Goal: Task Accomplishment & Management: Complete application form

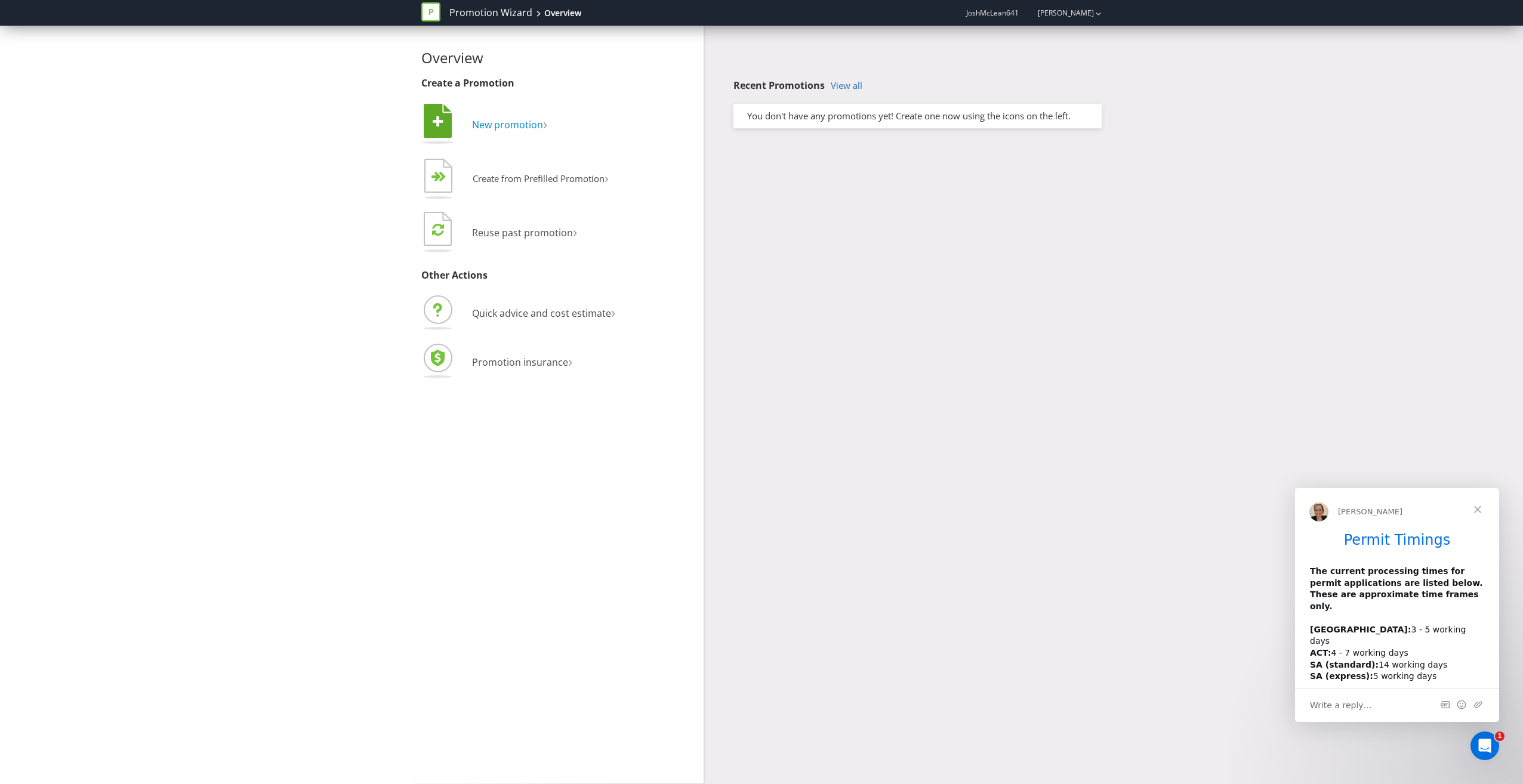
click at [498, 125] on span "New promotion" at bounding box center [508, 124] width 71 height 13
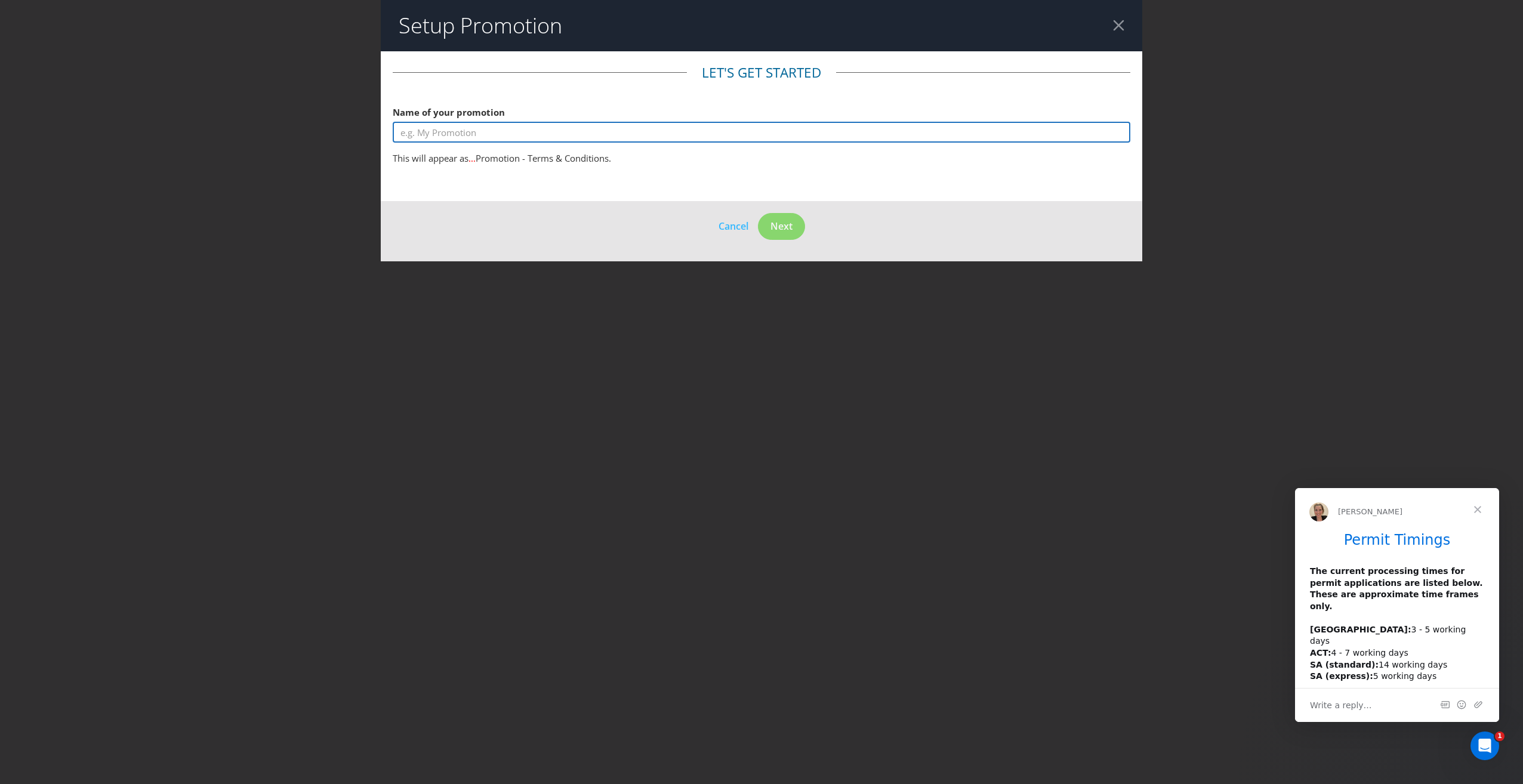
click at [498, 130] on input "text" at bounding box center [762, 132] width 738 height 21
click at [488, 124] on input "Powershop" at bounding box center [762, 132] width 738 height 21
drag, startPoint x: 497, startPoint y: 133, endPoint x: 449, endPoint y: 127, distance: 48.4
click at [449, 127] on input "Powershop Powerpack Nintendo Switch 2" at bounding box center [762, 132] width 738 height 21
type input "Powershop Nintendo Switch 2"
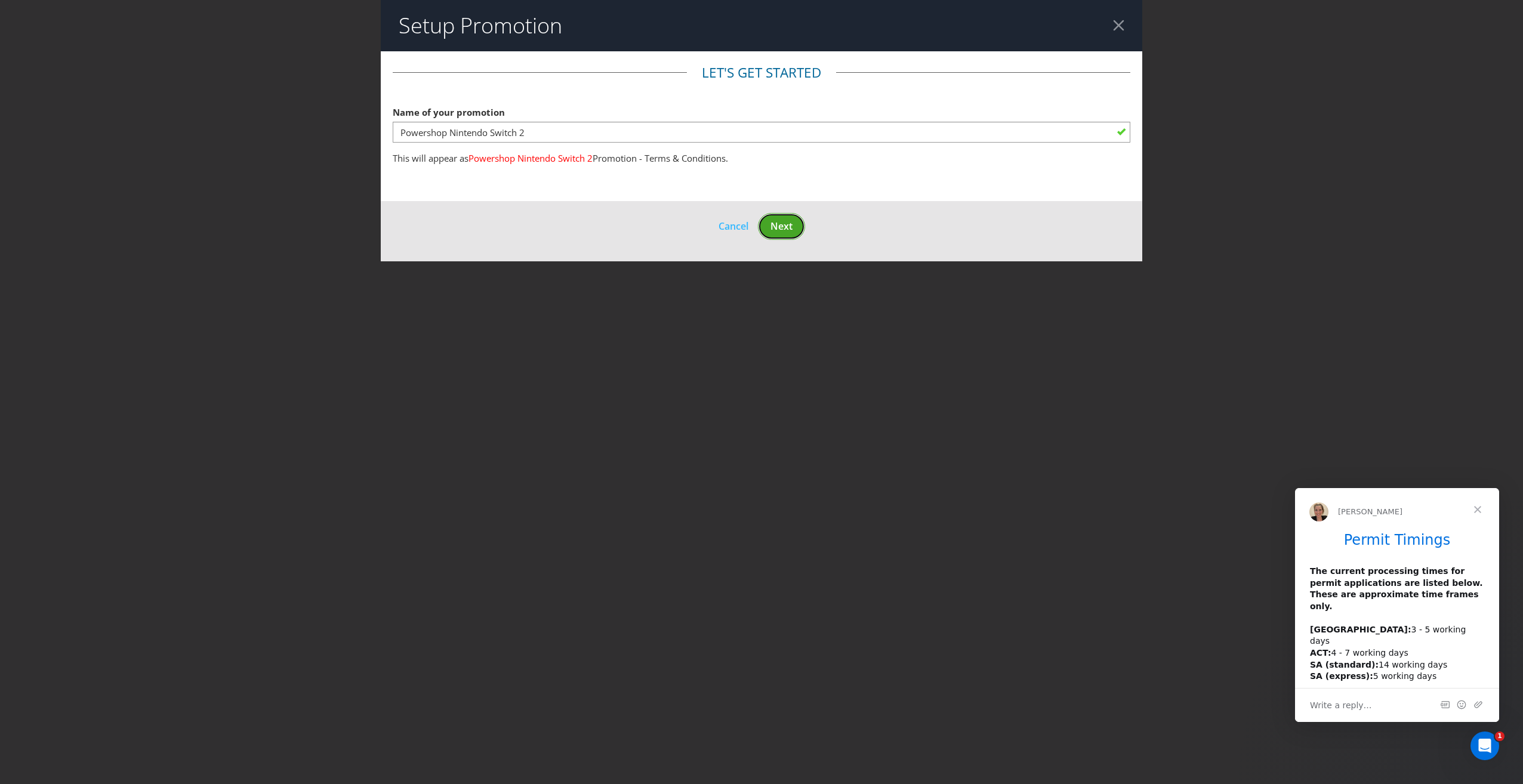
click at [790, 230] on span "Next" at bounding box center [782, 226] width 22 height 13
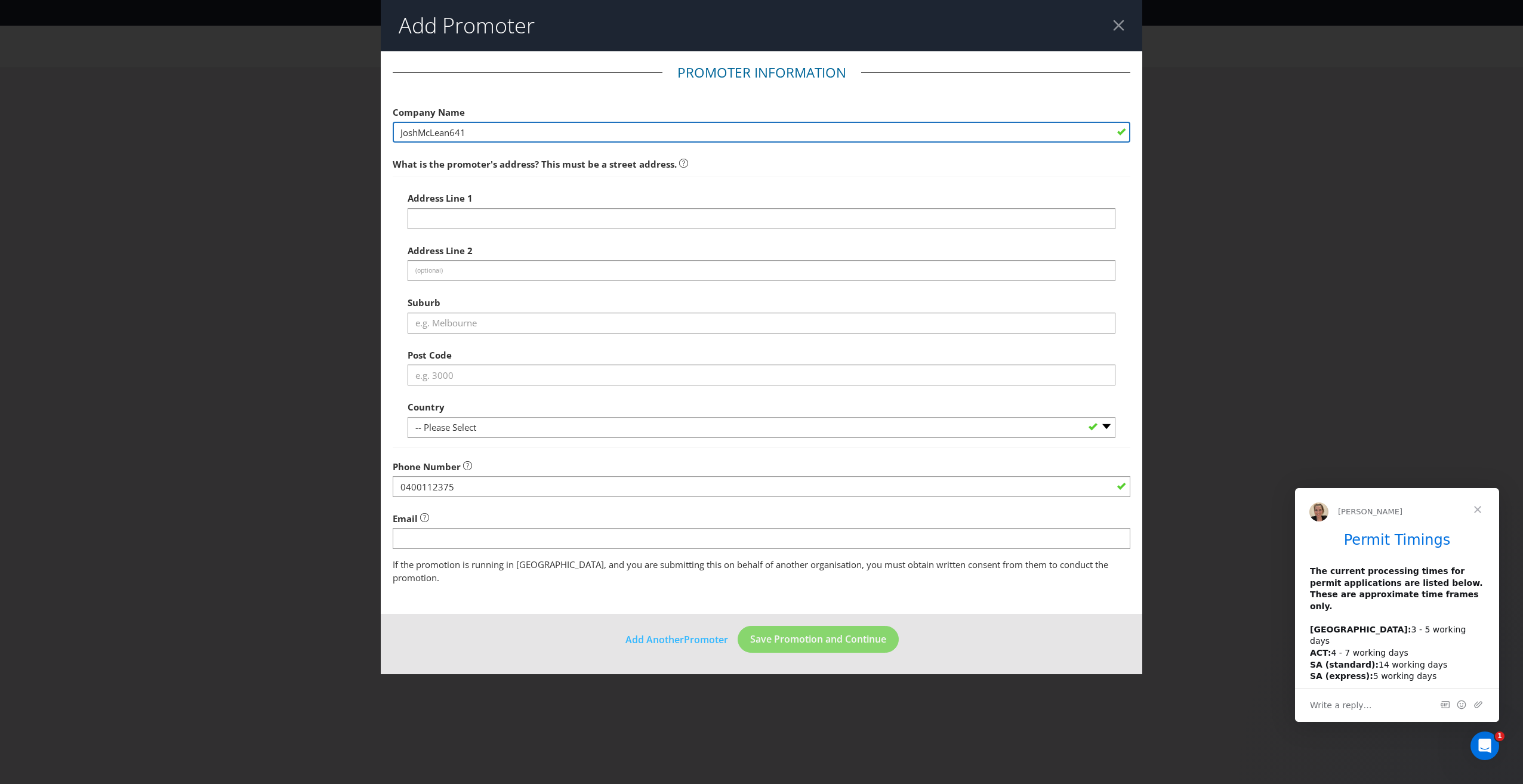
click at [527, 136] on input "JoshMcLean641" at bounding box center [762, 132] width 738 height 21
drag, startPoint x: 527, startPoint y: 136, endPoint x: 383, endPoint y: 133, distance: 144.0
click at [383, 133] on main "Promoter Information Company Name JoshMcLean641 What is the promoter's address?…" at bounding box center [762, 333] width 762 height 563
drag, startPoint x: 449, startPoint y: 131, endPoint x: 366, endPoint y: 130, distance: 83.0
click at [366, 130] on div "Add Promoter Promoter Information Company Name Powershop What is the promoter's…" at bounding box center [762, 392] width 1523 height 784
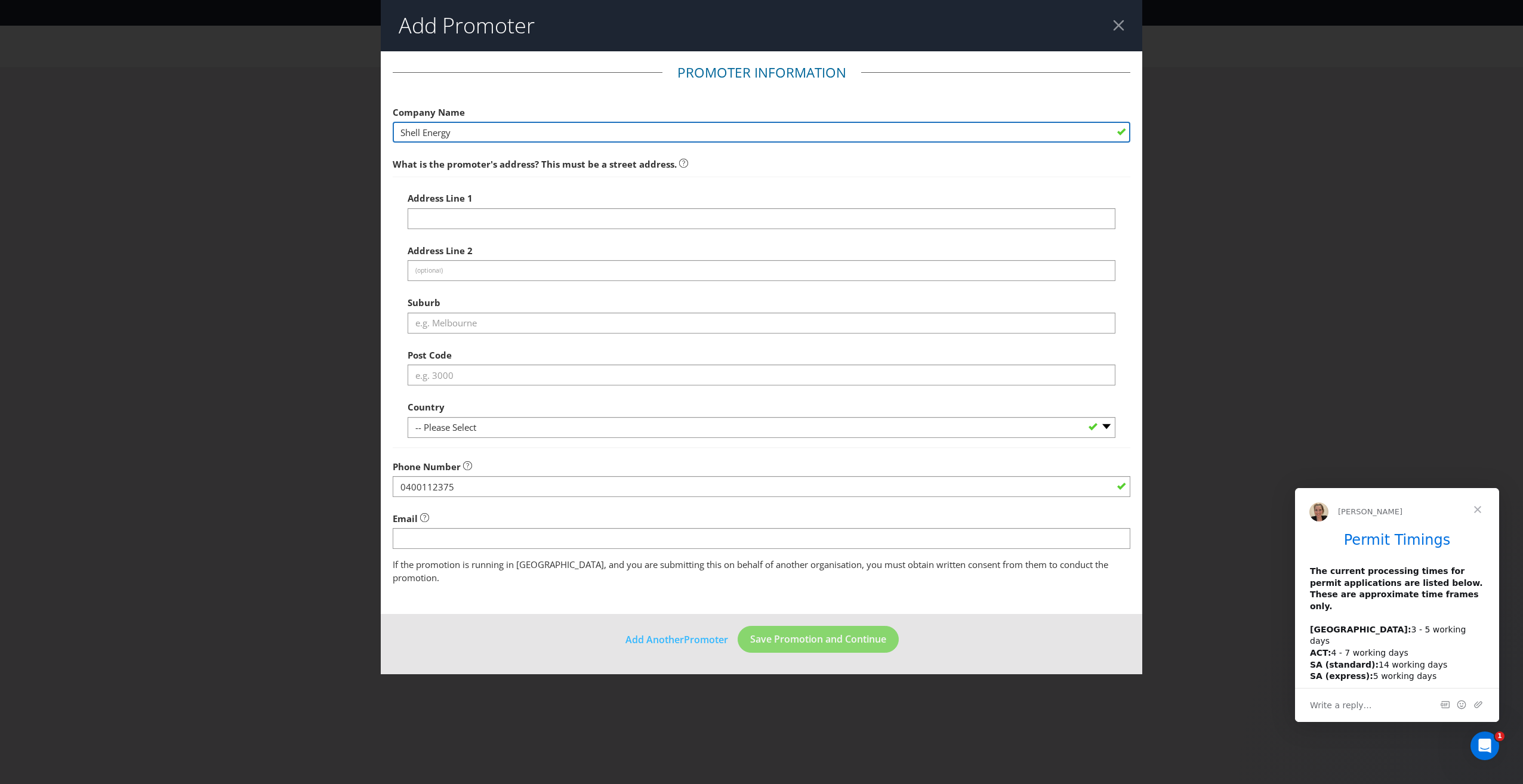
type input "Shell Energy"
click at [460, 82] on fieldset "Promoter Information Company Name Shell Energy What is the promoter's address? …" at bounding box center [762, 323] width 738 height 521
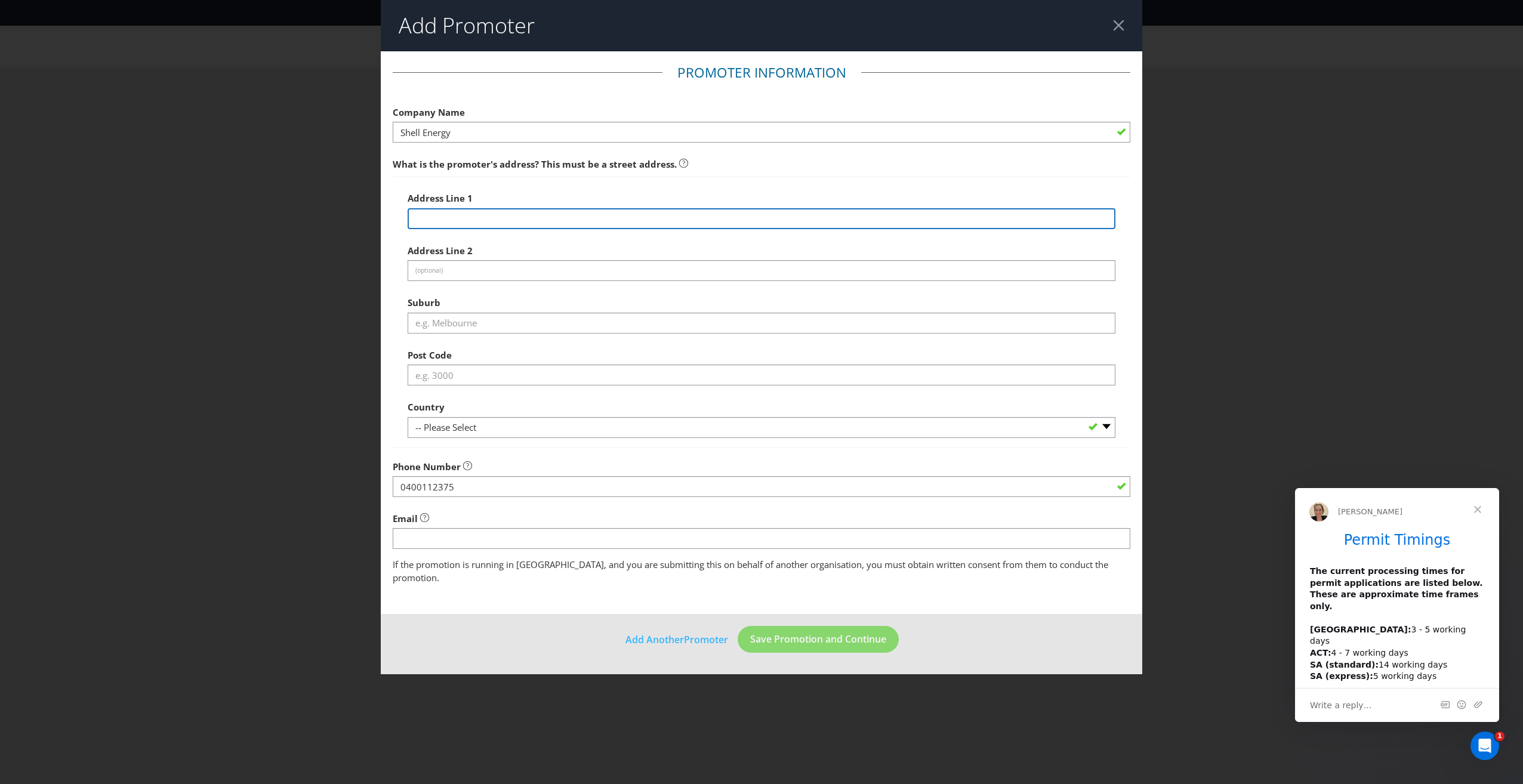
click at [446, 222] on input "text" at bounding box center [762, 219] width 708 height 21
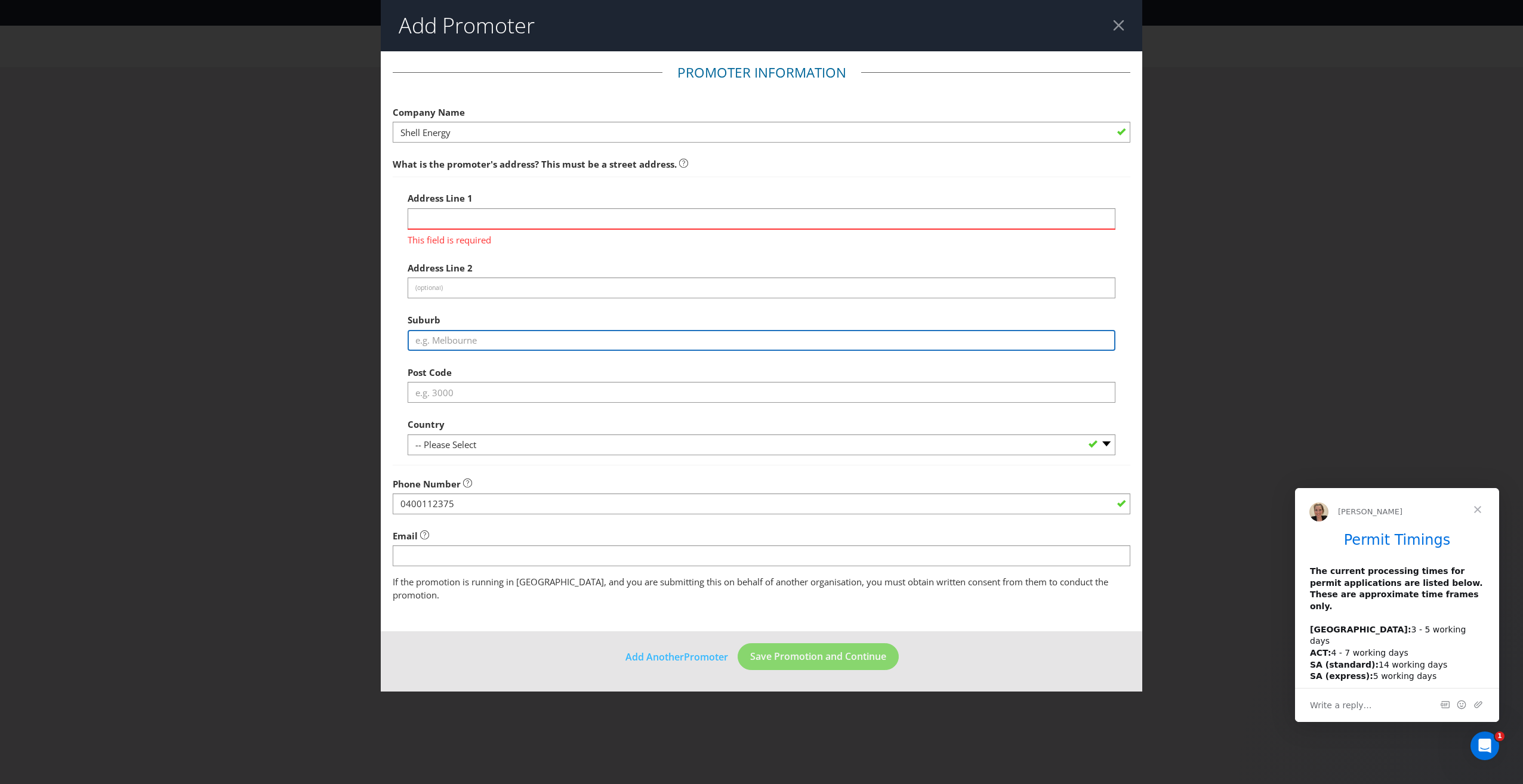
click at [447, 338] on input "text" at bounding box center [762, 340] width 708 height 21
type input "[GEOGRAPHIC_DATA]"
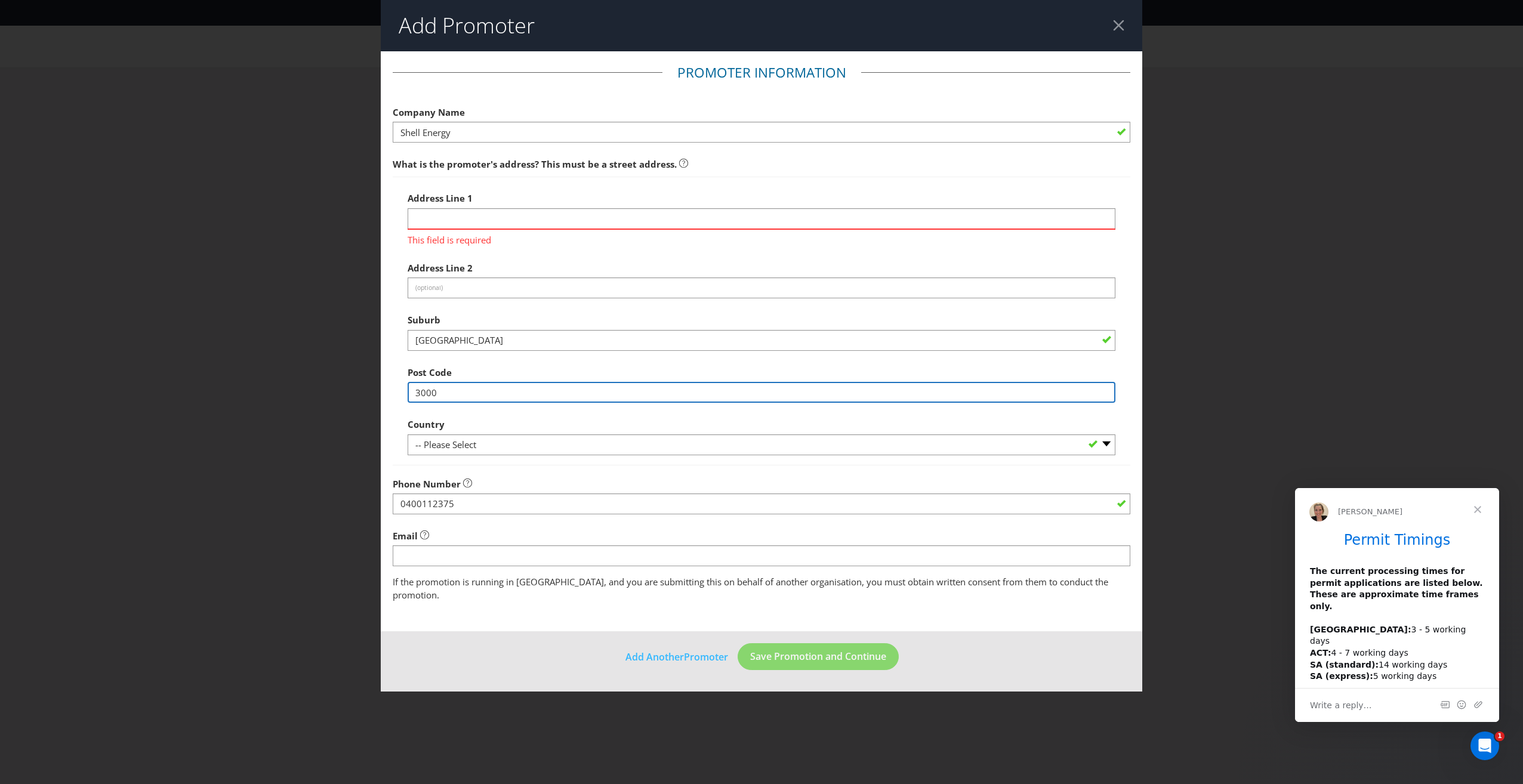
type input "3000"
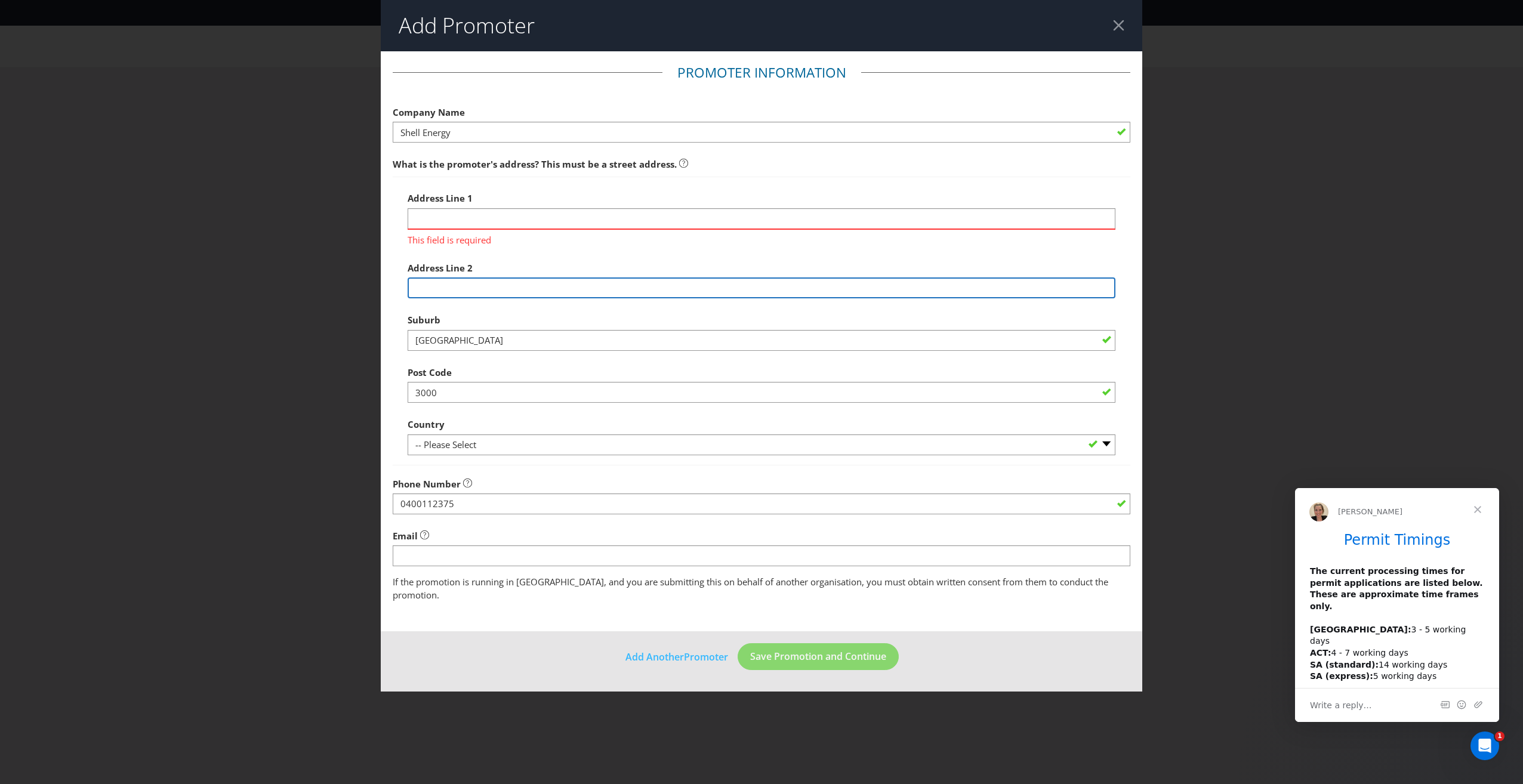
click at [432, 289] on input "text" at bounding box center [762, 288] width 708 height 21
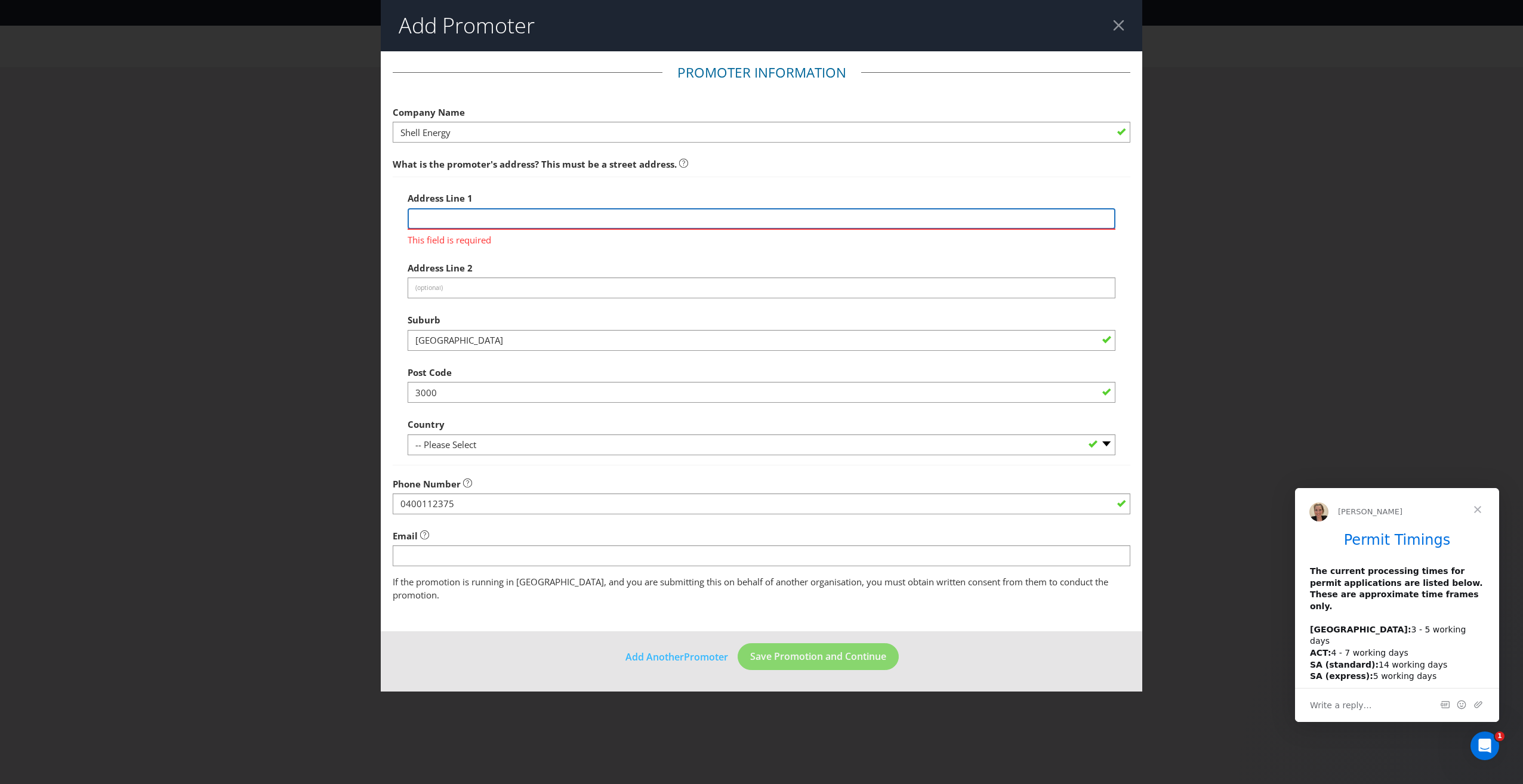
click at [455, 224] on input "text" at bounding box center [762, 219] width 708 height 21
type input "[STREET_ADDRESS][PERSON_NAME]"
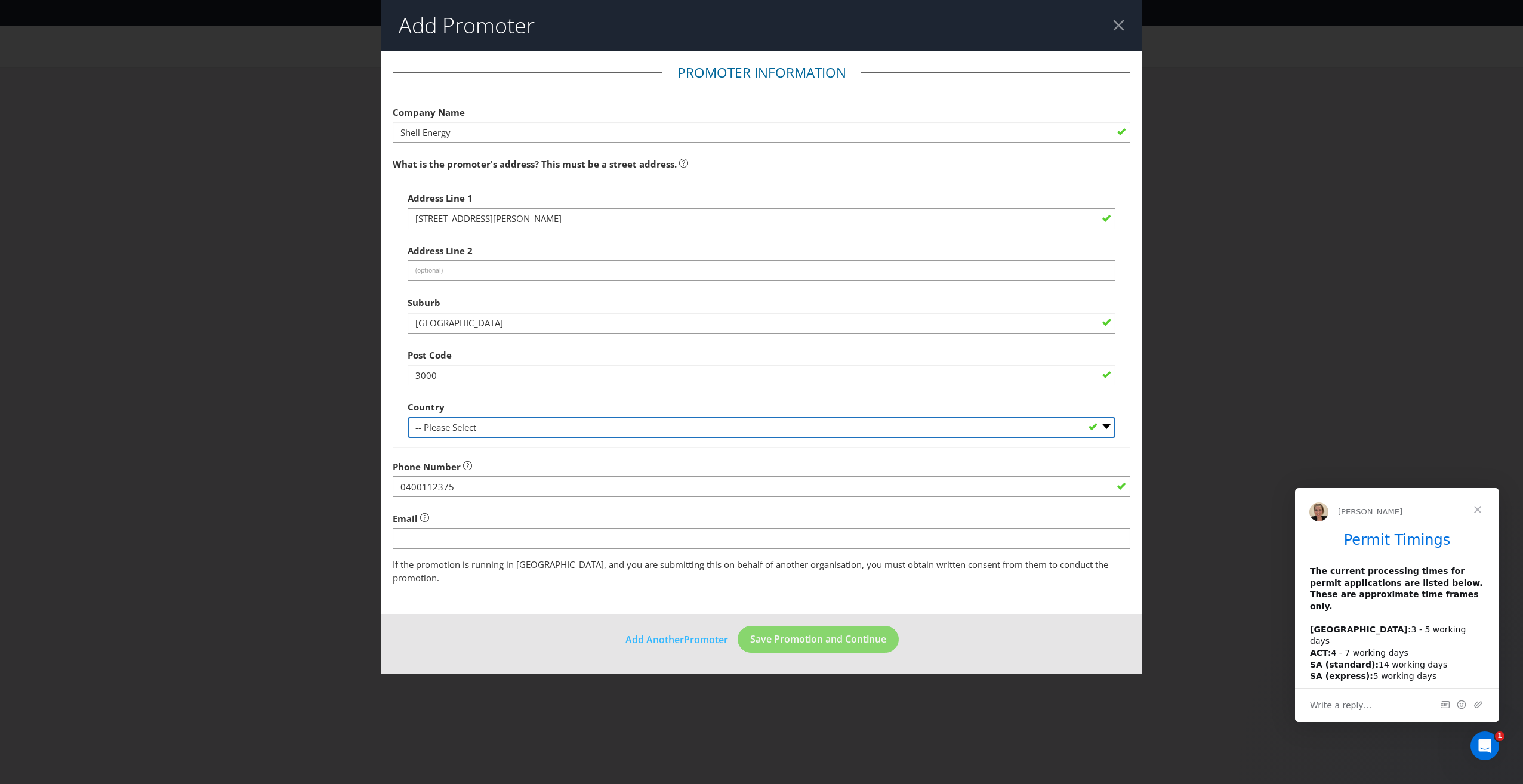
click at [478, 445] on div "Address Line 1 11/360 [PERSON_NAME] St Address Line 2 (optional) Suburb [GEOGRA…" at bounding box center [762, 311] width 738 height 270
select select "AU"
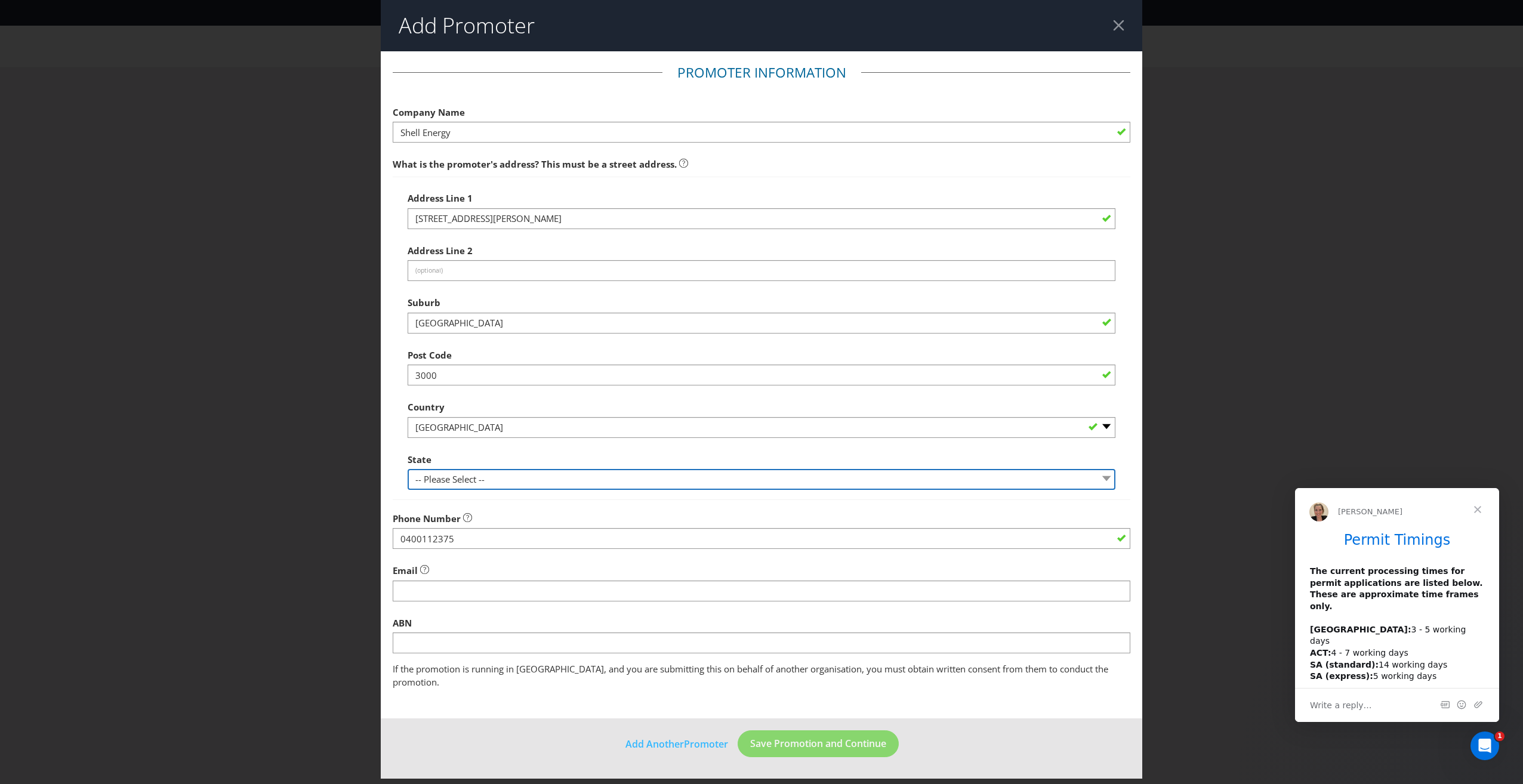
click at [433, 487] on select "-- Please Select -- [GEOGRAPHIC_DATA] [GEOGRAPHIC_DATA] [GEOGRAPHIC_DATA] [GEOG…" at bounding box center [762, 479] width 708 height 21
select select "VIC"
click at [408, 469] on select "-- Please Select -- [GEOGRAPHIC_DATA] [GEOGRAPHIC_DATA] [GEOGRAPHIC_DATA] [GEOG…" at bounding box center [762, 479] width 708 height 21
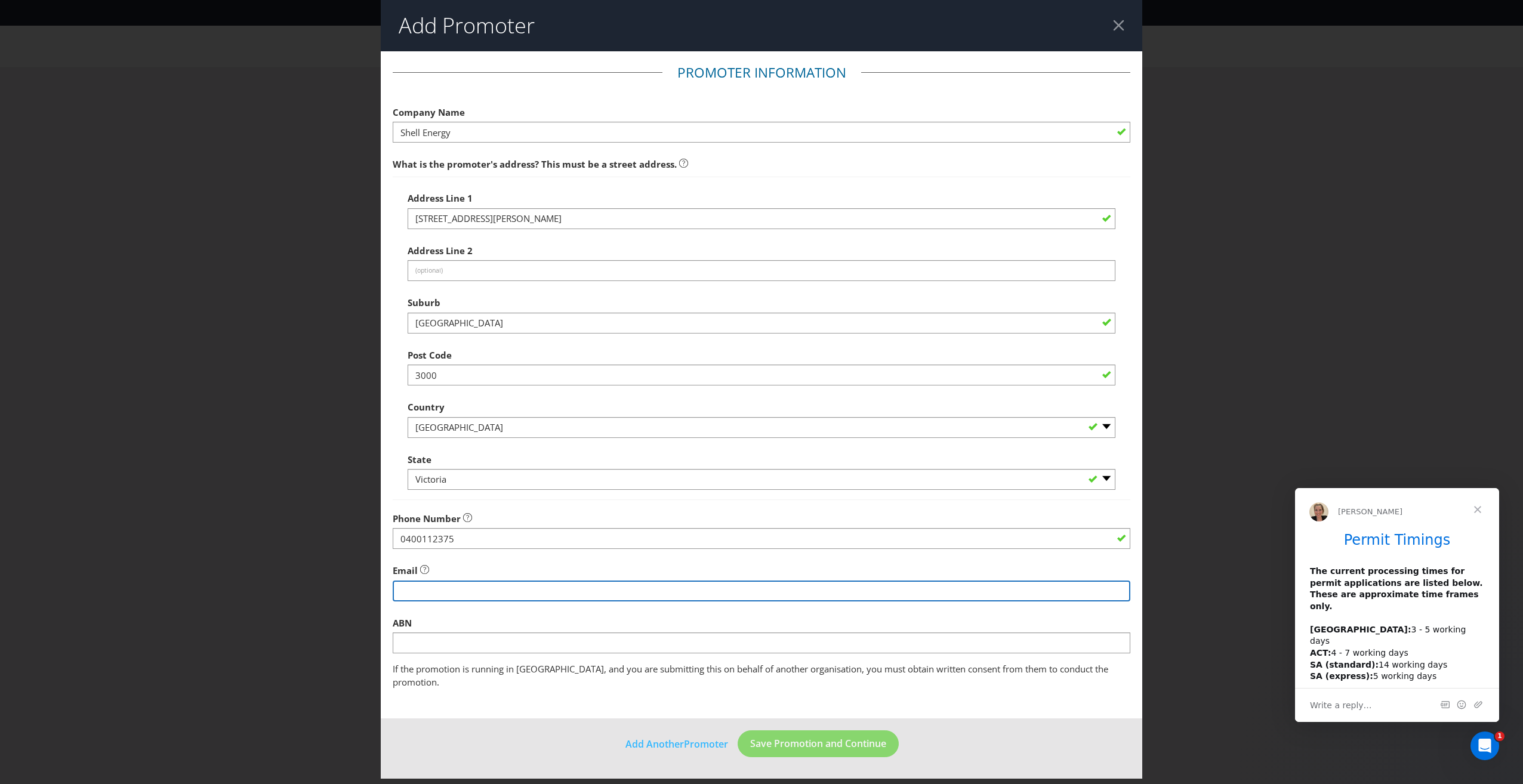
click at [445, 588] on input "string" at bounding box center [762, 591] width 738 height 21
type input "[PERSON_NAME][EMAIL_ADDRESS][PERSON_NAME][DOMAIN_NAME]"
click at [311, 546] on div "Add Promoter Promoter Information Company Name Shell Energy What is the promote…" at bounding box center [762, 392] width 1523 height 784
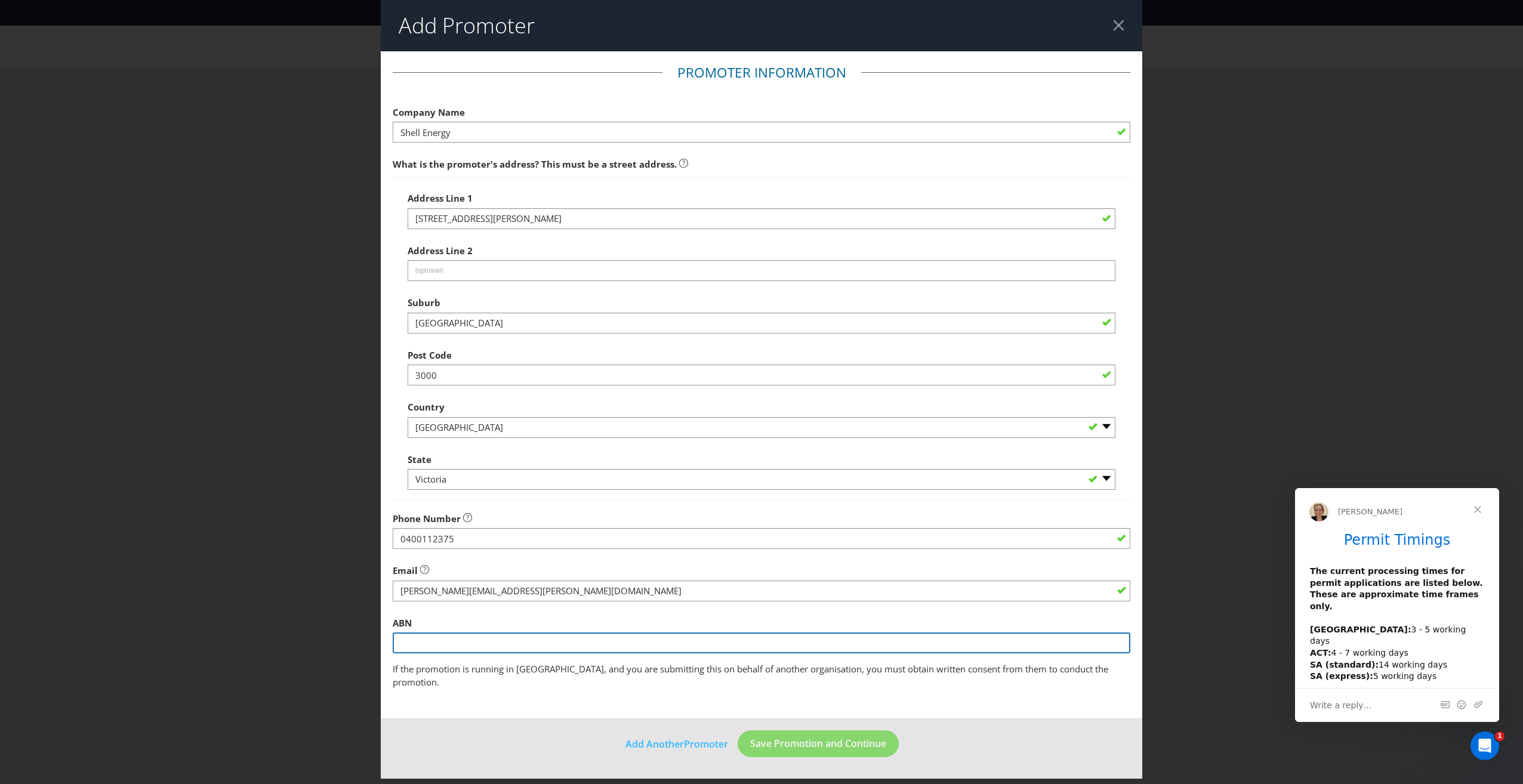
click at [479, 649] on input "text" at bounding box center [762, 642] width 738 height 21
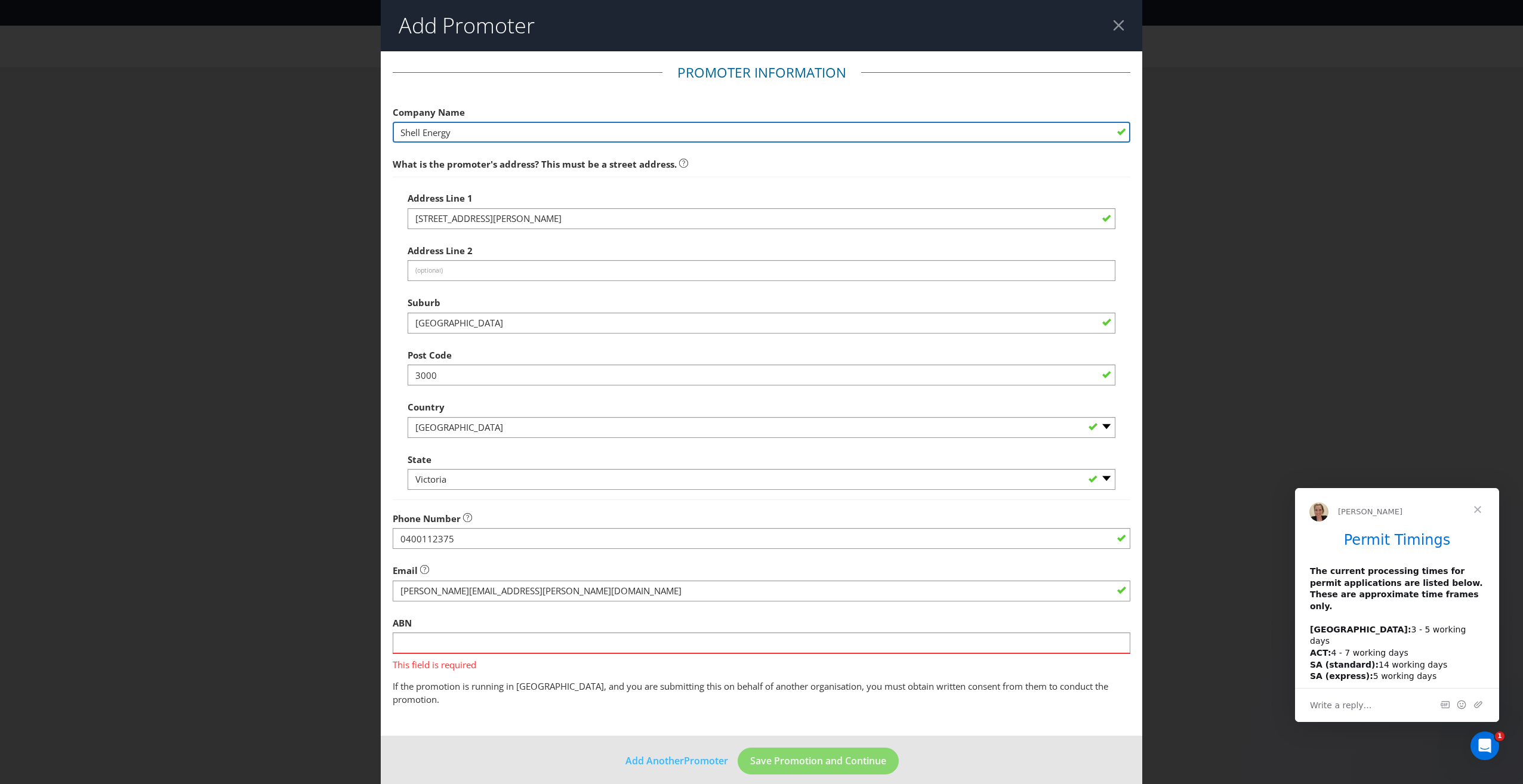
drag, startPoint x: 463, startPoint y: 133, endPoint x: 377, endPoint y: 122, distance: 86.7
click at [377, 122] on div "Add Promoter Promoter Information Company Name Shell Energy What is the promote…" at bounding box center [762, 392] width 1523 height 784
type input "Powershop [GEOGRAPHIC_DATA]"
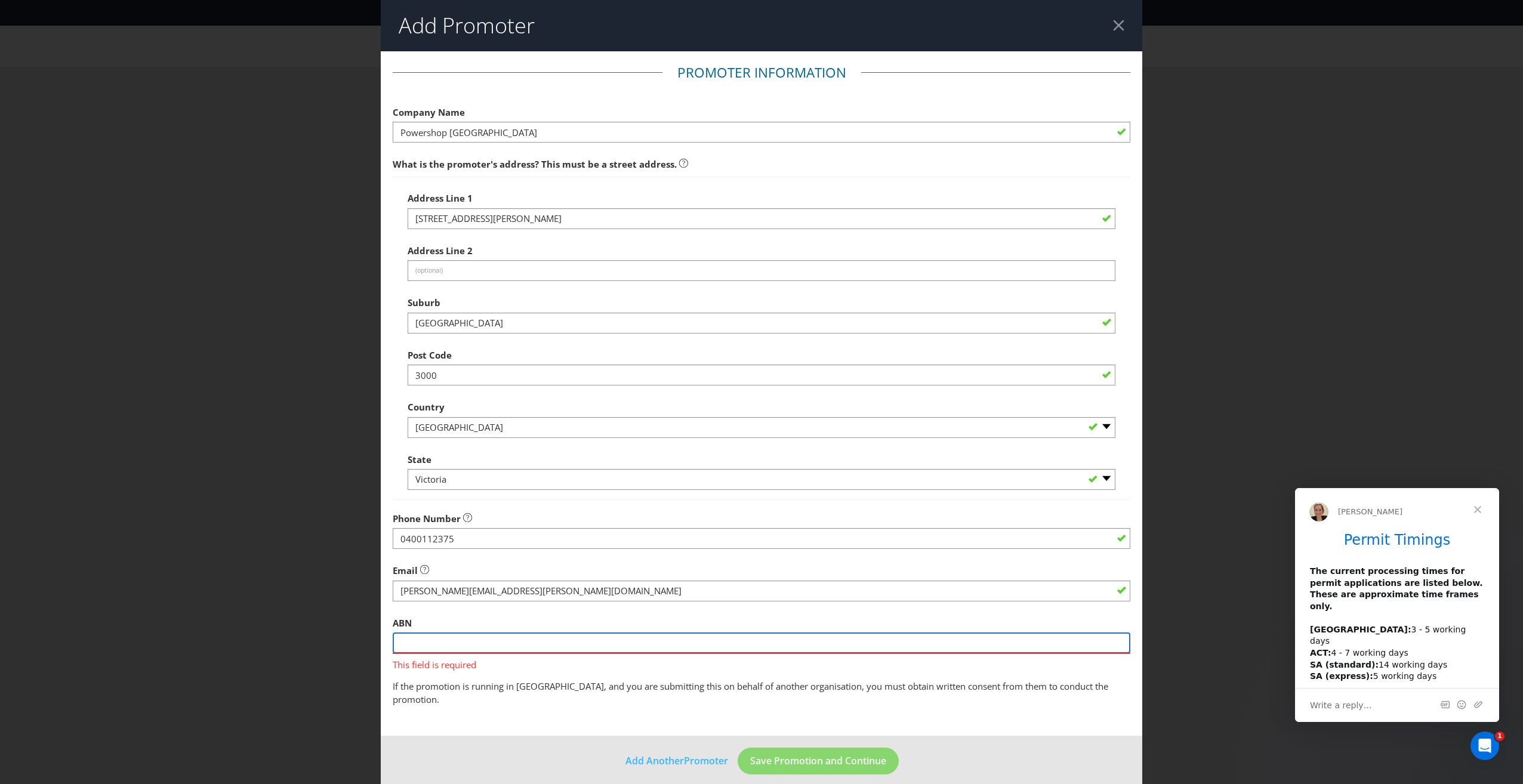
click at [460, 645] on input "text" at bounding box center [762, 642] width 738 height 21
paste input "41 154 914 075)"
type input "41 154 914 075"
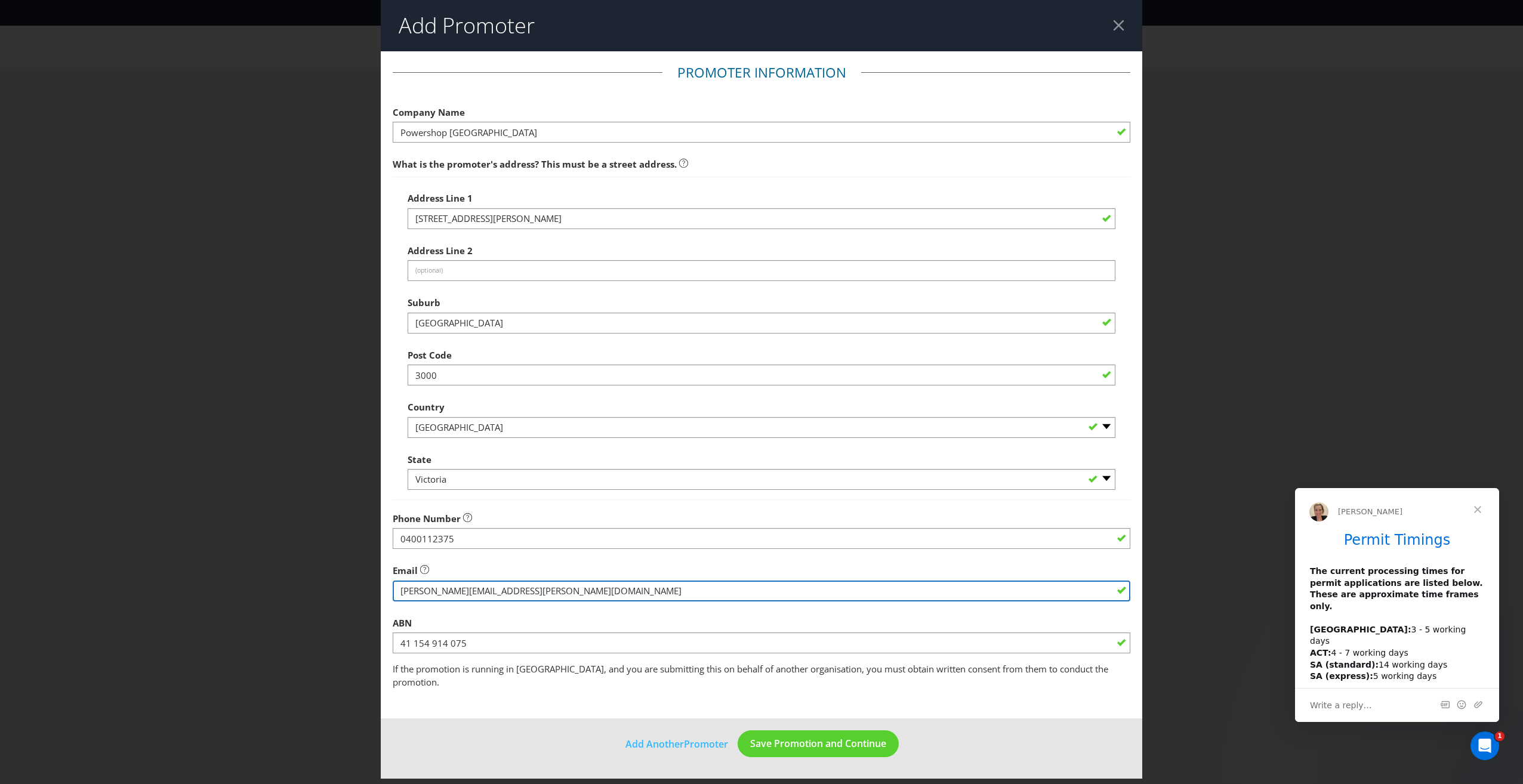
click at [533, 593] on input "string" at bounding box center [762, 591] width 738 height 21
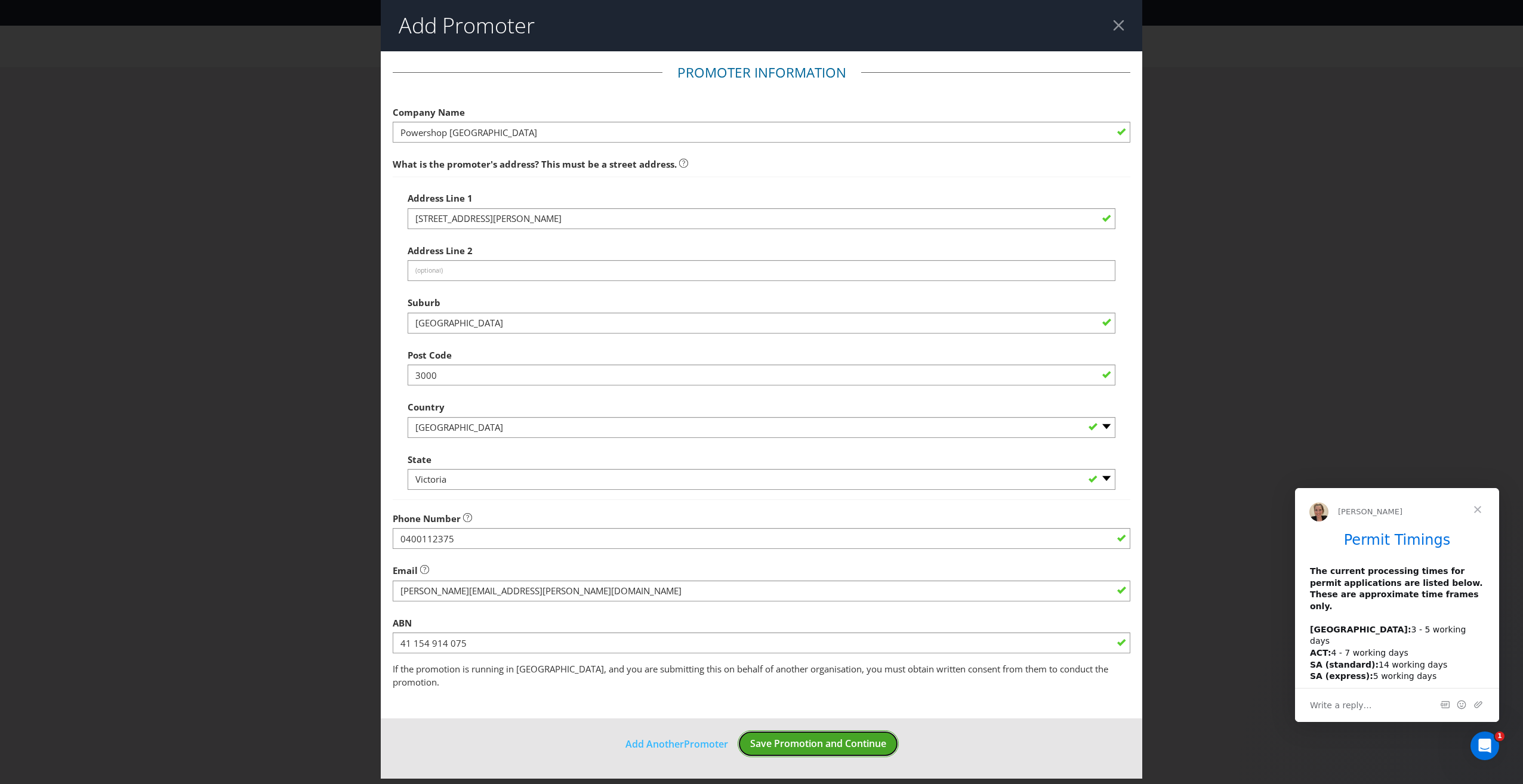
click at [812, 737] on span "Save Promotion and Continue" at bounding box center [819, 743] width 136 height 13
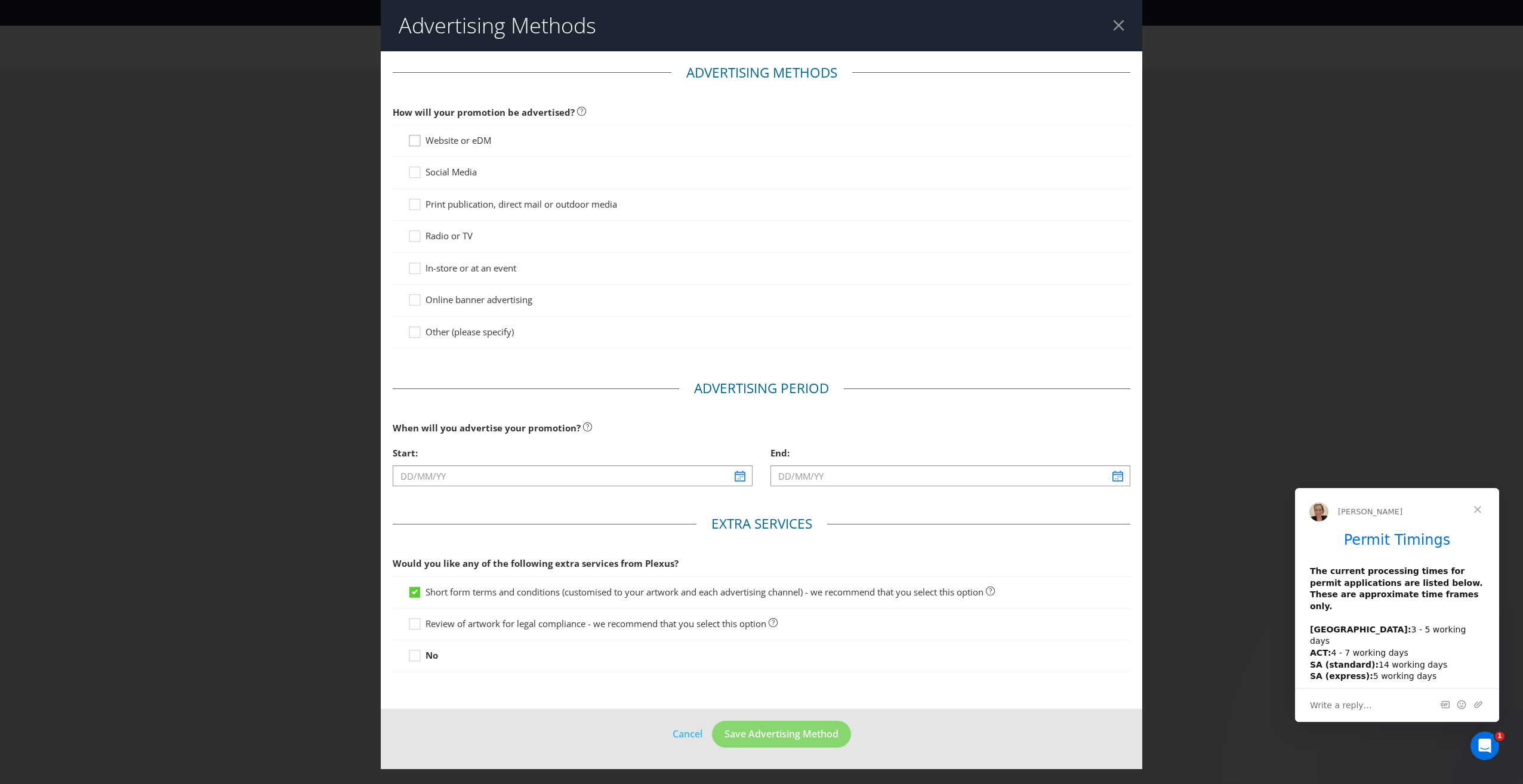
click at [412, 139] on div at bounding box center [414, 136] width 6 height 6
click at [0, 0] on input "Website or eDM" at bounding box center [0, 0] width 0 height 0
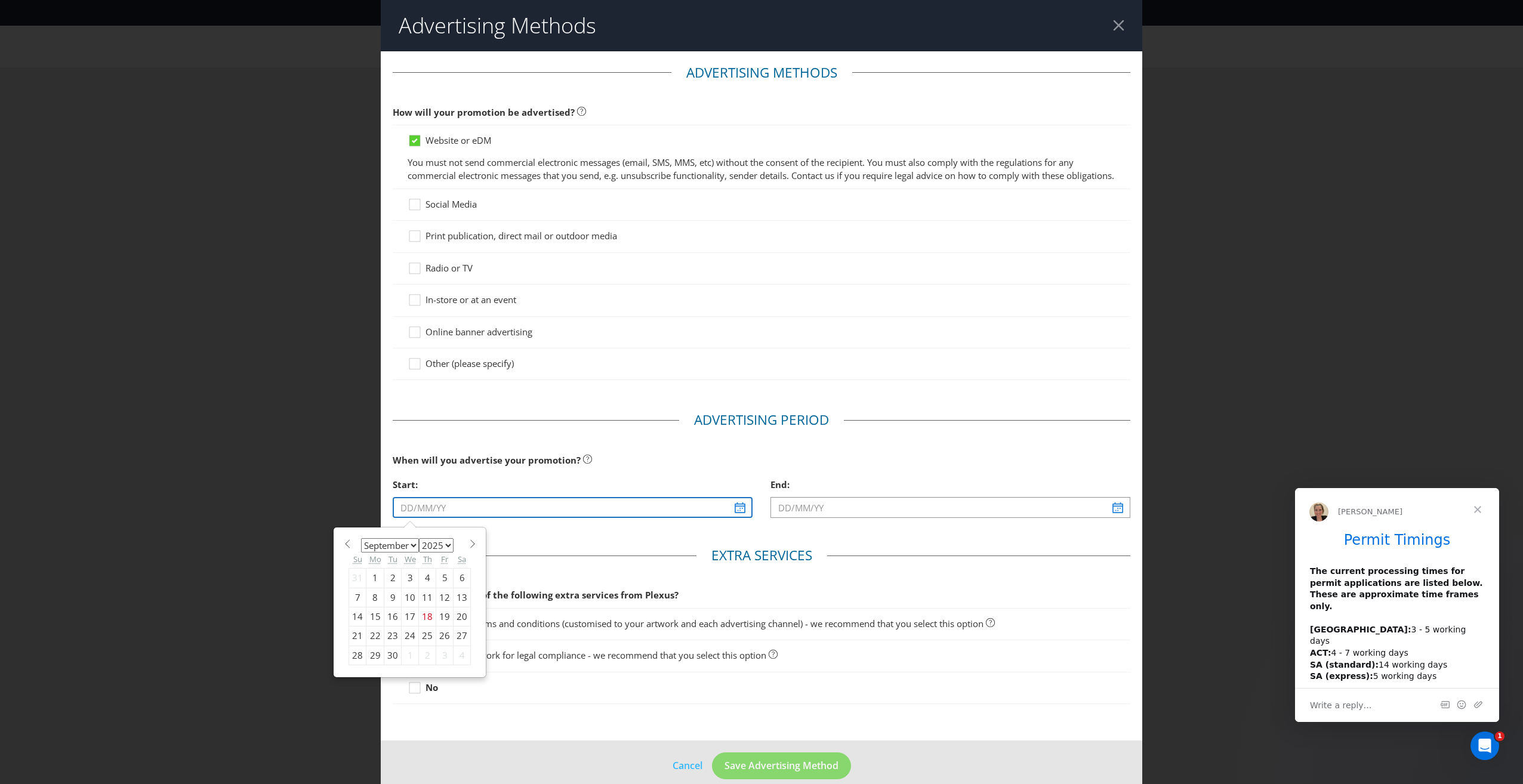
click at [476, 517] on input "text" at bounding box center [572, 507] width 360 height 21
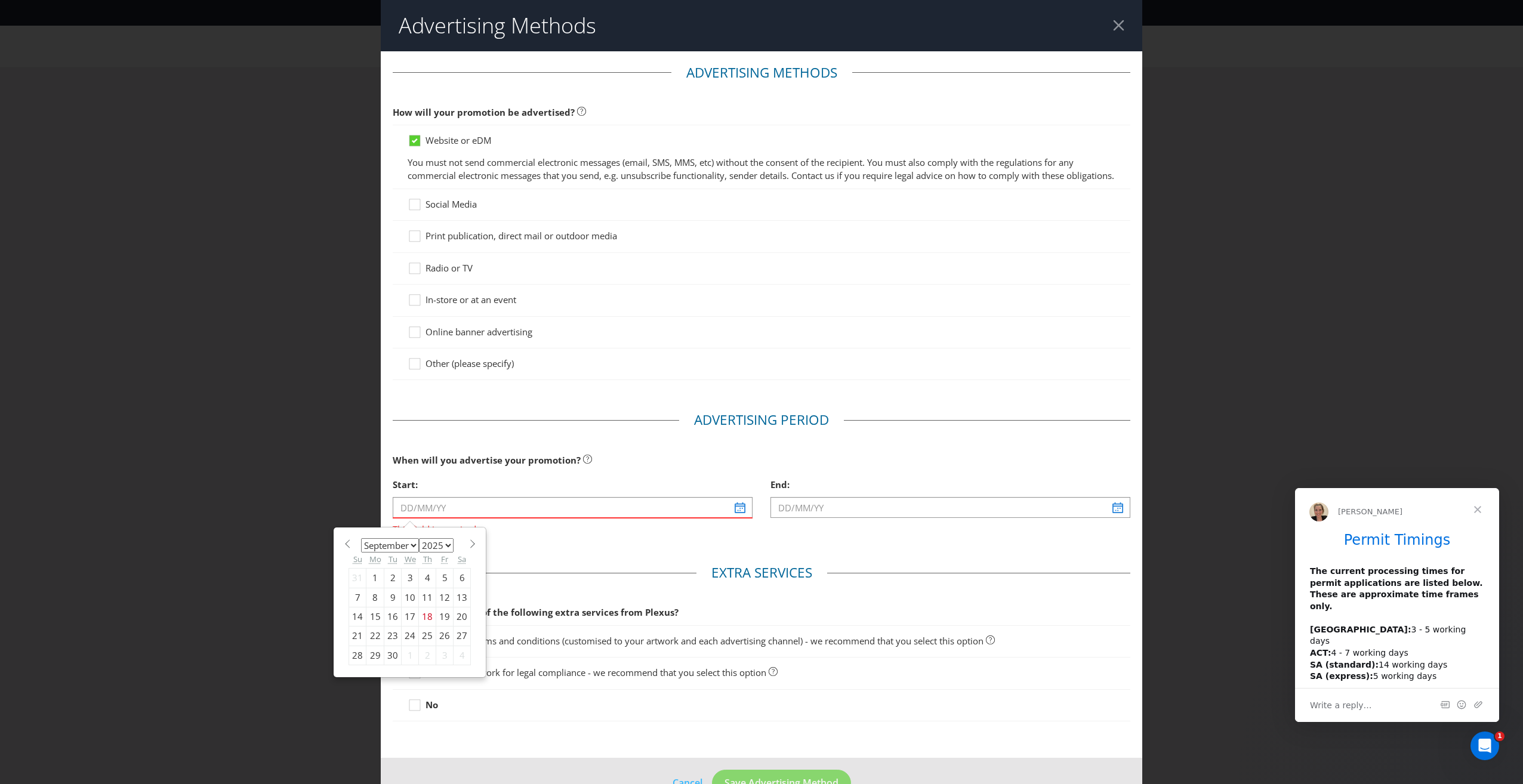
click at [396, 552] on select "January February March April May June July August September October November De…" at bounding box center [390, 545] width 58 height 14
select select "10"
click at [361, 551] on select "January February March April May June July August September October November De…" at bounding box center [390, 545] width 58 height 14
click at [457, 588] on div "1" at bounding box center [462, 578] width 17 height 19
type input "[DATE]"
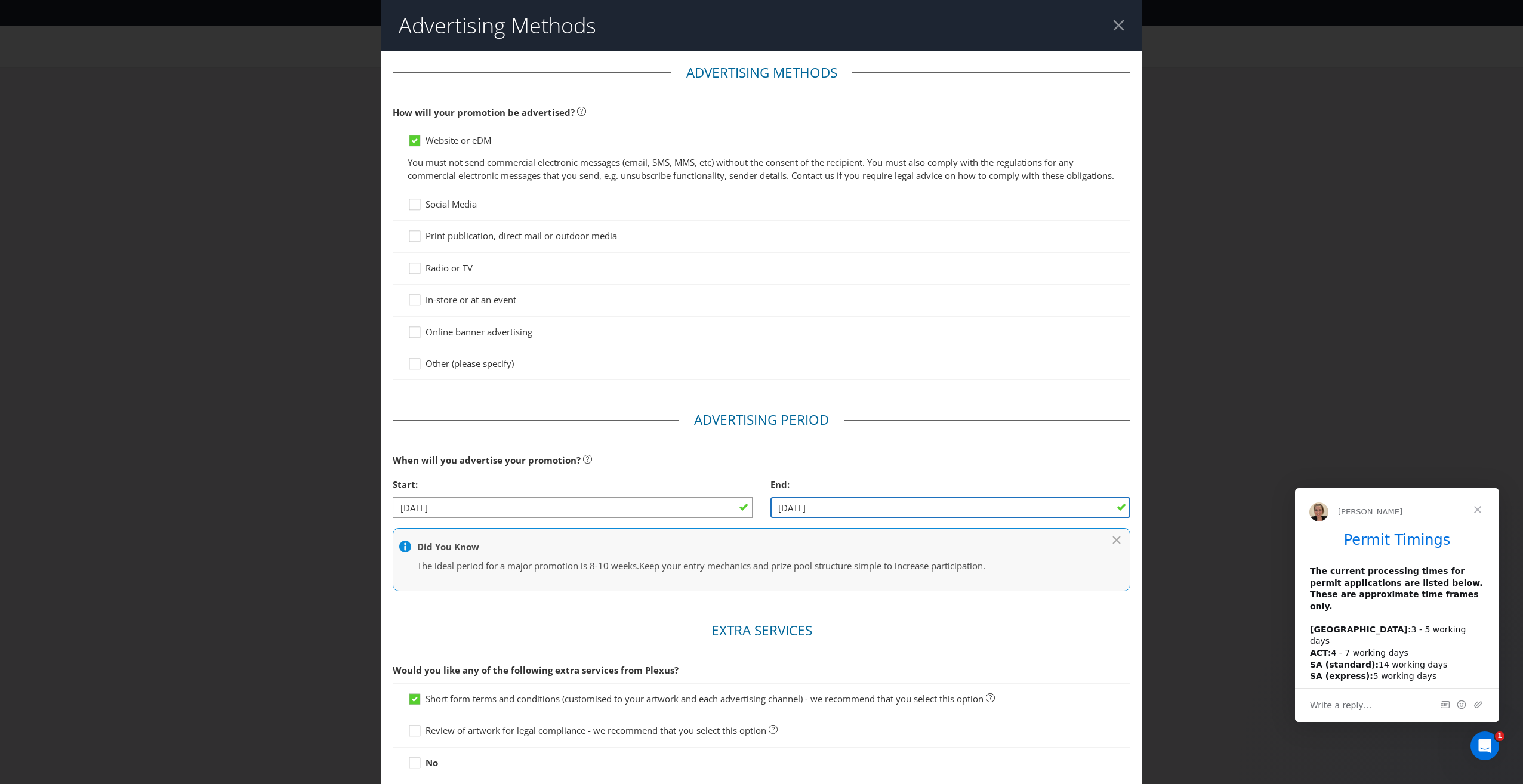
click at [1086, 516] on input "[DATE]" at bounding box center [950, 507] width 360 height 21
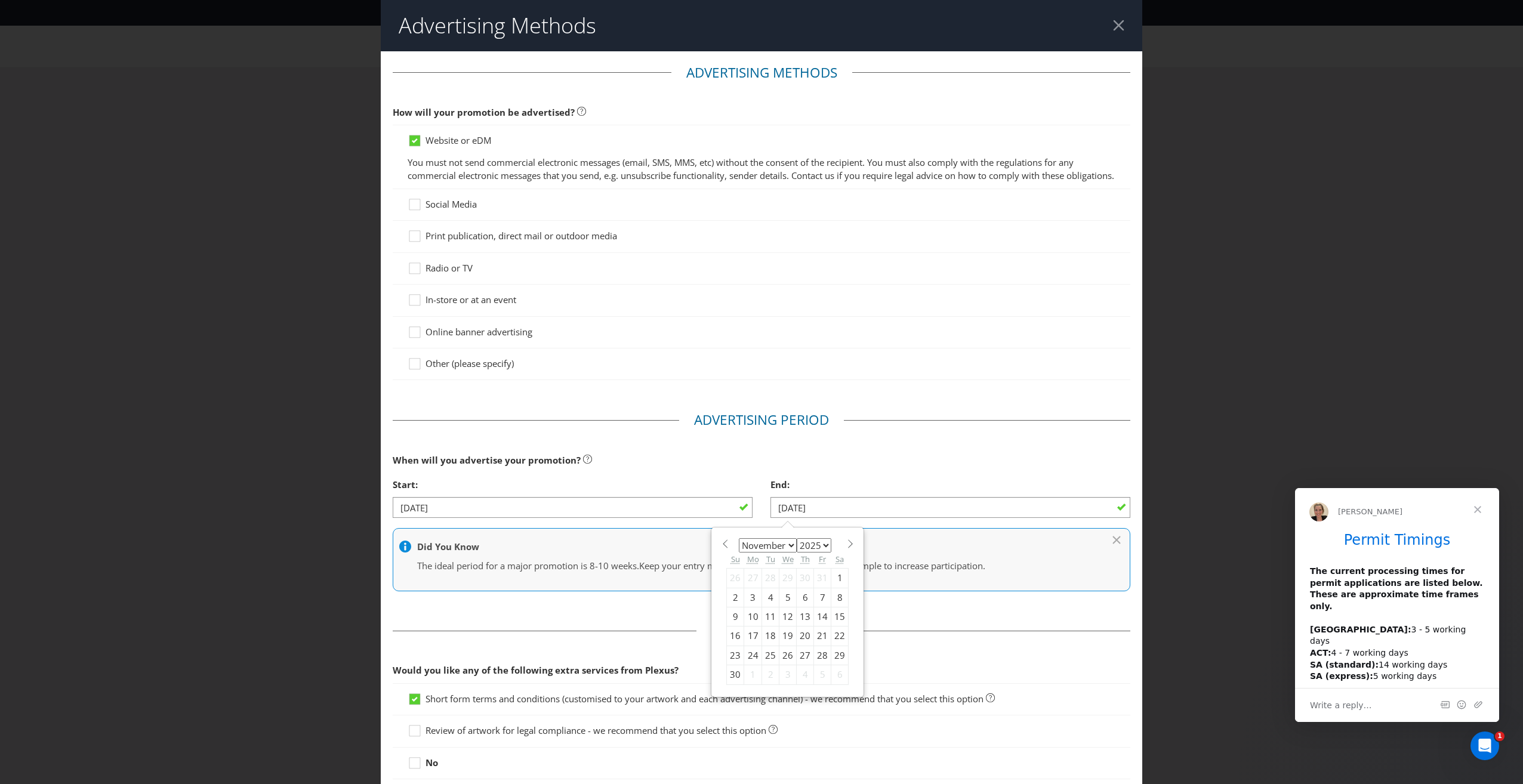
click at [733, 684] on div "30" at bounding box center [735, 674] width 17 height 19
type input "[DATE]"
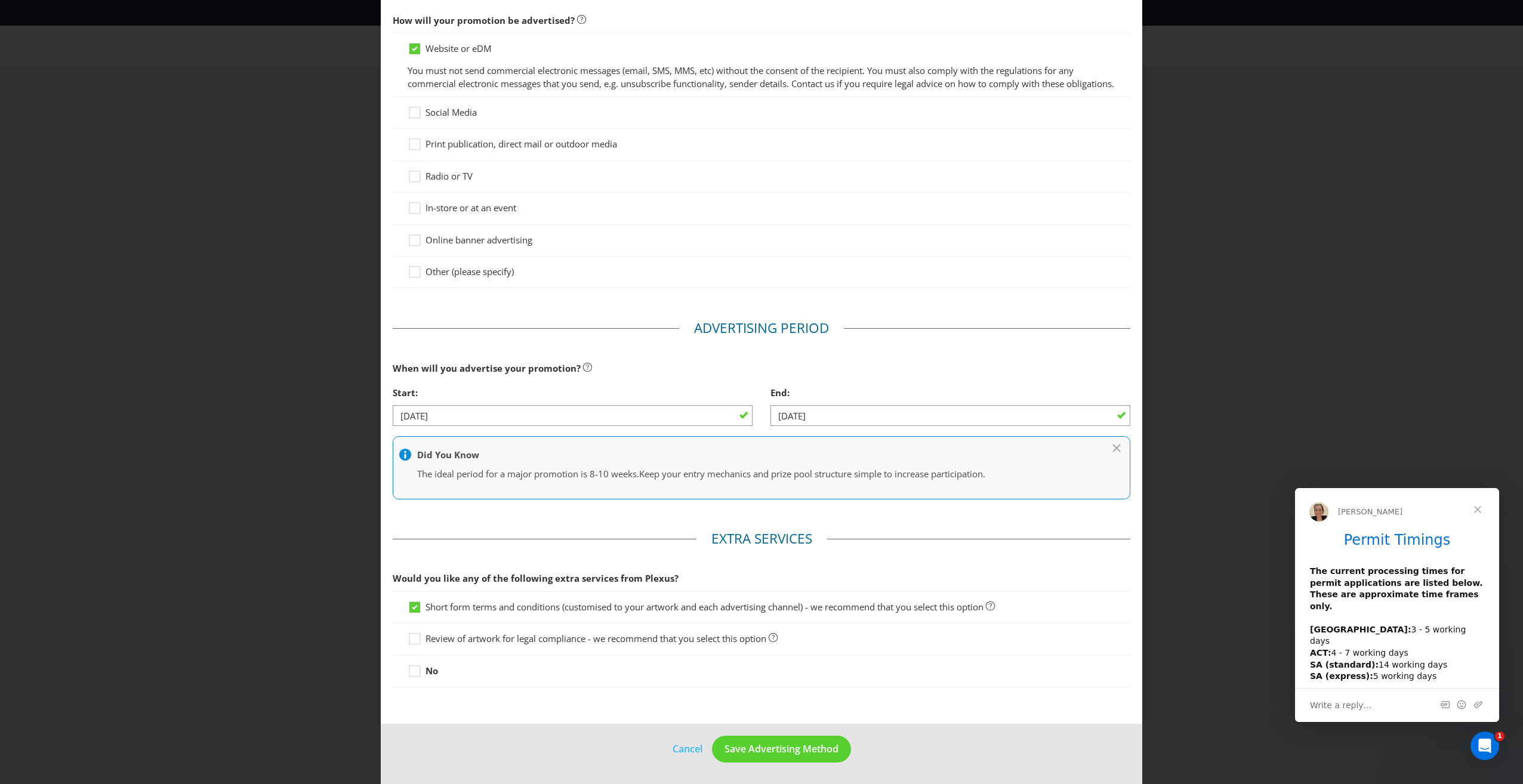
scroll to position [104, 0]
click at [417, 639] on icon at bounding box center [417, 641] width 18 height 18
click at [0, 0] on input "Review of artwork for legal compliance - we recommend that you select this opti…" at bounding box center [0, 0] width 0 height 0
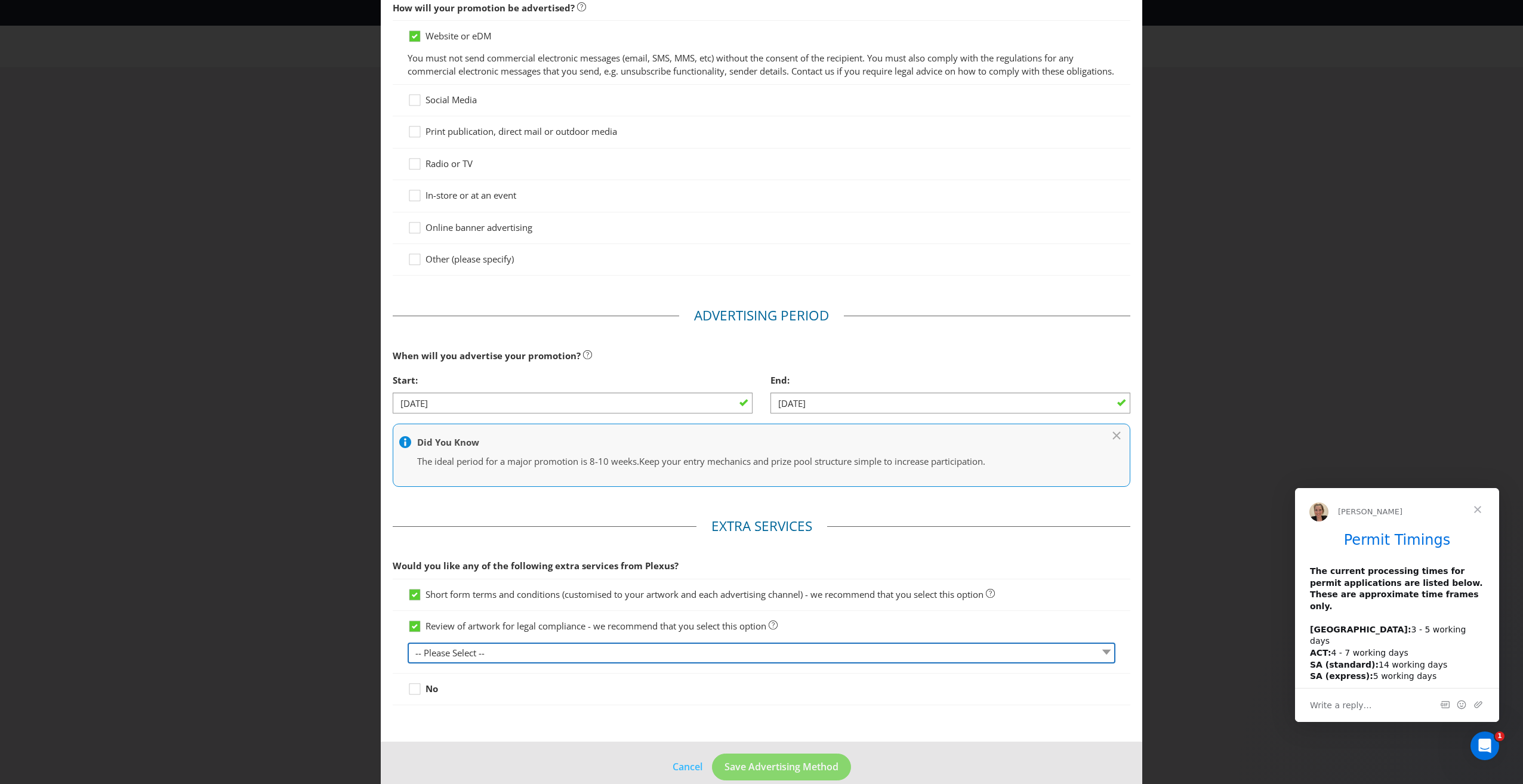
click at [611, 663] on select "-- Please Select -- 1 piece 2-4 pieces (provided at same time) 5-7 pieces (prov…" at bounding box center [762, 653] width 708 height 21
select select "MARKETING_REVIEW_1"
click at [408, 655] on select "-- Please Select -- 1 piece 2-4 pieces (provided at same time) 5-7 pieces (prov…" at bounding box center [762, 653] width 708 height 21
click at [739, 773] on span "Save Advertising Method" at bounding box center [782, 766] width 114 height 13
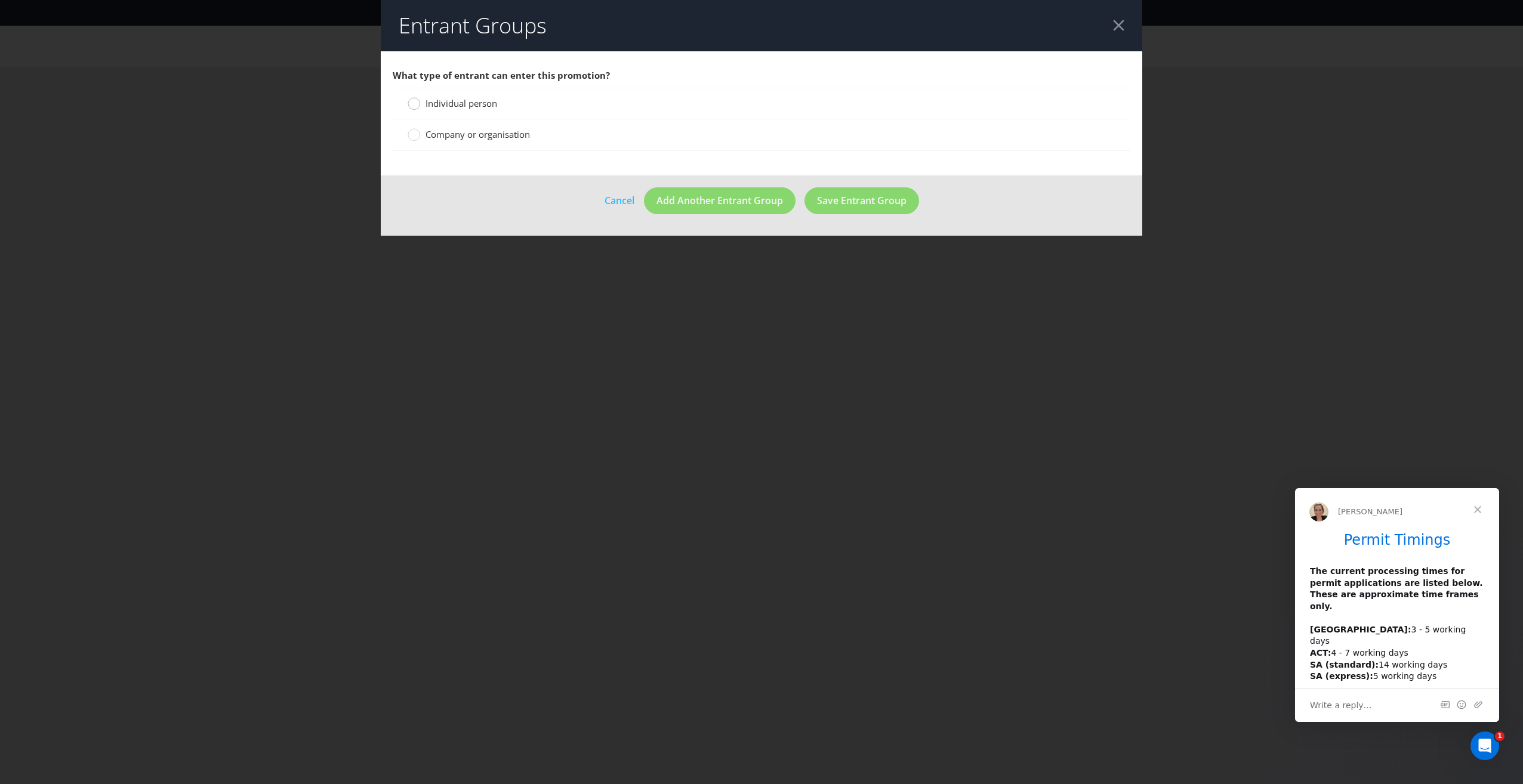
click at [411, 108] on icon at bounding box center [414, 103] width 13 height 13
click at [0, 0] on input "Individual person" at bounding box center [0, 0] width 0 height 0
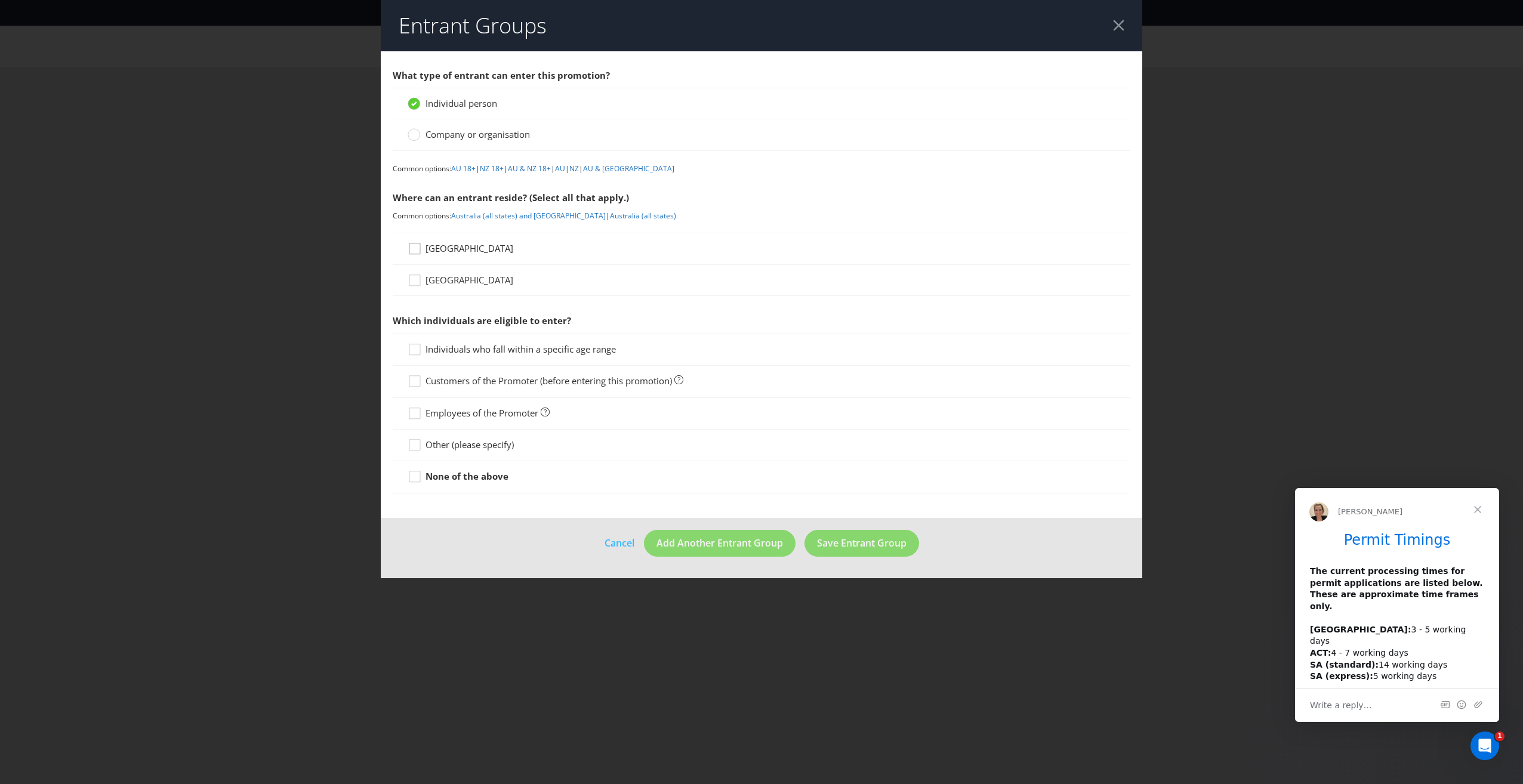
click at [415, 245] on div at bounding box center [414, 245] width 6 height 6
click at [0, 0] on input "[GEOGRAPHIC_DATA]" at bounding box center [0, 0] width 0 height 0
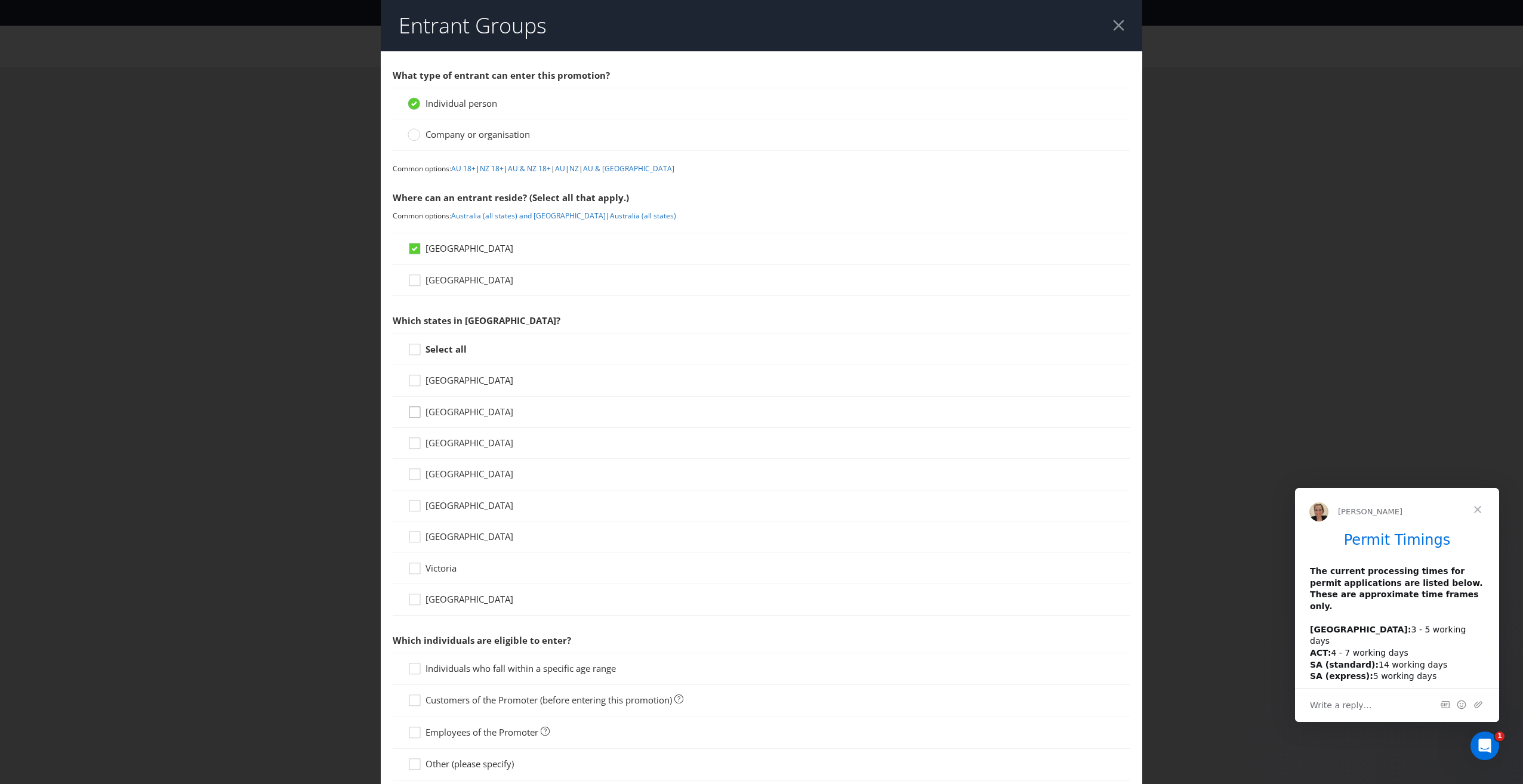
click at [414, 412] on icon at bounding box center [417, 414] width 18 height 18
click at [0, 0] on input "[GEOGRAPHIC_DATA]" at bounding box center [0, 0] width 0 height 0
click at [413, 471] on div at bounding box center [414, 470] width 6 height 6
click at [0, 0] on input "[GEOGRAPHIC_DATA]" at bounding box center [0, 0] width 0 height 0
click at [414, 509] on icon at bounding box center [417, 508] width 18 height 18
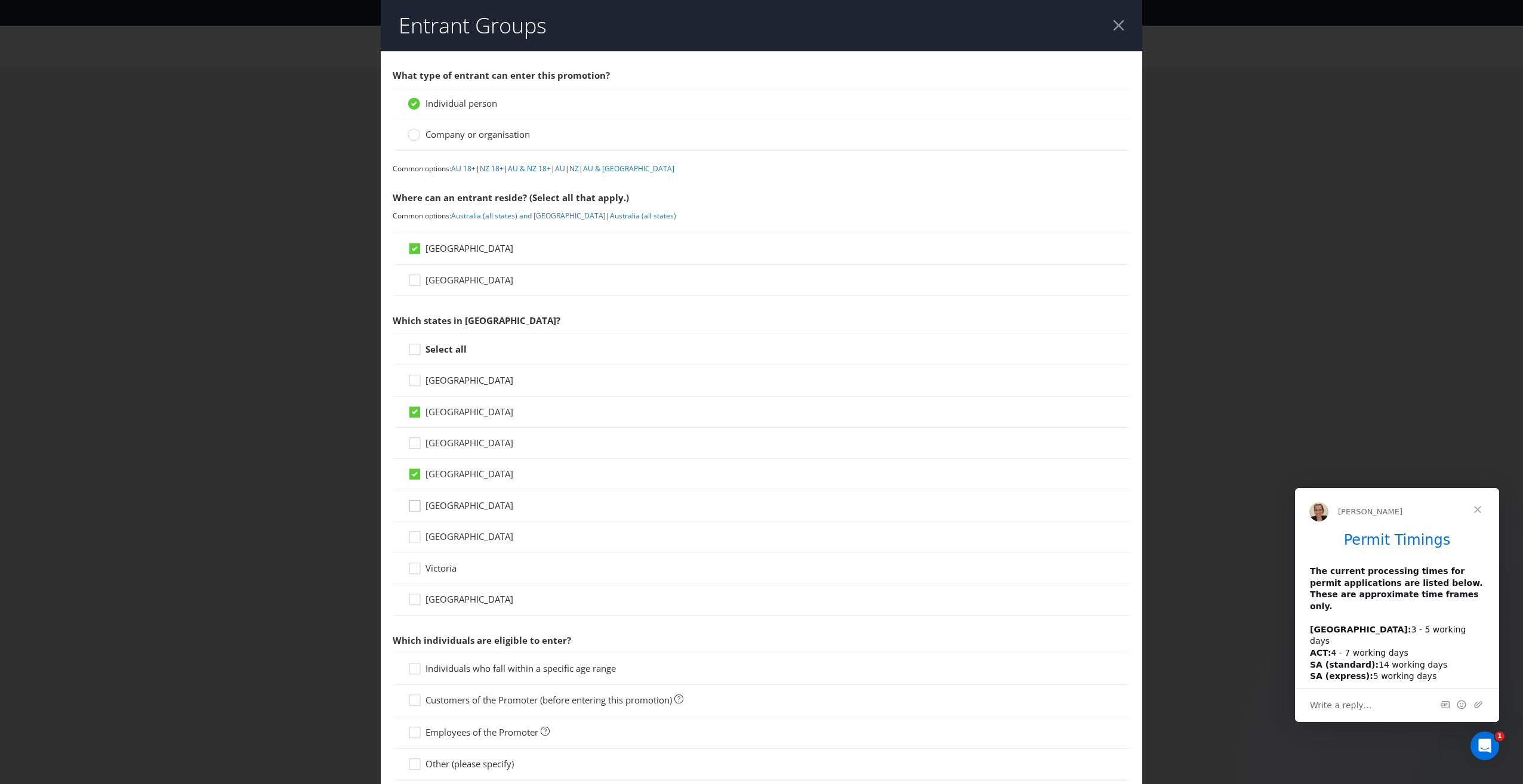
click at [0, 0] on input "[GEOGRAPHIC_DATA]" at bounding box center [0, 0] width 0 height 0
click at [414, 567] on div at bounding box center [414, 572] width 12 height 21
click at [0, 0] on input "Victoria" at bounding box center [0, 0] width 0 height 0
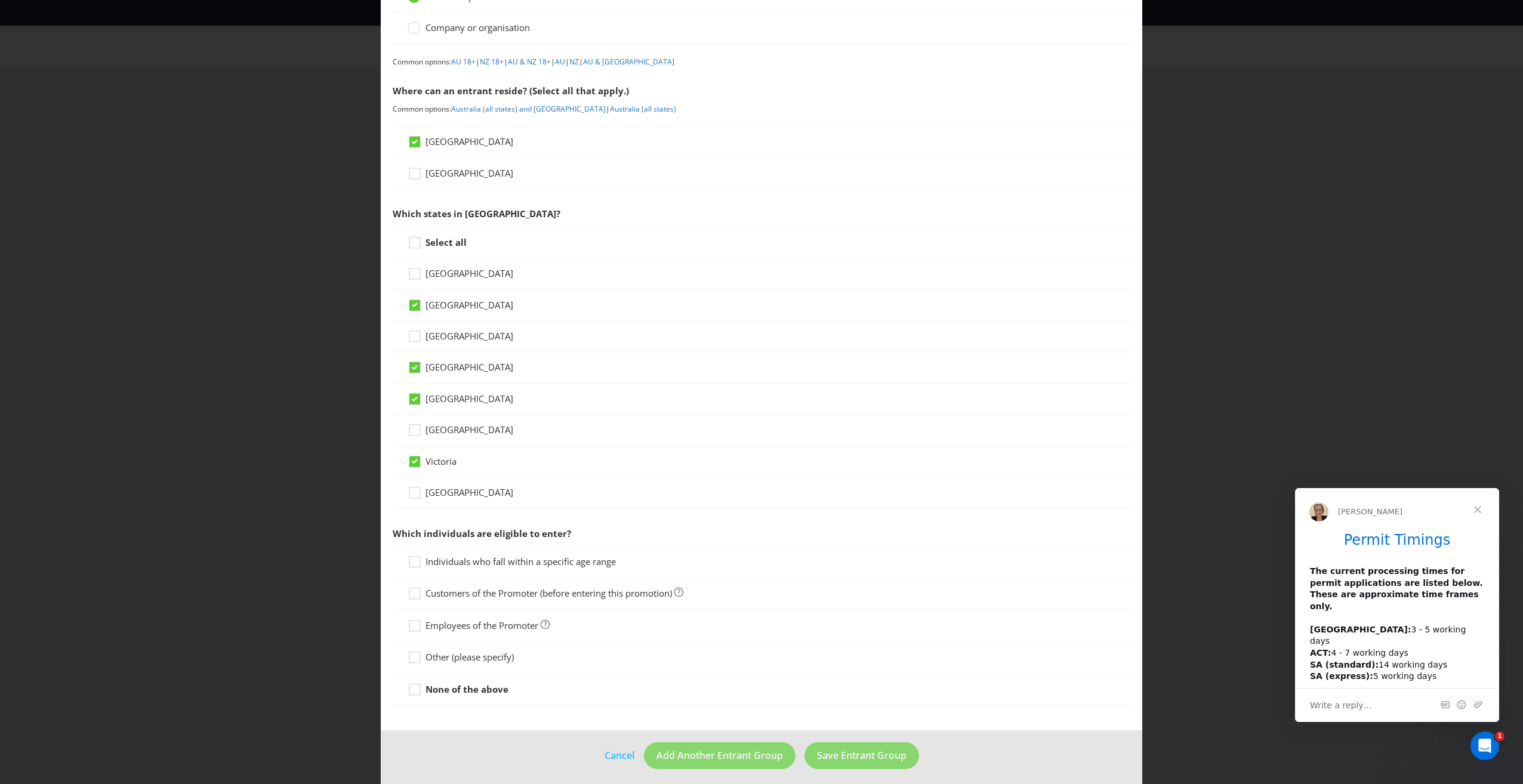
scroll to position [113, 0]
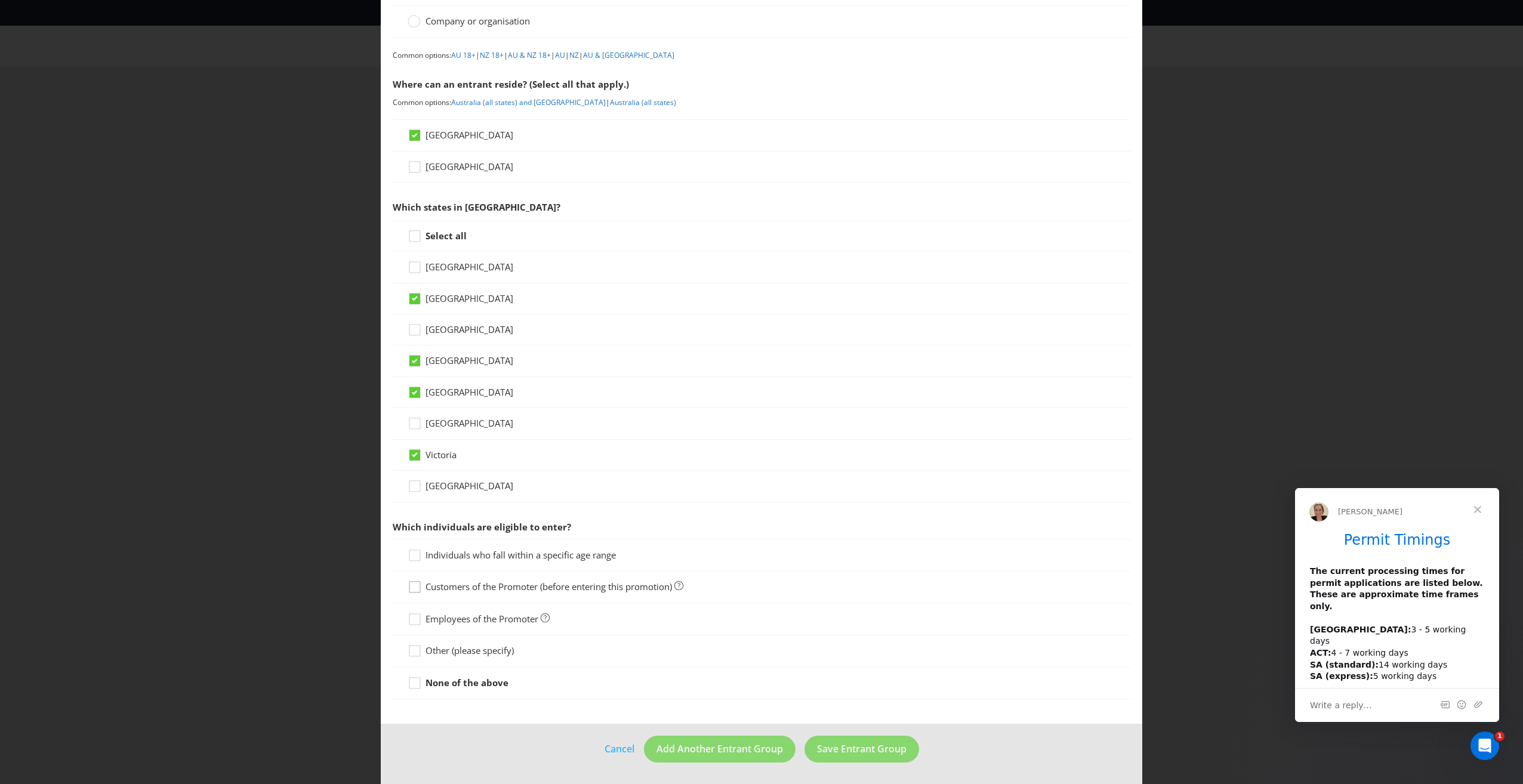
click at [414, 585] on div at bounding box center [414, 582] width 6 height 6
click at [0, 0] on input "Customers of the Promoter (before entering this promotion)" at bounding box center [0, 0] width 0 height 0
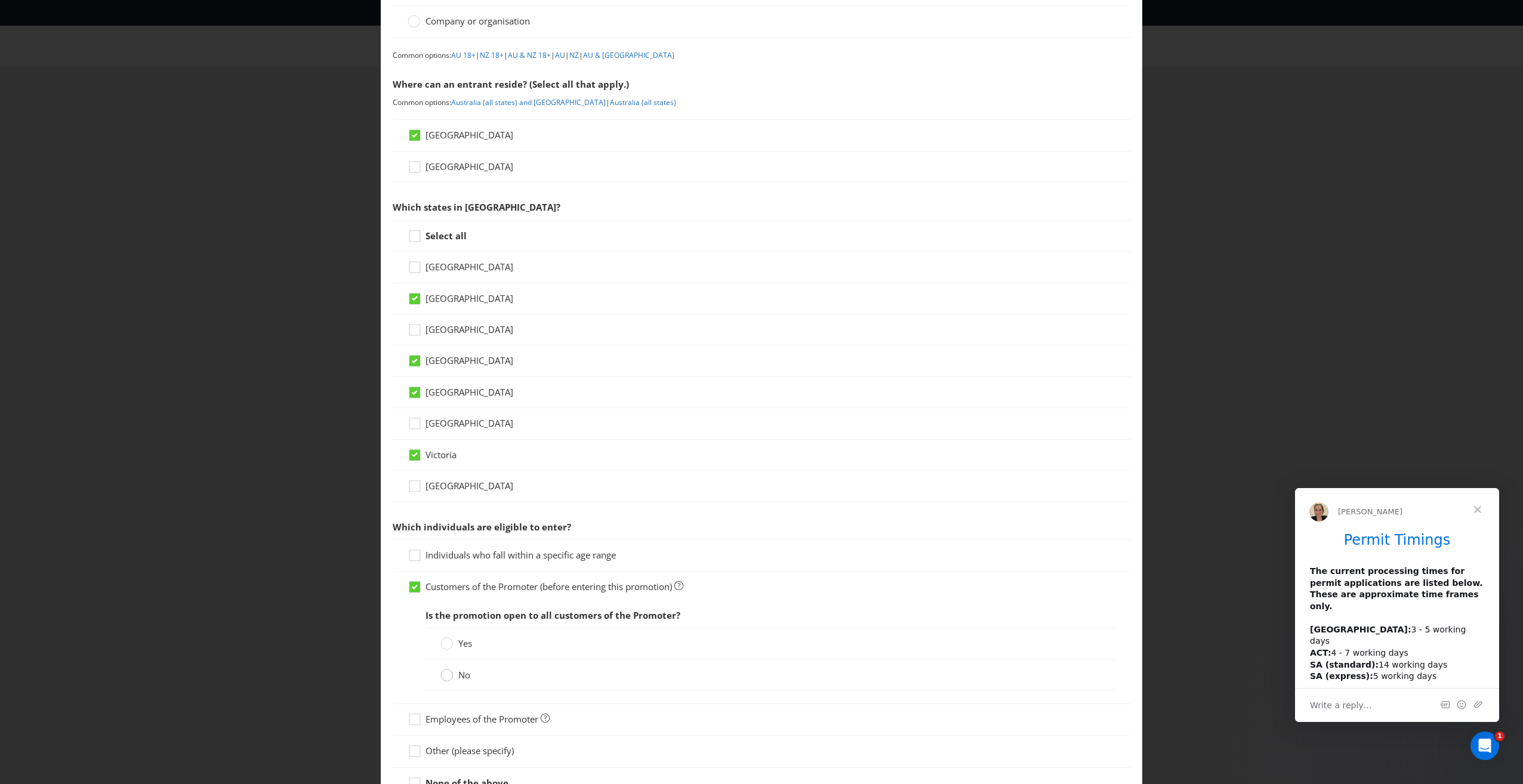
click at [443, 680] on circle at bounding box center [447, 675] width 12 height 12
click at [0, 0] on input "No" at bounding box center [0, 0] width 0 height 0
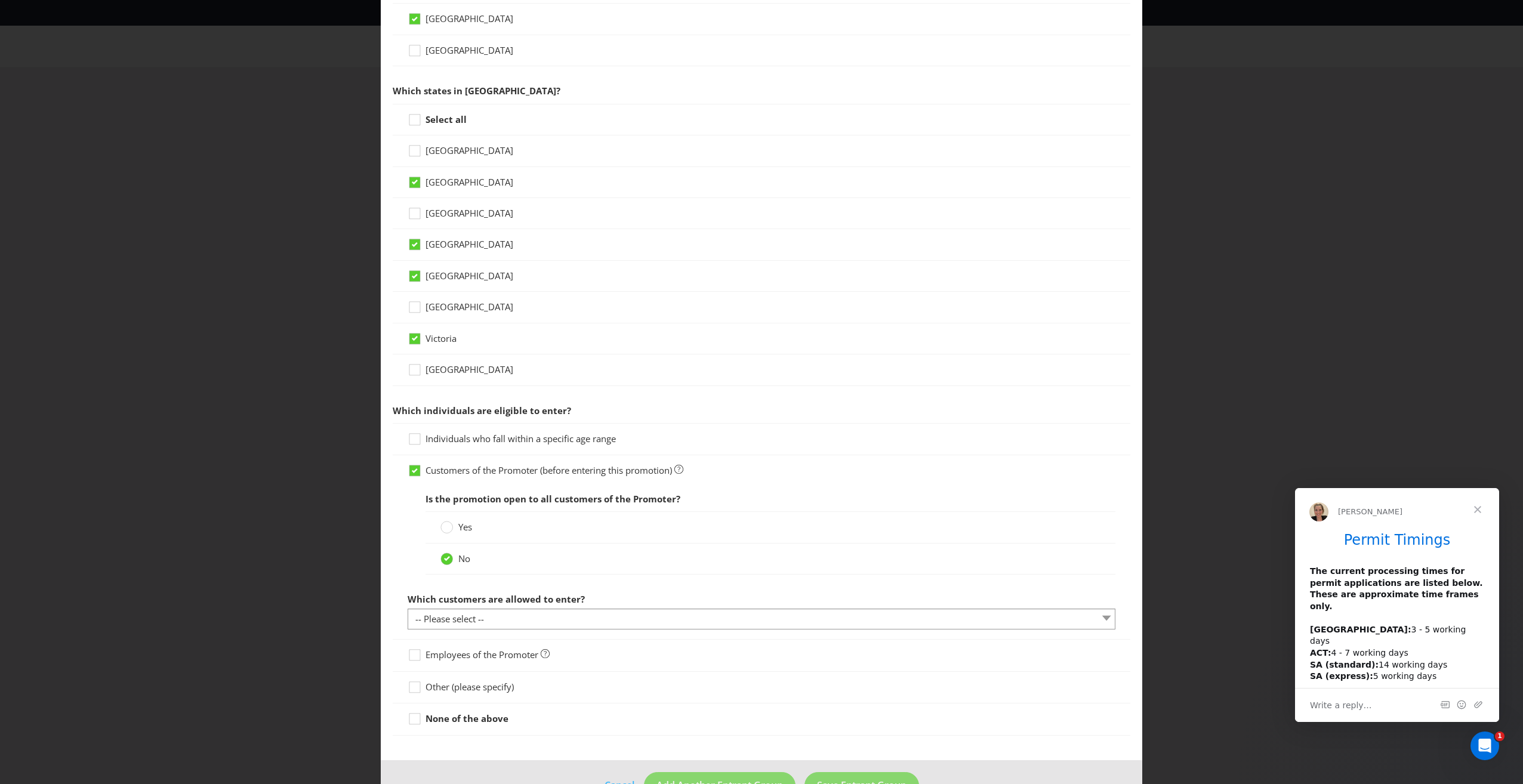
scroll to position [266, 0]
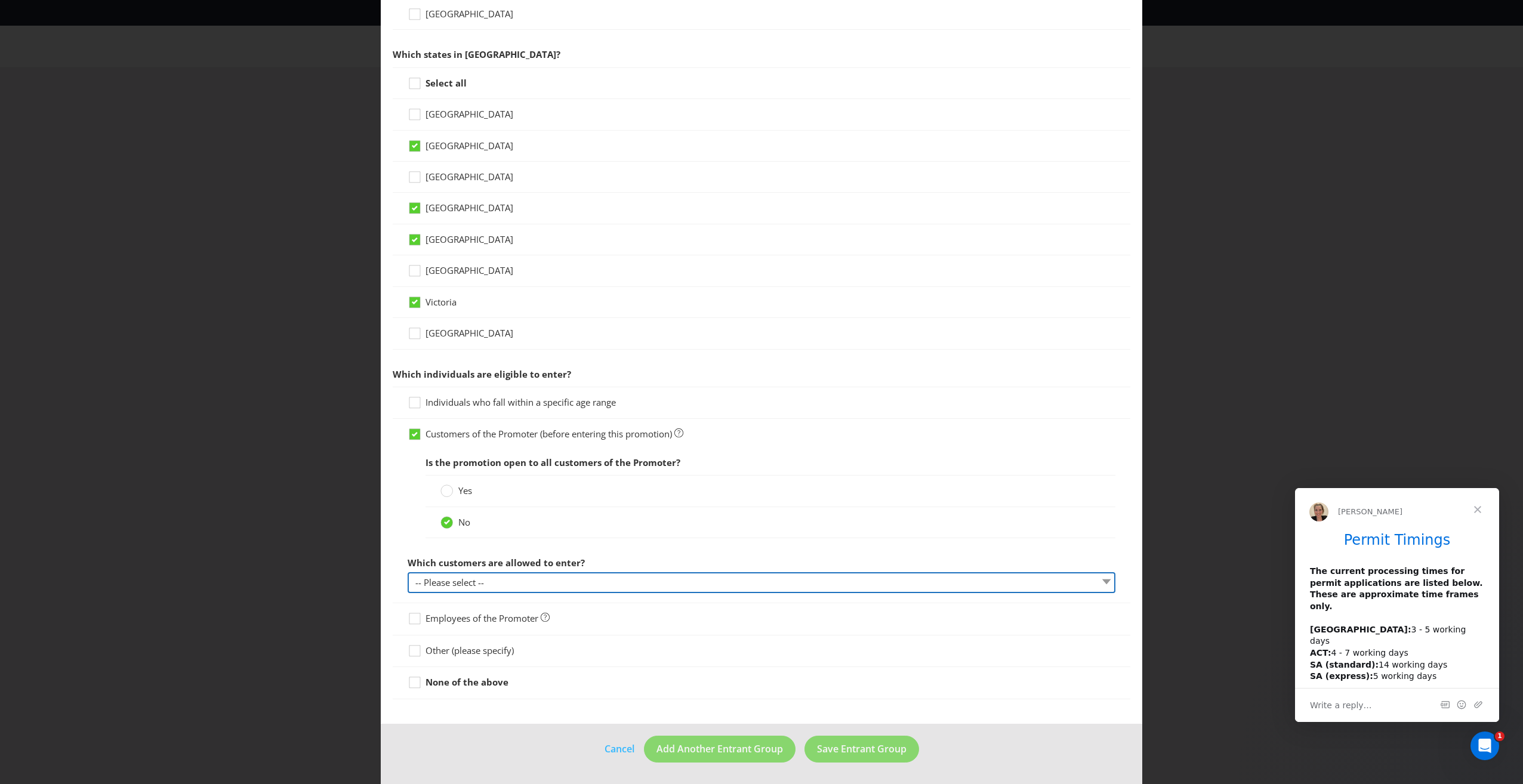
click at [497, 582] on select "-- Please select -- Have a certain type of account Purchased a particular produ…" at bounding box center [762, 582] width 708 height 21
select select "ACCOUNT_HOLDER"
click at [408, 572] on select "-- Please select -- Have a certain type of account Purchased a particular produ…" at bounding box center [762, 582] width 708 height 21
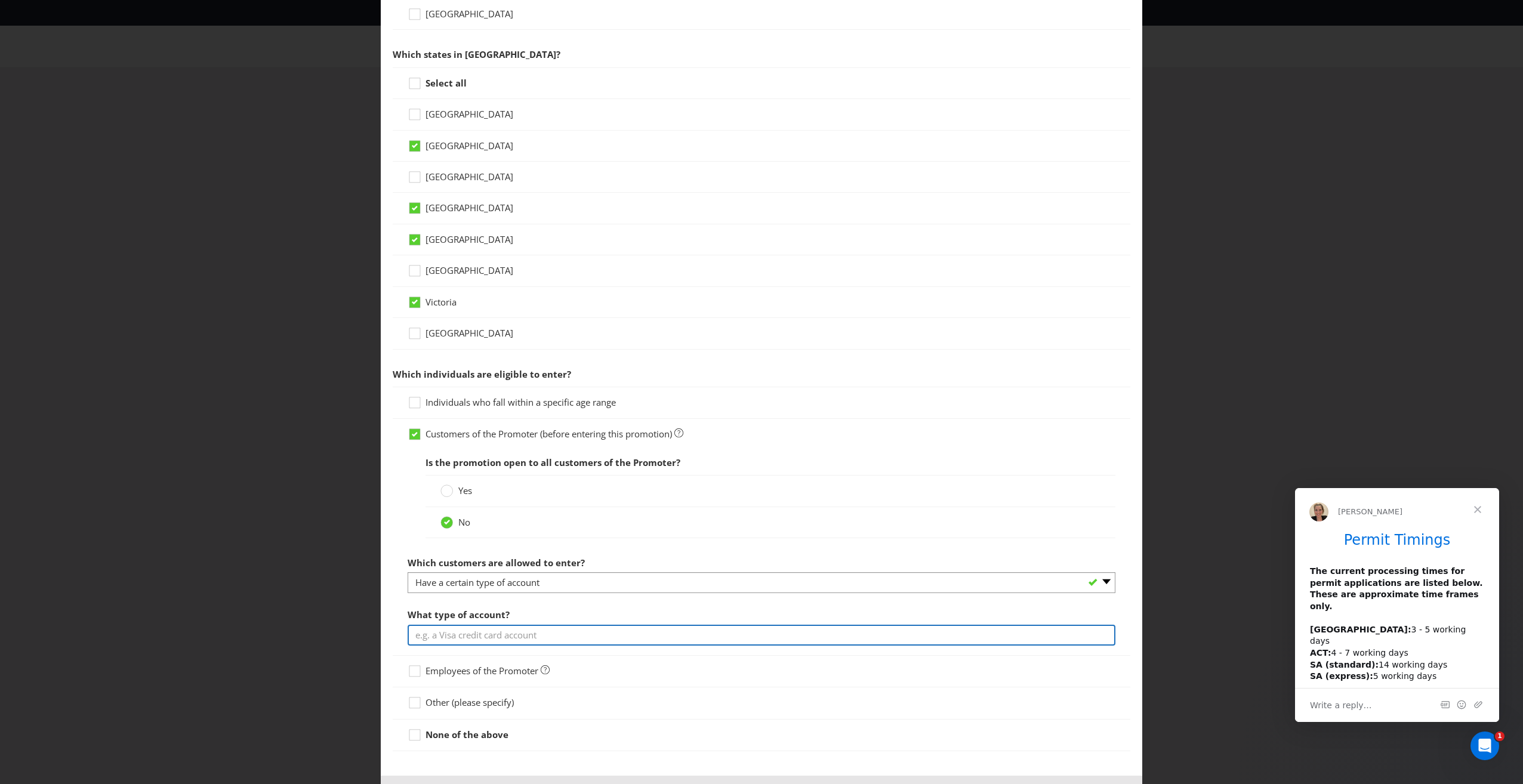
click at [471, 639] on input "text" at bounding box center [762, 635] width 708 height 21
type input "o"
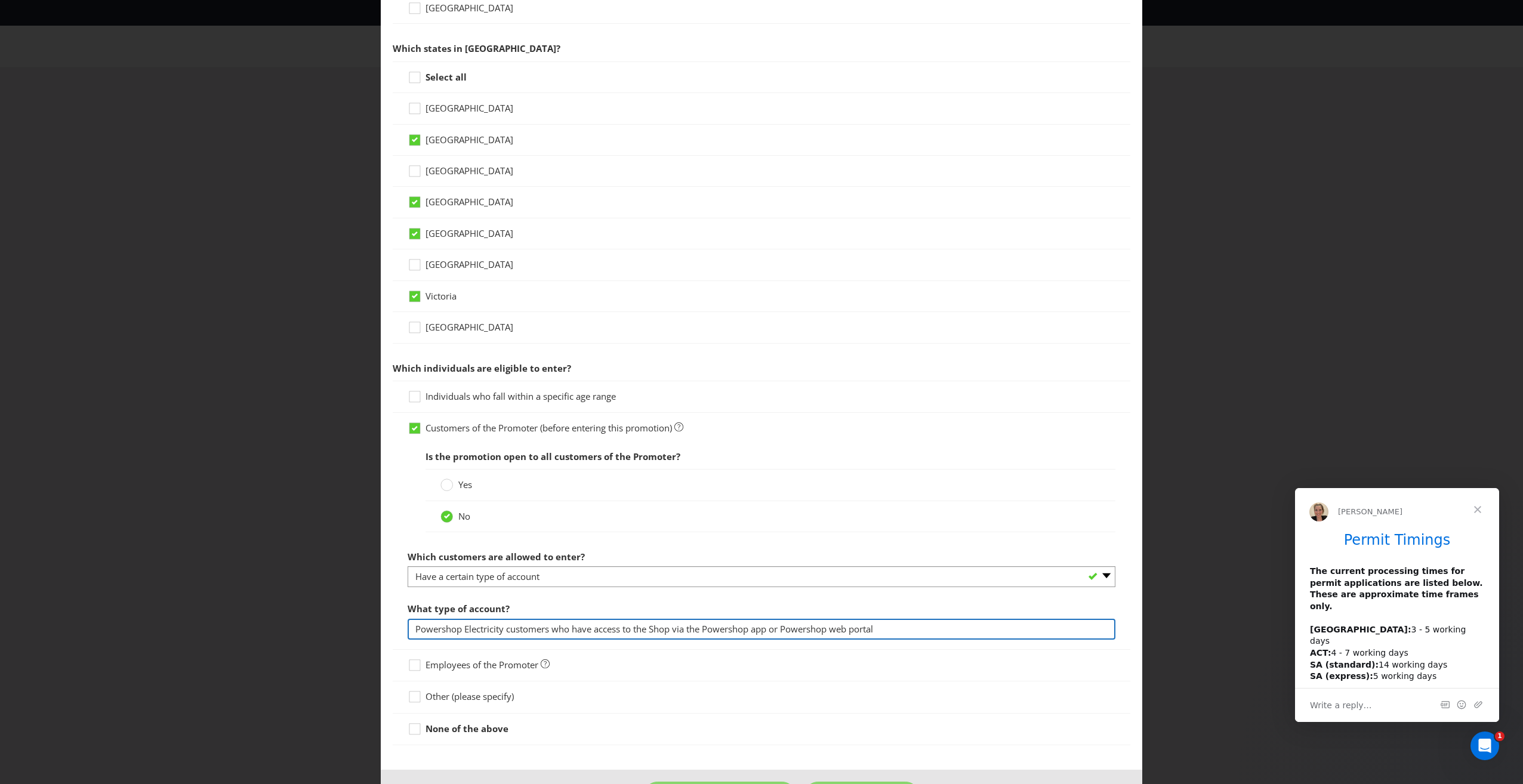
scroll to position [318, 0]
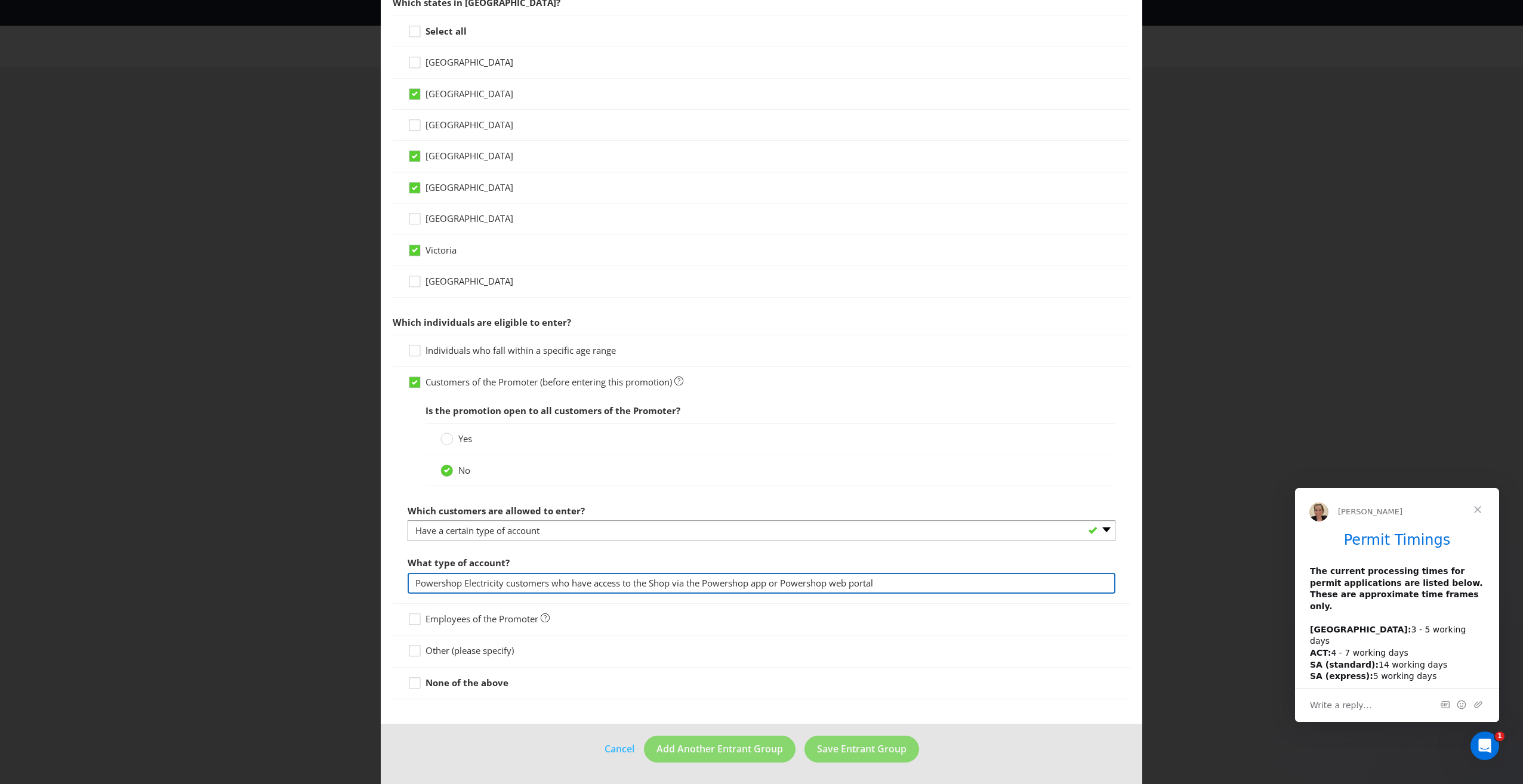
click at [949, 582] on input "Powershop Electricity customers who have access to the Shop via the Powershop a…" at bounding box center [762, 583] width 708 height 21
type input "Powershop Electricity customers who have access to the Shop via the Powershop a…"
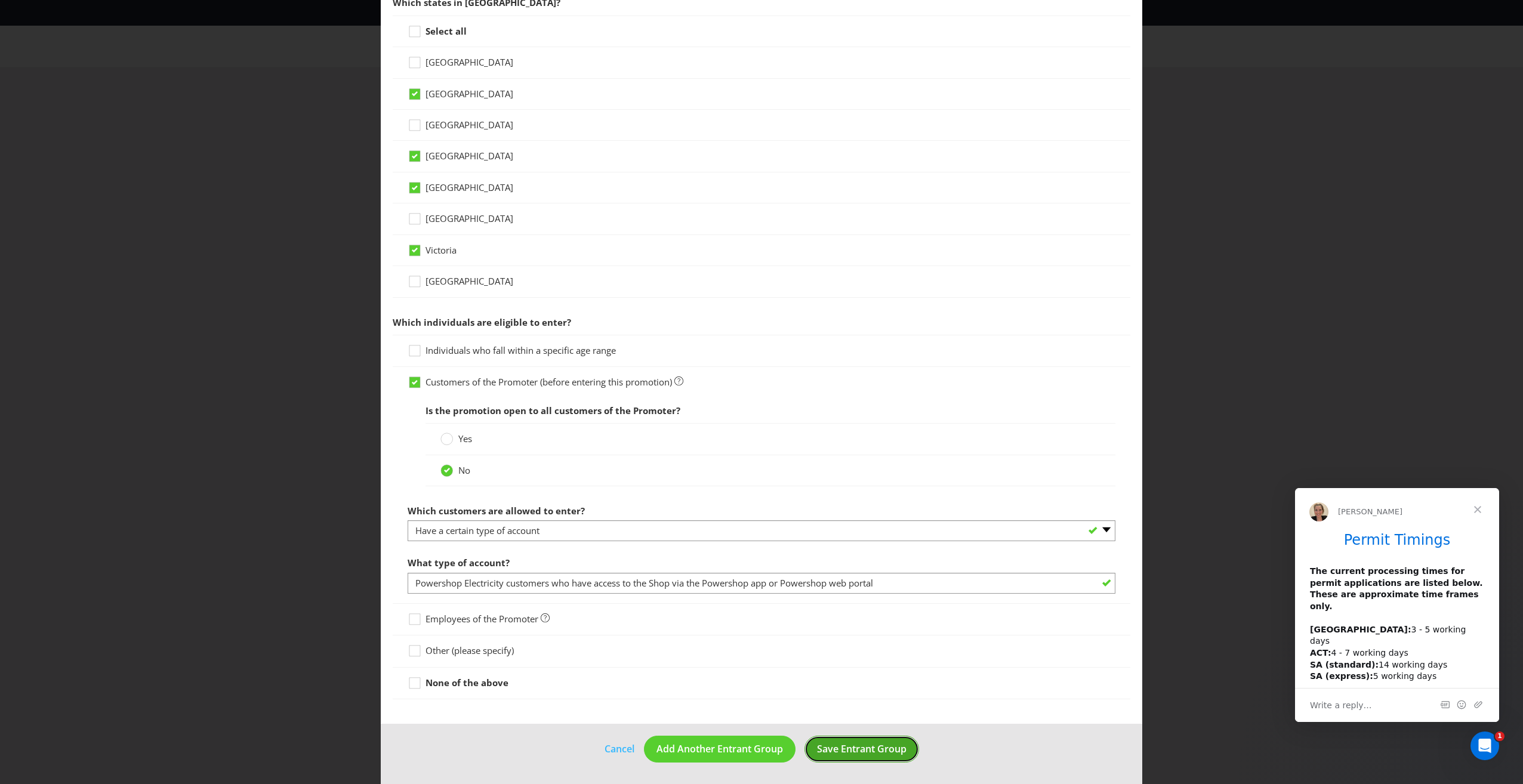
click at [871, 745] on span "Save Entrant Group" at bounding box center [862, 748] width 90 height 13
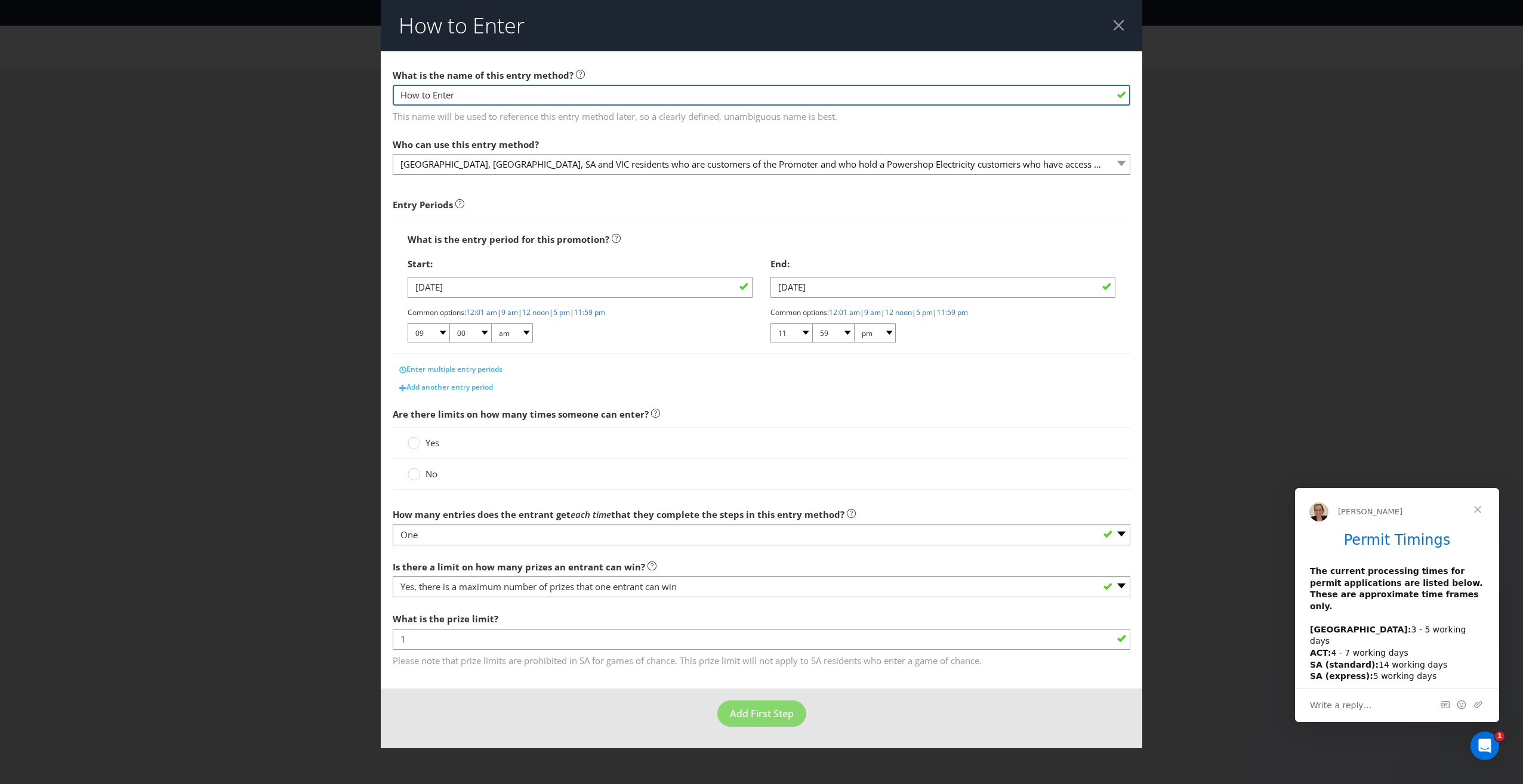
click at [423, 93] on input "How to Enter" at bounding box center [762, 95] width 738 height 21
drag, startPoint x: 477, startPoint y: 94, endPoint x: 295, endPoint y: 109, distance: 182.6
click at [293, 109] on div "How to Enter What is the name of this entry method? How to Enter This name will…" at bounding box center [762, 392] width 1523 height 784
click at [748, 96] on input "The customer must purchase the December Future Powerpack available in the Shop …" at bounding box center [762, 95] width 738 height 21
drag, startPoint x: 754, startPoint y: 93, endPoint x: 721, endPoint y: 90, distance: 33.1
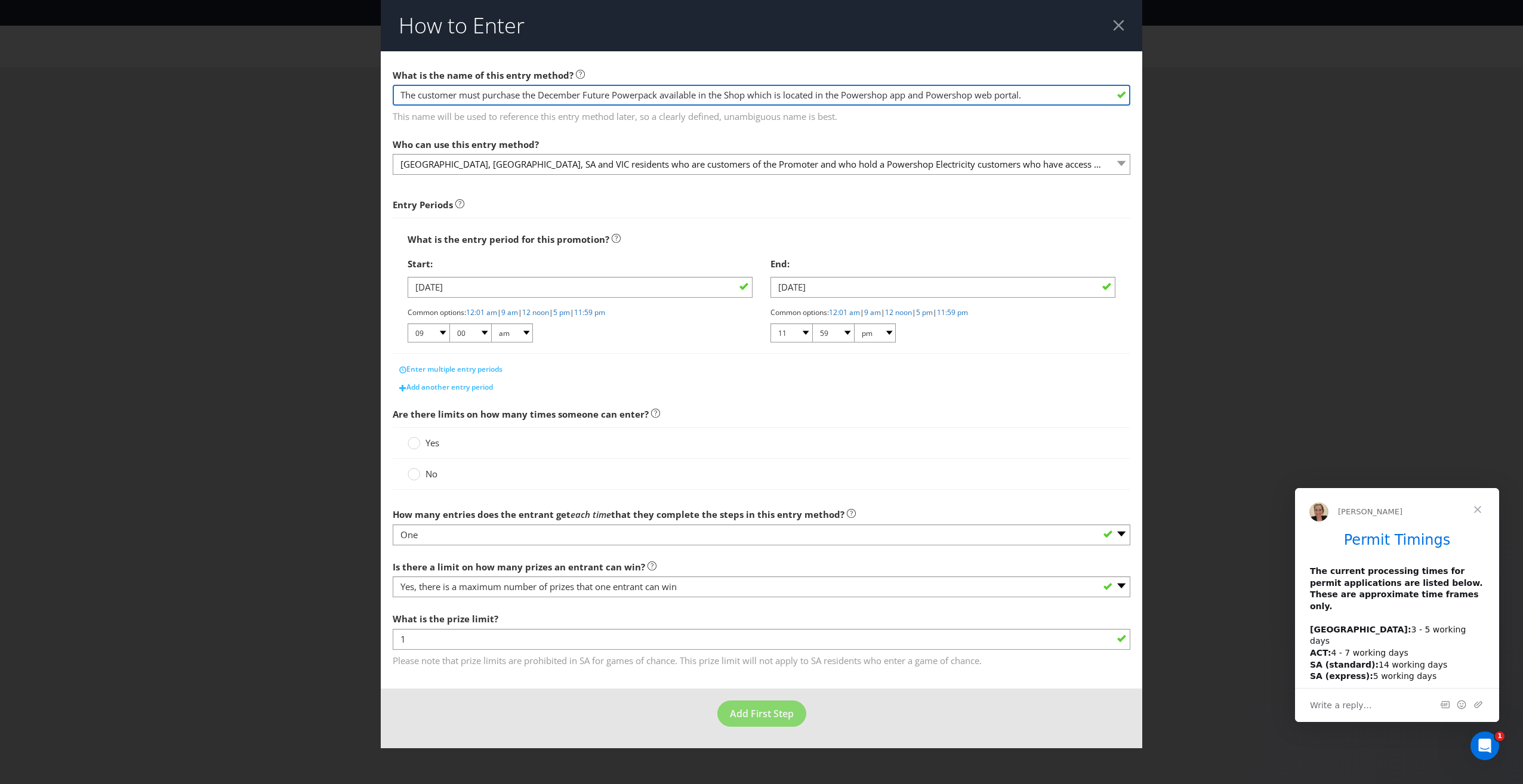
click at [721, 90] on input "The customer must purchase the December Future Powerpack available in the Shop …" at bounding box center [762, 95] width 738 height 21
type input "The customer must purchase the December Future Powerpack available in the Shop …"
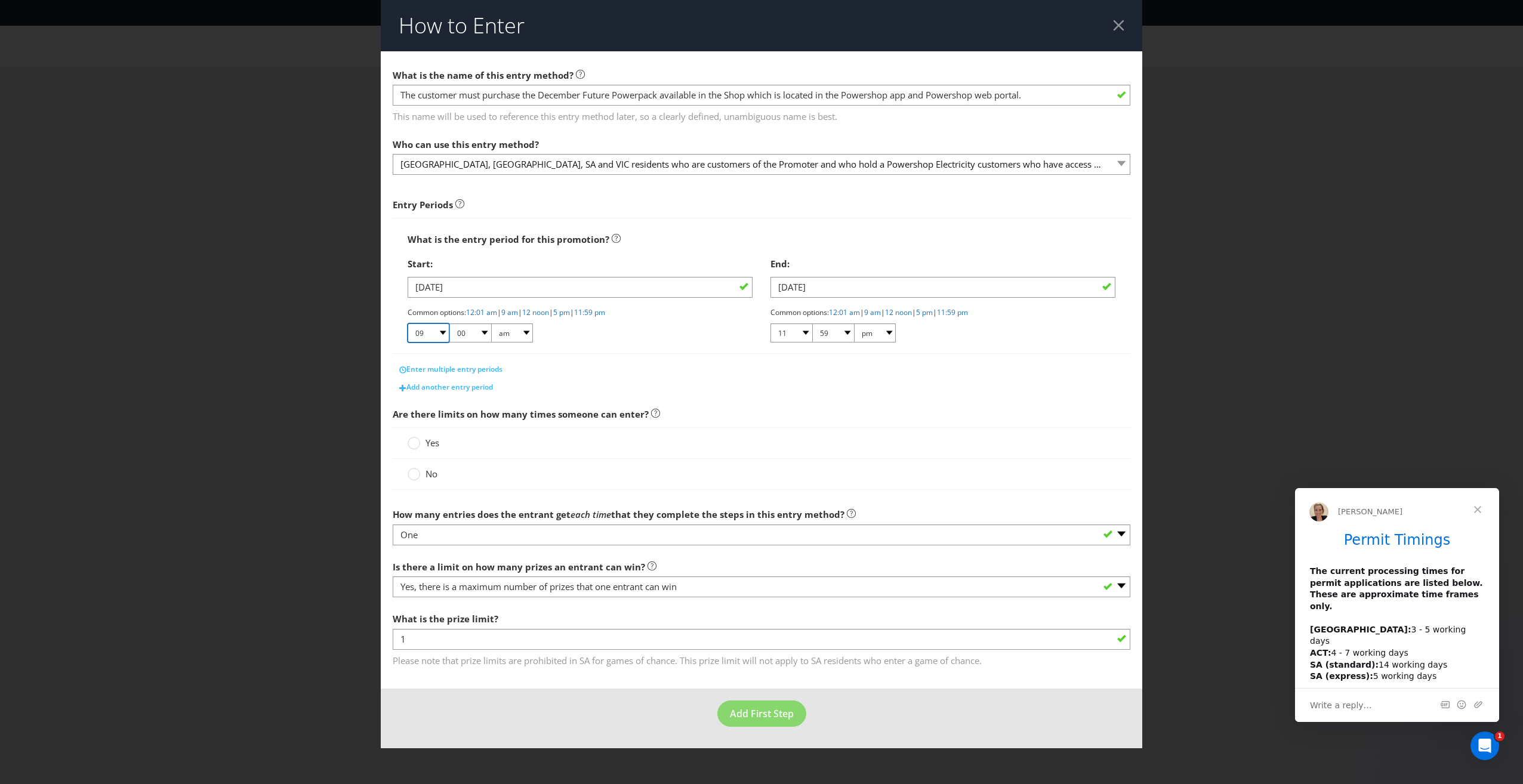
click at [437, 332] on select "01 02 03 04 05 06 07 08 09 10 11 12" at bounding box center [429, 333] width 42 height 19
select select "12"
click at [408, 323] on select "01 02 03 04 05 06 07 08 09 10 11 12" at bounding box center [429, 333] width 42 height 19
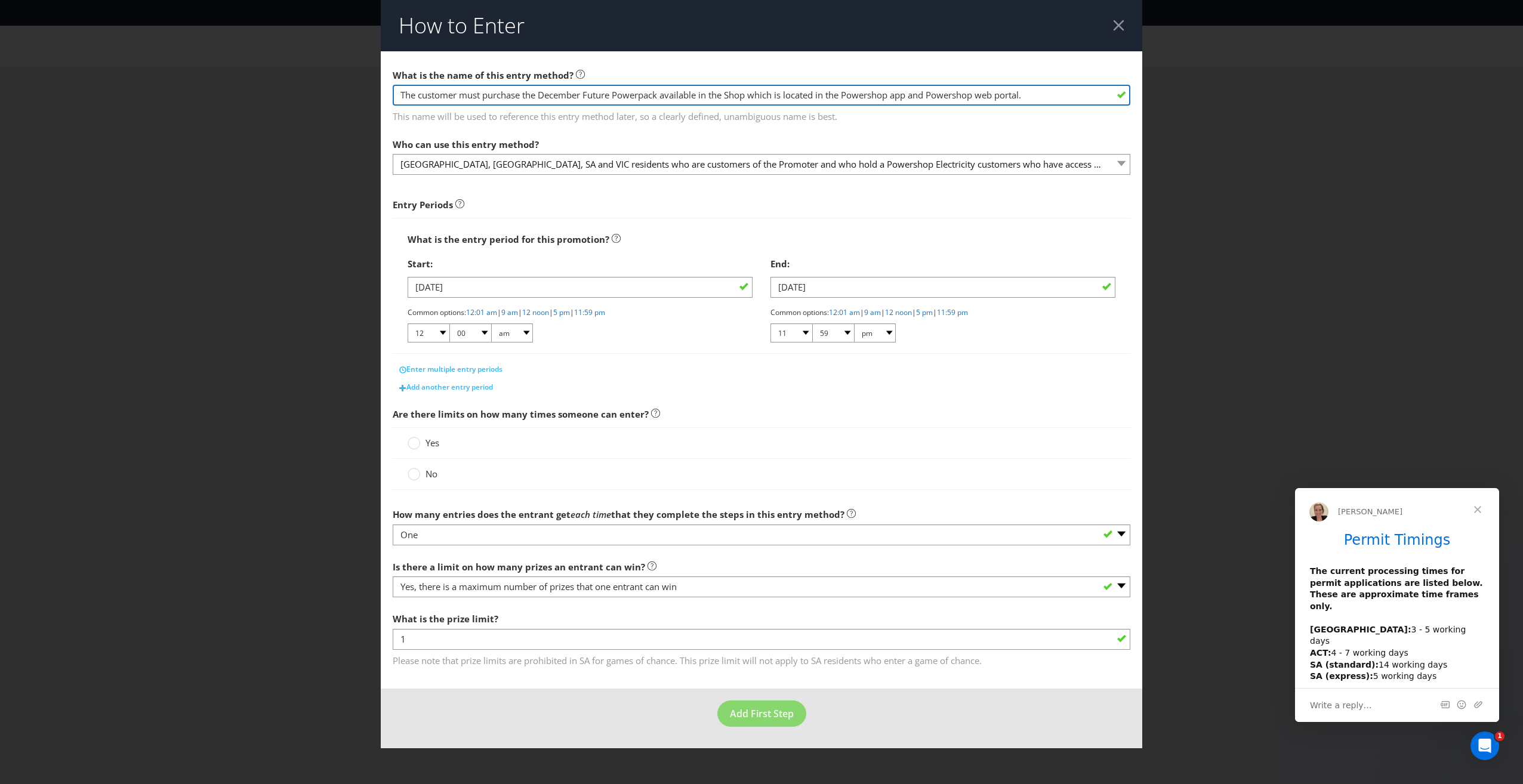
click at [1039, 96] on input "The customer must purchase the December Future Powerpack available in the Shop …" at bounding box center [762, 95] width 738 height 21
type input "The customer must purchase the December Future Powerpack available in the Shop …"
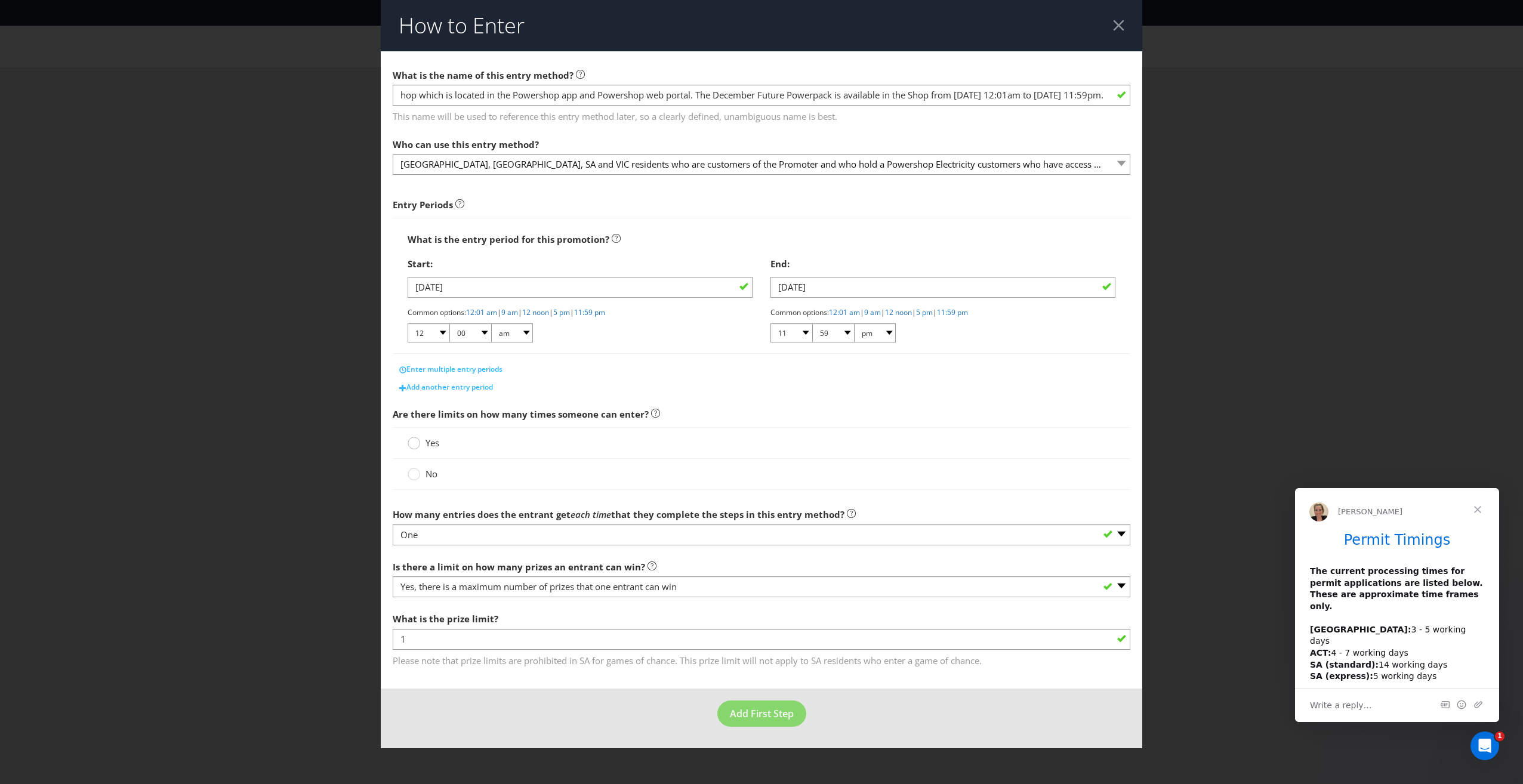
scroll to position [0, 0]
click at [412, 445] on circle at bounding box center [414, 443] width 12 height 12
click at [0, 0] on input "Yes" at bounding box center [0, 0] width 0 height 0
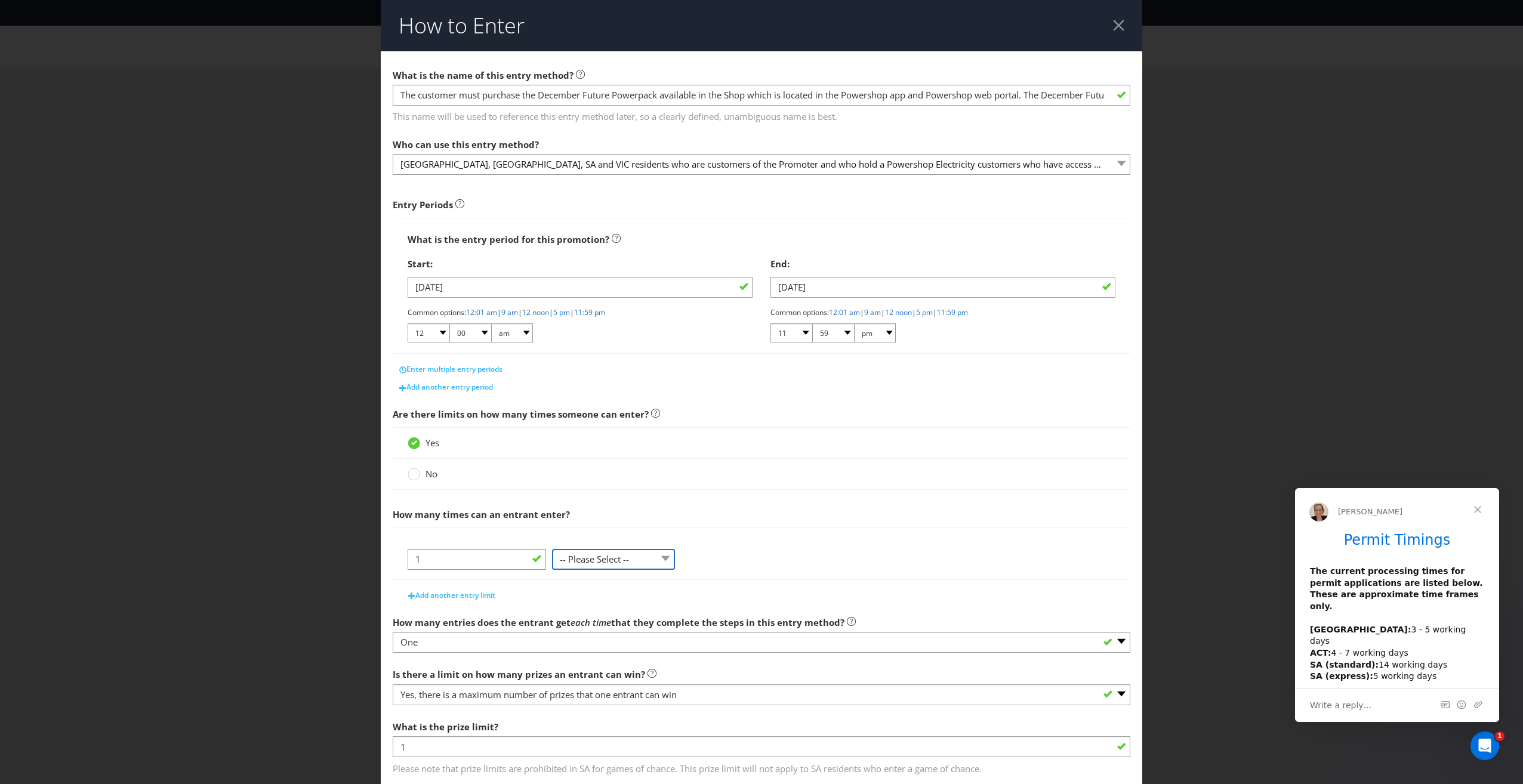
click at [594, 563] on select "-- Please Select -- per person per day per purchase per transaction Other (plea…" at bounding box center [614, 559] width 123 height 21
select select "PER_PERSON"
click at [552, 549] on select "-- Please Select -- per person per day per purchase per transaction Other (plea…" at bounding box center [614, 559] width 123 height 21
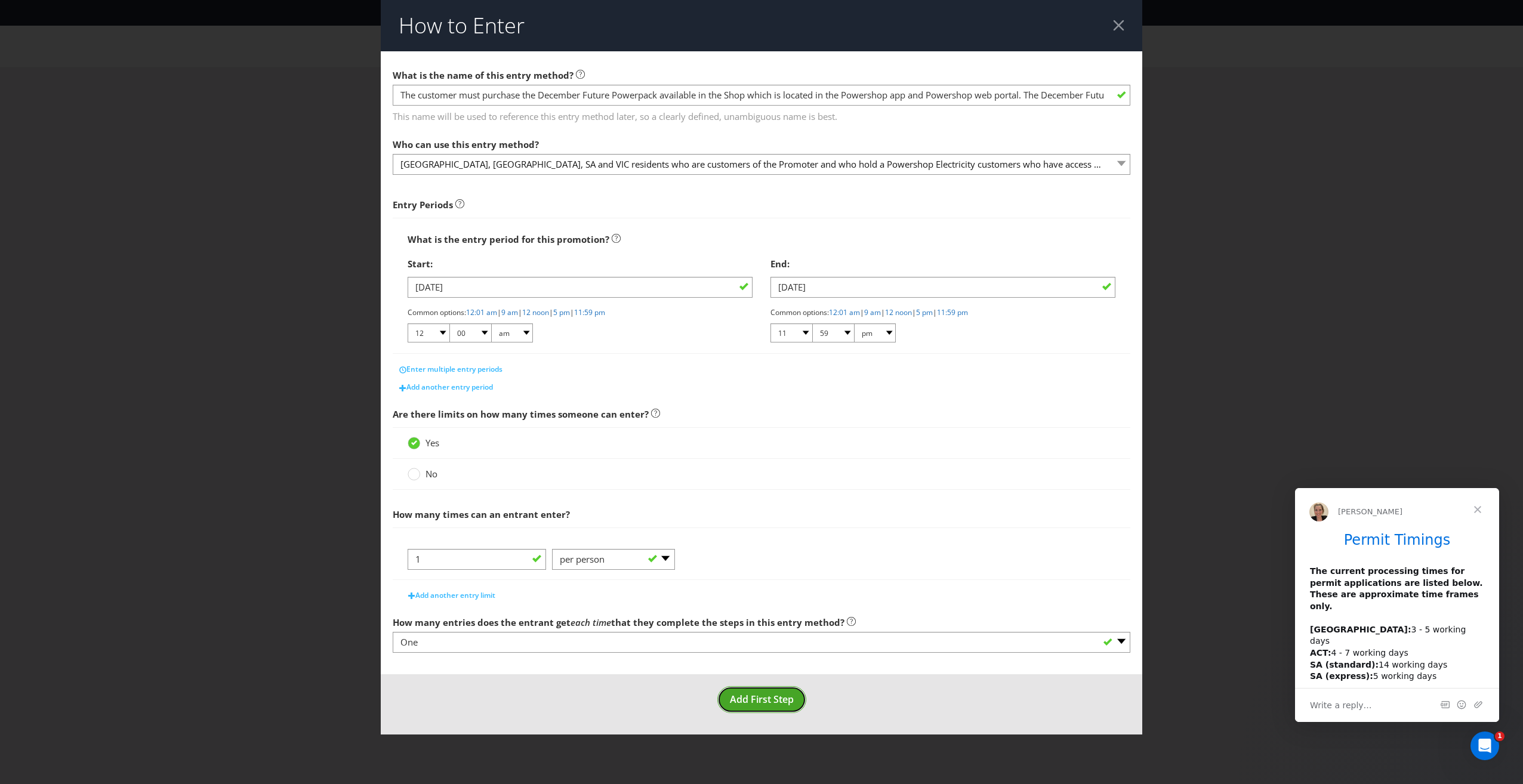
click at [767, 705] on span "Add First Step" at bounding box center [762, 699] width 64 height 13
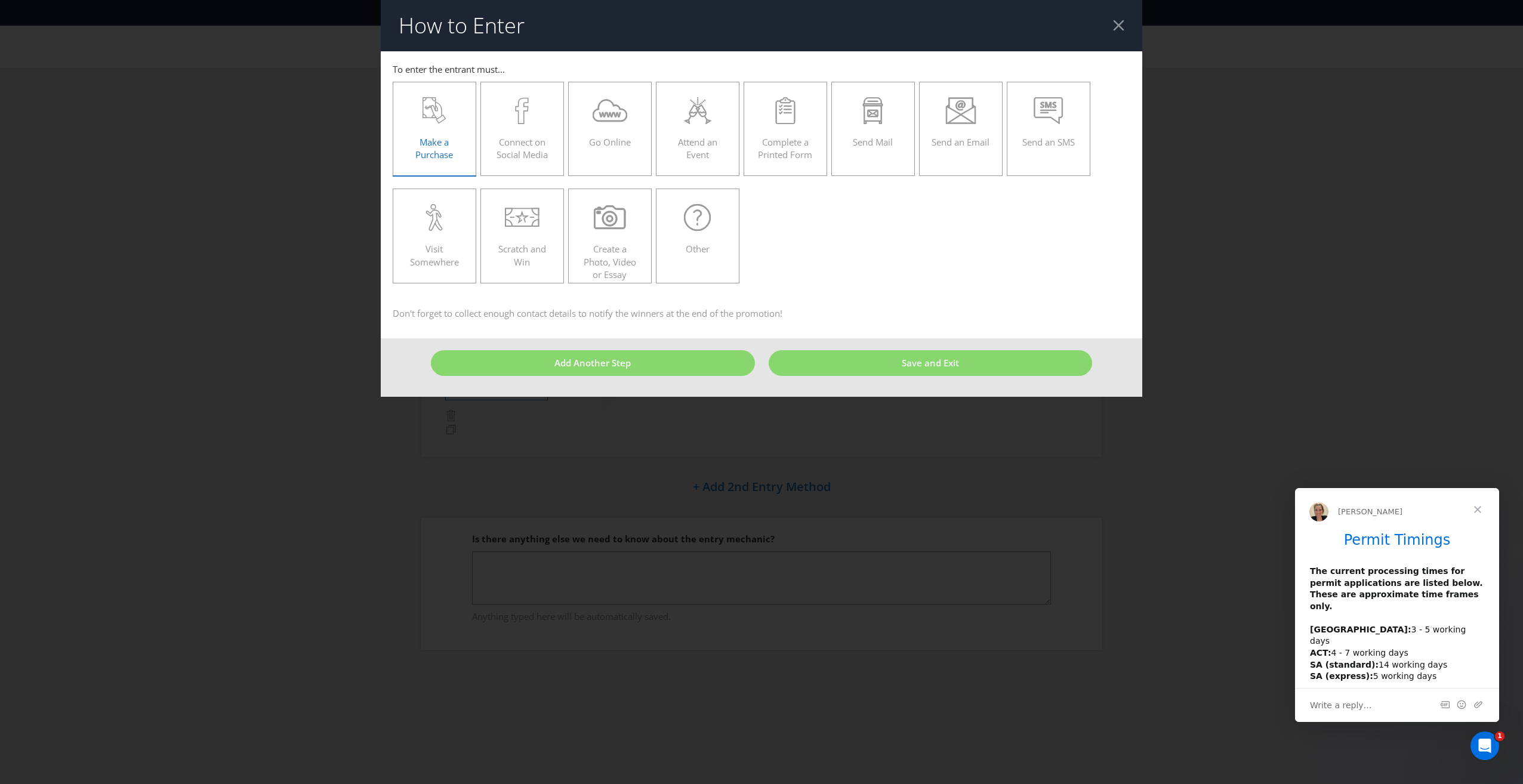
click at [429, 108] on icon at bounding box center [428, 107] width 5 height 4
click at [0, 0] on input "Make a Purchase" at bounding box center [0, 0] width 0 height 0
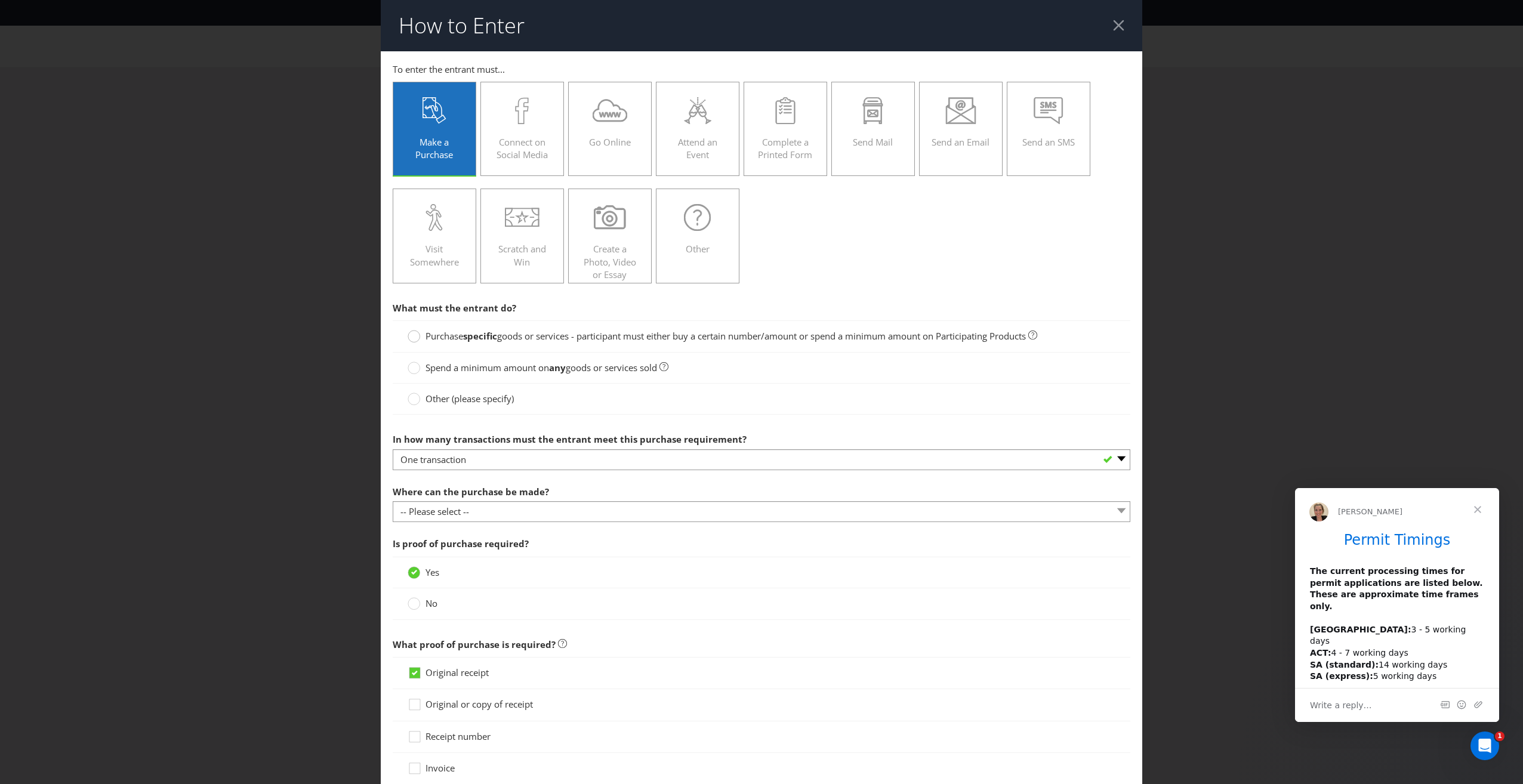
click at [409, 339] on circle at bounding box center [414, 336] width 12 height 12
click at [0, 0] on input "Purchase specific goods or services - participant must either buy a certain num…" at bounding box center [0, 0] width 0 height 0
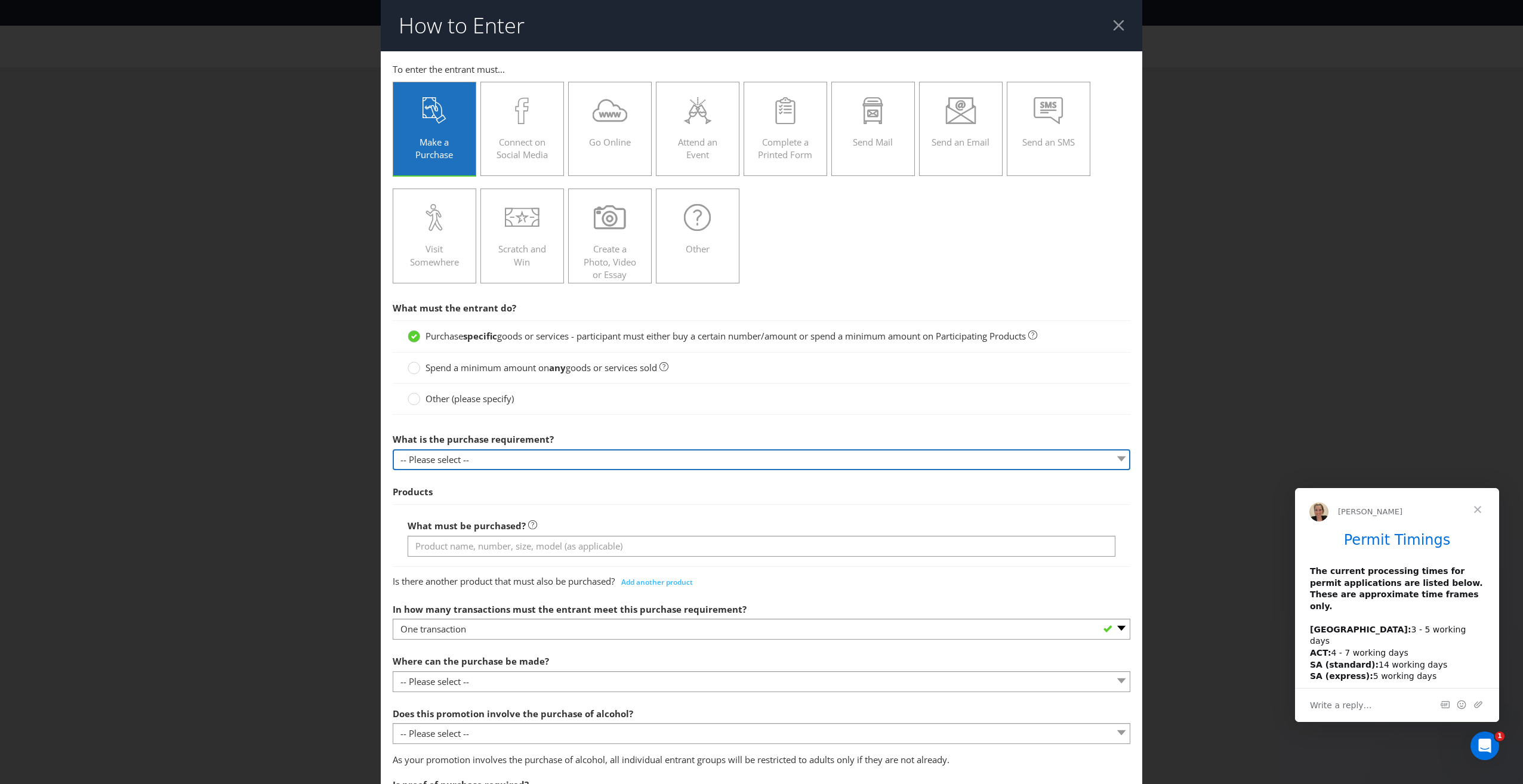
click at [436, 457] on select "-- Please select -- Buy a certain number of these products or services Spend a …" at bounding box center [762, 459] width 738 height 21
select select "MINIMUM_QUANTITY"
click at [393, 449] on select "-- Please select -- Buy a certain number of these products or services Spend a …" at bounding box center [762, 459] width 738 height 21
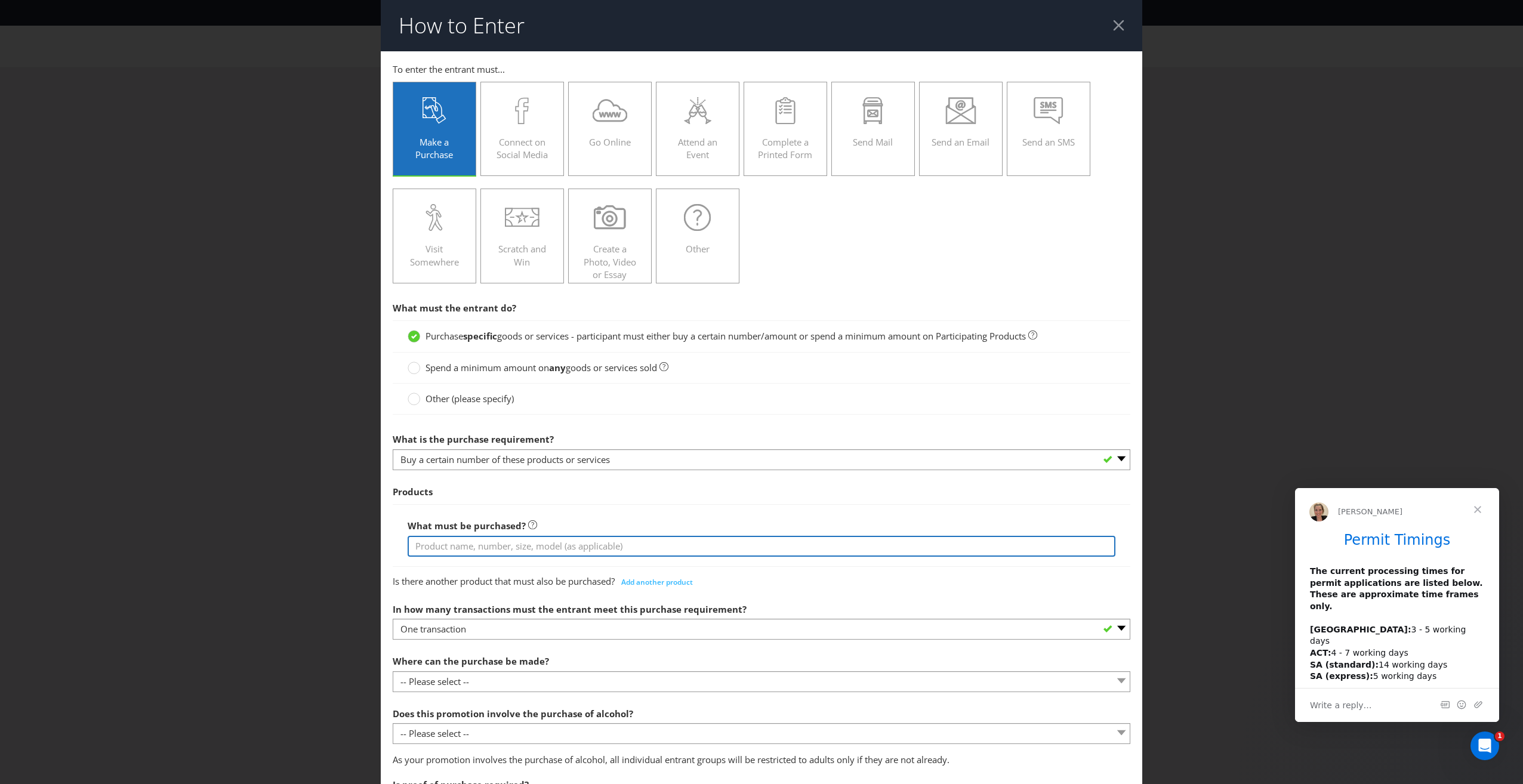
click at [438, 548] on input "text" at bounding box center [762, 546] width 708 height 21
type input "December Future Powerpack"
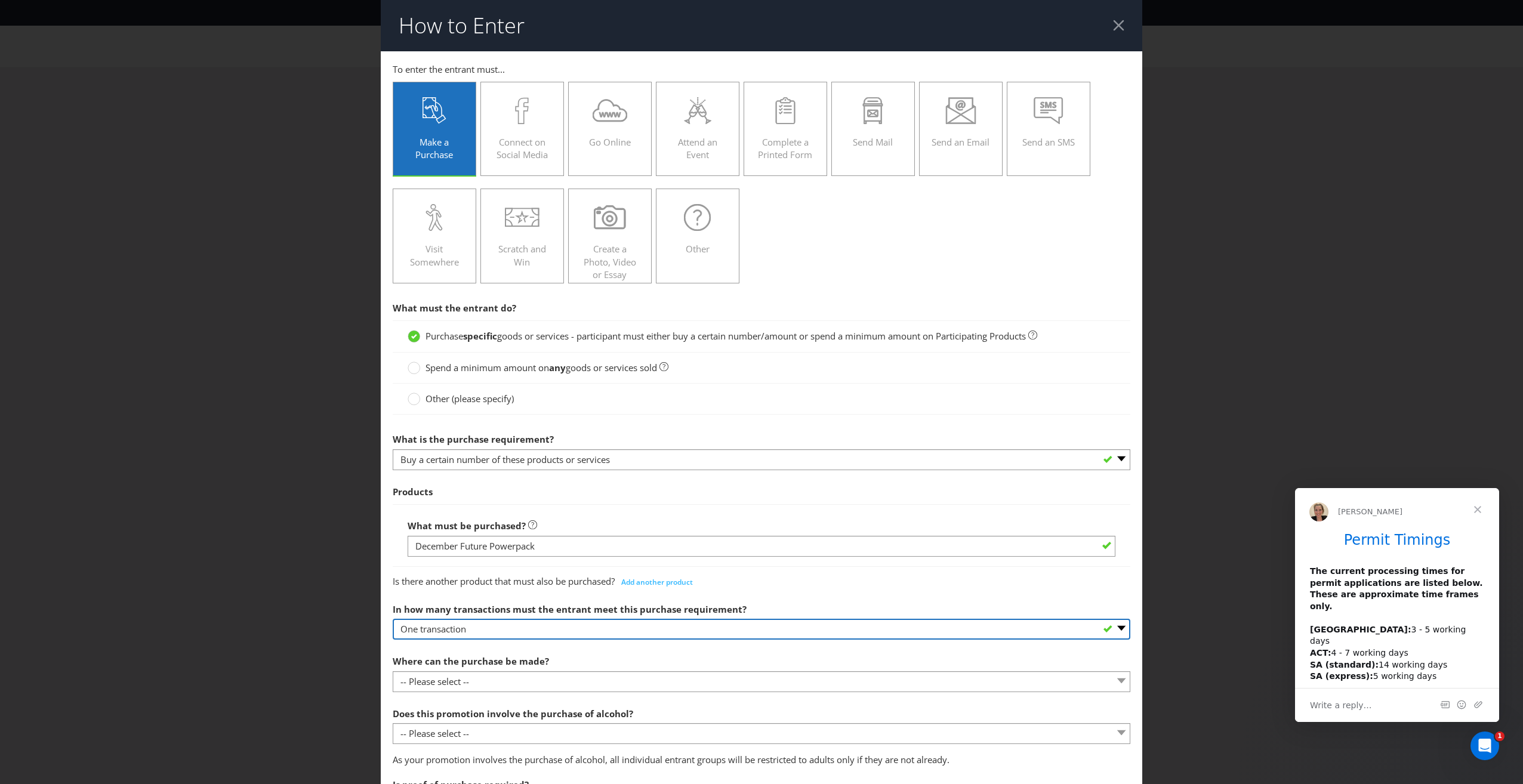
click at [558, 632] on select "-- Please select -- One transaction A specific number of transactions Any numbe…" at bounding box center [762, 629] width 738 height 21
click at [393, 619] on select "-- Please select -- One transaction A specific number of transactions Any numbe…" at bounding box center [762, 629] width 738 height 21
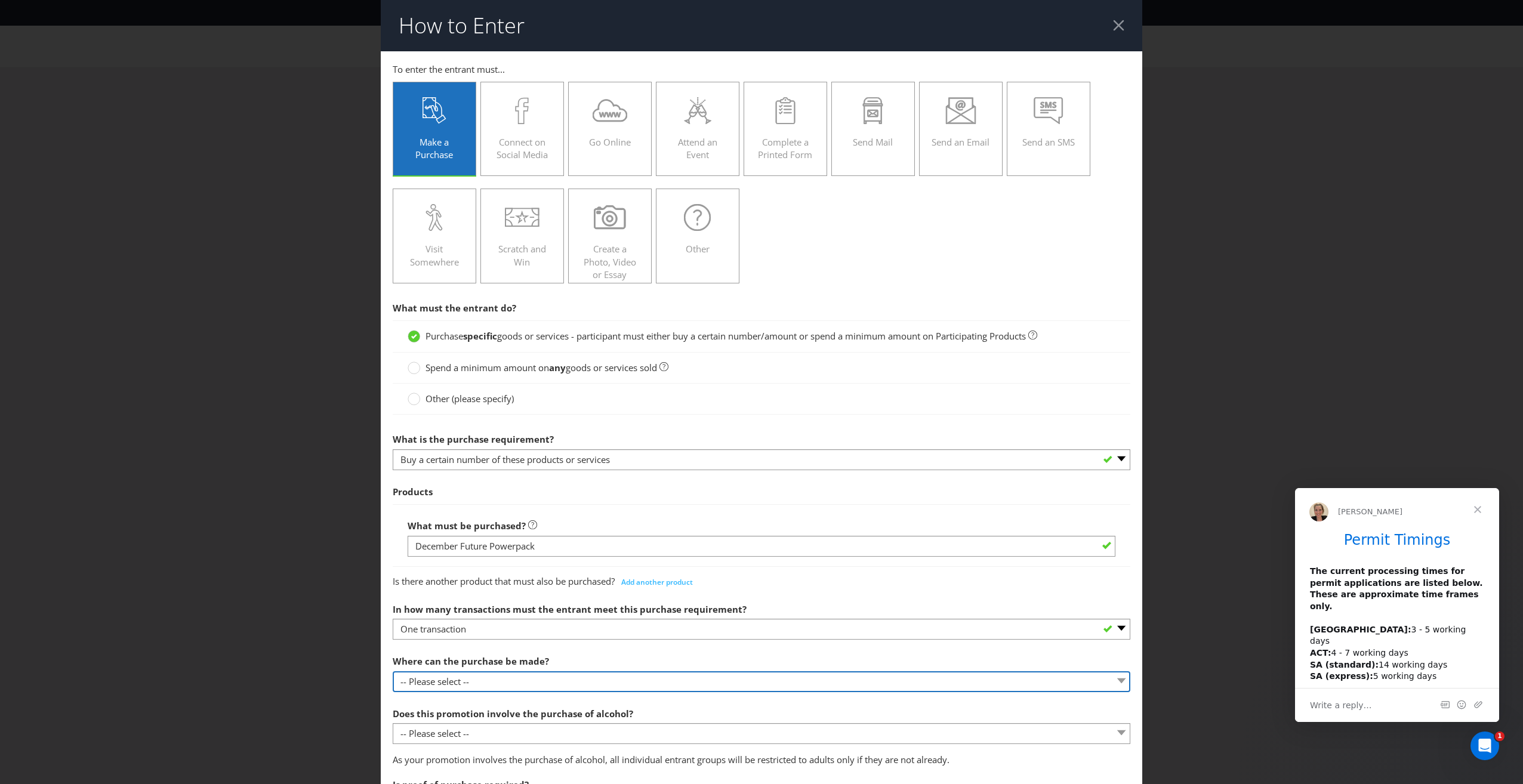
click at [454, 685] on select "-- Please select -- Any stores displaying promotional material (including onlin…" at bounding box center [762, 682] width 738 height 21
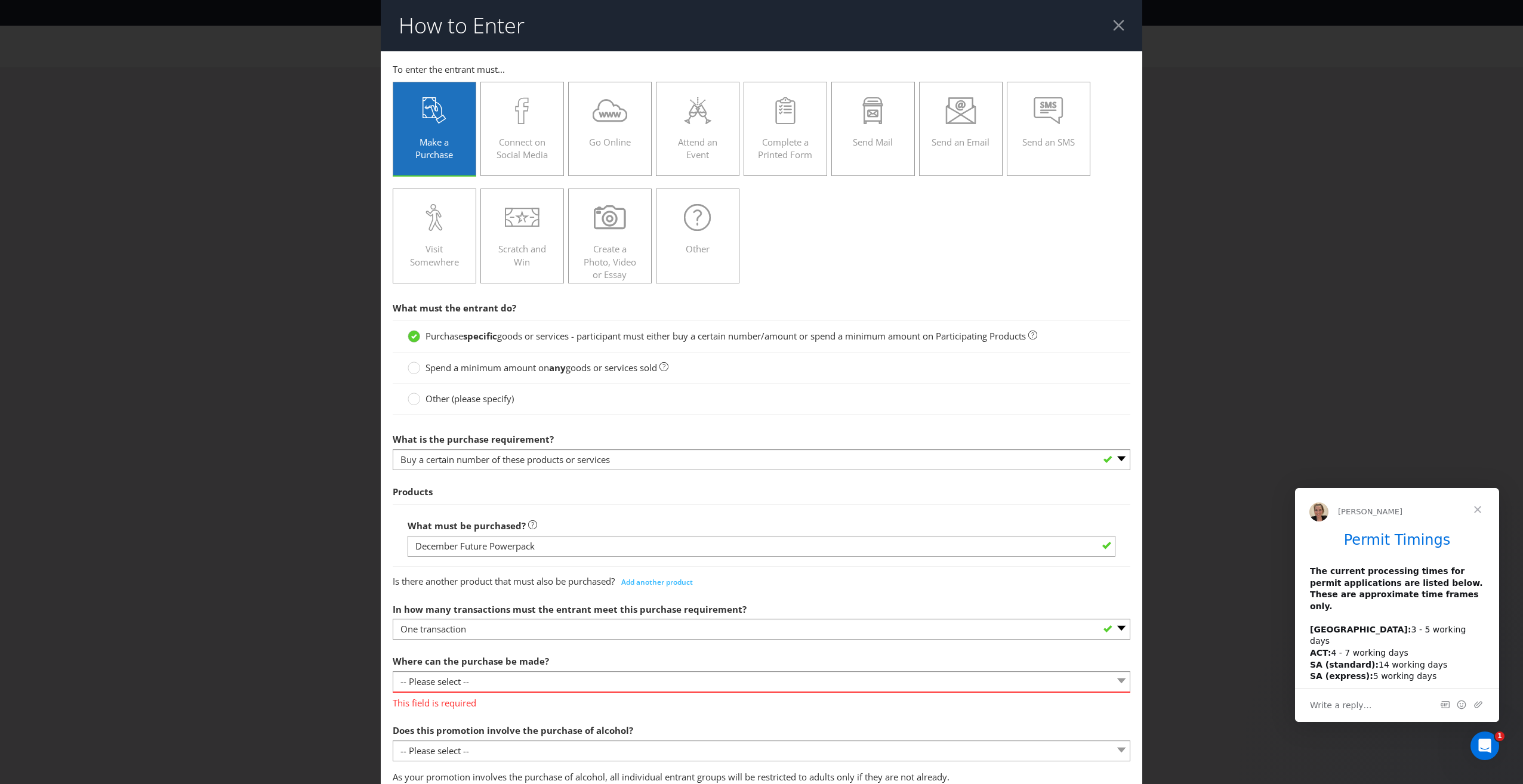
click at [289, 642] on div "How to Enter To enter the entrant must... Make a Purchase Connect on Social Med…" at bounding box center [762, 392] width 1523 height 784
click at [426, 681] on select "-- Please select -- Any stores displaying promotional material (including onlin…" at bounding box center [762, 682] width 738 height 21
select select "OTHER"
click at [393, 671] on select "-- Please select -- Any stores displaying promotional material (including onlin…" at bounding box center [762, 682] width 738 height 21
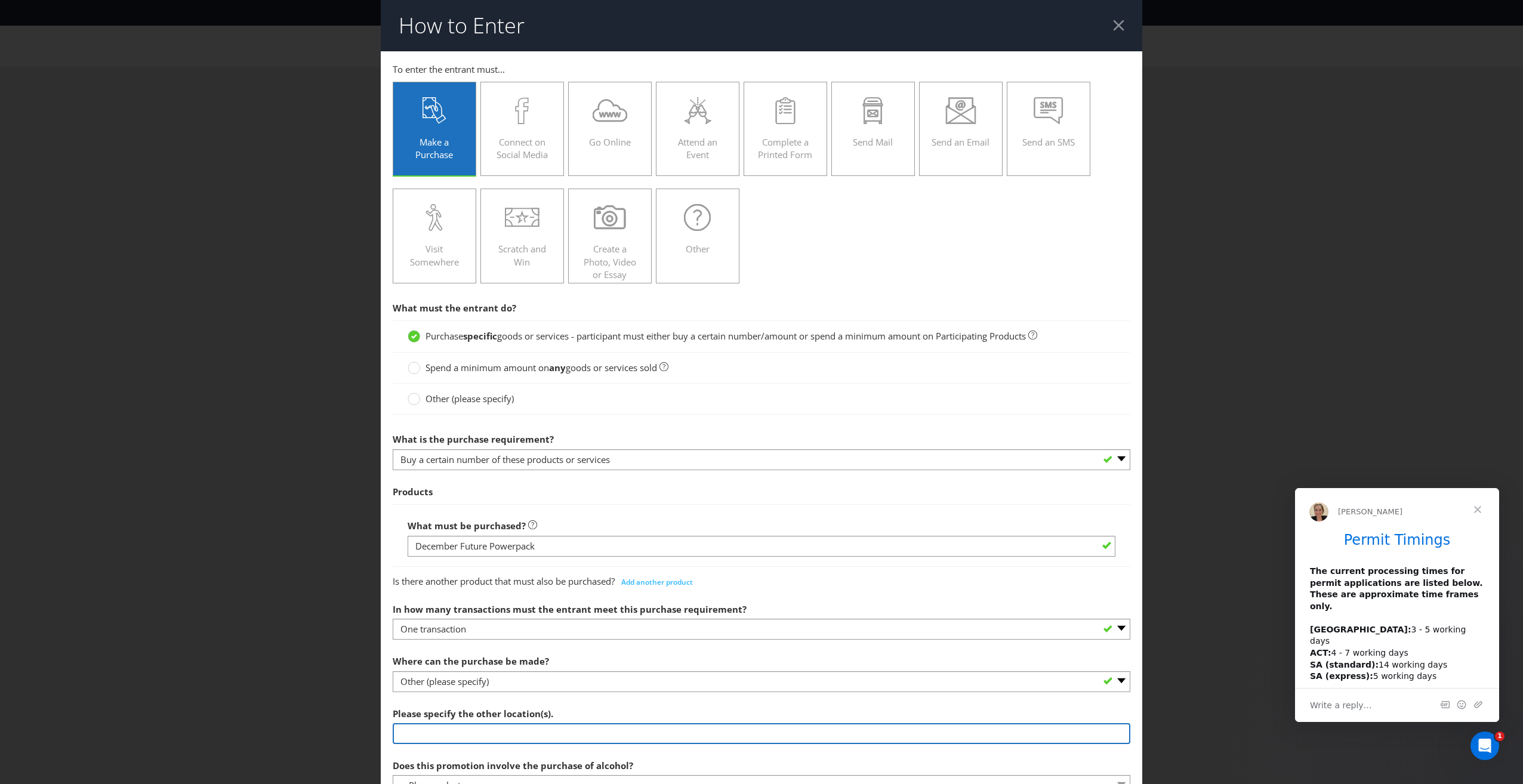
click at [448, 728] on input "text" at bounding box center [762, 734] width 738 height 21
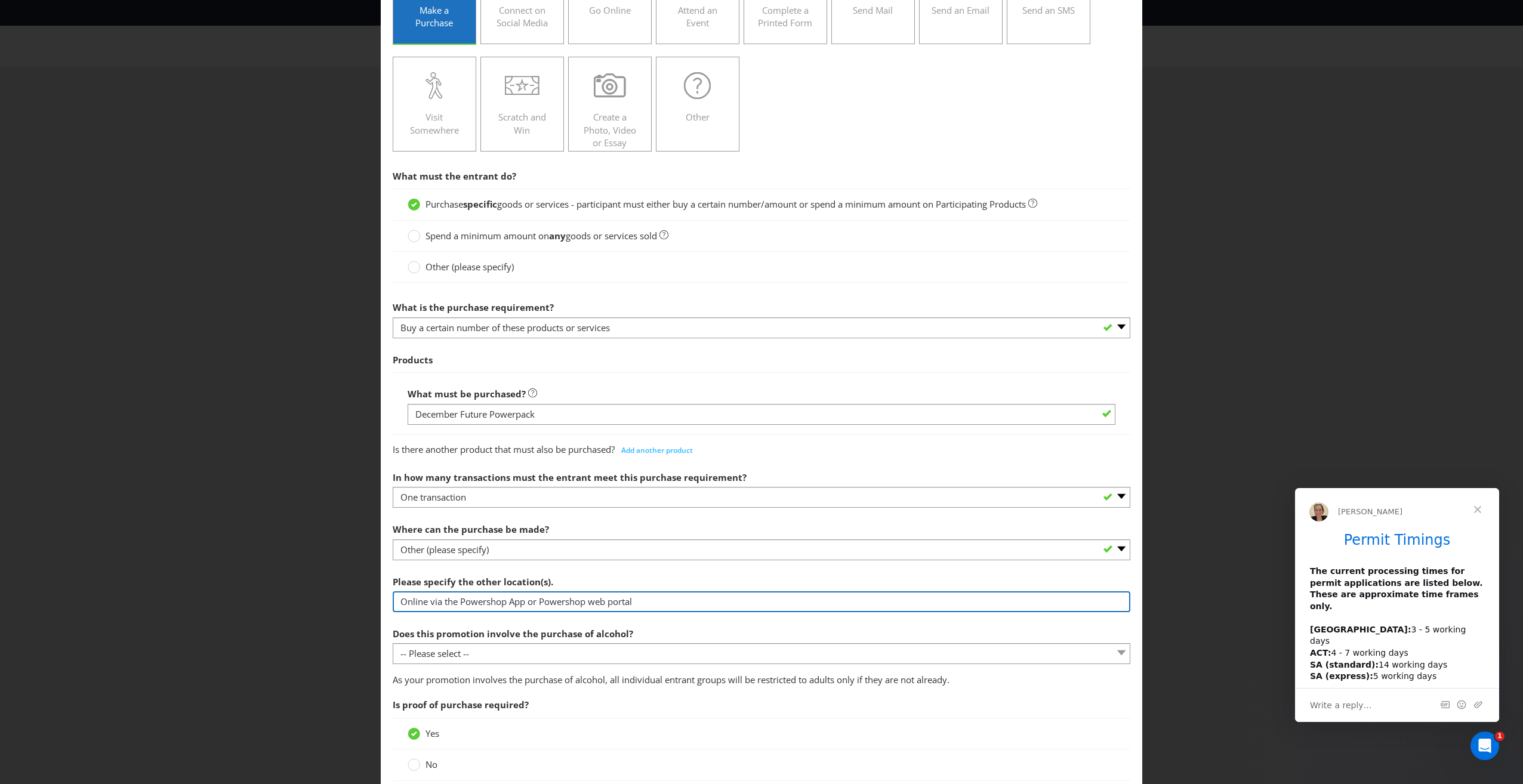
scroll to position [298, 0]
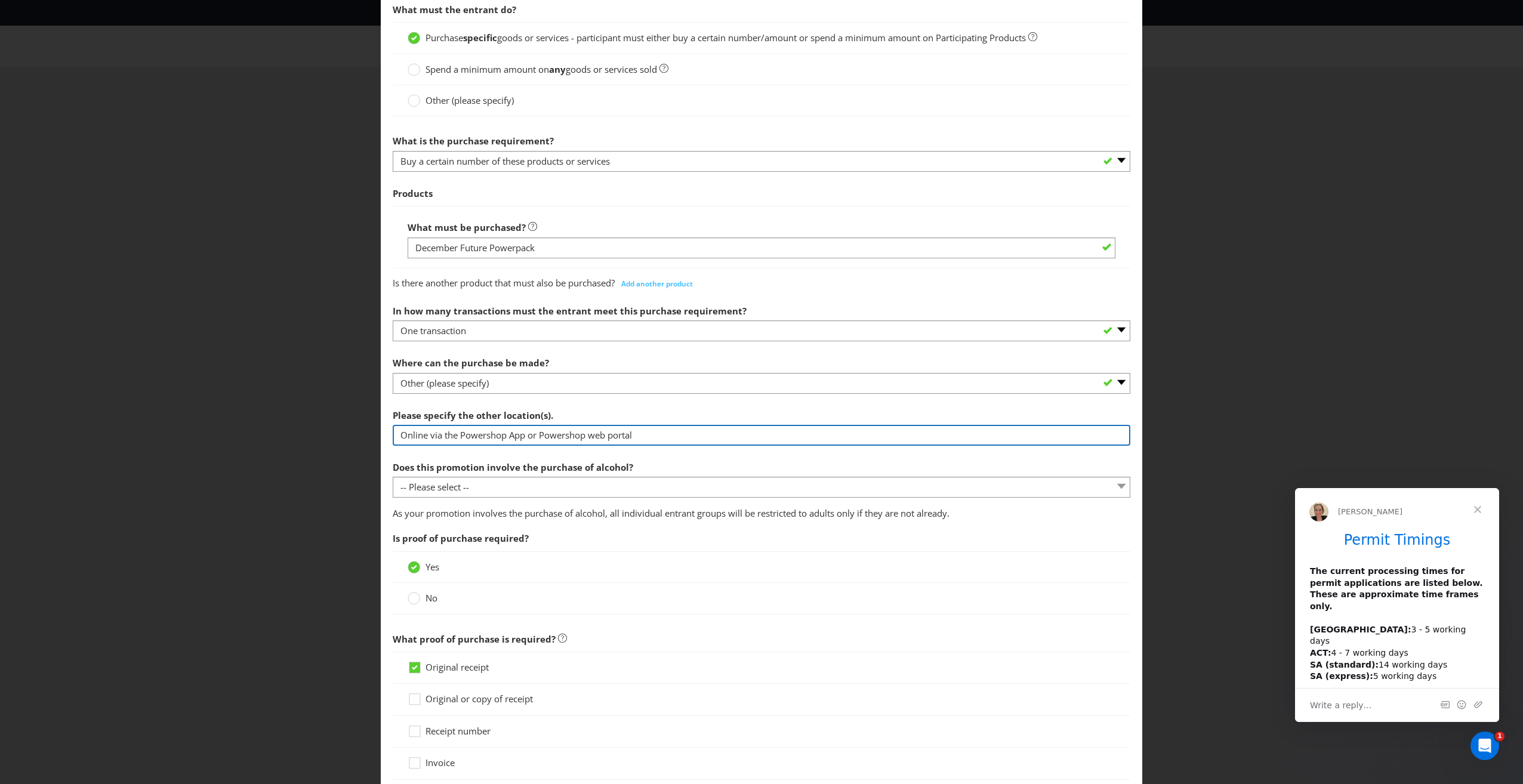
type input "Online via the Powershop App or Powershop web portal"
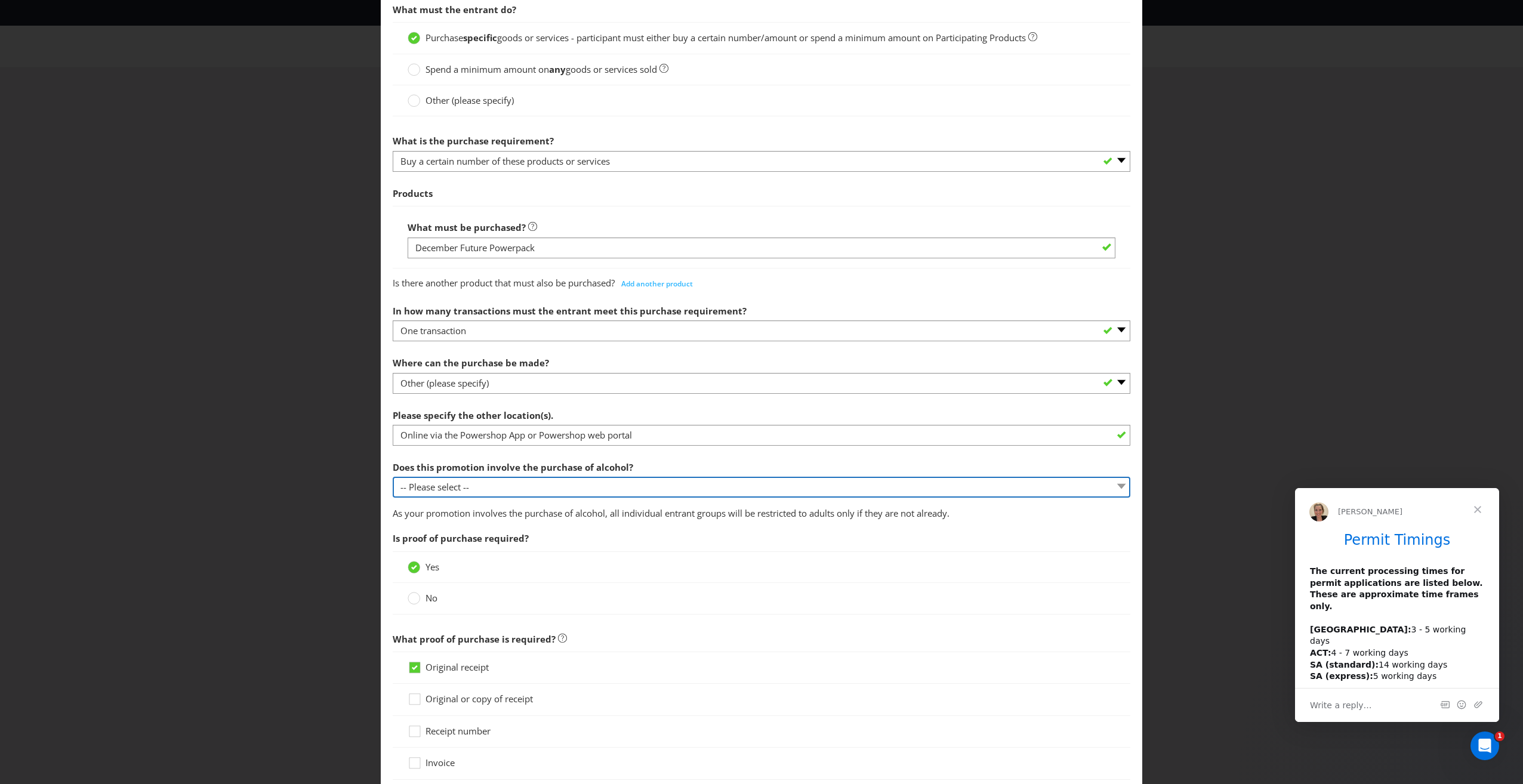
click at [497, 489] on select "-- Please select -- Yes, for on-premises consumption Yes, for off-premises cons…" at bounding box center [762, 487] width 738 height 21
select select "NO"
click at [393, 476] on select "-- Please select -- Yes, for on-premises consumption Yes, for off-premises cons…" at bounding box center [762, 487] width 738 height 21
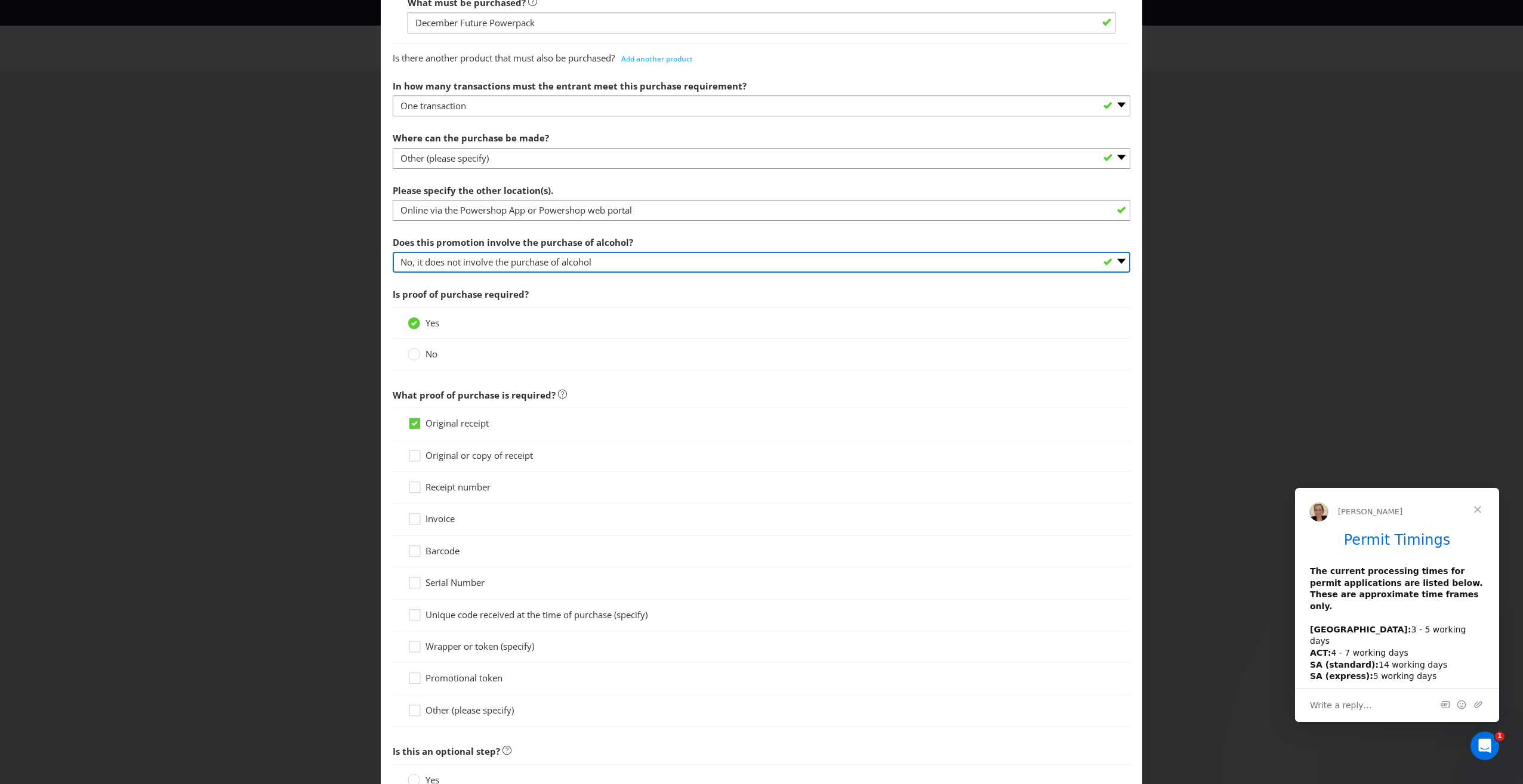
scroll to position [536, 0]
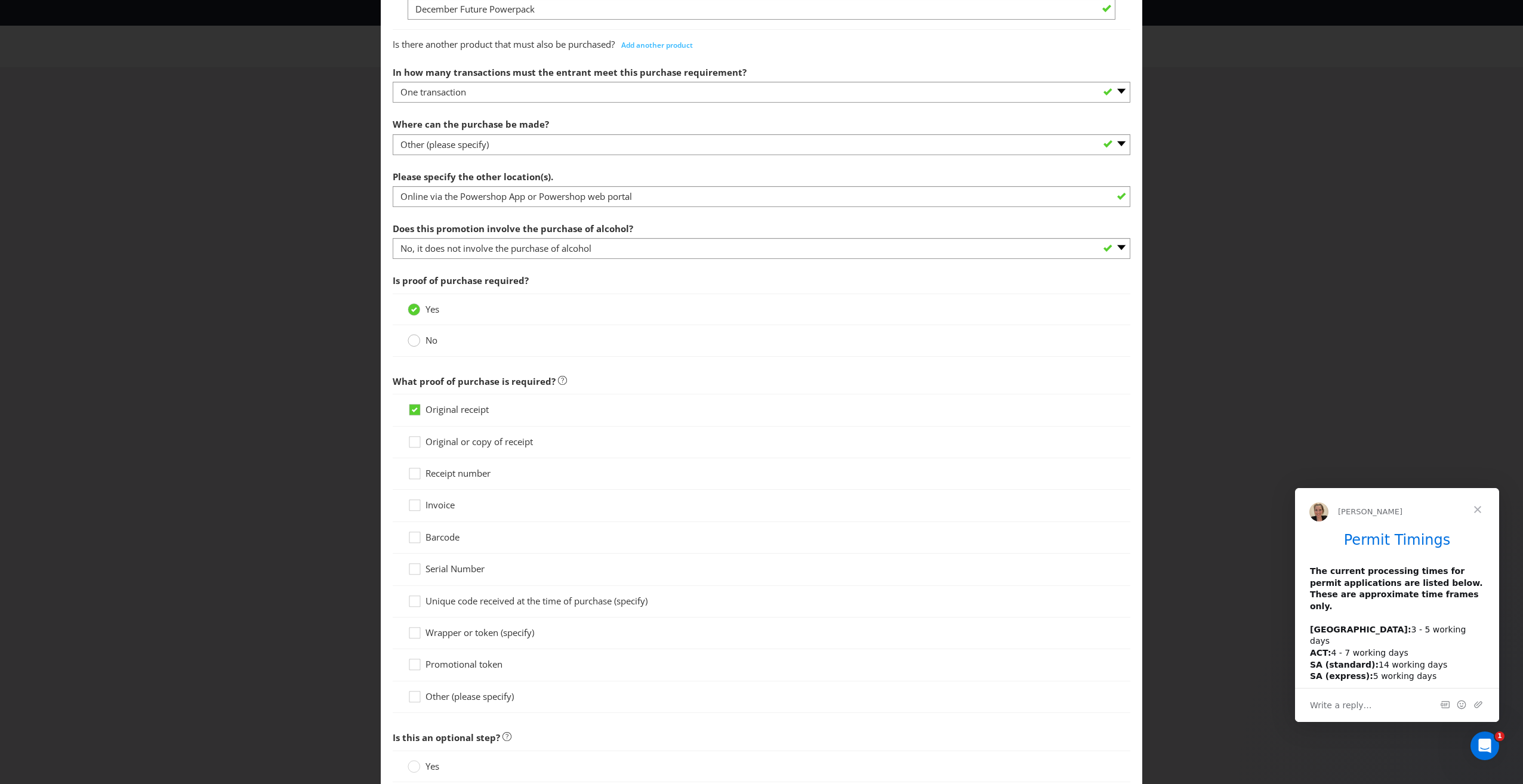
click at [417, 336] on icon at bounding box center [414, 340] width 13 height 13
click at [0, 0] on input "No" at bounding box center [0, 0] width 0 height 0
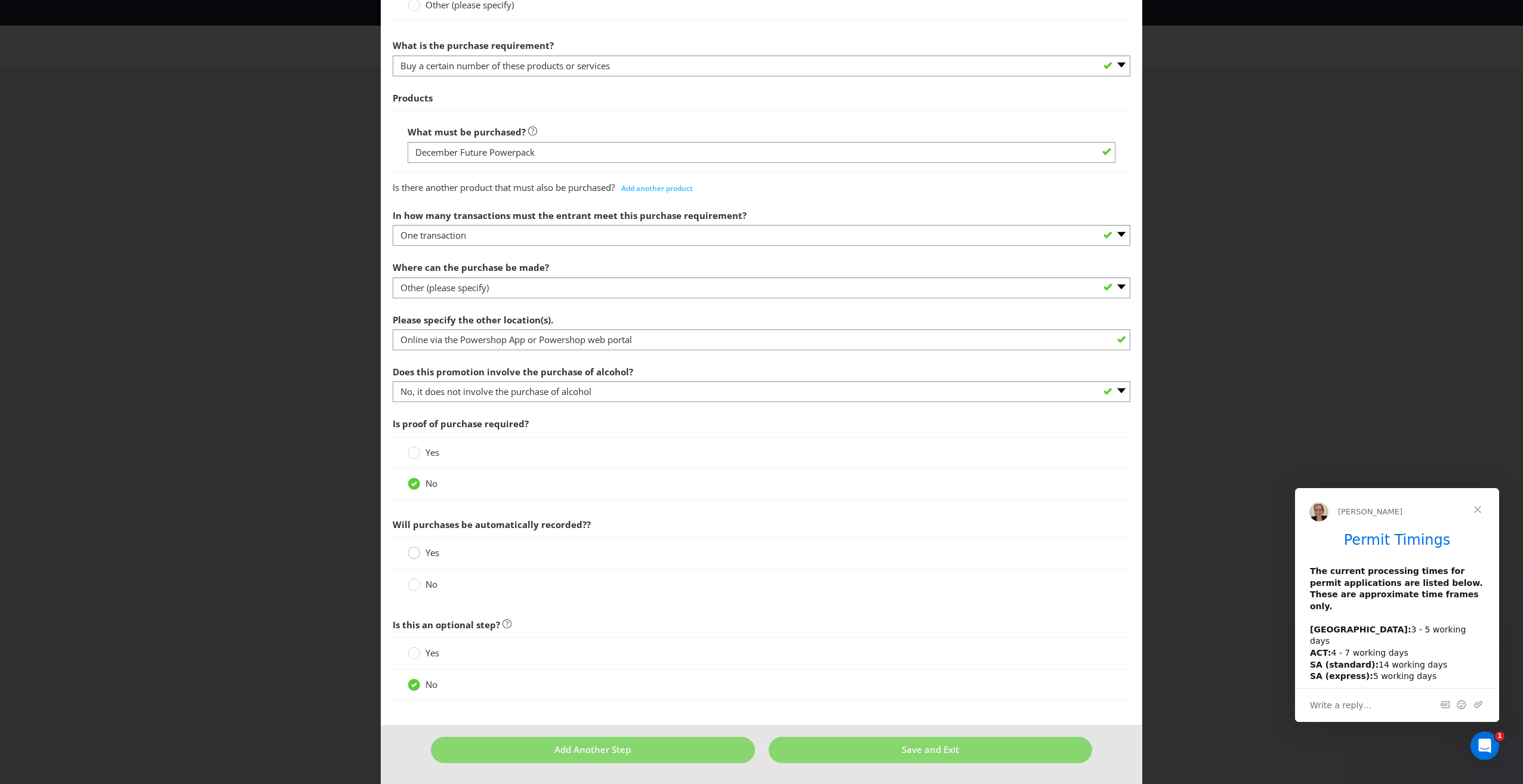
click at [409, 554] on circle at bounding box center [414, 553] width 12 height 12
click at [0, 0] on input "Yes" at bounding box center [0, 0] width 0 height 0
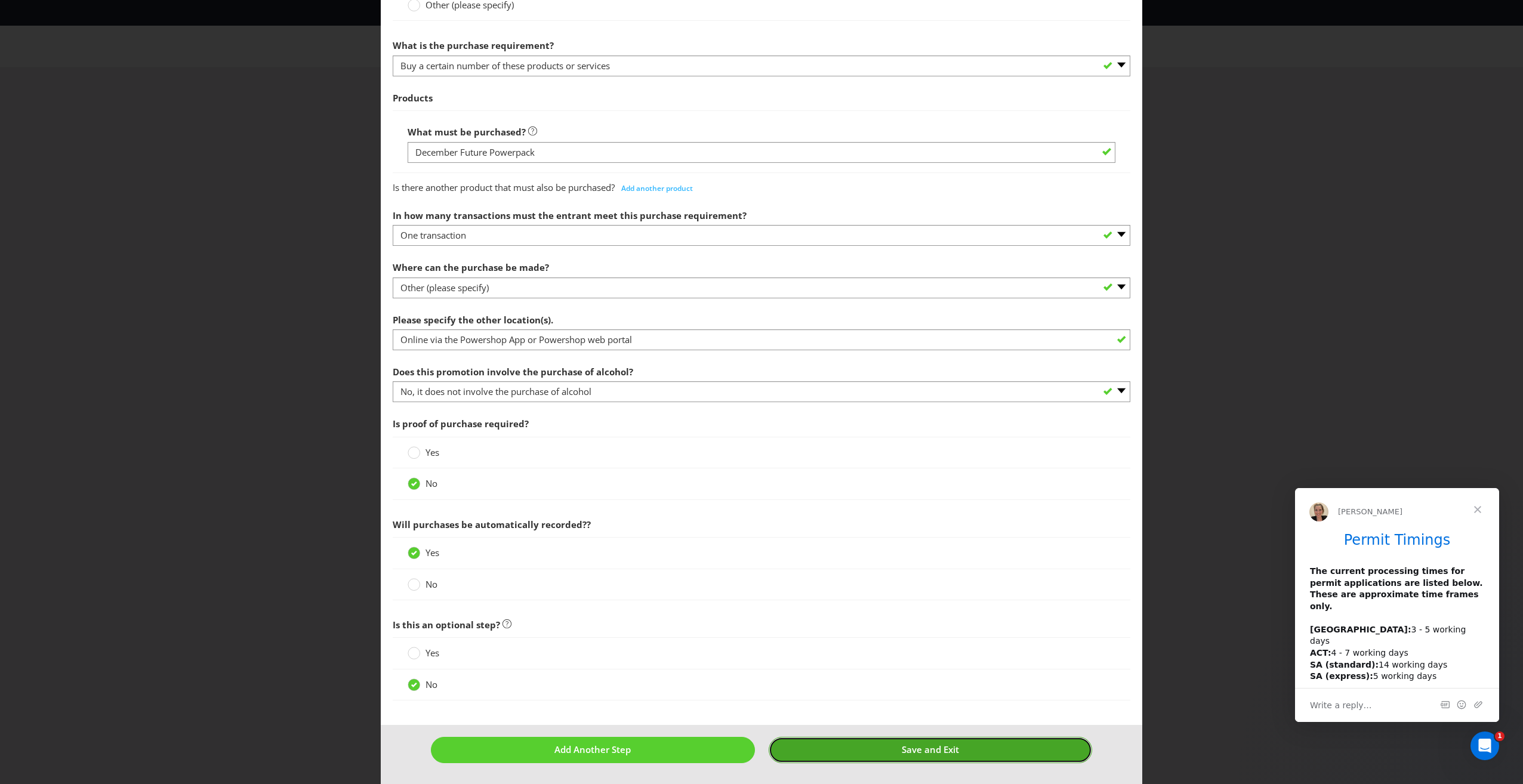
click at [864, 750] on button "Save and Exit" at bounding box center [931, 749] width 324 height 26
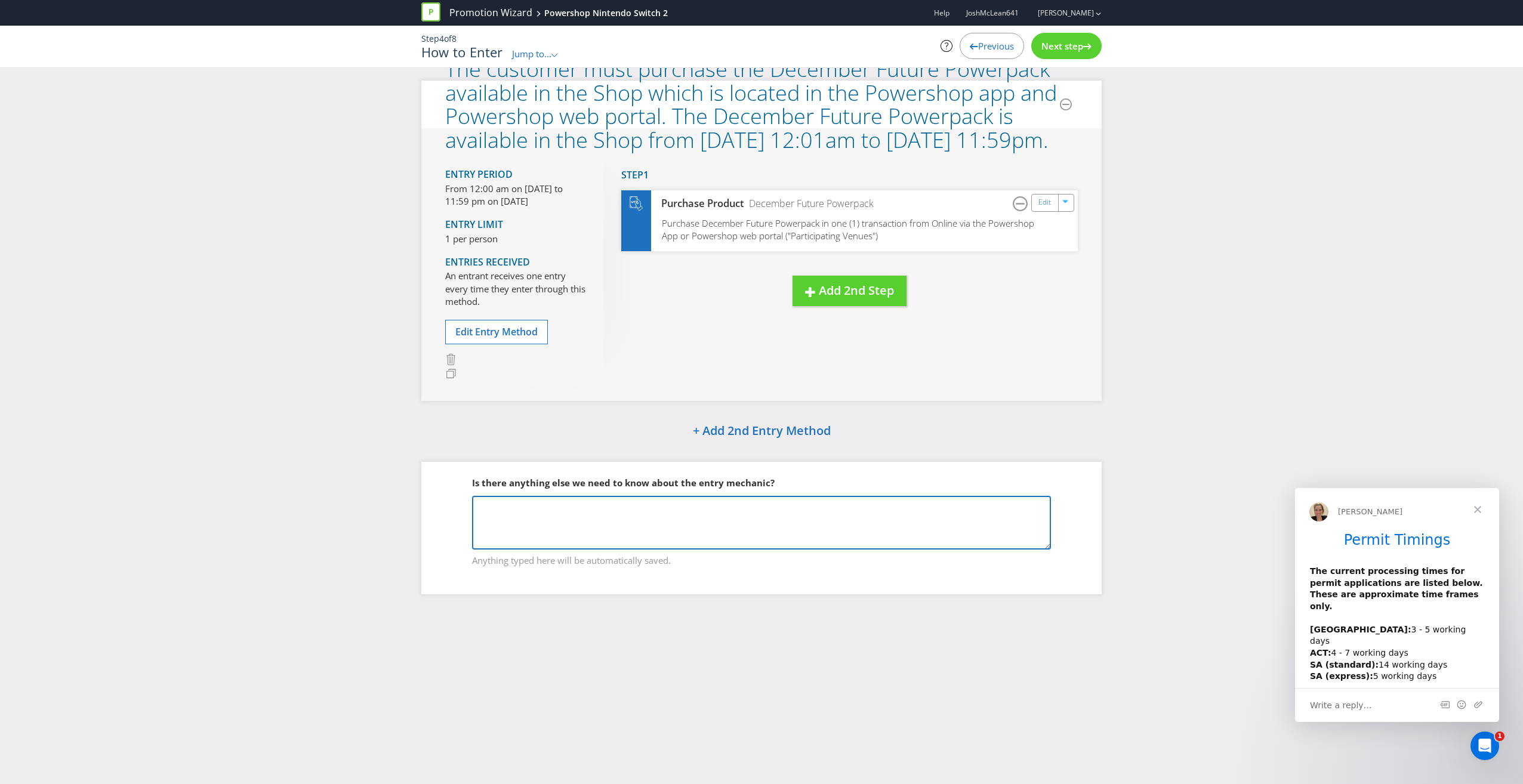
click at [499, 507] on textarea at bounding box center [762, 522] width 579 height 53
type textarea "I"
drag, startPoint x: 506, startPoint y: 513, endPoint x: 477, endPoint y: 507, distance: 29.6
click at [477, 507] on textarea "E" at bounding box center [762, 522] width 579 height 53
type textarea "B"
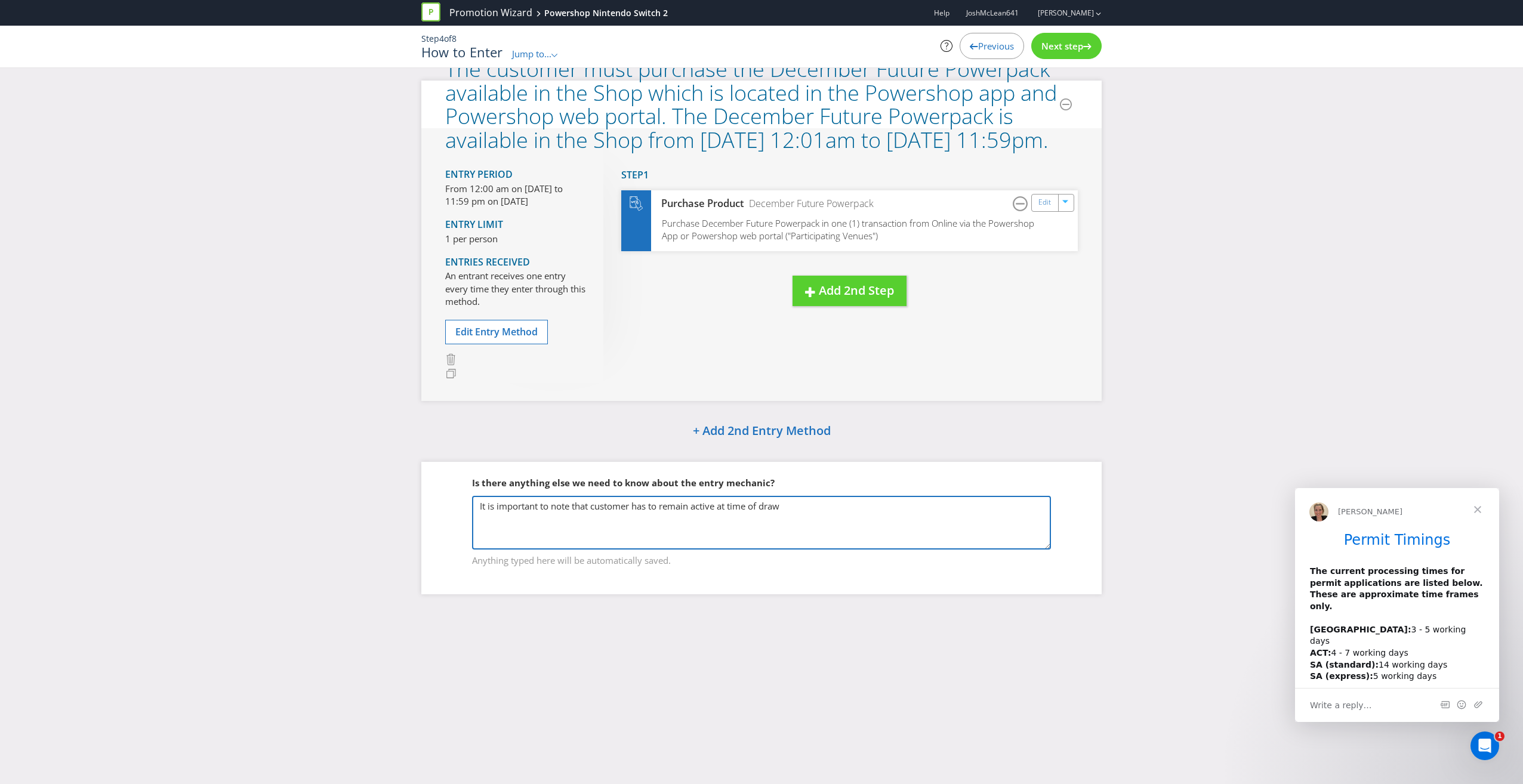
click at [732, 505] on textarea "It is important to note that customer has to remain active at time of draw" at bounding box center [762, 522] width 579 height 53
click at [827, 499] on textarea "It is important to note that customer has to remain active at the day/time of d…" at bounding box center [762, 522] width 579 height 53
drag, startPoint x: 532, startPoint y: 520, endPoint x: 496, endPoint y: 516, distance: 36.2
click at [496, 516] on textarea "It is important to note that customer has to remain active at the day/time of d…" at bounding box center [762, 522] width 579 height 53
click at [699, 517] on textarea "It is important to note that customer has to remain active at the day/time of d…" at bounding box center [762, 522] width 579 height 53
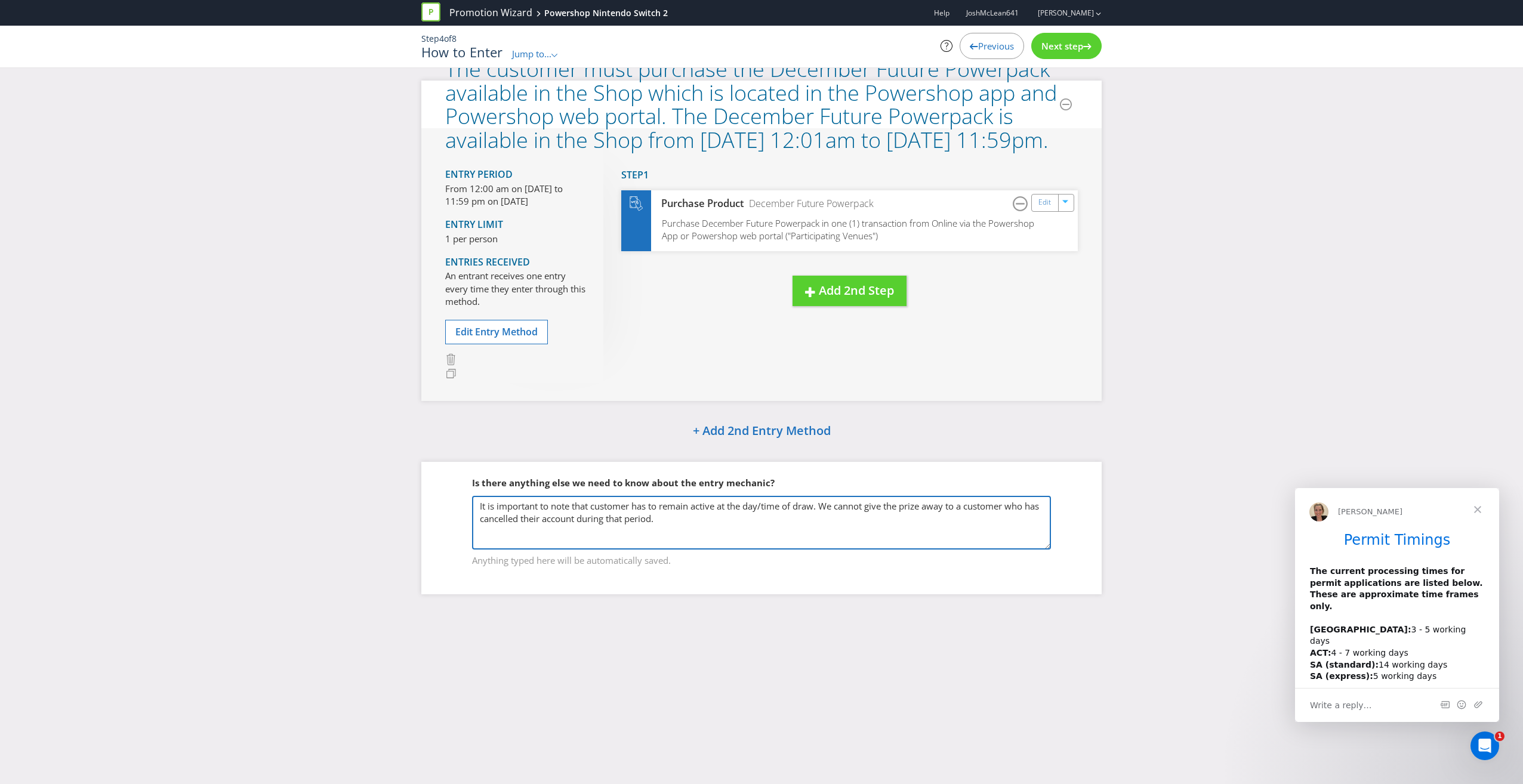
paste textarea "The $30 purchase amount and an extra $12 bonus credit (total of $42) will be ap…"
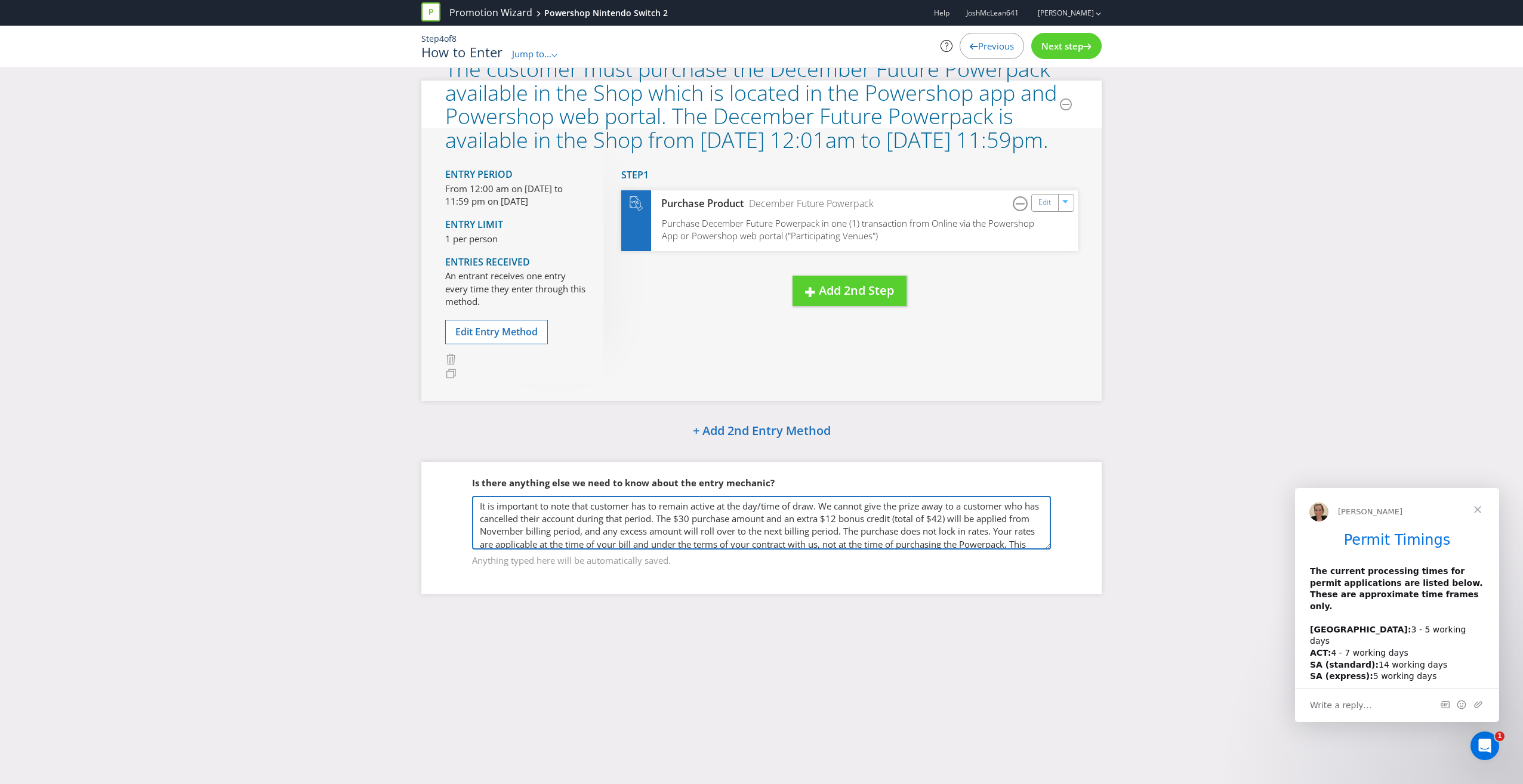
click at [675, 522] on textarea "It is important to note that customer has to remain active at the day/time of d…" at bounding box center [762, 522] width 579 height 53
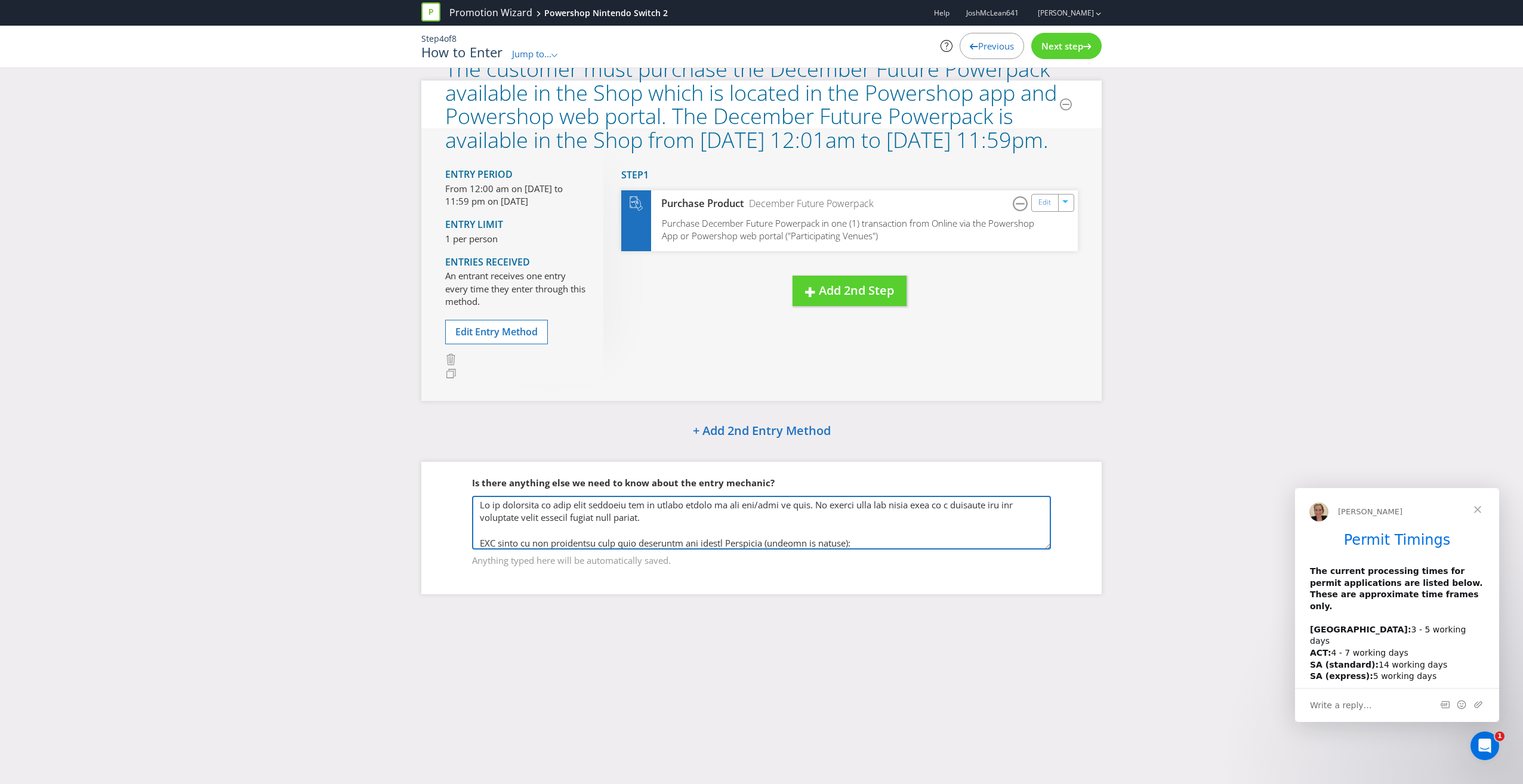
scroll to position [25, 0]
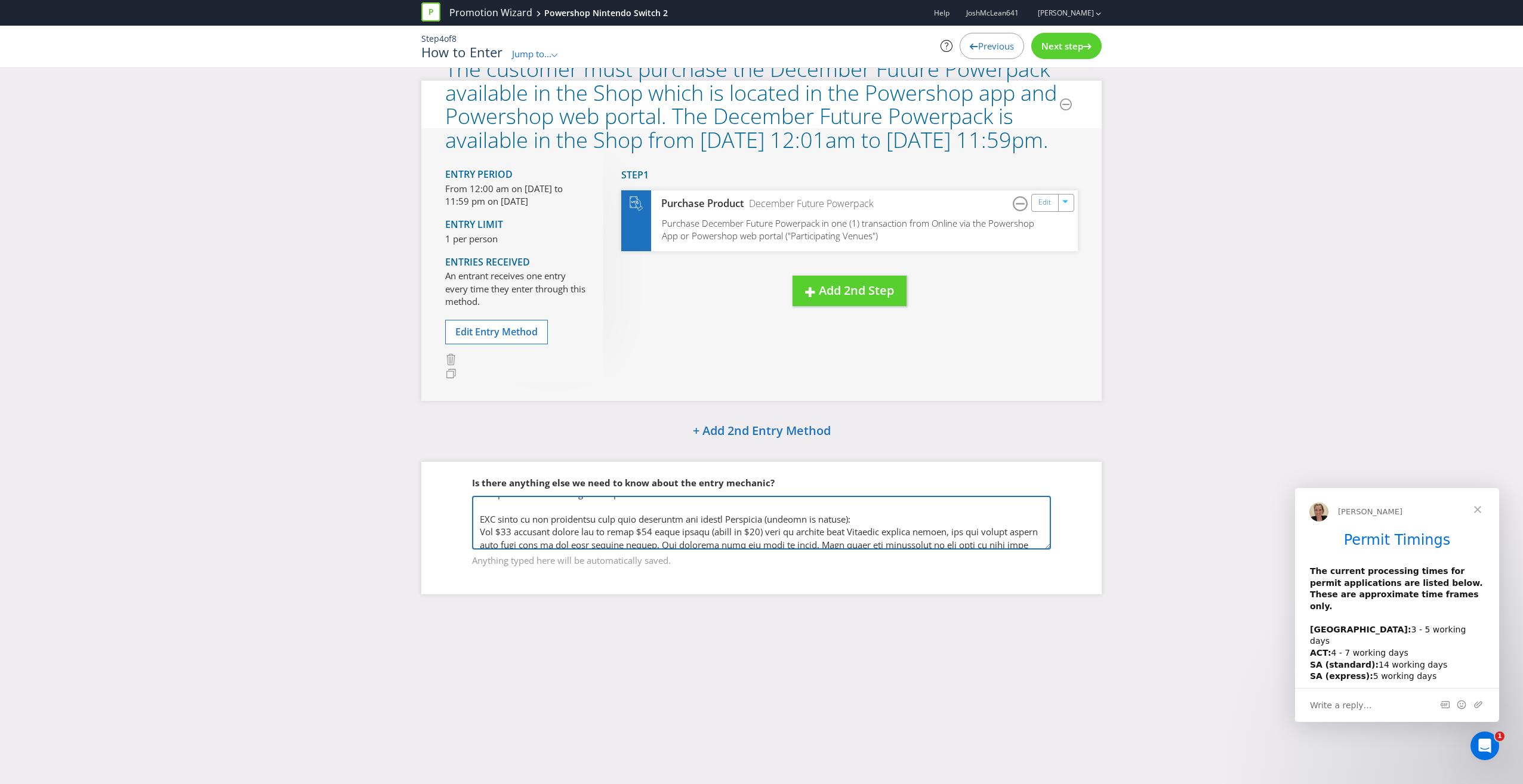
click at [480, 534] on textarea at bounding box center [762, 522] width 579 height 53
click at [635, 533] on textarea at bounding box center [762, 522] width 579 height 53
drag, startPoint x: 786, startPoint y: 531, endPoint x: 778, endPoint y: 528, distance: 8.5
click at [778, 528] on textarea at bounding box center [762, 522] width 579 height 53
drag, startPoint x: 889, startPoint y: 534, endPoint x: 879, endPoint y: 534, distance: 10.0
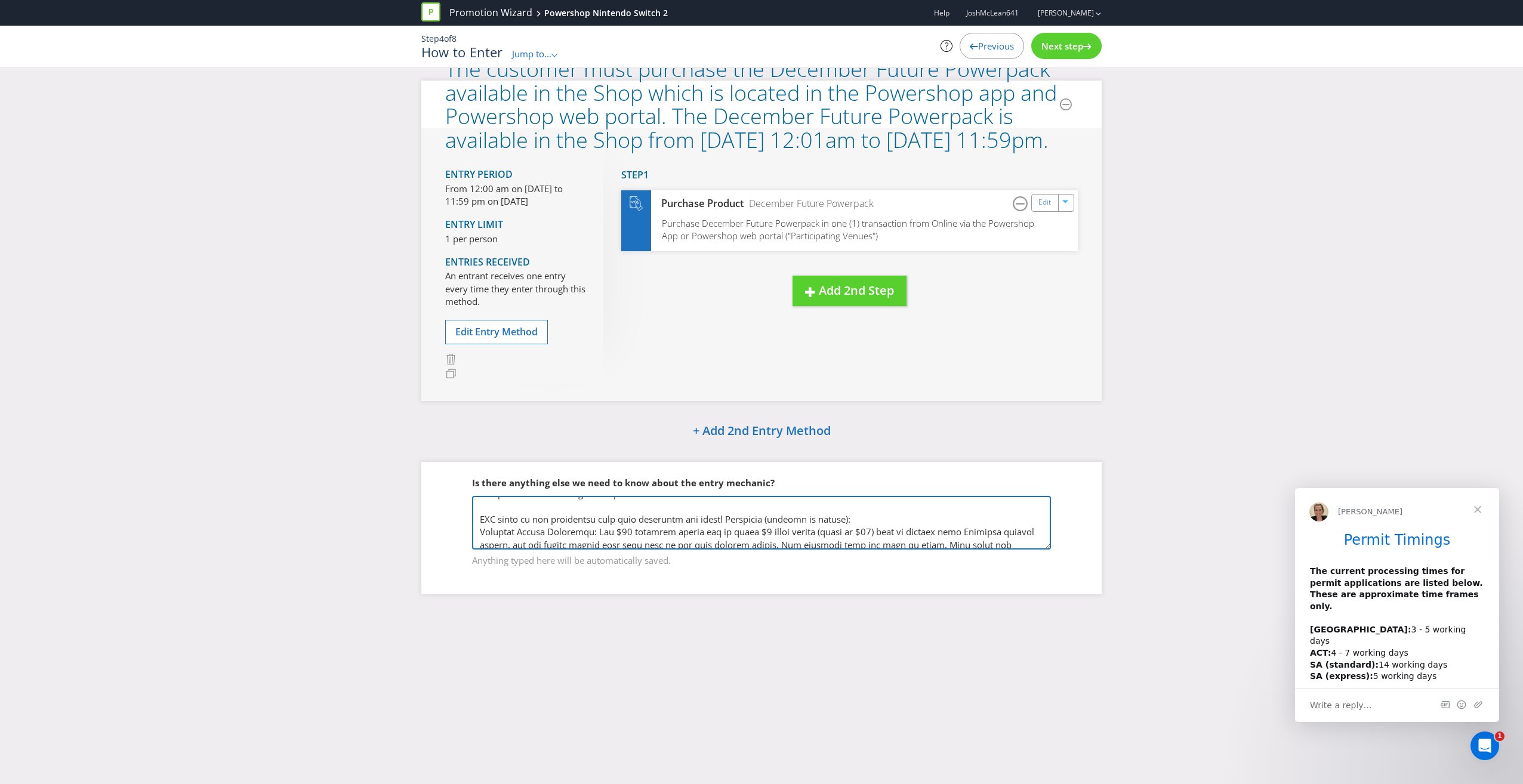
click at [879, 534] on textarea at bounding box center [762, 522] width 579 height 53
drag, startPoint x: 1023, startPoint y: 531, endPoint x: 979, endPoint y: 528, distance: 44.1
click at [979, 528] on textarea at bounding box center [762, 522] width 579 height 53
click at [760, 534] on textarea at bounding box center [762, 522] width 579 height 53
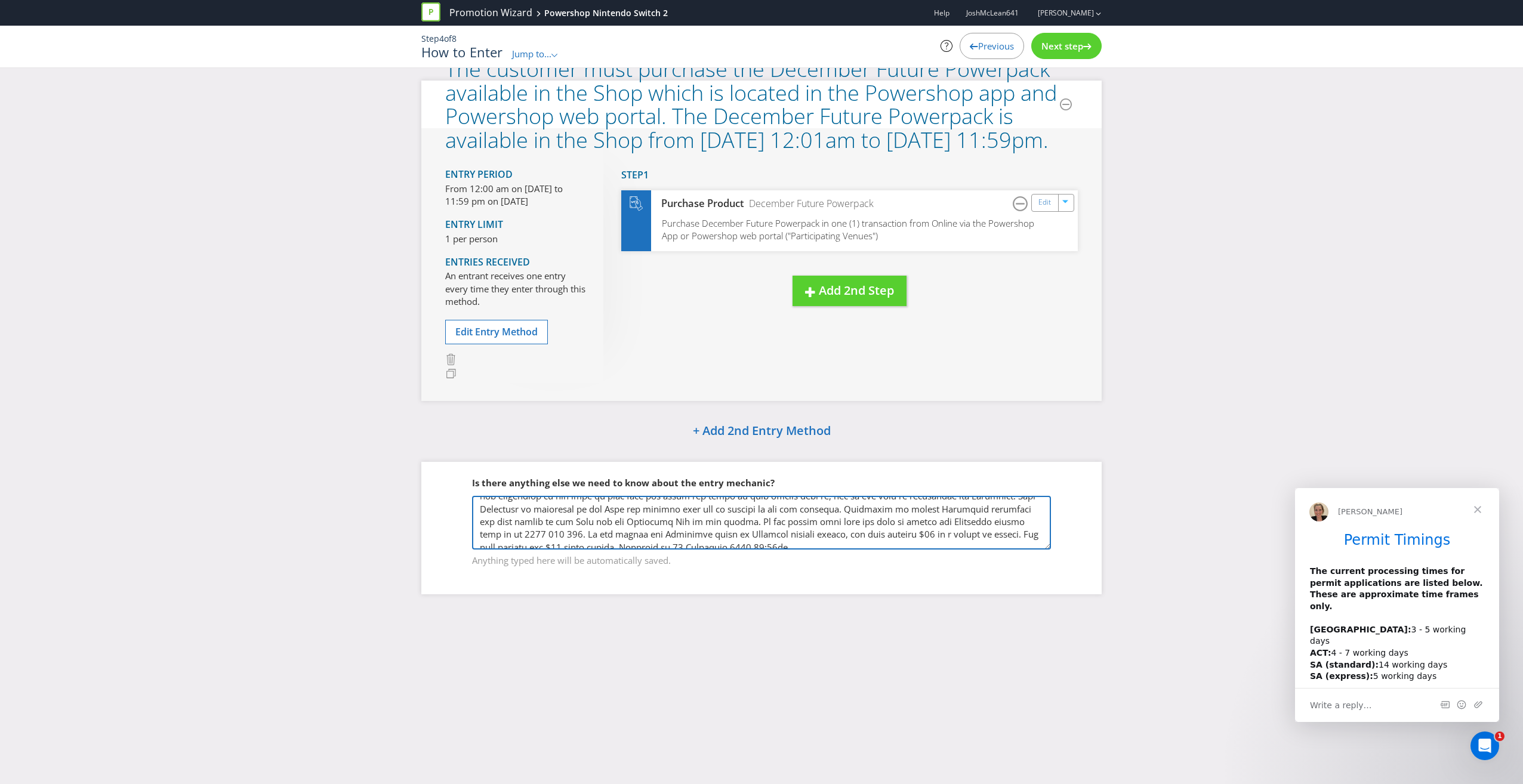
drag, startPoint x: 763, startPoint y: 534, endPoint x: 721, endPoint y: 534, distance: 42.0
click at [721, 534] on textarea at bounding box center [762, 522] width 579 height 53
click at [911, 533] on textarea at bounding box center [762, 522] width 579 height 53
click at [554, 542] on textarea at bounding box center [762, 522] width 579 height 53
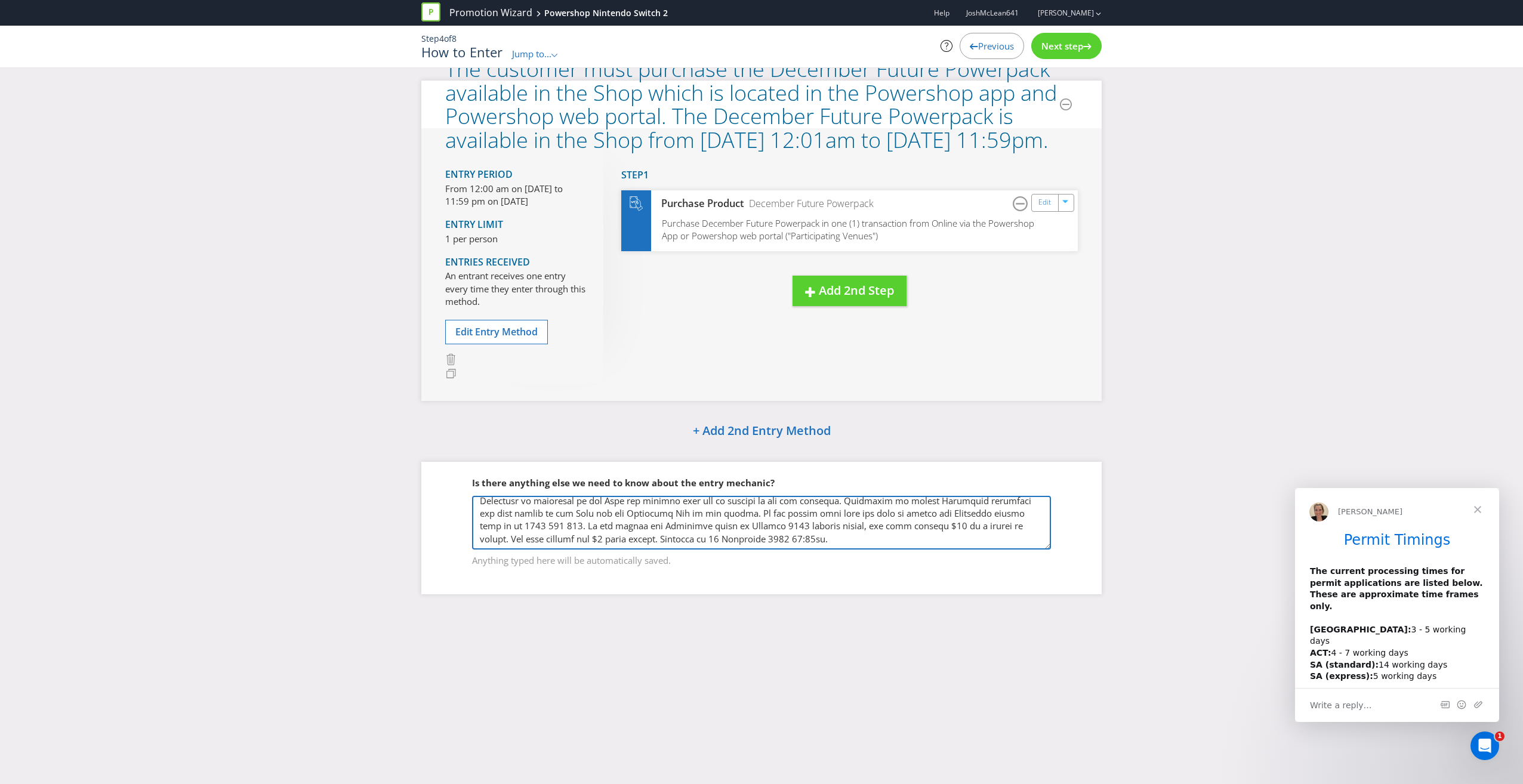
click at [648, 513] on textarea at bounding box center [762, 522] width 579 height 53
drag, startPoint x: 721, startPoint y: 540, endPoint x: 678, endPoint y: 539, distance: 43.0
click at [678, 539] on textarea at bounding box center [762, 522] width 579 height 53
click at [836, 518] on textarea at bounding box center [762, 522] width 579 height 53
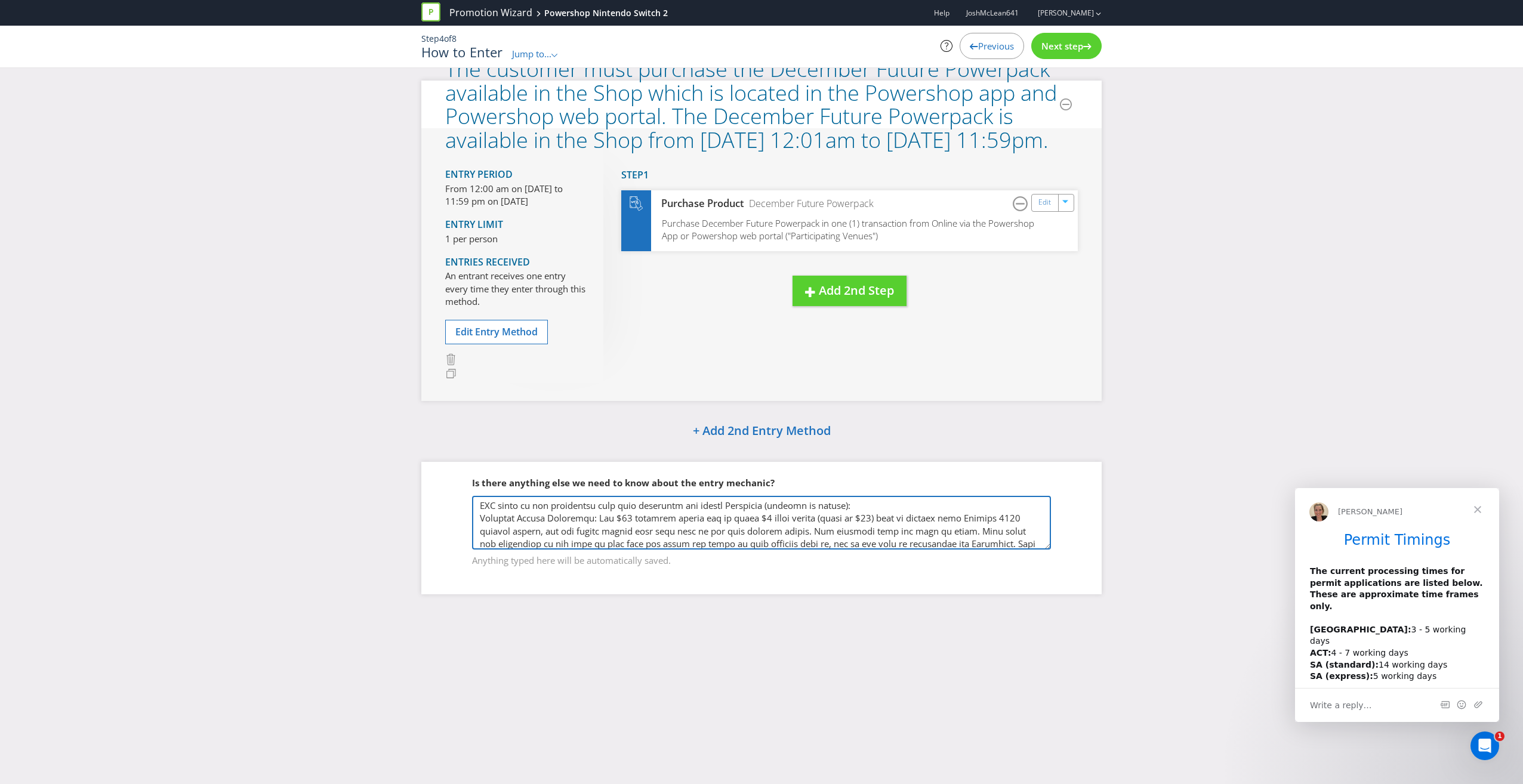
scroll to position [59, 0]
click at [868, 517] on textarea at bounding box center [762, 522] width 579 height 53
type textarea "It is important to note that customer has to remain active at the day/time of d…"
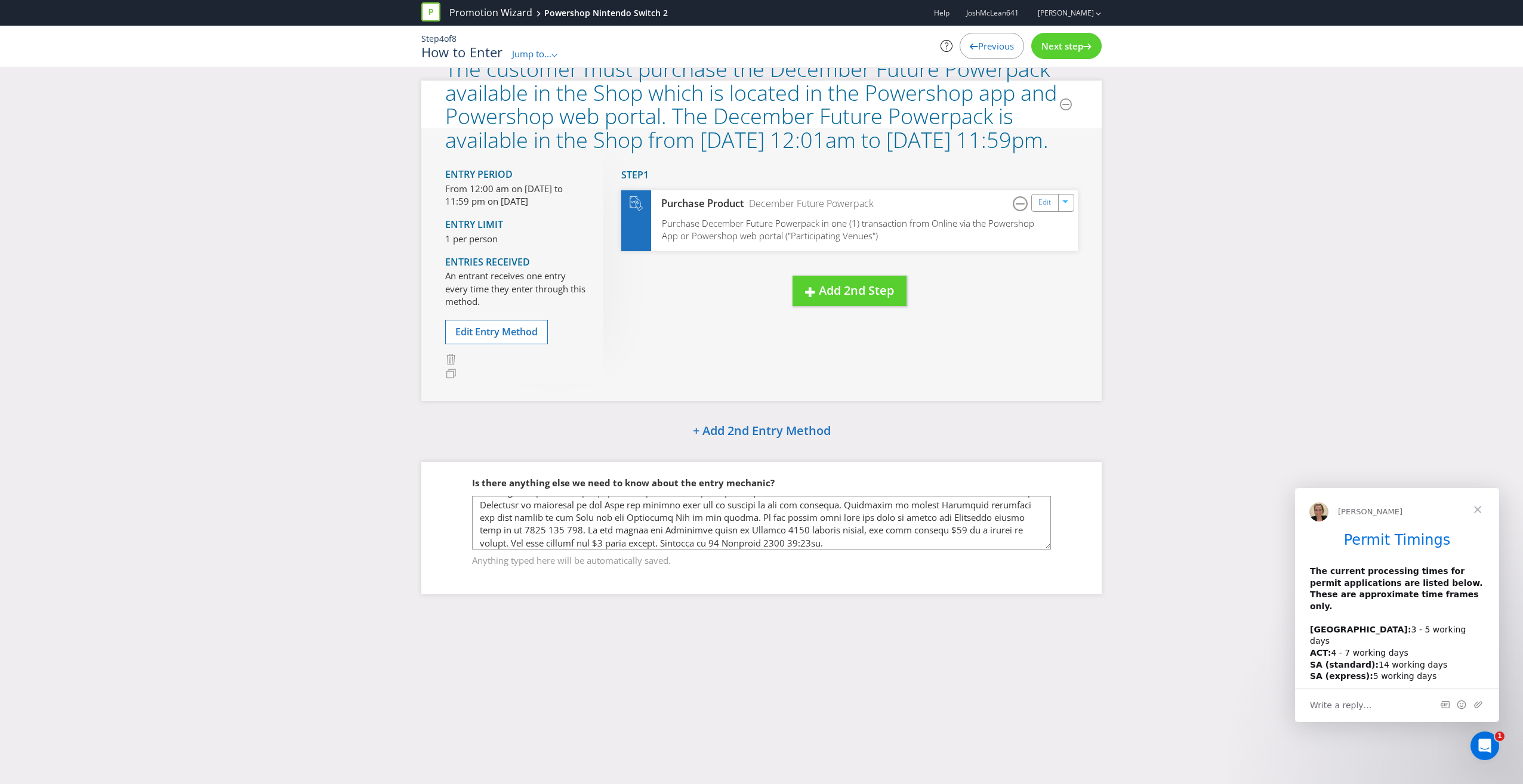
click at [1306, 273] on div "The customer must purchase the December Future Powerpack available in the Shop …" at bounding box center [762, 346] width 1523 height 531
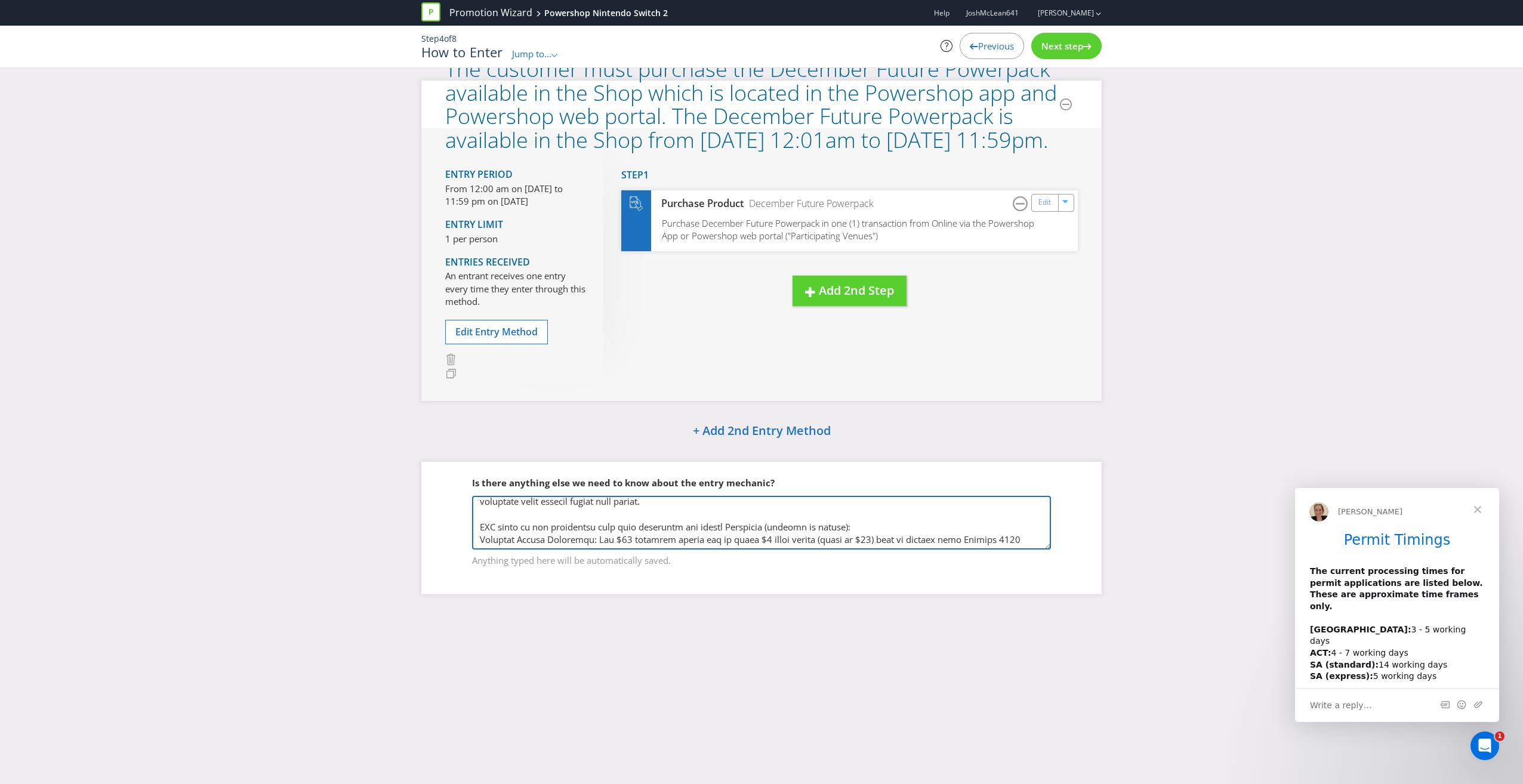
scroll to position [0, 0]
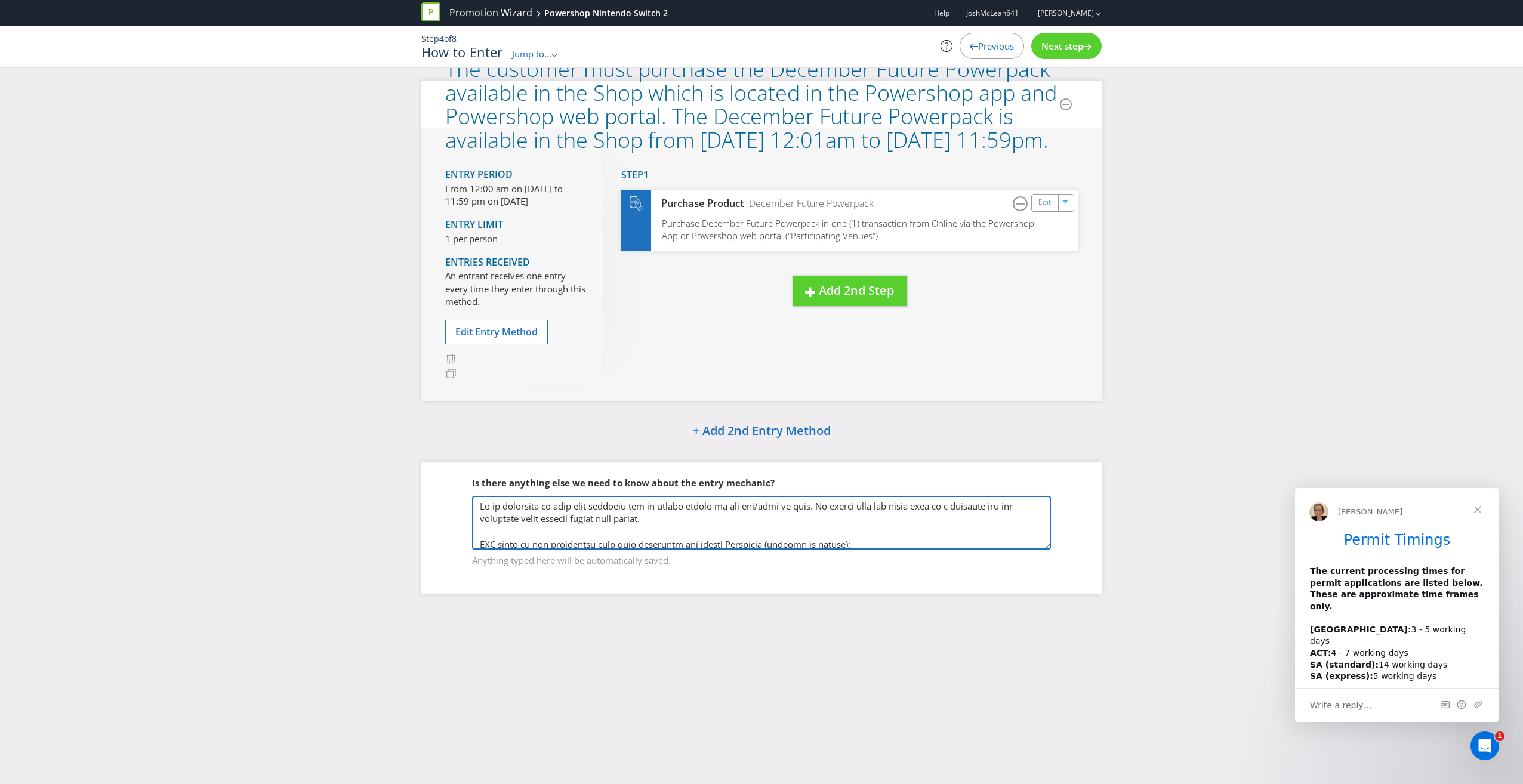
drag, startPoint x: 811, startPoint y: 542, endPoint x: 450, endPoint y: 485, distance: 365.5
click at [450, 485] on fieldset "Is there anything else we need to know about the entry mechanic? Anything typed…" at bounding box center [761, 514] width 632 height 123
click at [1052, 50] on span "Next step" at bounding box center [1063, 46] width 42 height 12
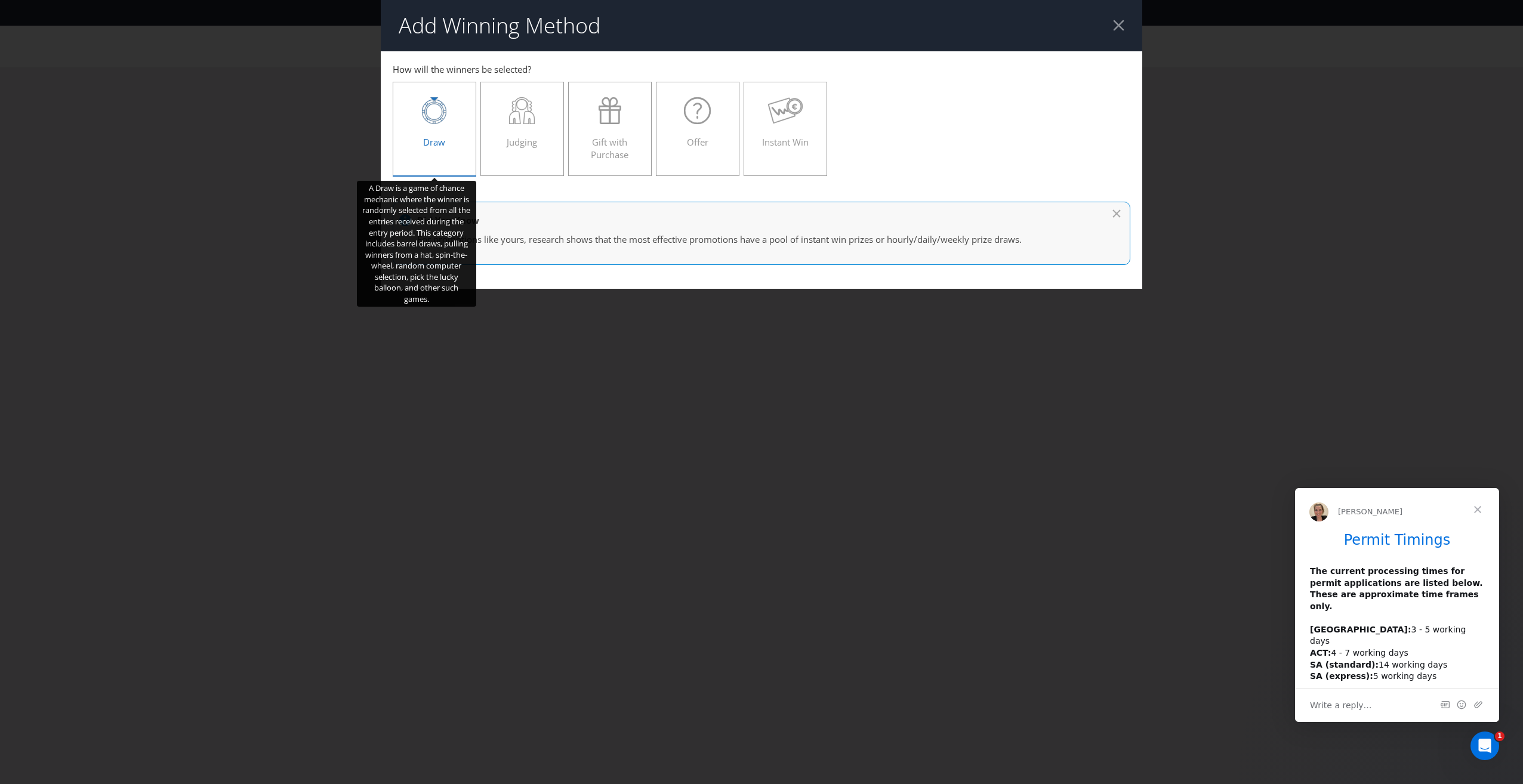
click at [437, 113] on icon at bounding box center [434, 110] width 24 height 27
click at [0, 0] on input "Draw" at bounding box center [0, 0] width 0 height 0
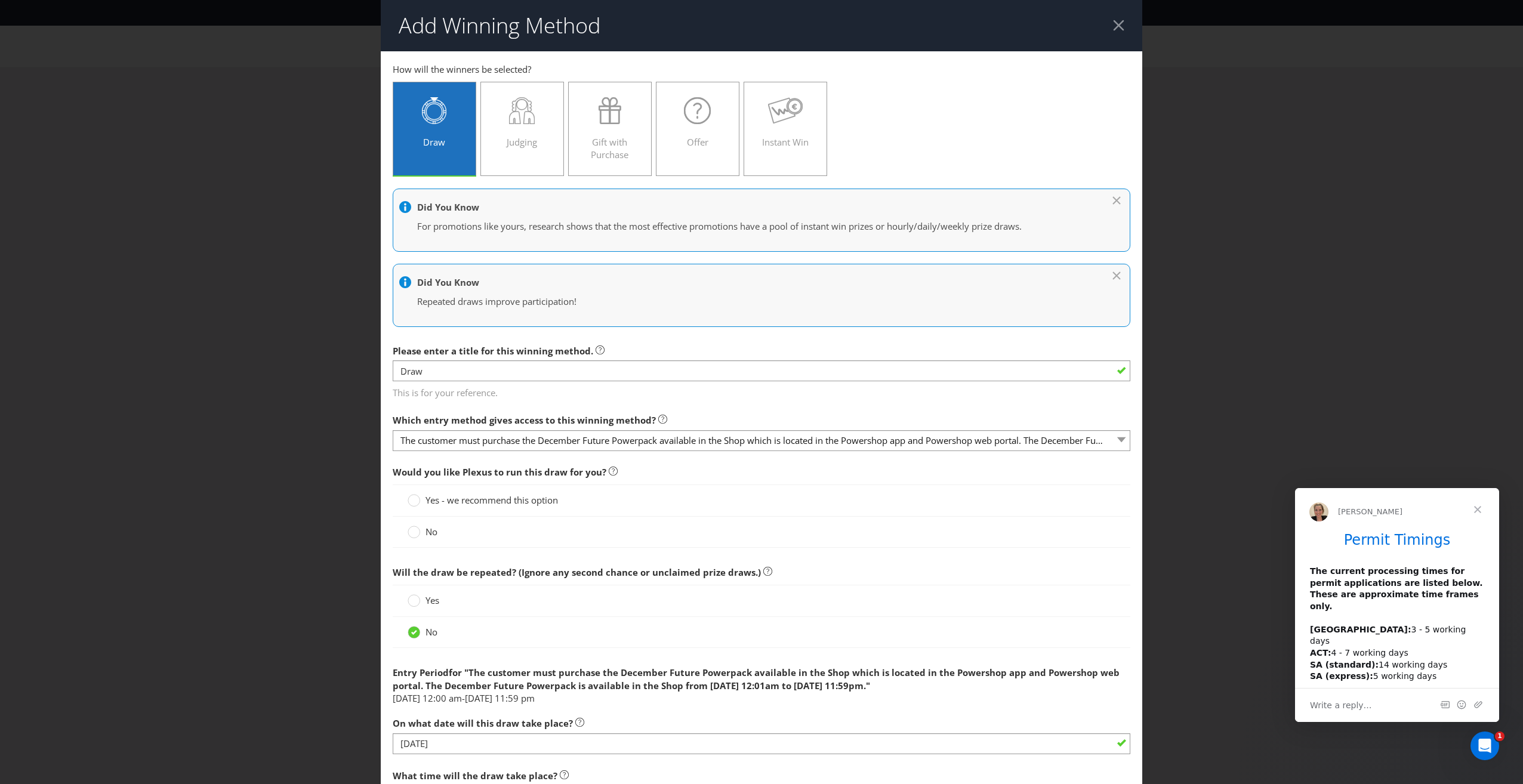
scroll to position [225, 0]
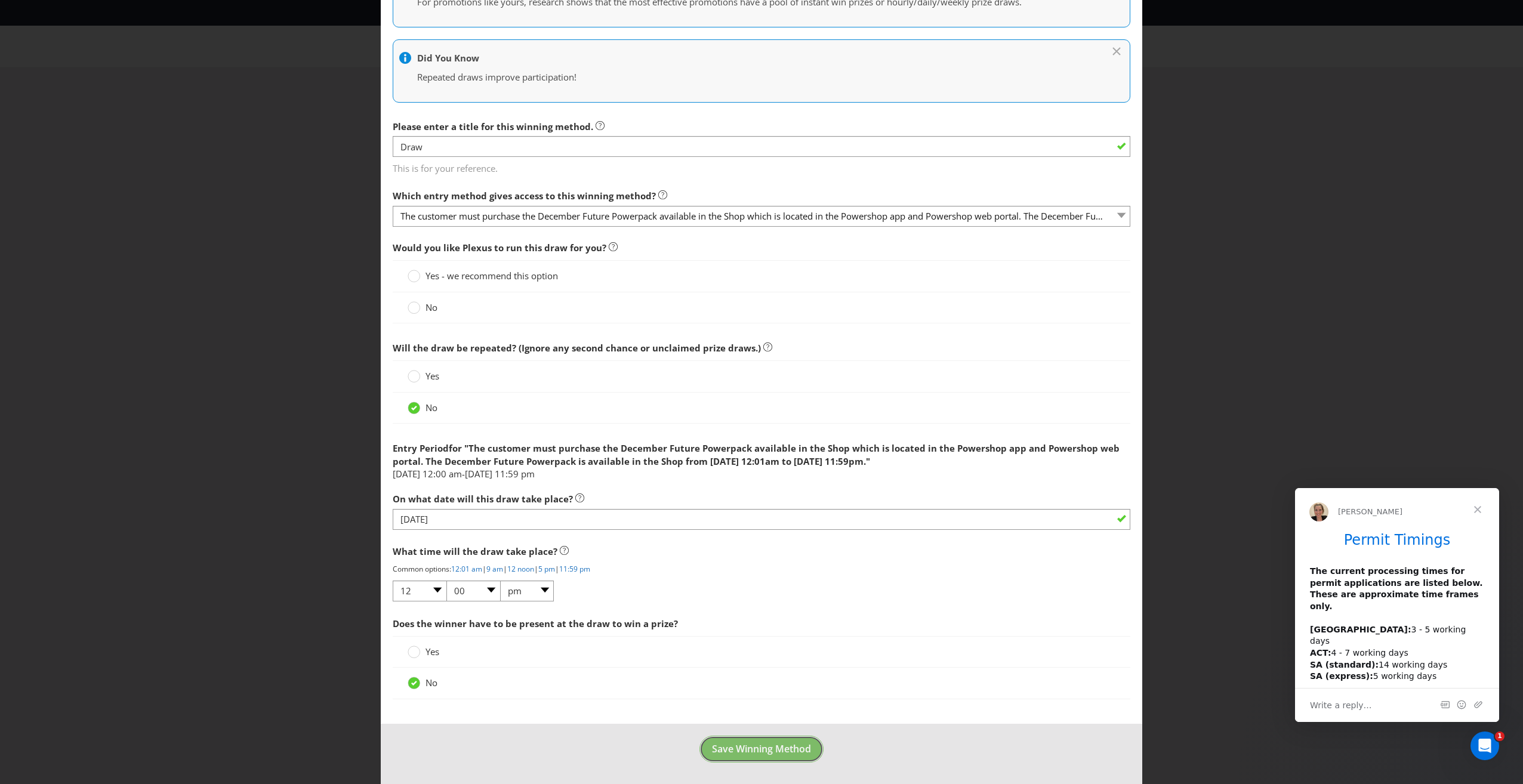
click at [735, 755] on button "Save Winning Method" at bounding box center [761, 748] width 124 height 27
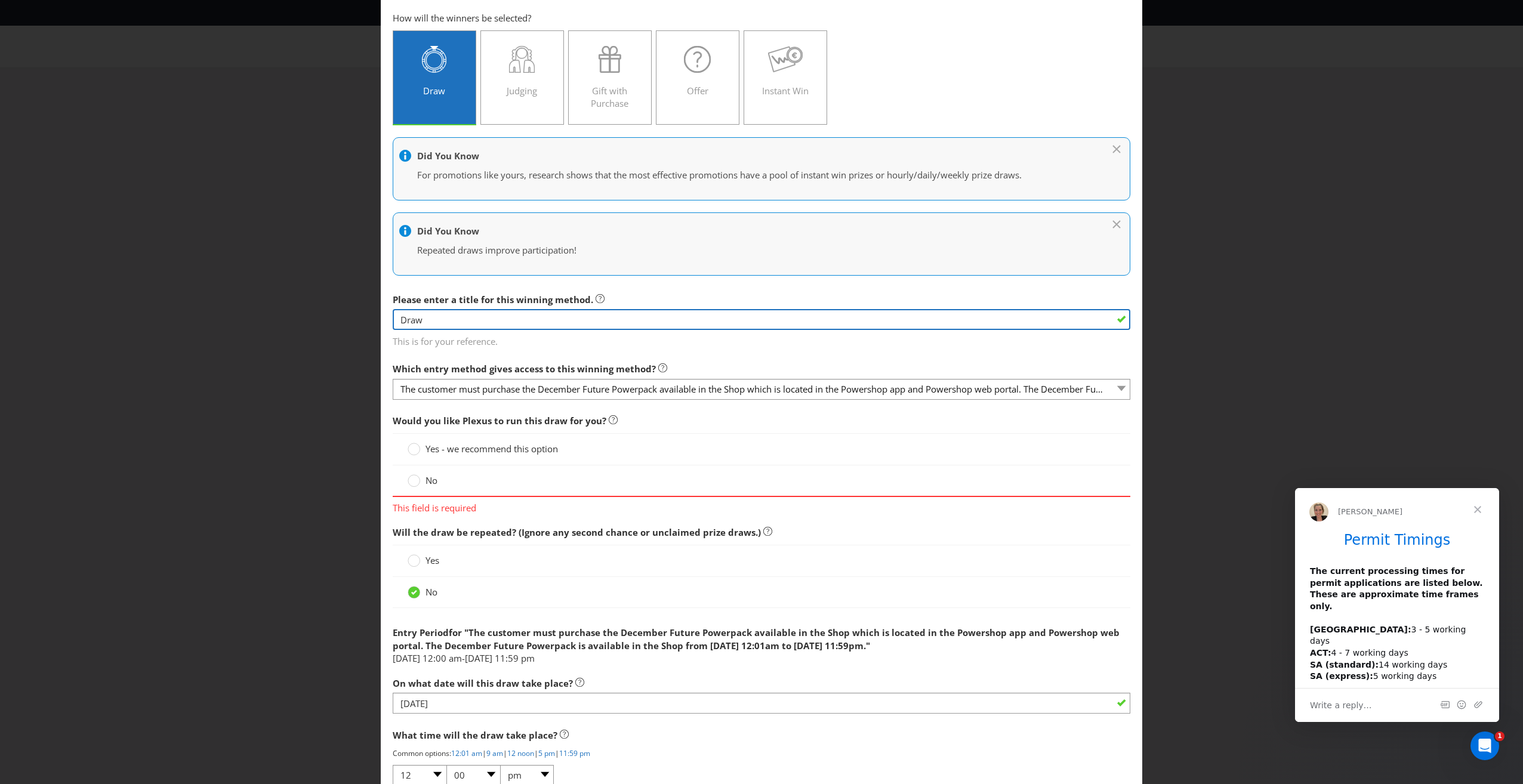
click at [479, 325] on input "Draw" at bounding box center [762, 319] width 738 height 21
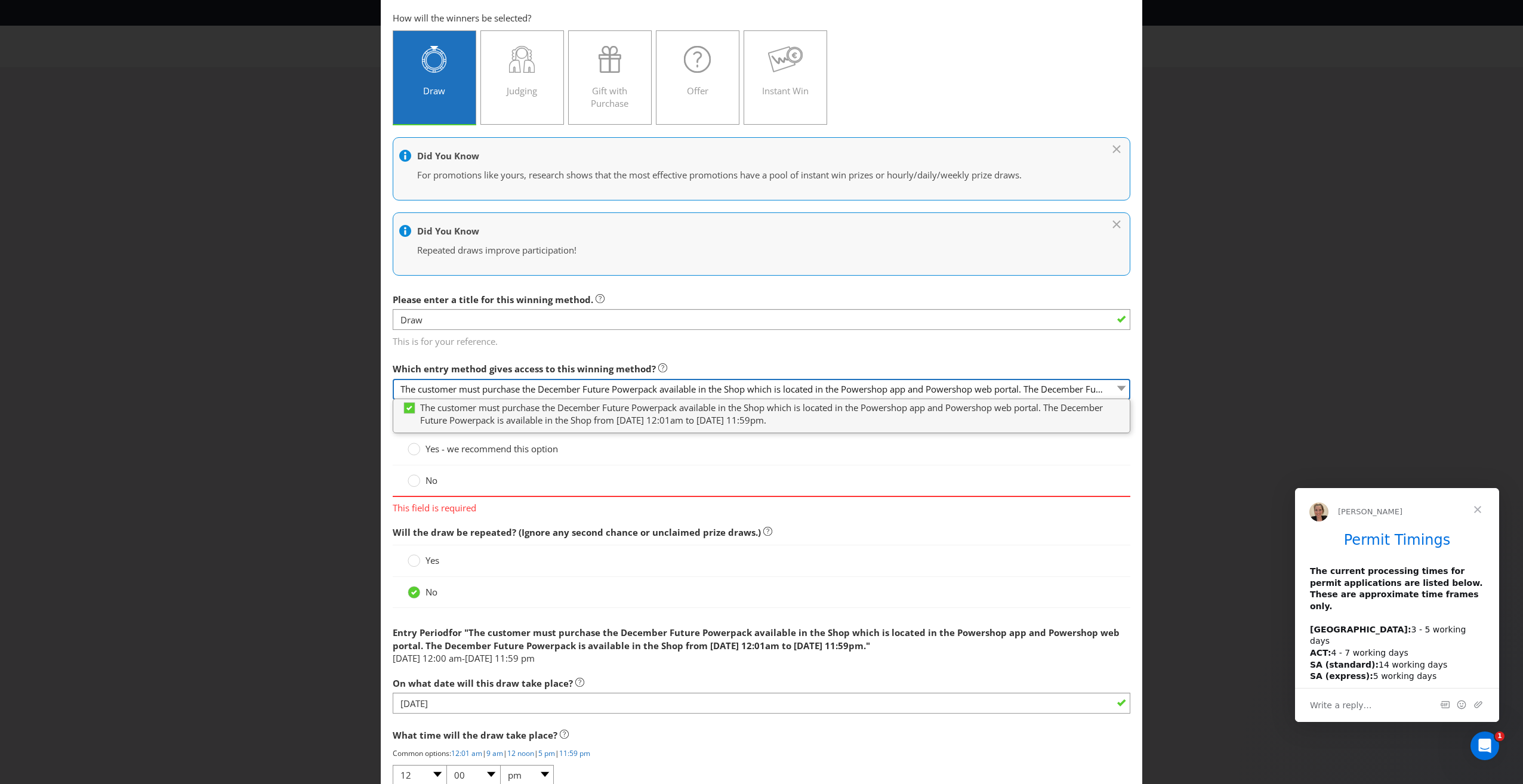
click at [1112, 391] on select "The customer must purchase the December Future Powerpack available in the Shop …" at bounding box center [762, 389] width 738 height 21
click at [1316, 376] on div "Add Winning Method The customer must purchase the December Future Powerpack ava…" at bounding box center [762, 392] width 1523 height 784
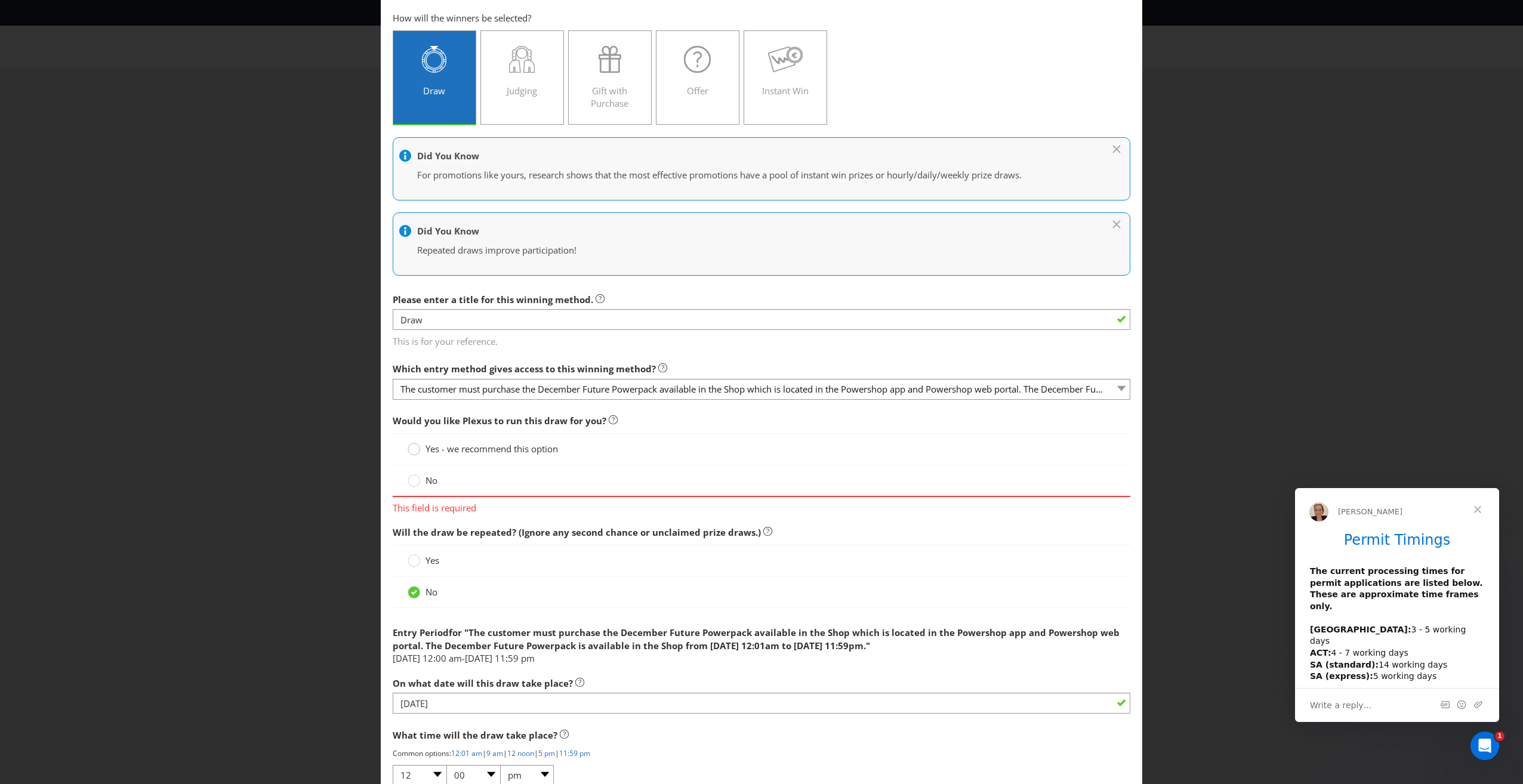
click at [414, 443] on div at bounding box center [414, 445] width 6 height 6
click at [0, 0] on input "Yes - we recommend this option" at bounding box center [0, 0] width 0 height 0
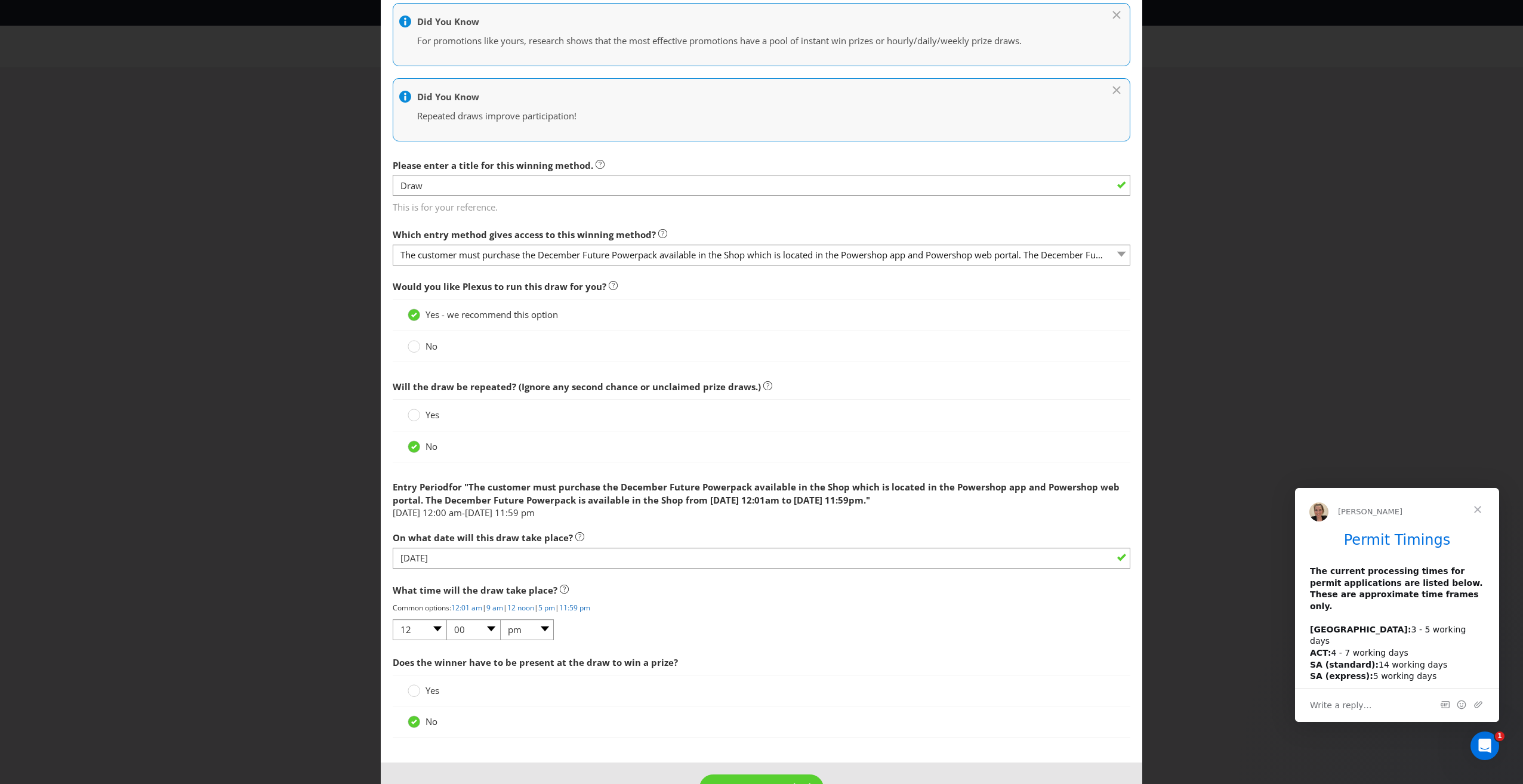
scroll to position [225, 0]
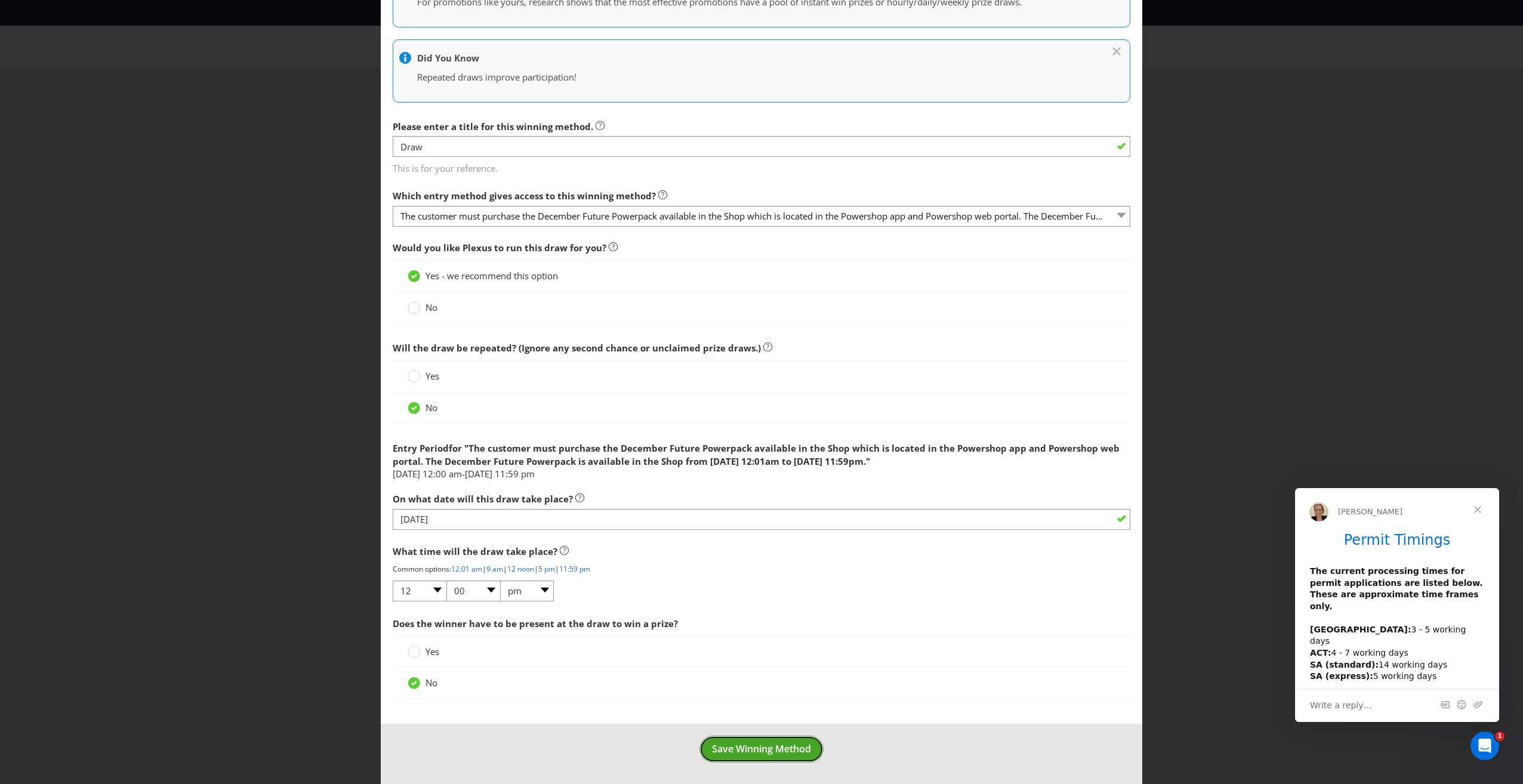
click at [747, 744] on span "Save Winning Method" at bounding box center [762, 748] width 99 height 13
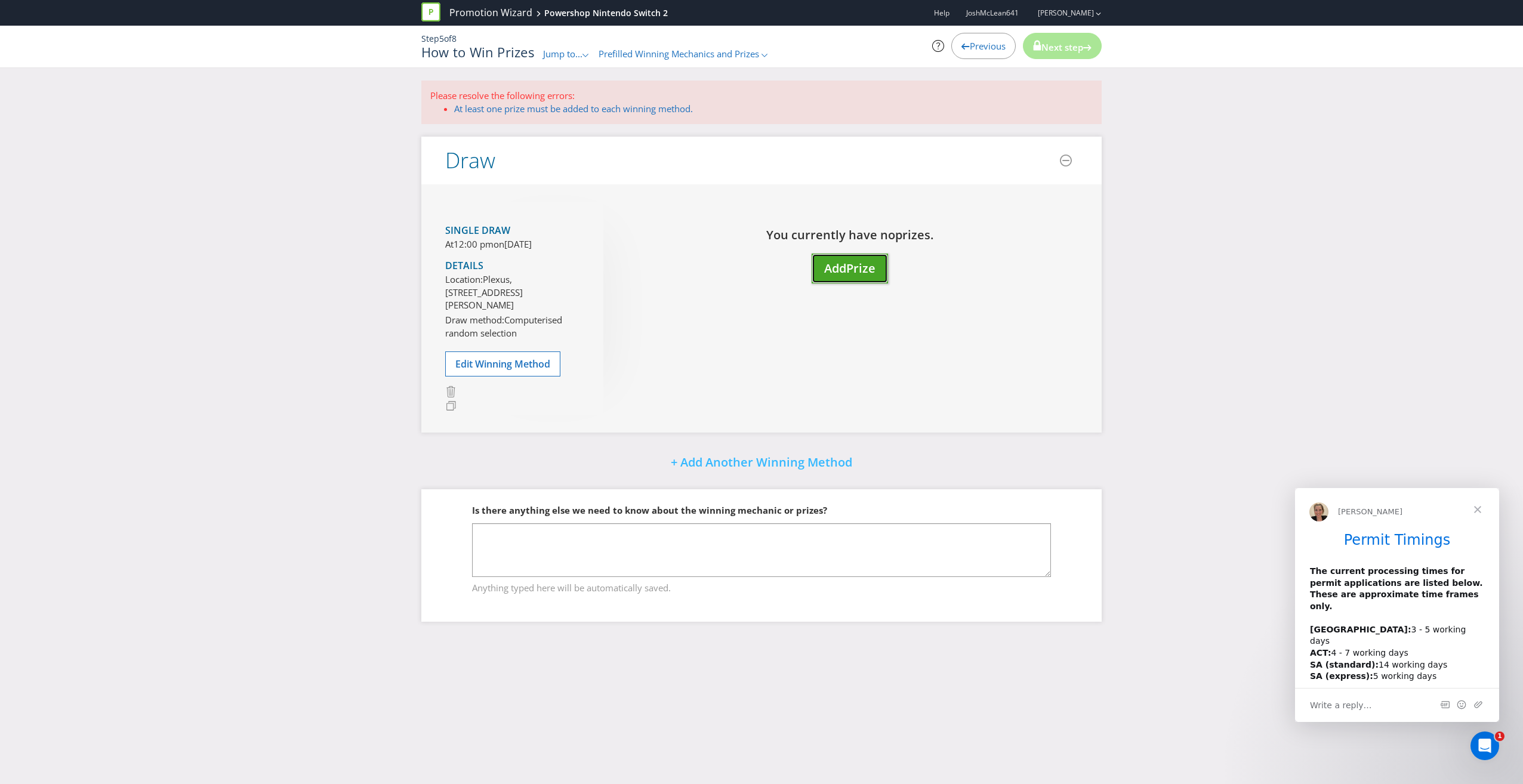
click at [863, 270] on span "Prize" at bounding box center [860, 268] width 29 height 16
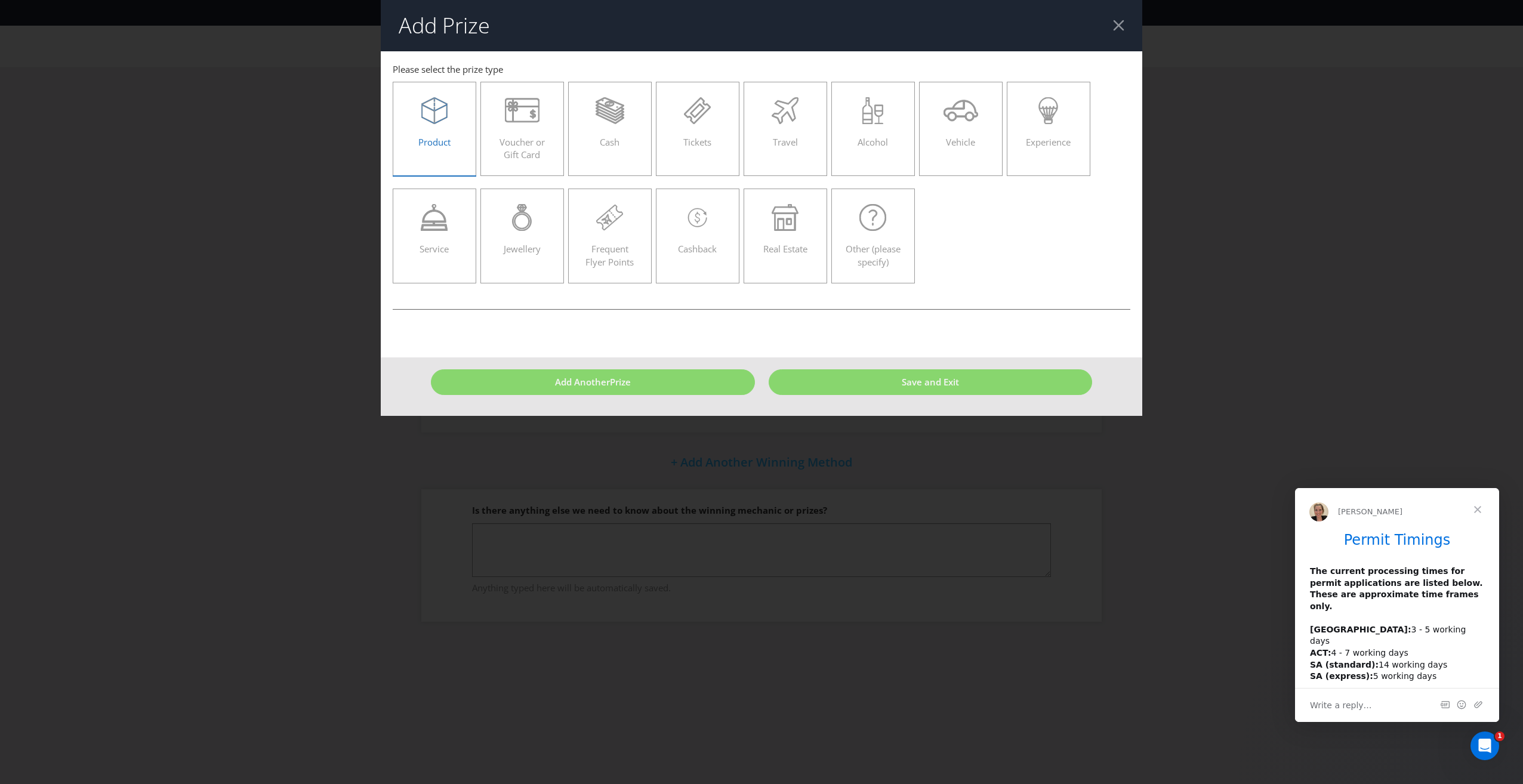
click at [420, 116] on div at bounding box center [435, 110] width 59 height 27
click at [0, 0] on input "Product" at bounding box center [0, 0] width 0 height 0
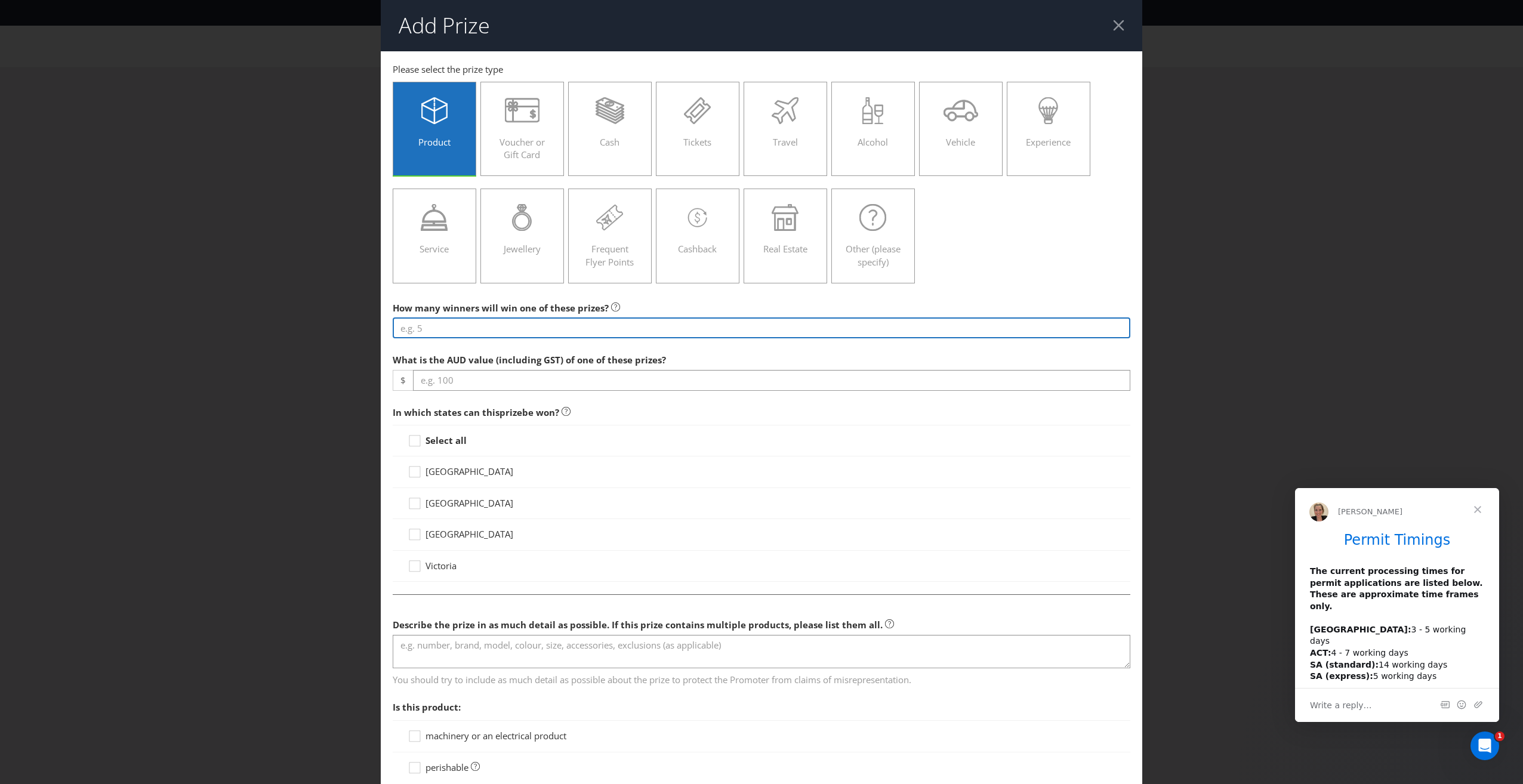
click at [475, 333] on input "number" at bounding box center [762, 328] width 738 height 21
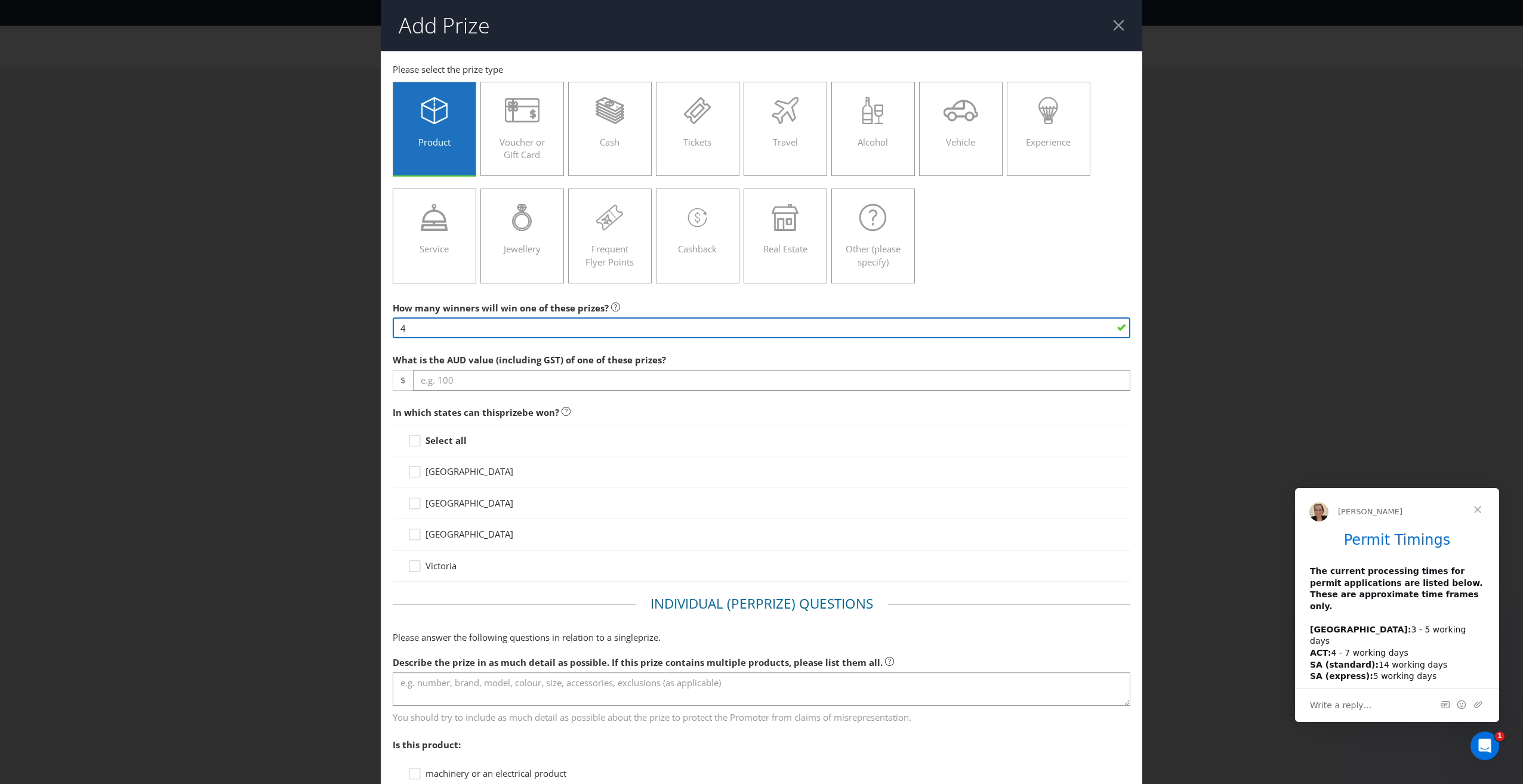
type input "4"
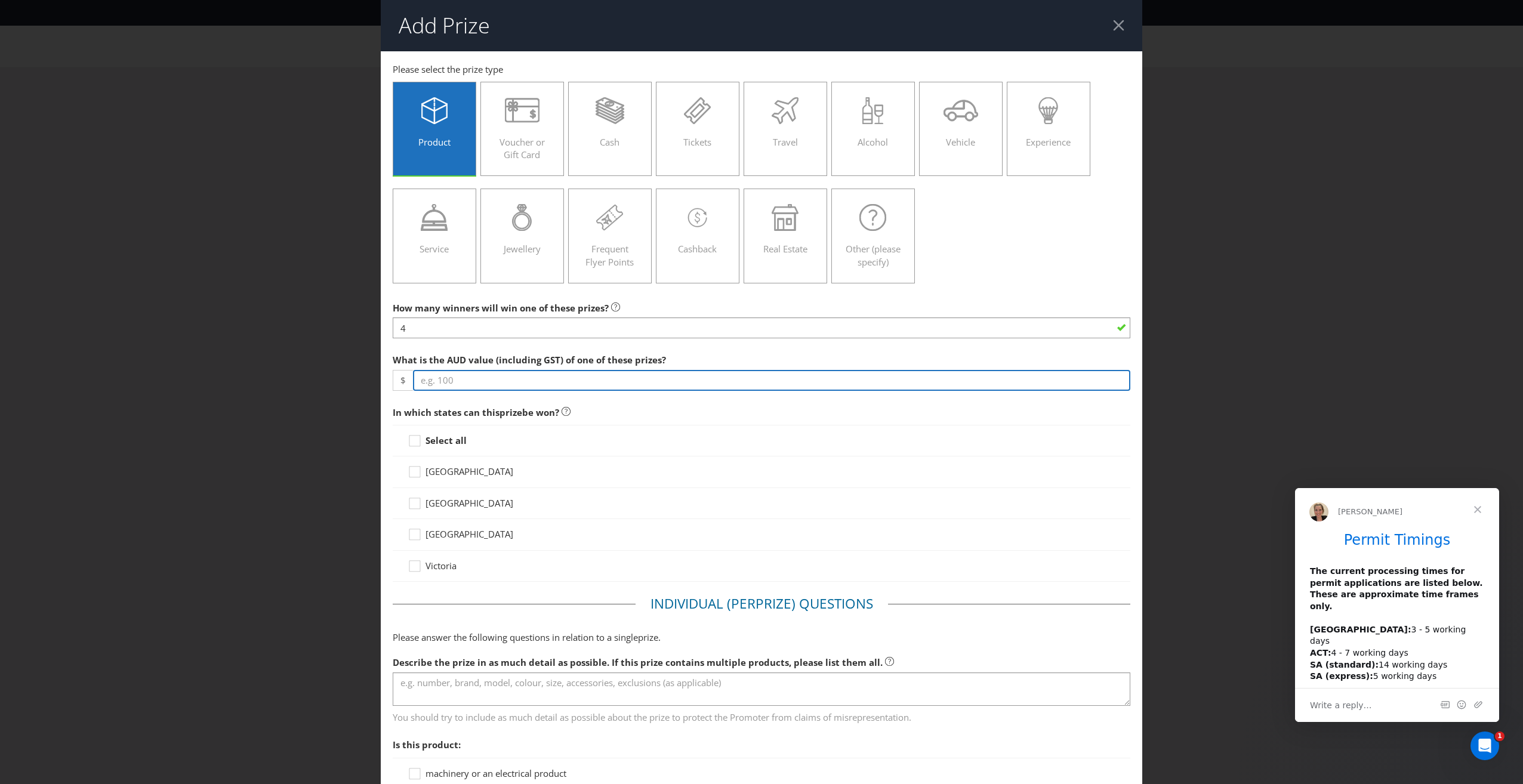
click at [446, 384] on input "number" at bounding box center [771, 380] width 717 height 21
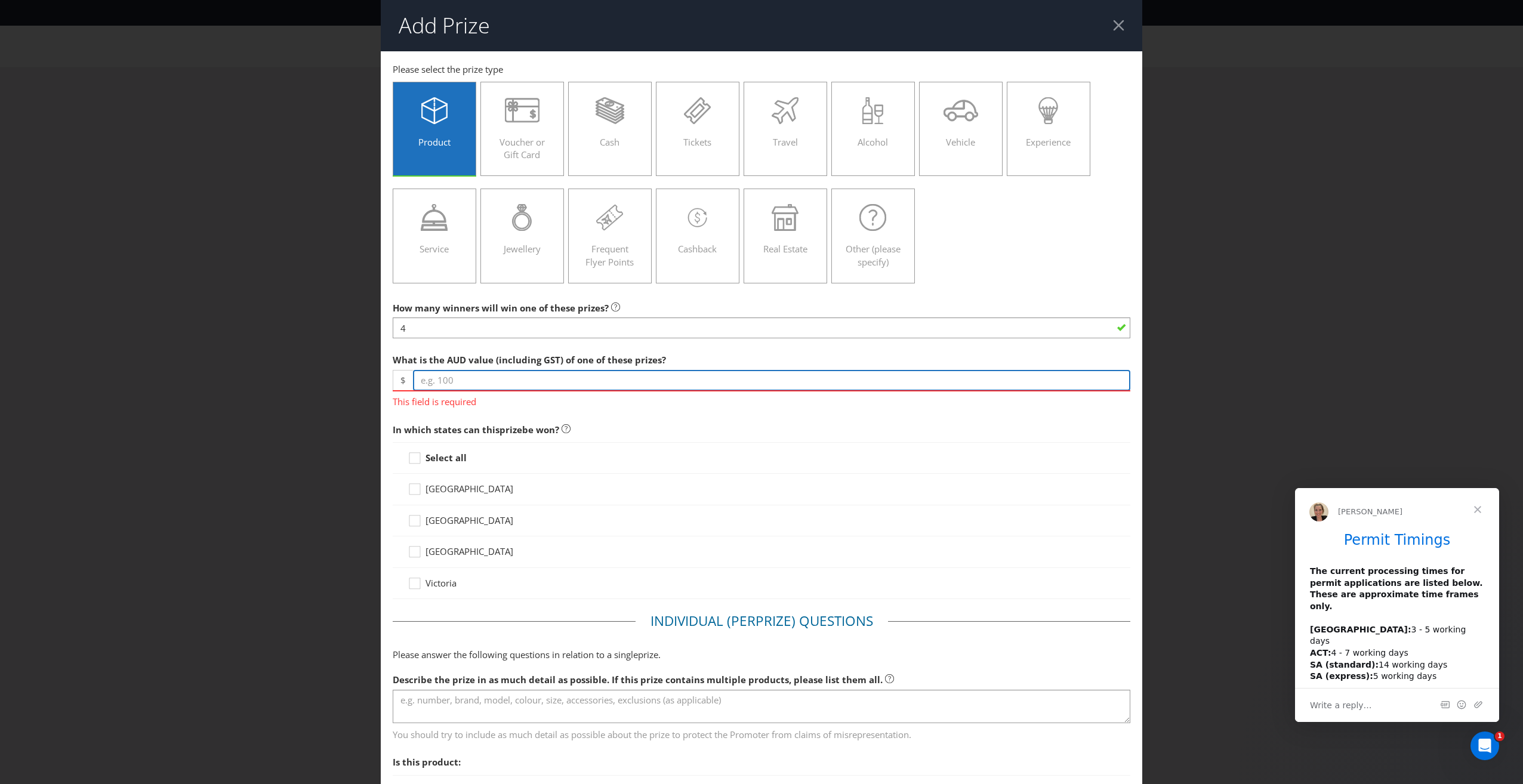
click at [478, 382] on input "number" at bounding box center [771, 380] width 717 height 21
type input "769"
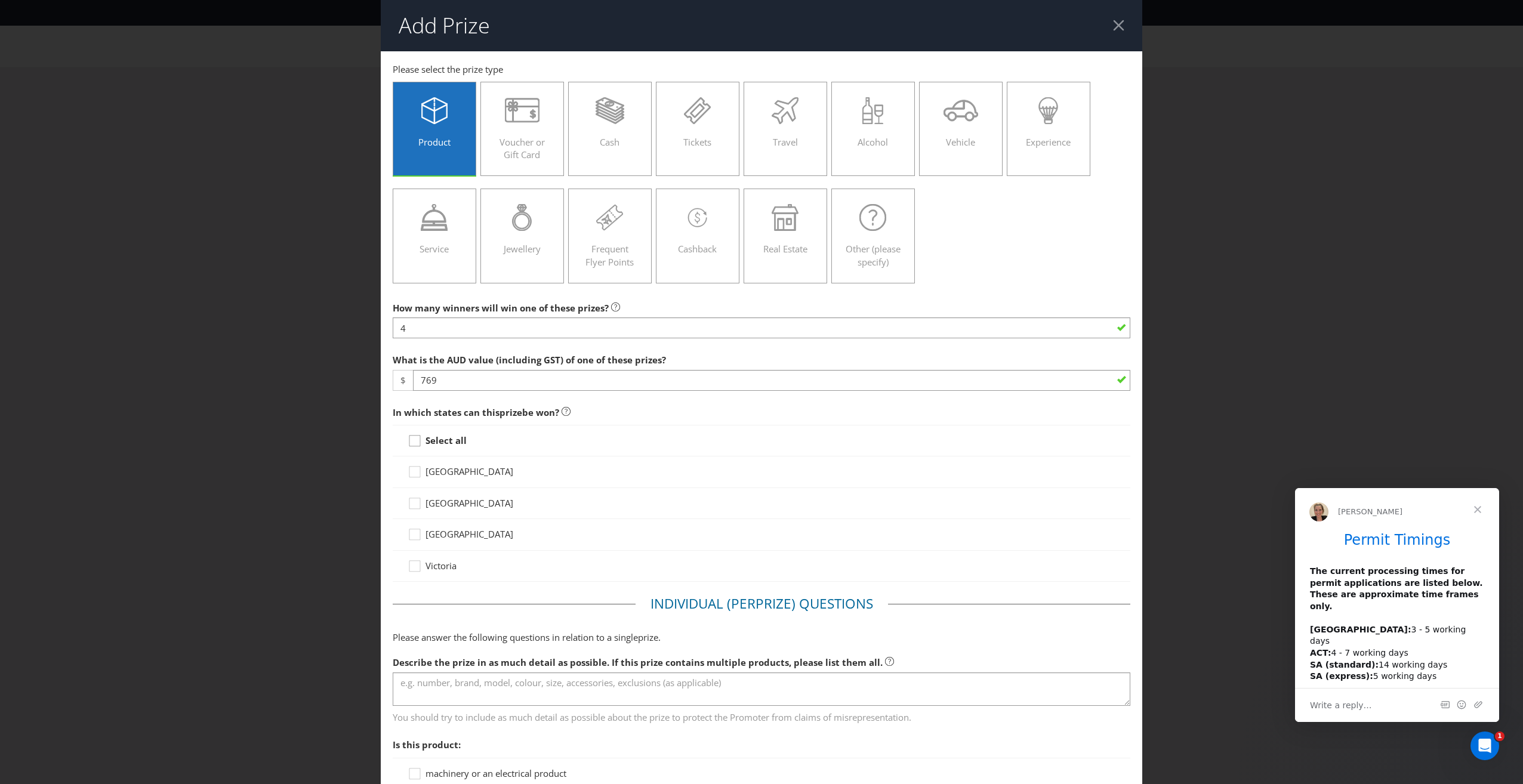
click at [409, 455] on div at bounding box center [414, 445] width 12 height 21
click at [0, 0] on input "Select all" at bounding box center [0, 0] width 0 height 0
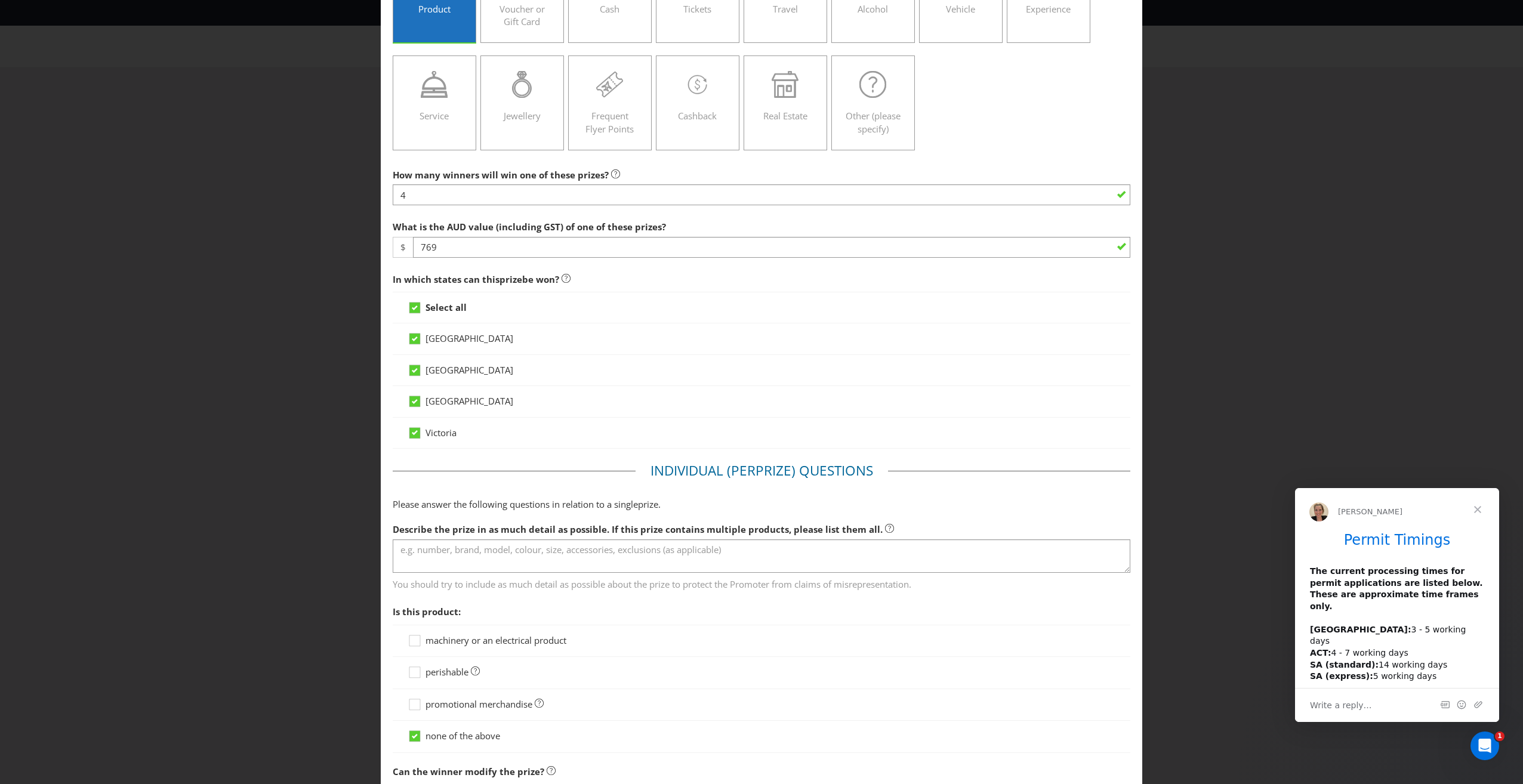
scroll to position [179, 0]
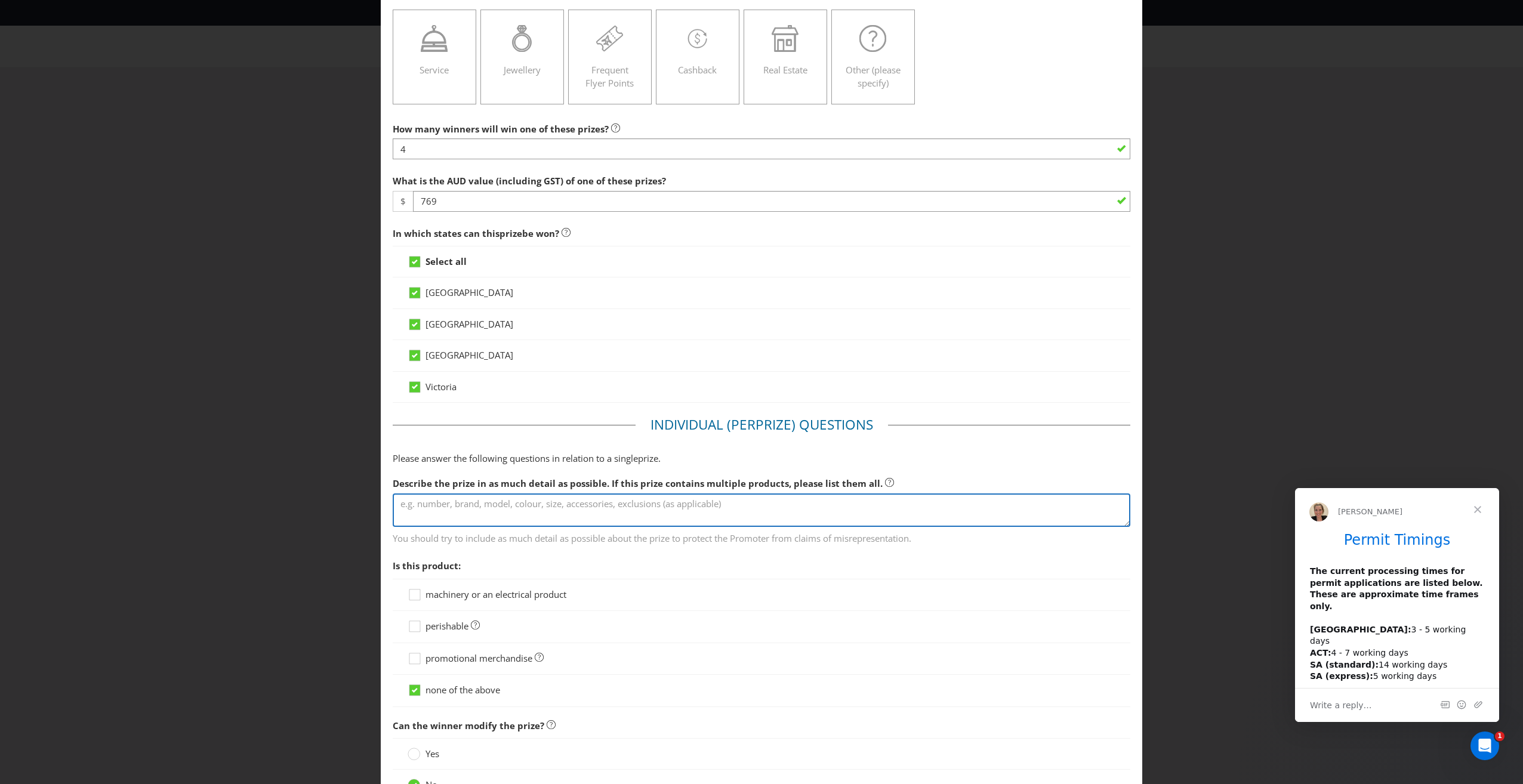
drag, startPoint x: 489, startPoint y: 503, endPoint x: 506, endPoint y: 469, distance: 38.0
click at [491, 503] on textarea at bounding box center [762, 511] width 738 height 34
type textarea "Nintendo Switch 2"
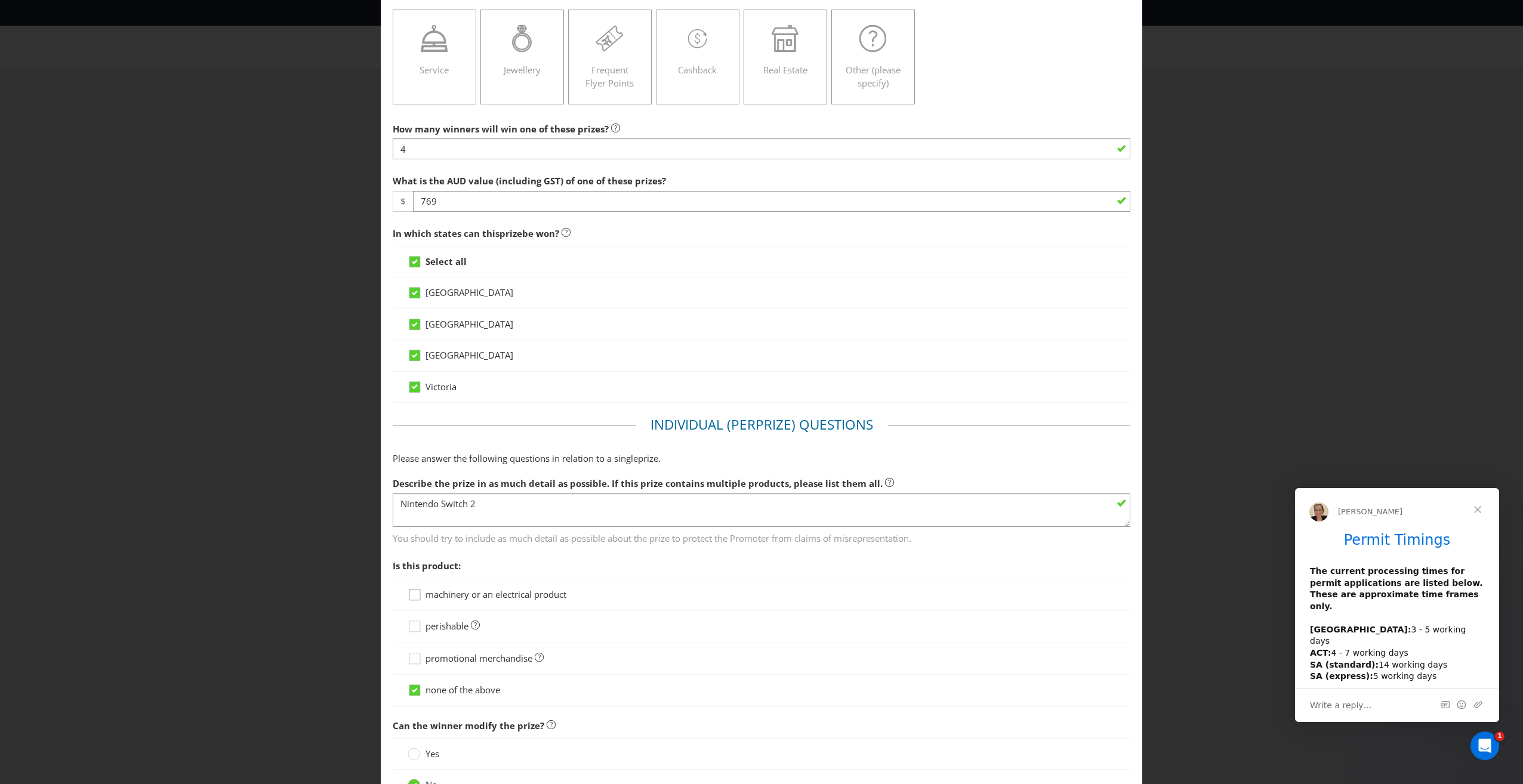
click at [412, 590] on div at bounding box center [414, 591] width 6 height 6
click at [0, 0] on input "machinery or an electrical product" at bounding box center [0, 0] width 0 height 0
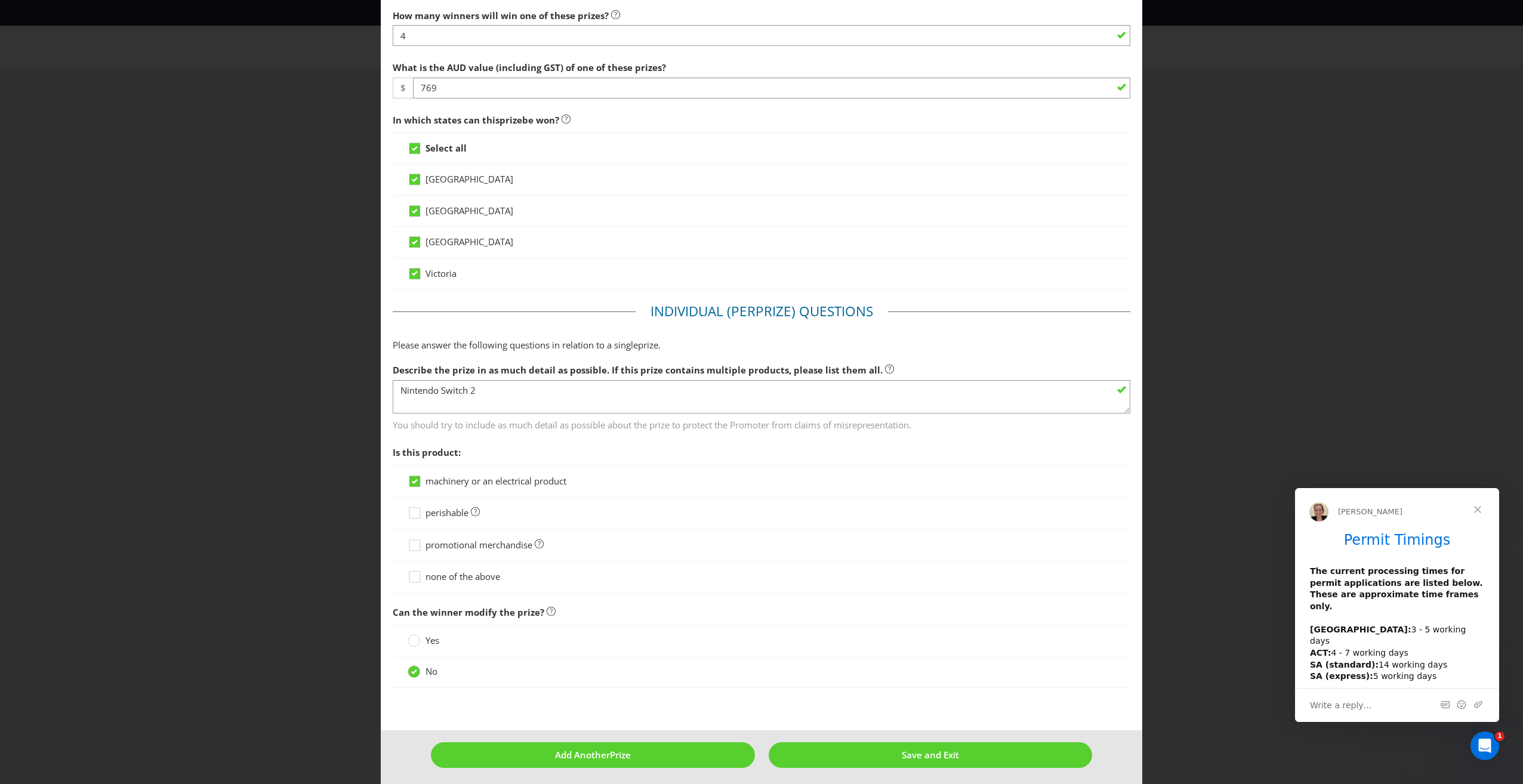
scroll to position [297, 0]
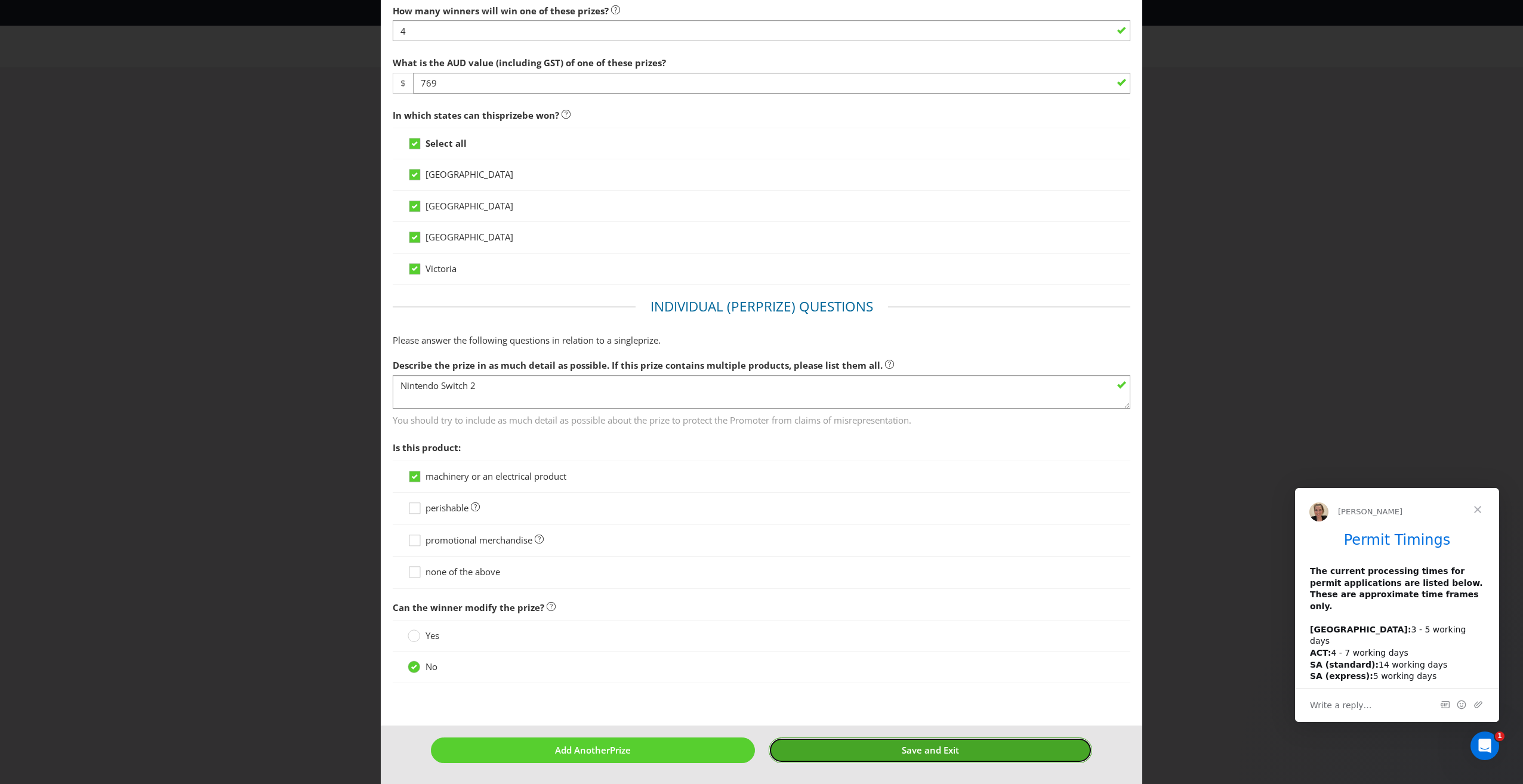
click at [837, 752] on button "Save and Exit" at bounding box center [931, 750] width 324 height 26
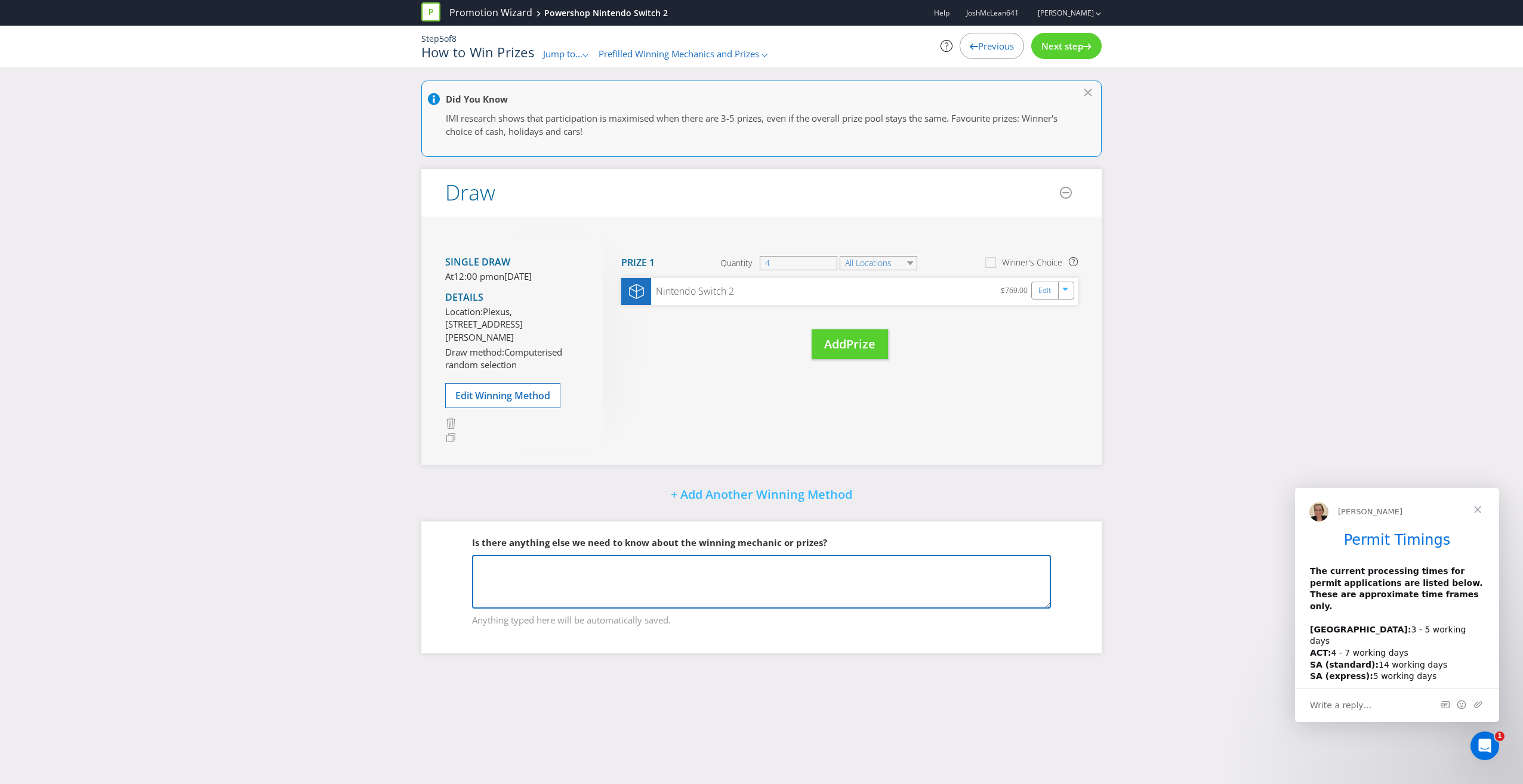
click at [664, 594] on textarea at bounding box center [762, 582] width 579 height 53
click at [624, 582] on textarea "We will send the prizes via express post" at bounding box center [762, 582] width 579 height 53
click at [723, 572] on textarea "We will send the prizes via express registered post" at bounding box center [762, 582] width 579 height 53
type textarea "We will send the prizes via express registered post but will allow time for del…"
click at [1124, 579] on div "Did You Know IMI research shows that participation is maximised when there are …" at bounding box center [762, 376] width 1523 height 591
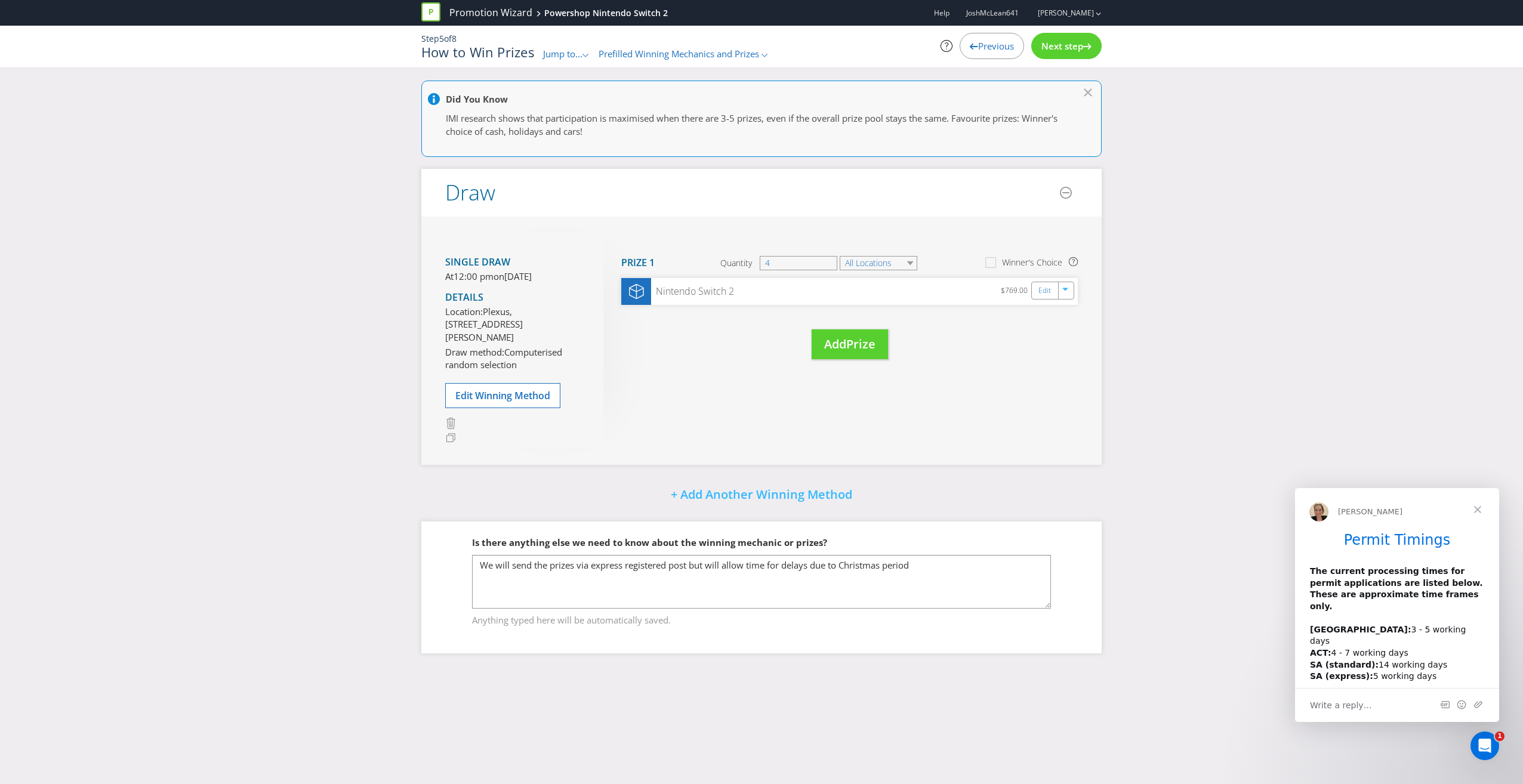
click at [1069, 51] on span "Next step" at bounding box center [1063, 46] width 42 height 12
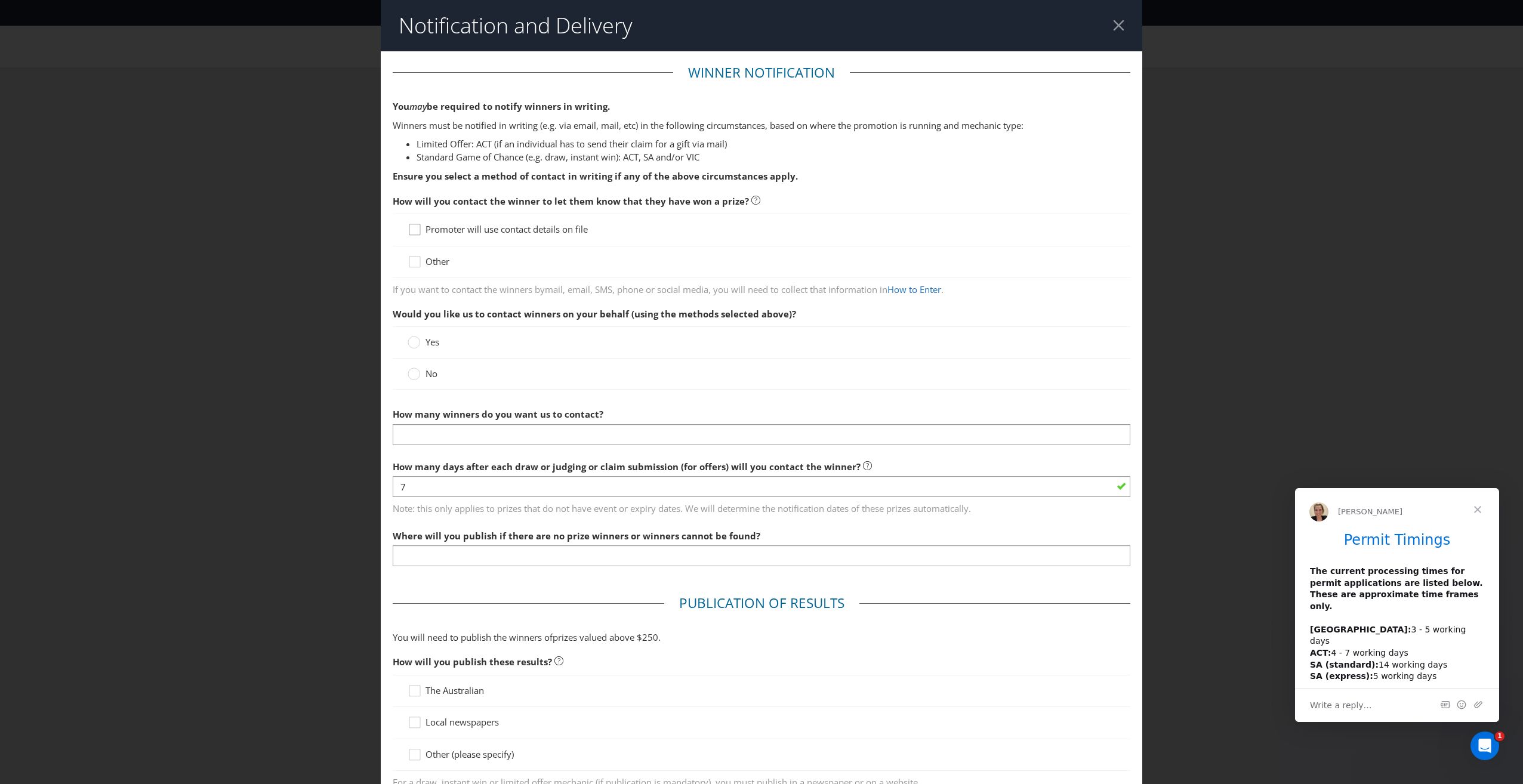
click at [411, 232] on icon at bounding box center [417, 232] width 18 height 18
click at [0, 0] on input "Promoter will use contact details on file" at bounding box center [0, 0] width 0 height 0
drag, startPoint x: 411, startPoint y: 375, endPoint x: 472, endPoint y: 369, distance: 61.3
click at [411, 375] on circle at bounding box center [414, 374] width 12 height 12
click at [0, 0] on input "No" at bounding box center [0, 0] width 0 height 0
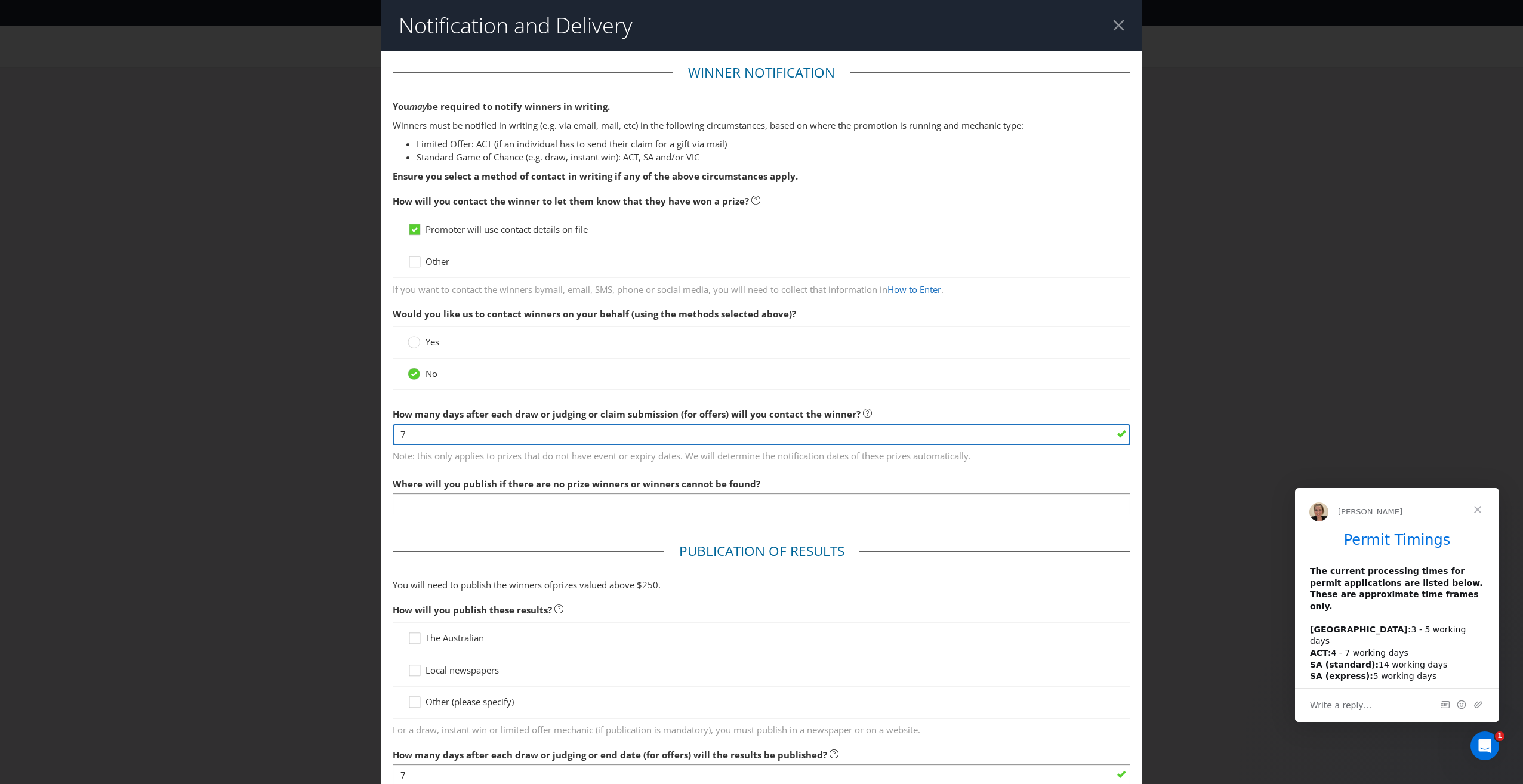
click at [433, 438] on input "7" at bounding box center [762, 434] width 738 height 21
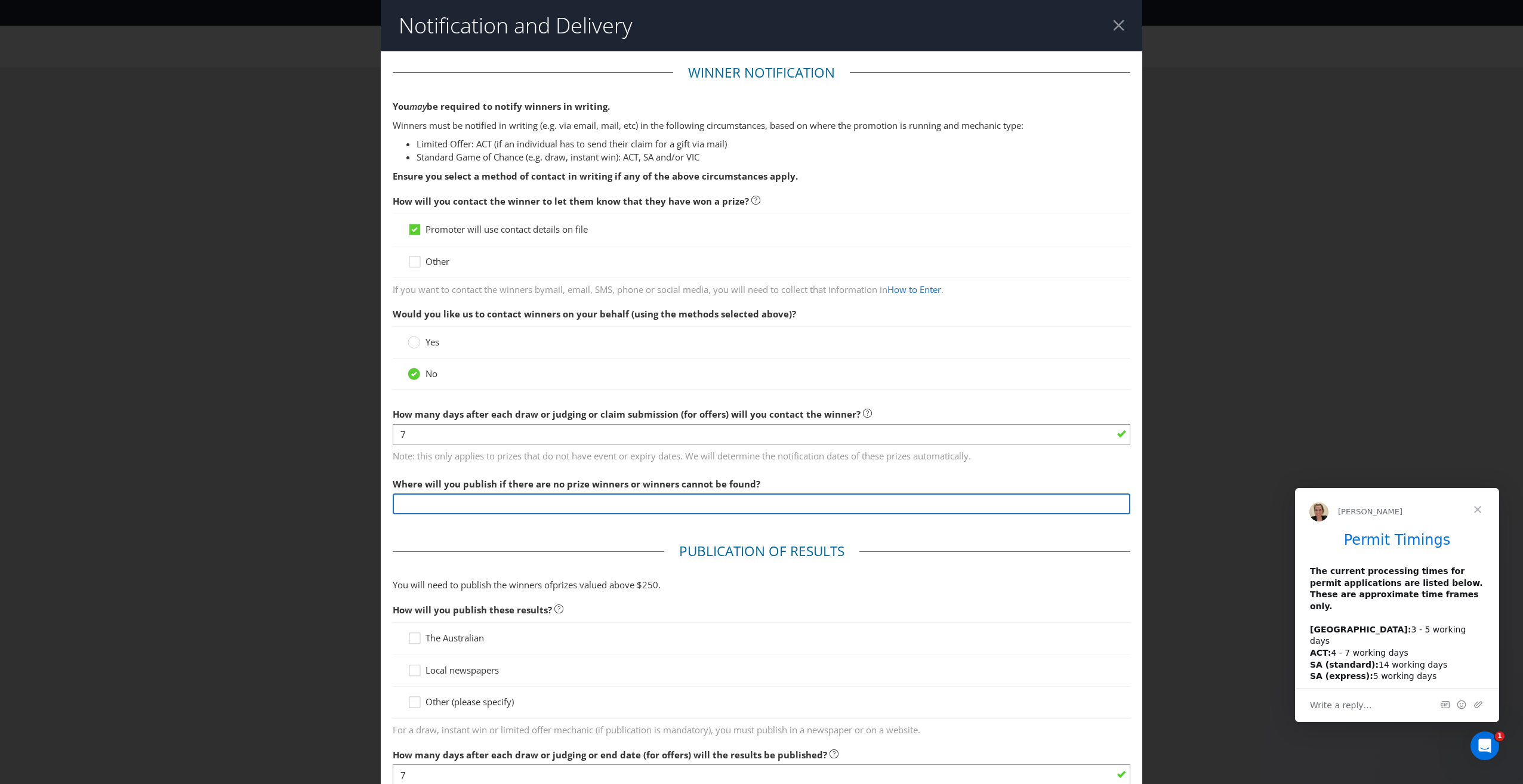
click at [451, 512] on input "text" at bounding box center [762, 504] width 738 height 21
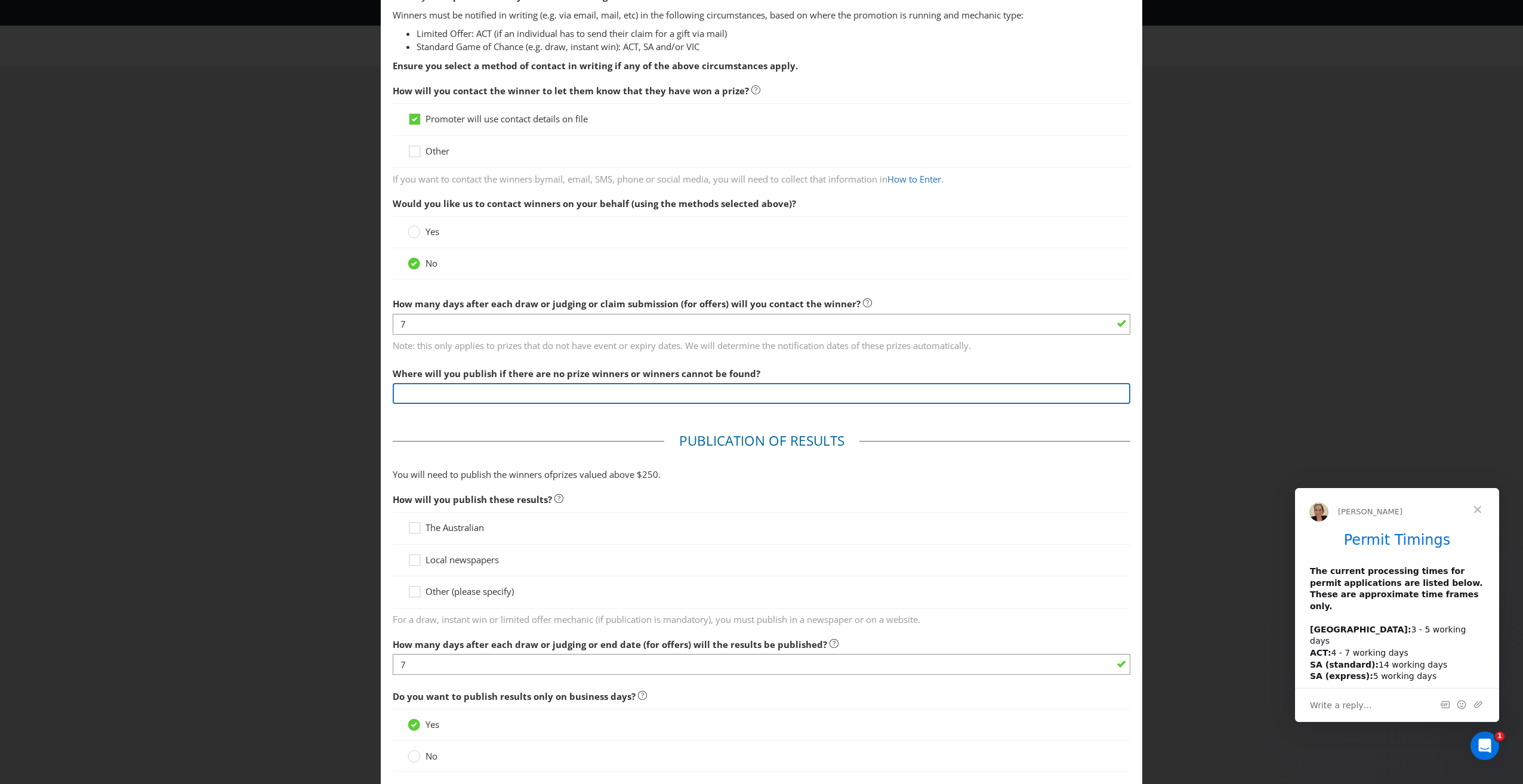
scroll to position [179, 0]
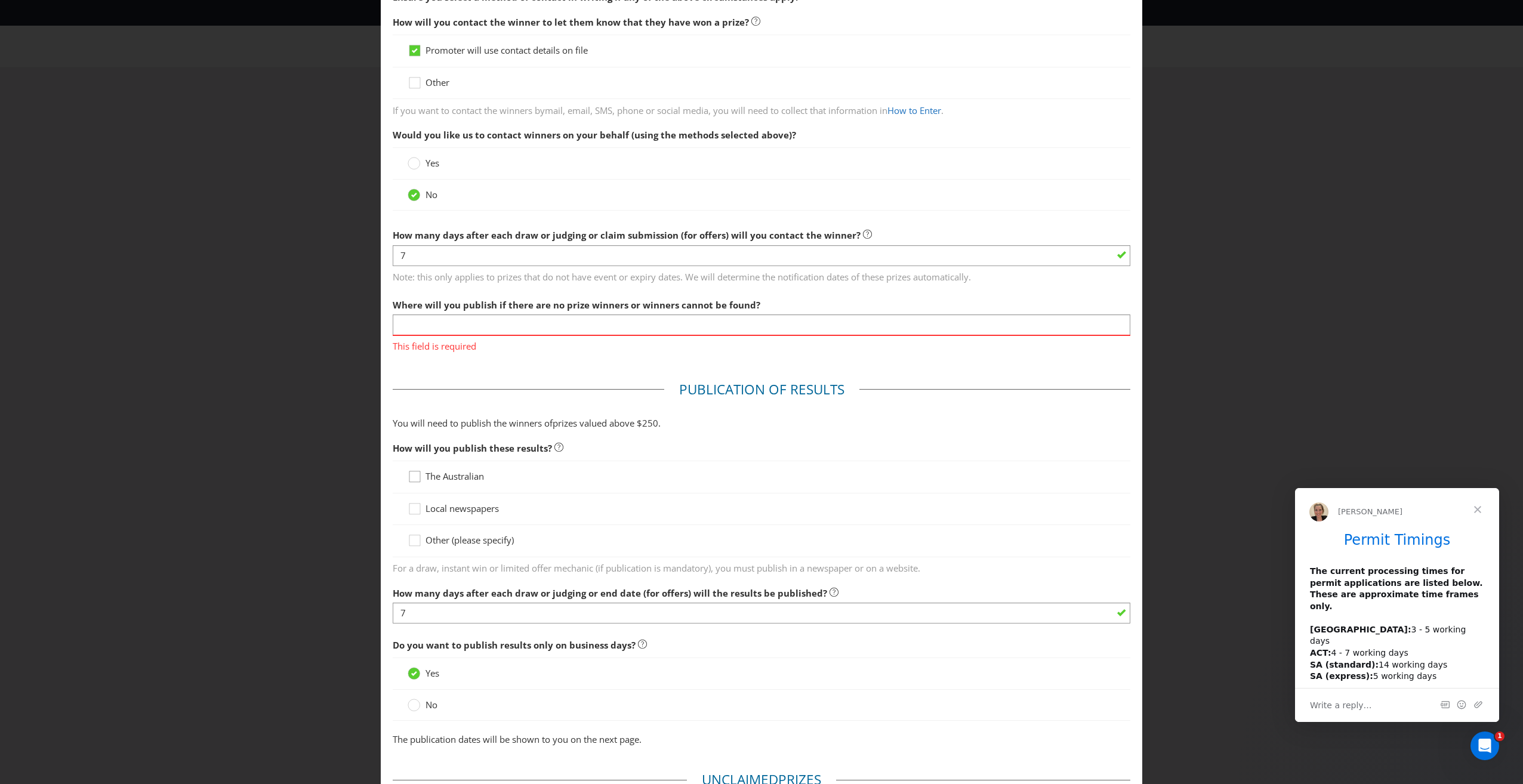
click at [411, 462] on div "The Australian" at bounding box center [762, 476] width 738 height 32
click at [414, 479] on icon at bounding box center [417, 479] width 18 height 18
click at [0, 0] on input "The Australian" at bounding box center [0, 0] width 0 height 0
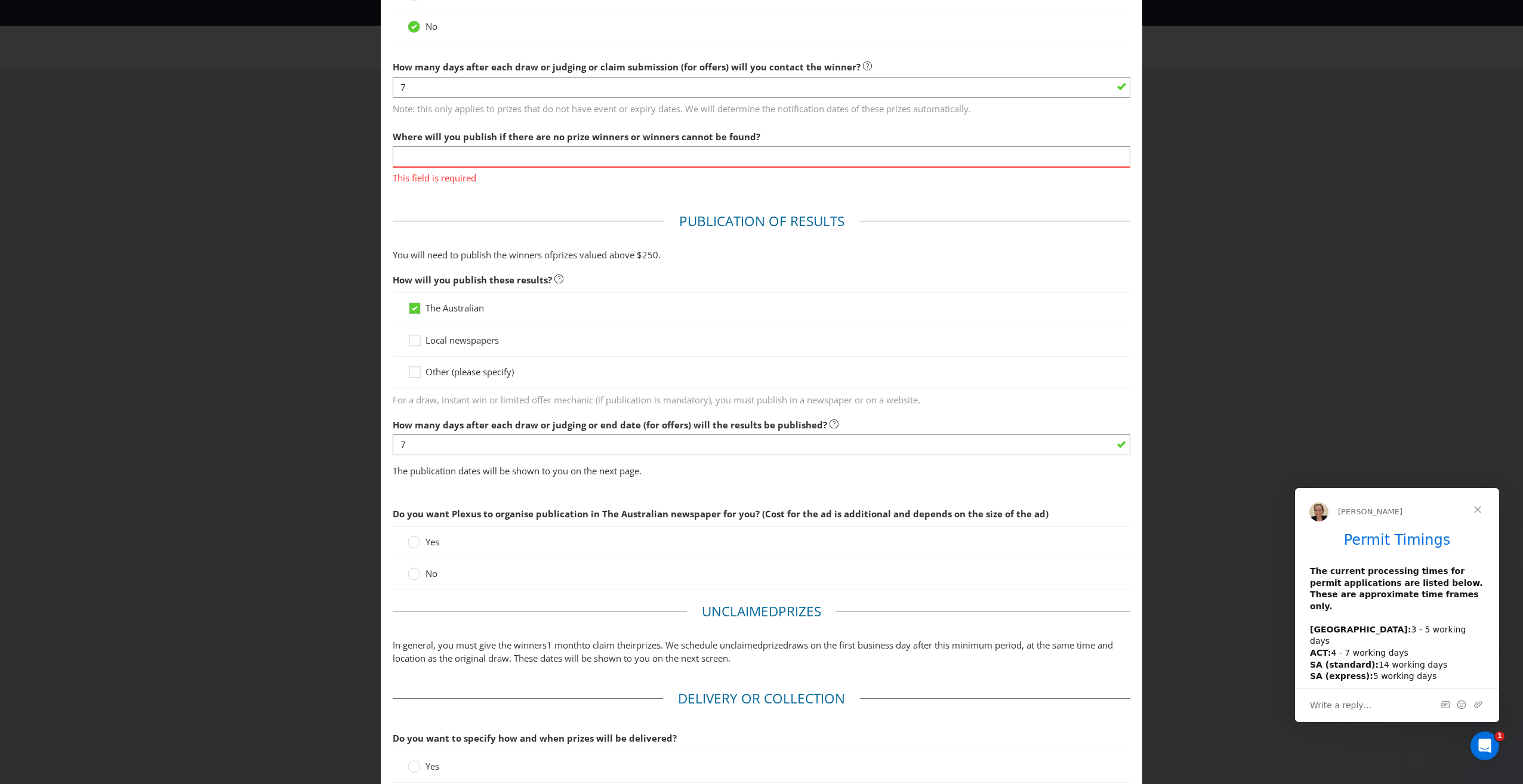
scroll to position [358, 0]
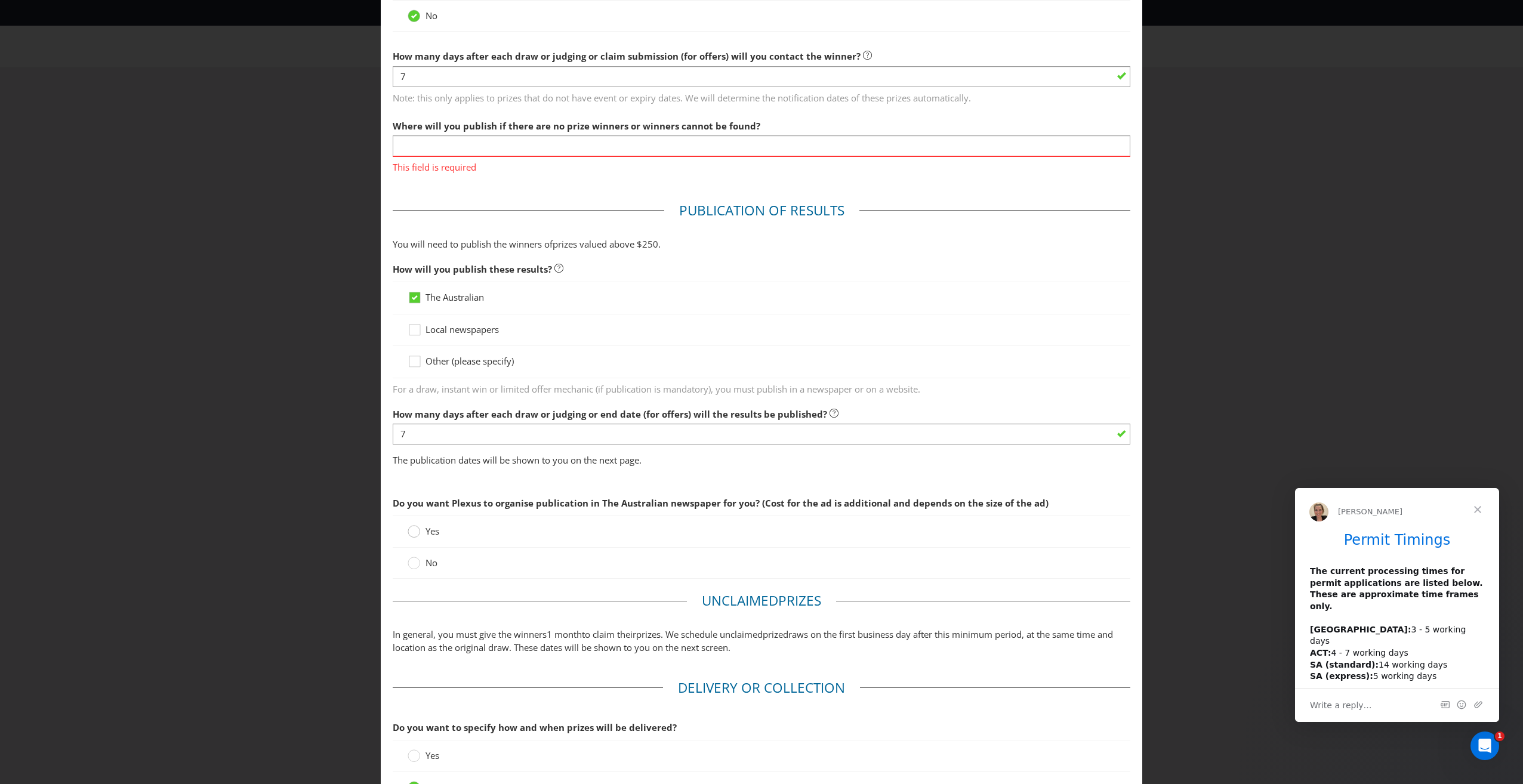
click at [412, 534] on circle at bounding box center [414, 531] width 12 height 12
click at [0, 0] on input "Yes" at bounding box center [0, 0] width 0 height 0
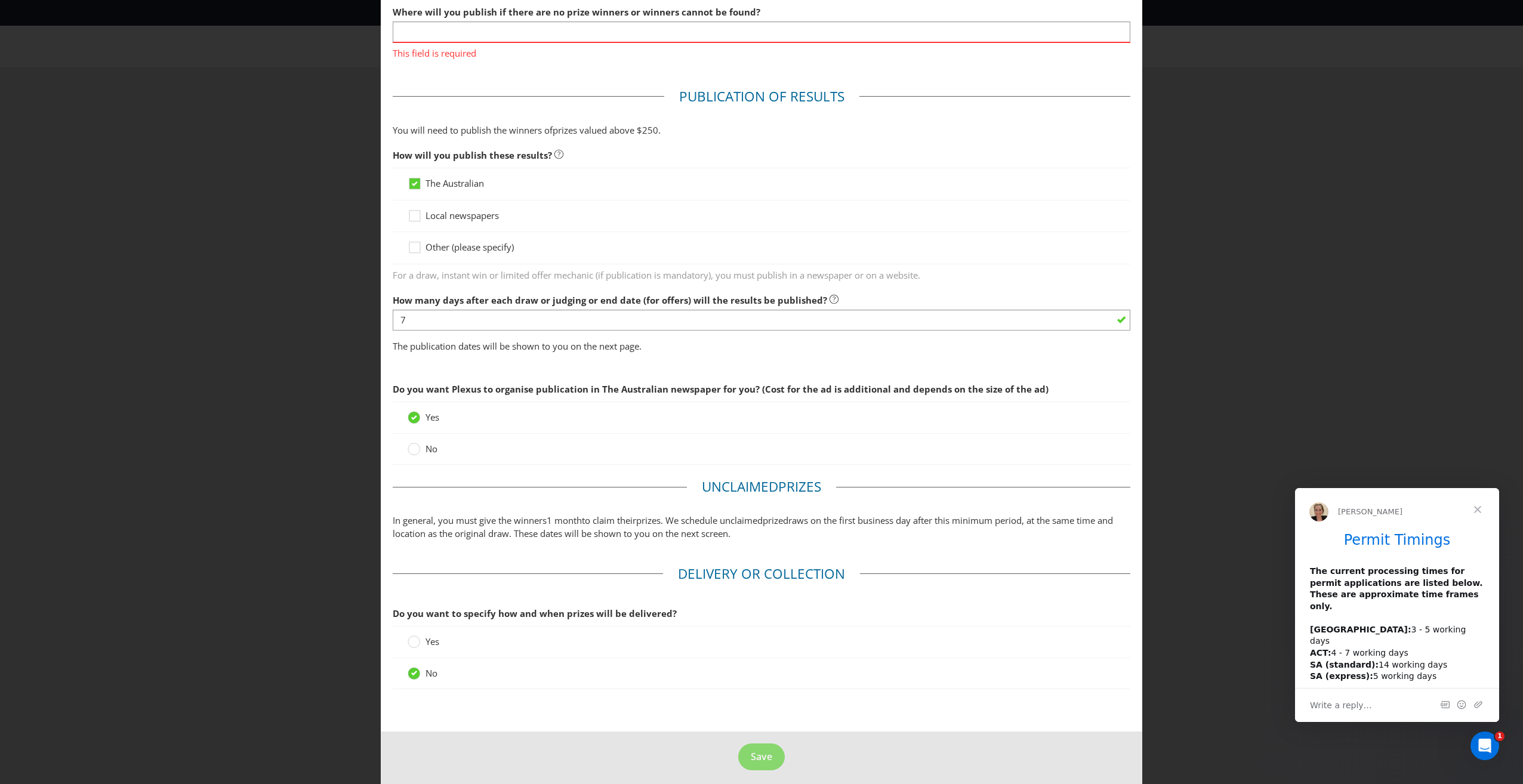
scroll to position [479, 0]
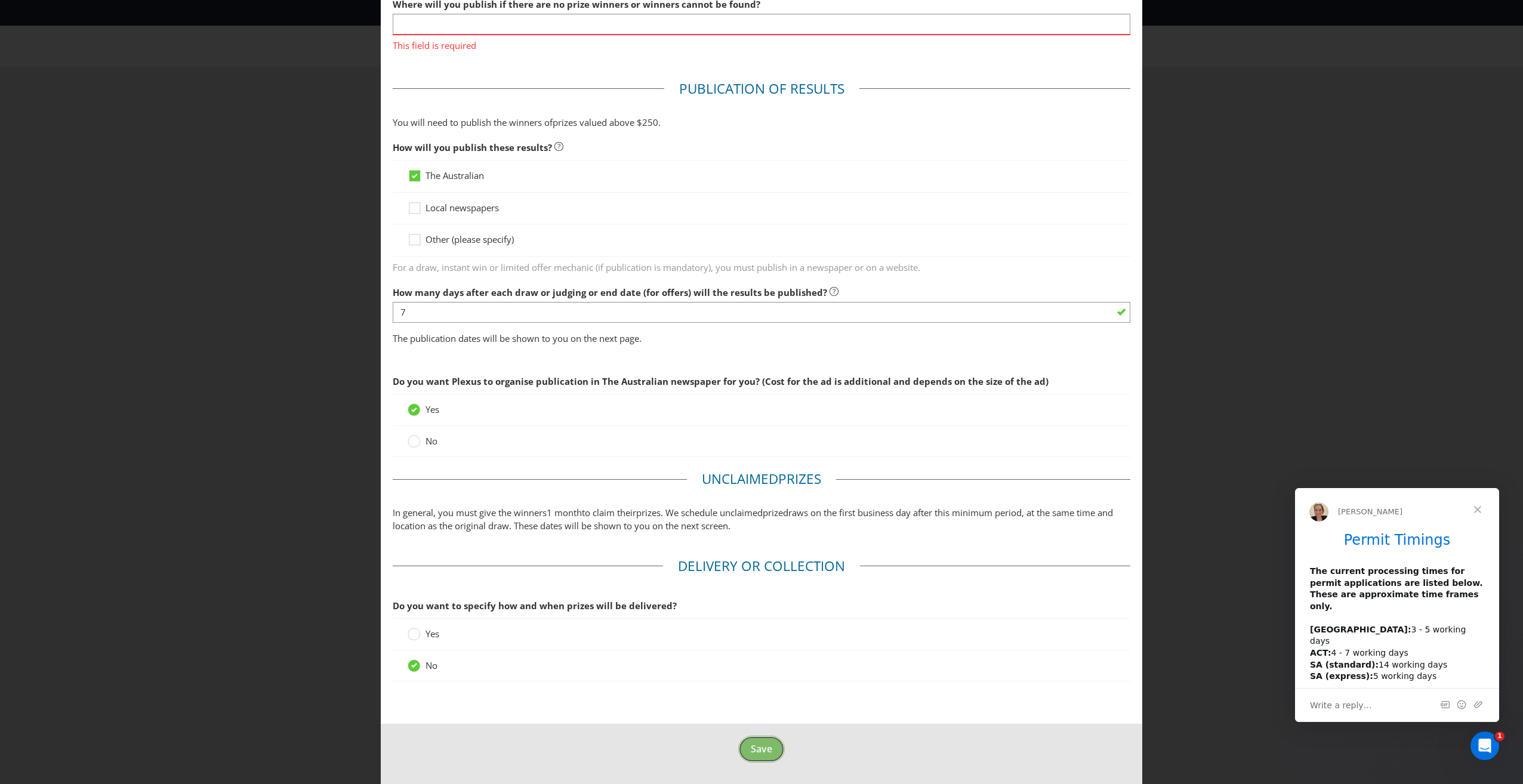
click at [752, 757] on button "Save" at bounding box center [762, 748] width 47 height 27
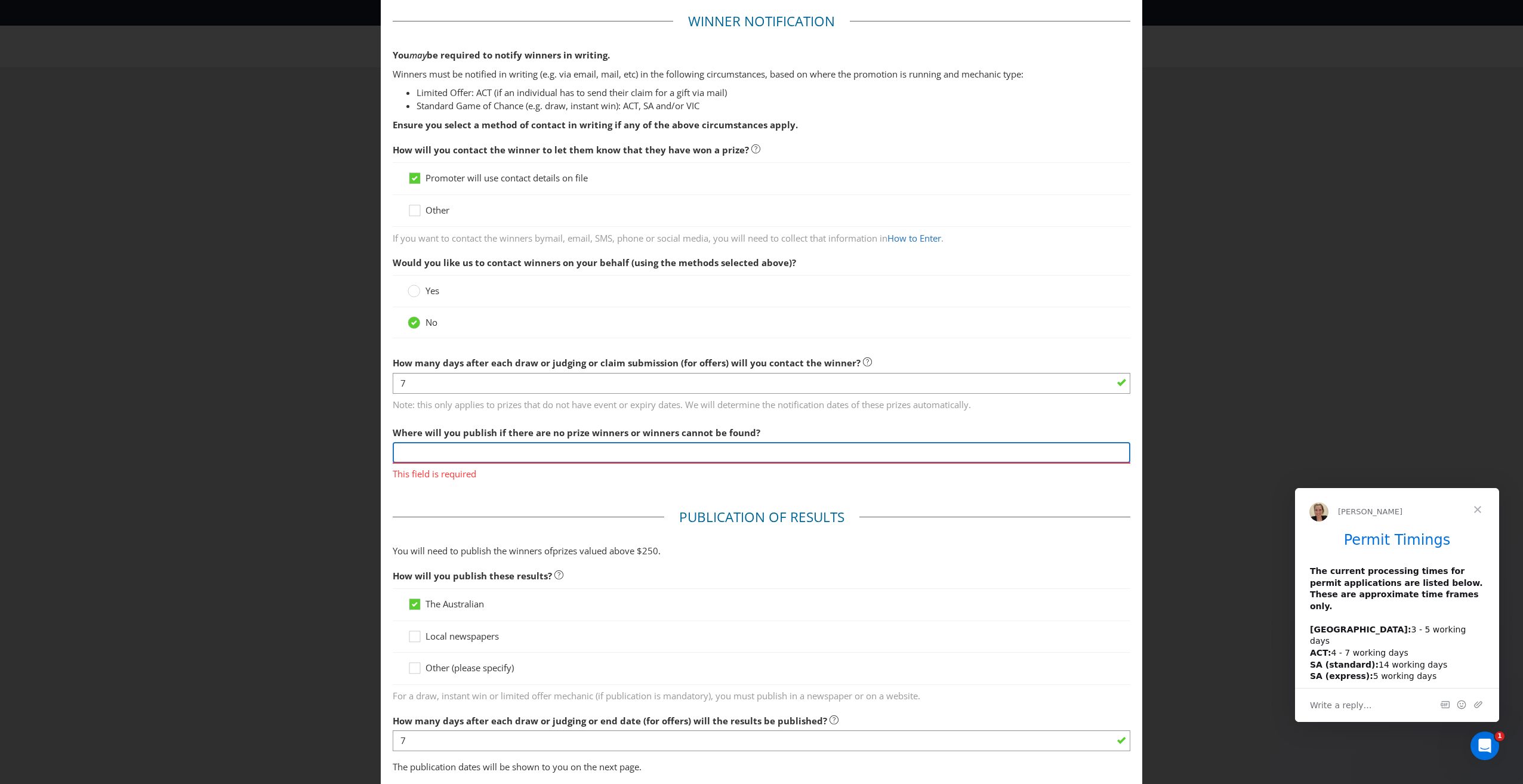
click at [485, 456] on input "text" at bounding box center [762, 452] width 738 height 21
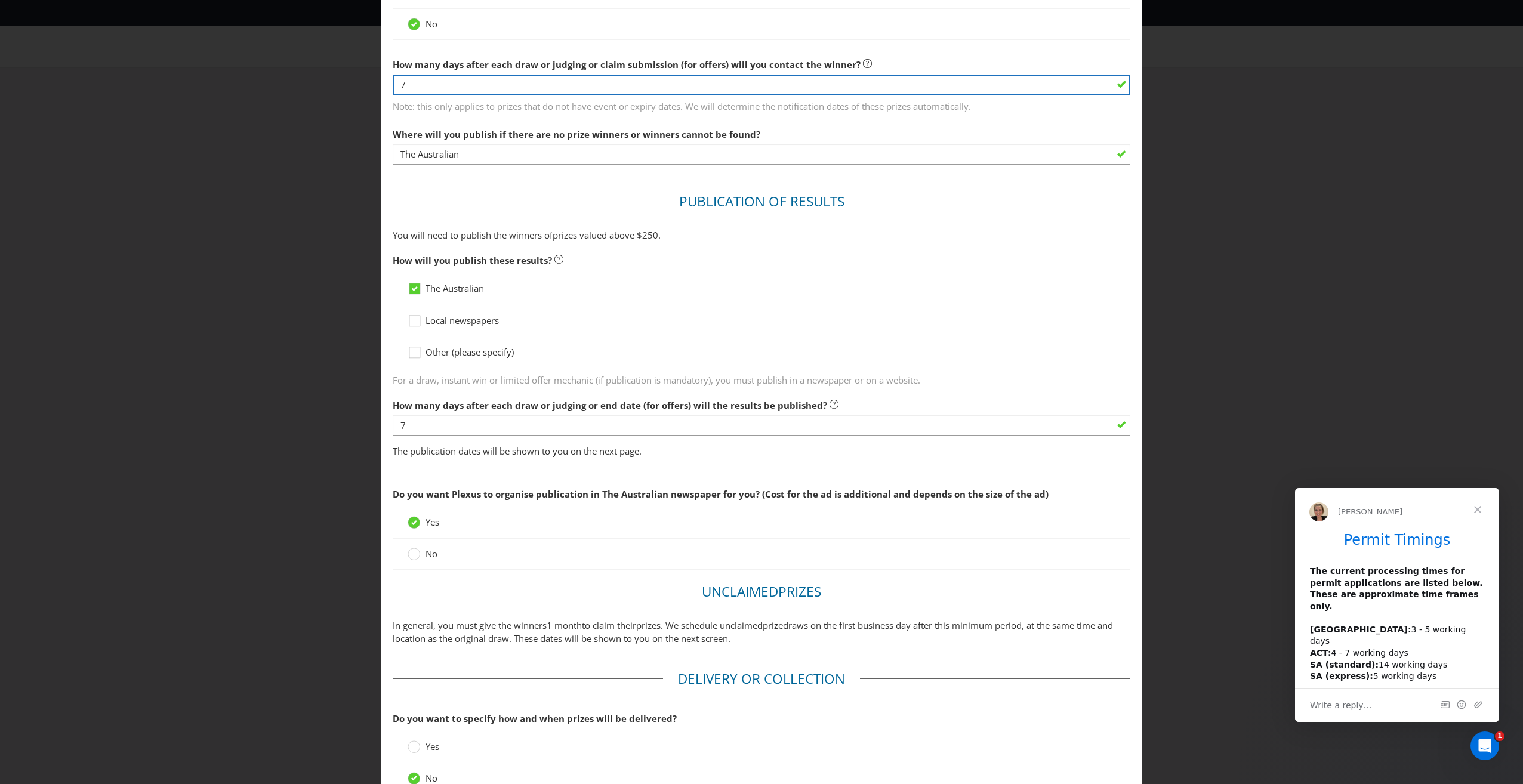
click at [801, 91] on input "7" at bounding box center [762, 85] width 738 height 21
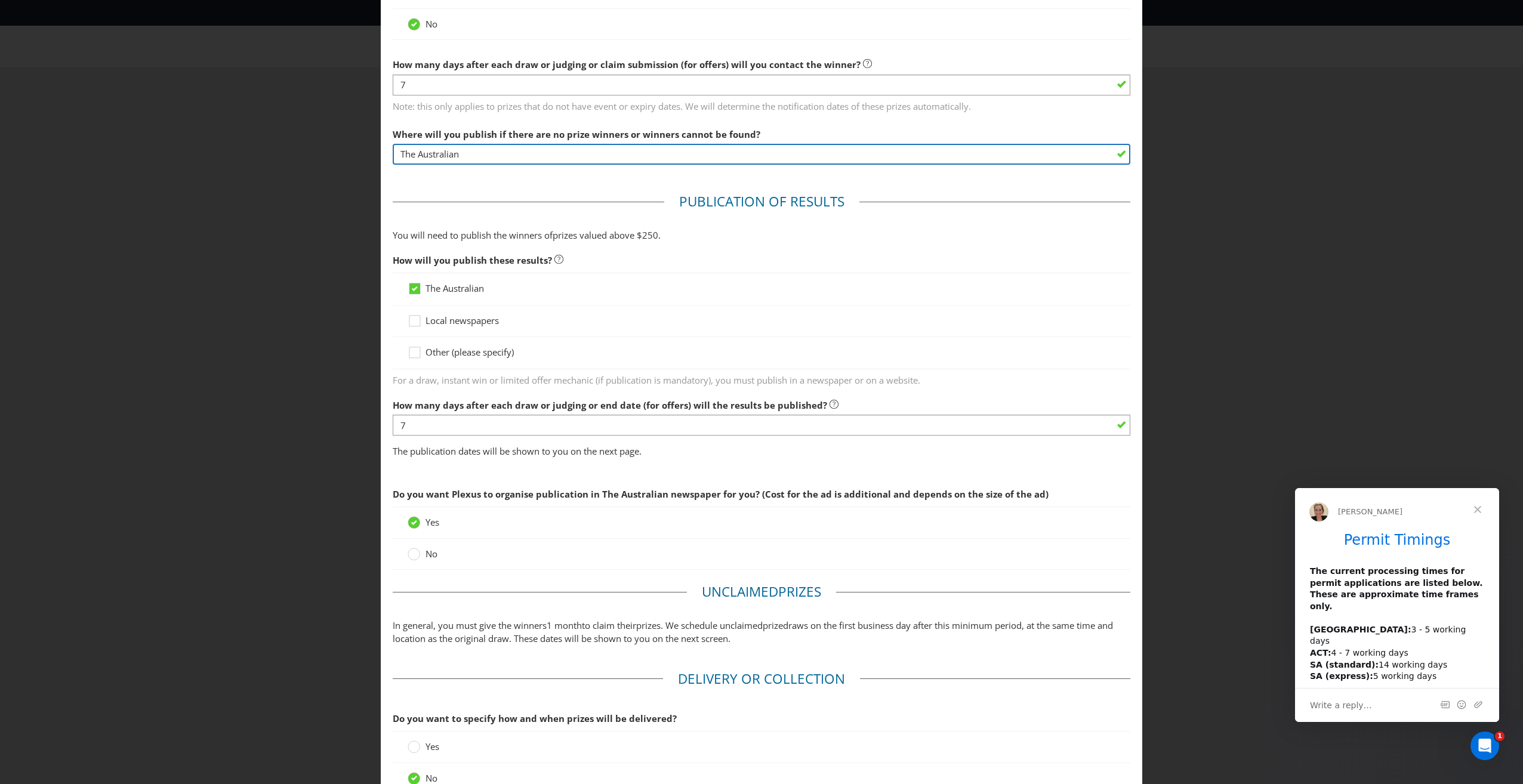
drag, startPoint x: 475, startPoint y: 157, endPoint x: 392, endPoint y: 147, distance: 83.6
click at [393, 147] on input "The Australian" at bounding box center [762, 154] width 738 height 21
type input "S"
type input "H"
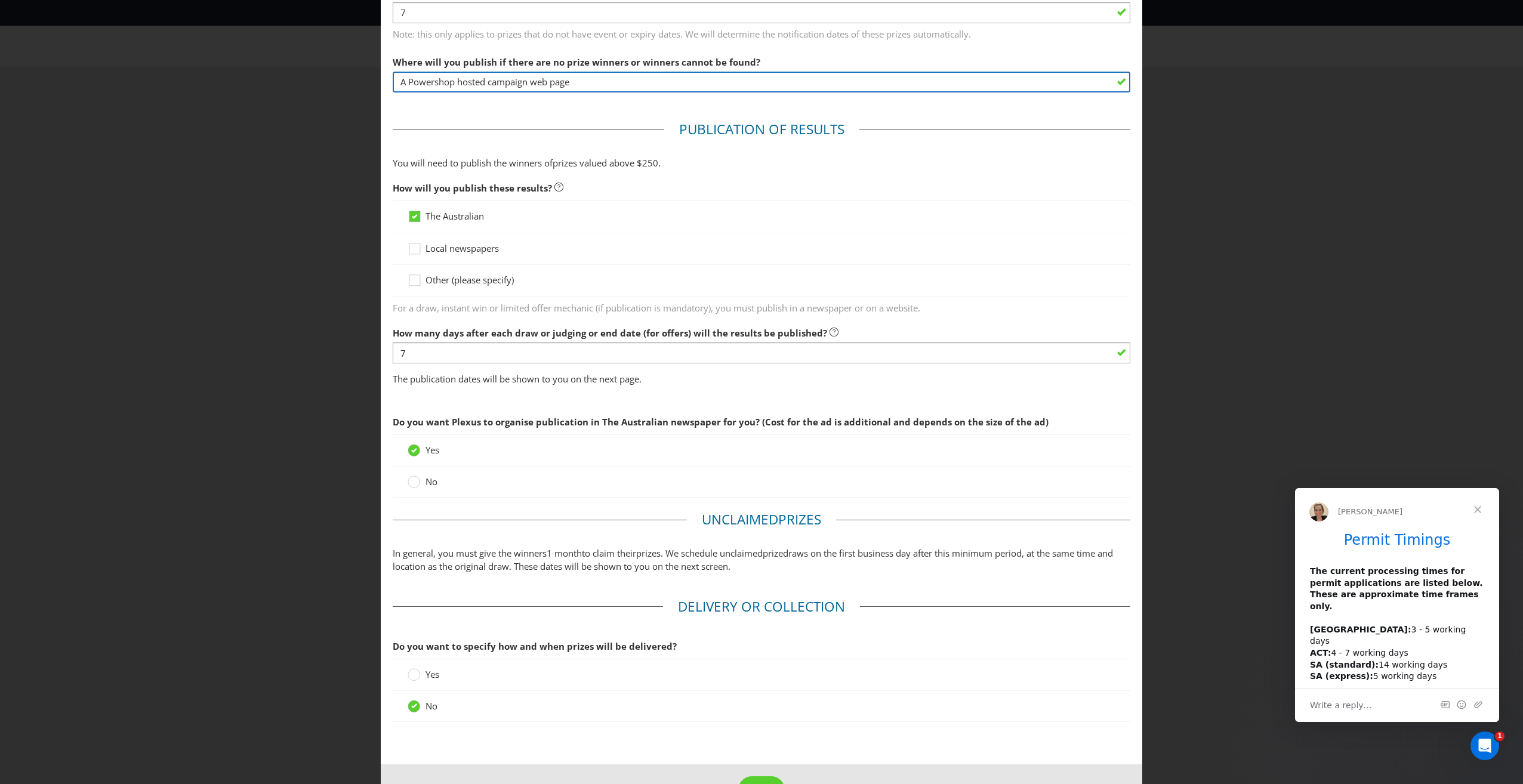
scroll to position [462, 0]
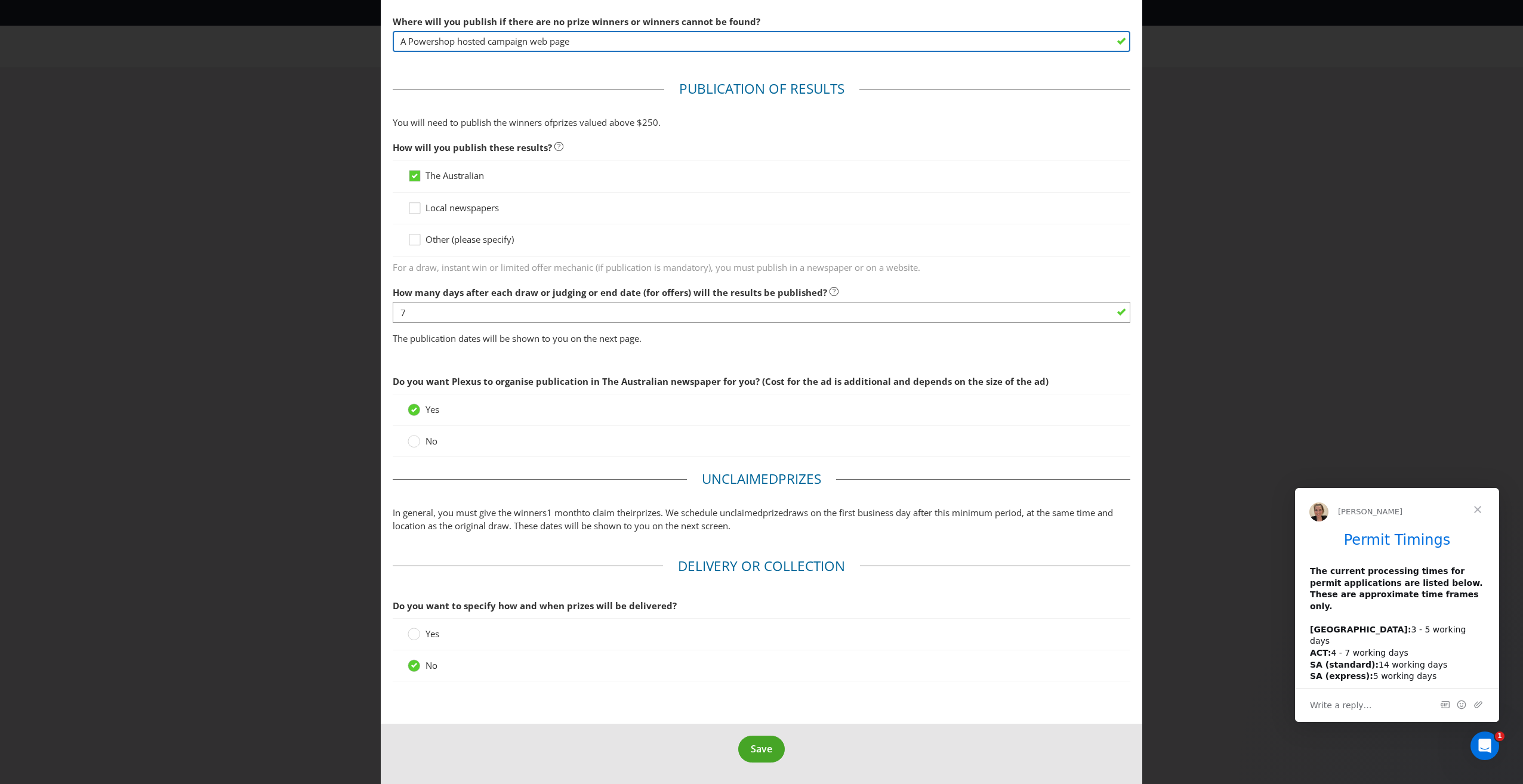
type input "A Powershop hosted campaign web page"
click at [751, 745] on span "Save" at bounding box center [762, 748] width 22 height 13
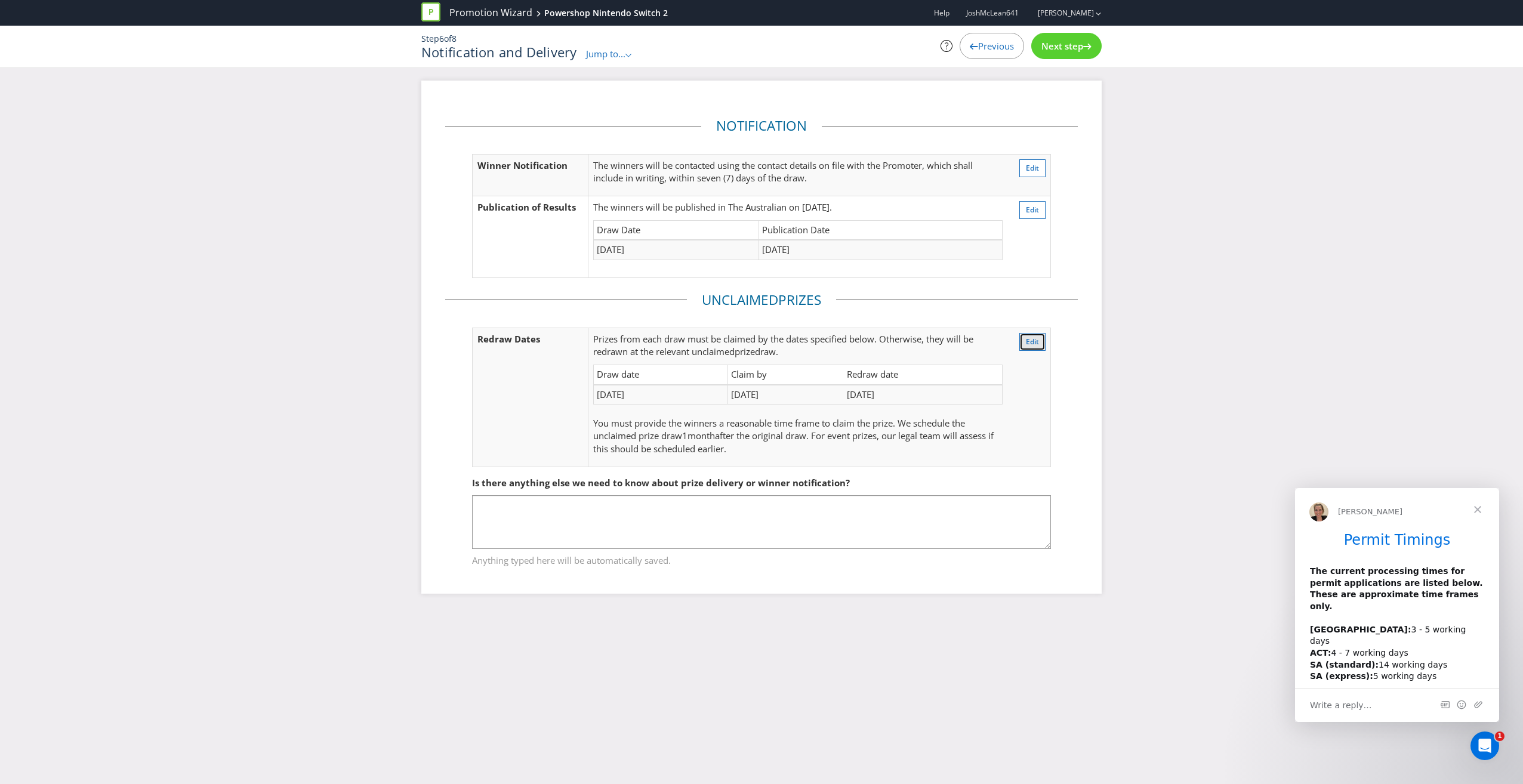
click at [1042, 341] on button "Edit" at bounding box center [1032, 342] width 26 height 18
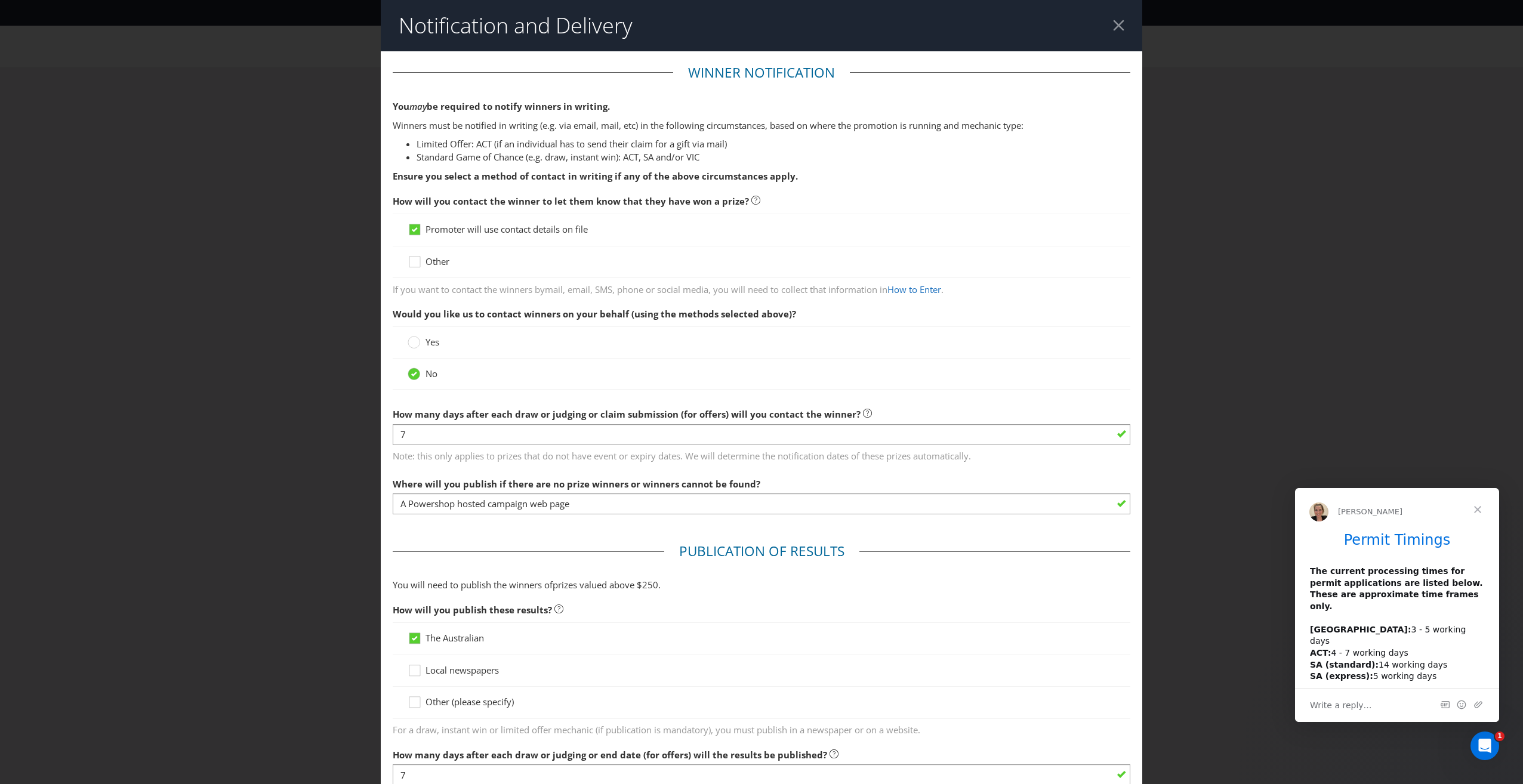
scroll to position [462, 0]
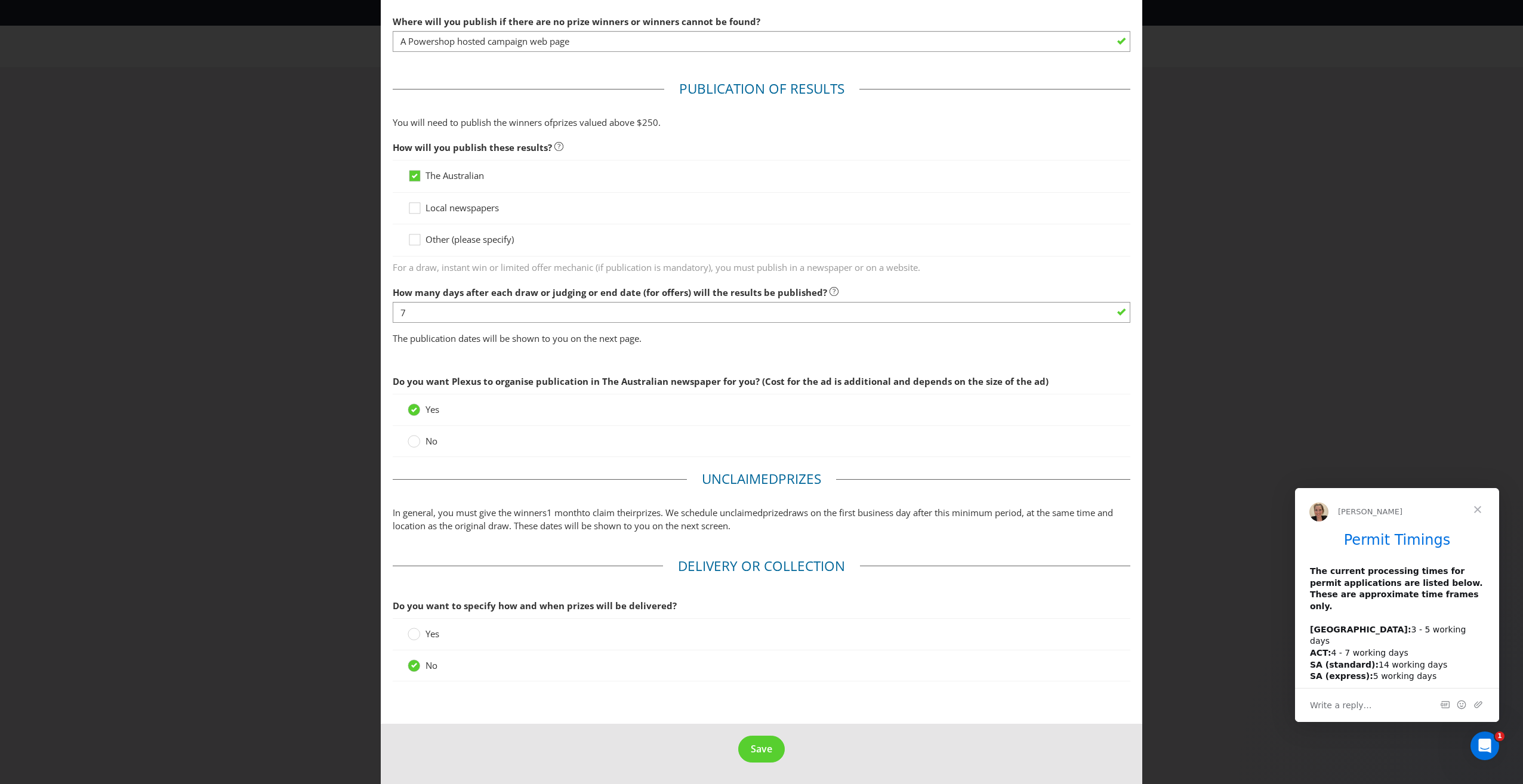
click at [719, 516] on span "s. We schedule unclaimed" at bounding box center [709, 512] width 106 height 12
click at [751, 759] on button "Save" at bounding box center [762, 748] width 47 height 27
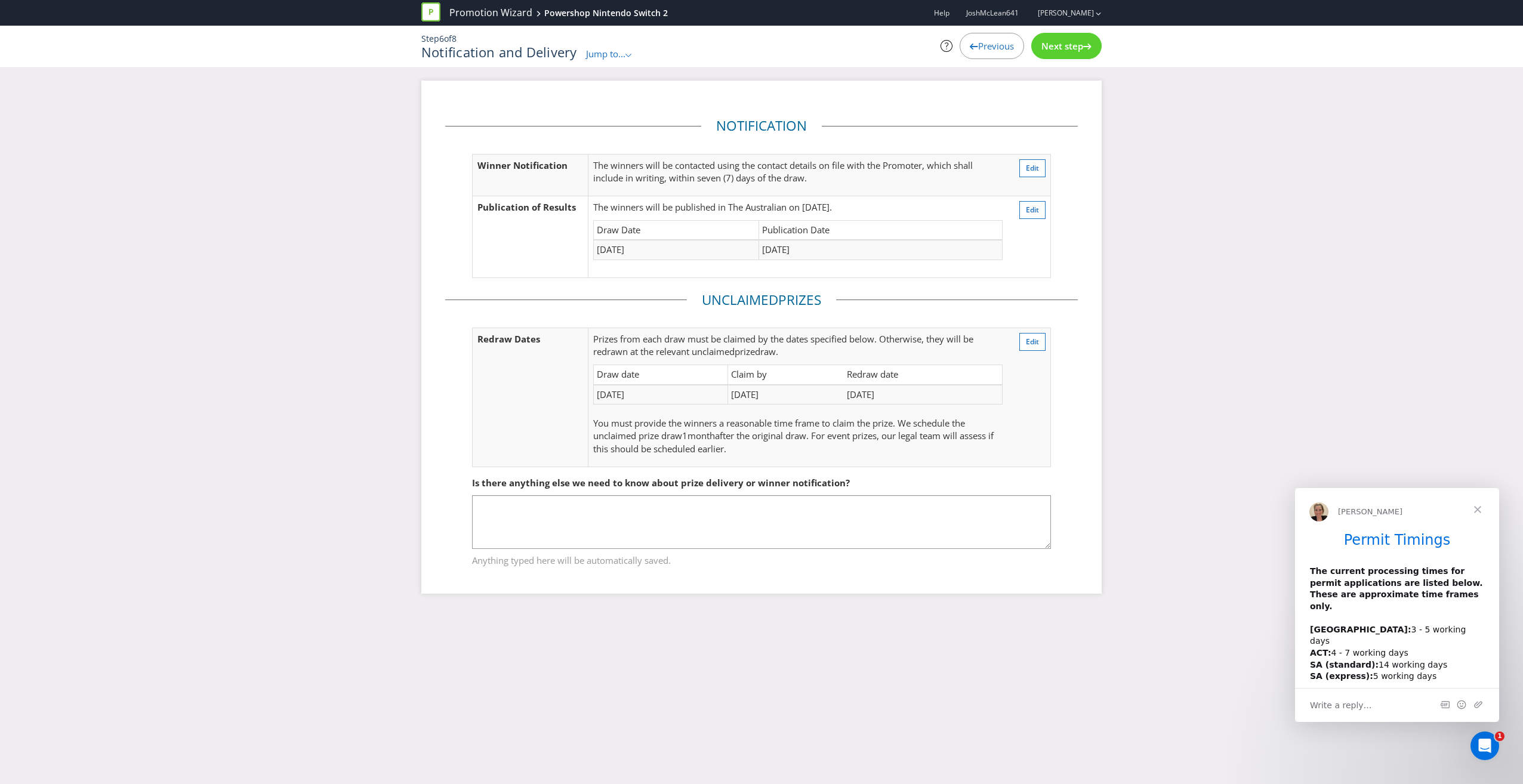
click at [682, 440] on span "You must provide the winners a reasonable time frame to claim the prize. We sch…" at bounding box center [779, 429] width 371 height 24
click at [696, 398] on td "[DATE]" at bounding box center [661, 394] width 135 height 20
click at [1029, 213] on span "Edit" at bounding box center [1033, 210] width 13 height 10
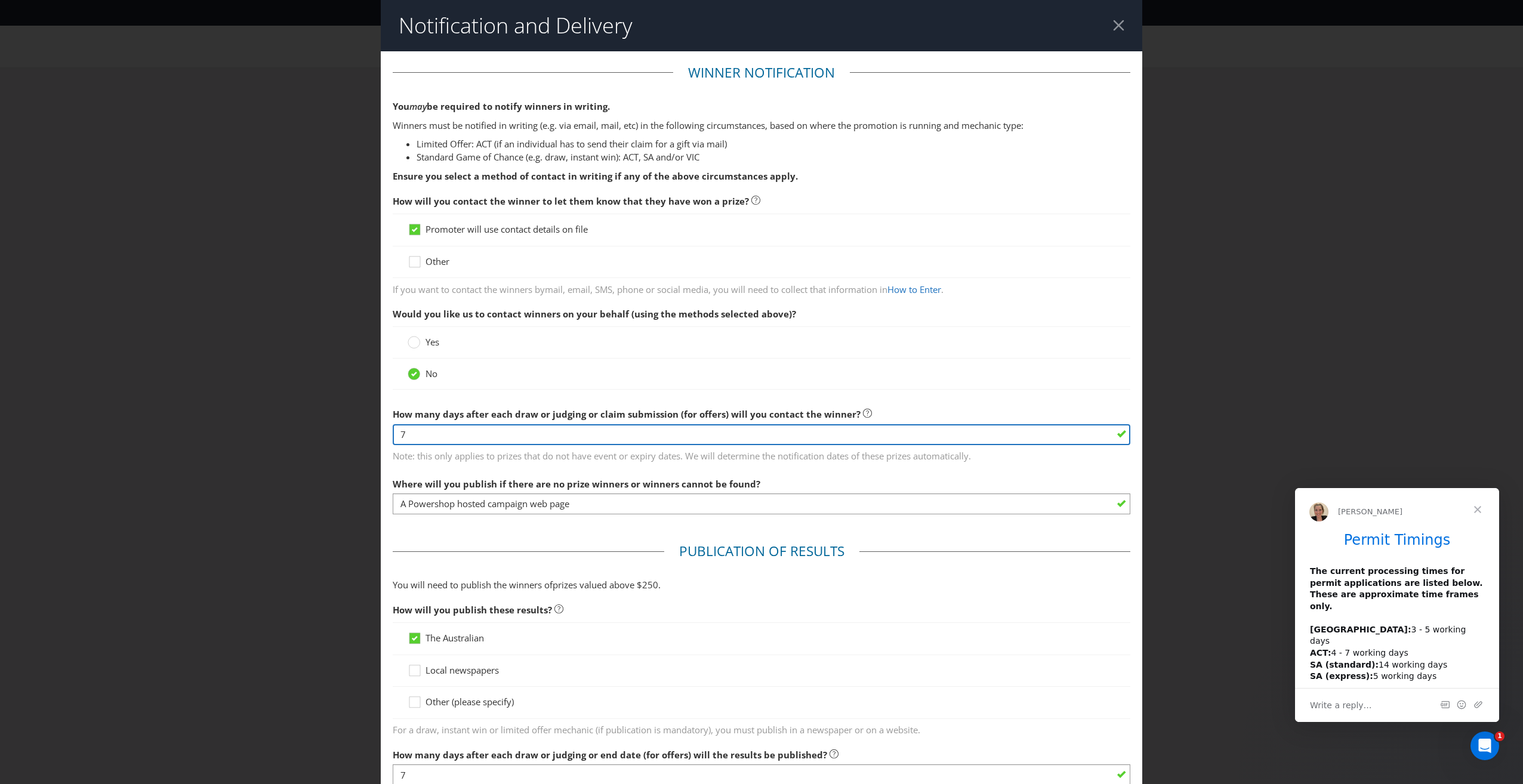
click at [412, 435] on input "7" at bounding box center [762, 434] width 738 height 21
type input "3"
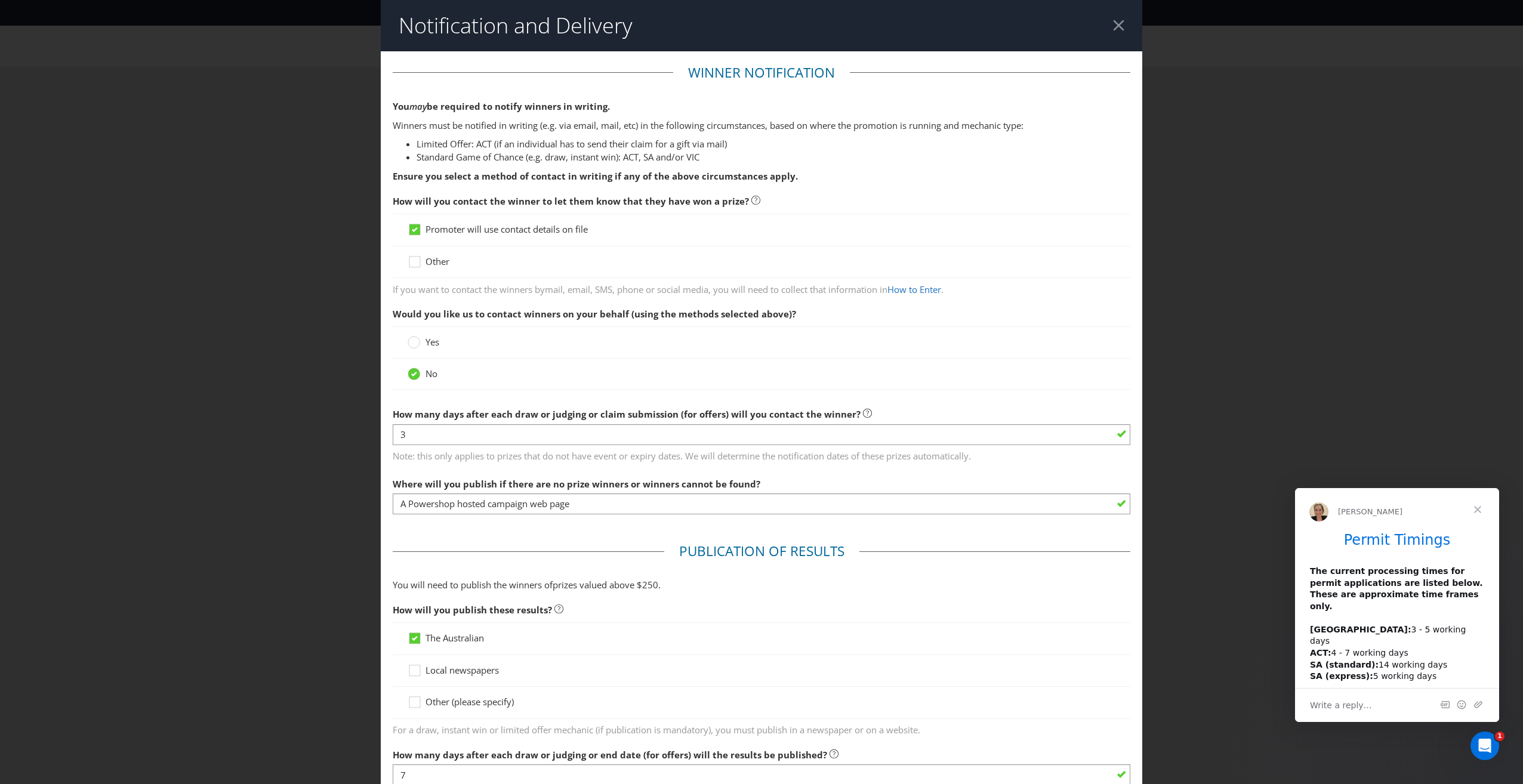
click at [1072, 379] on div "No" at bounding box center [762, 373] width 708 height 13
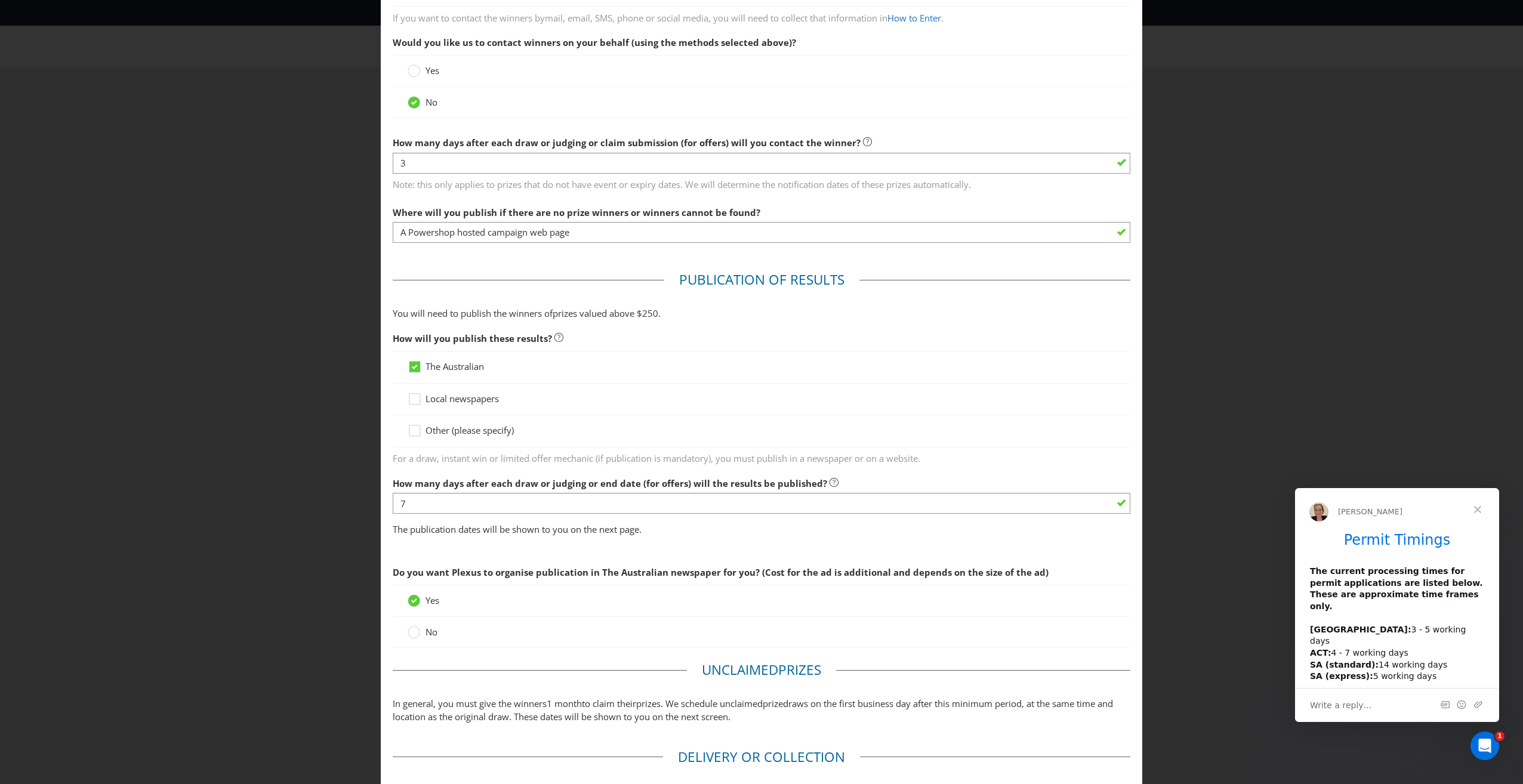
scroll to position [462, 0]
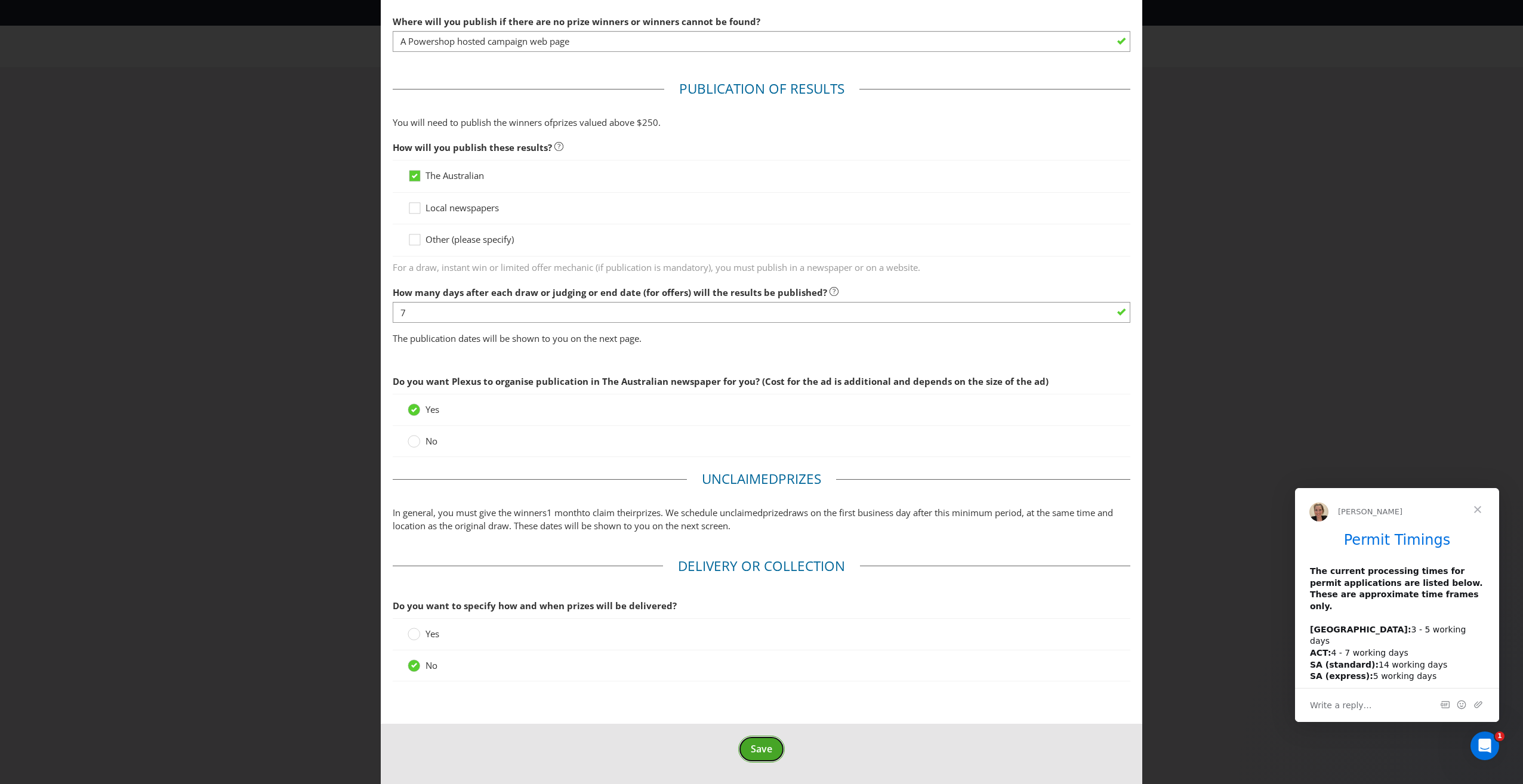
click at [762, 745] on span "Save" at bounding box center [762, 748] width 22 height 13
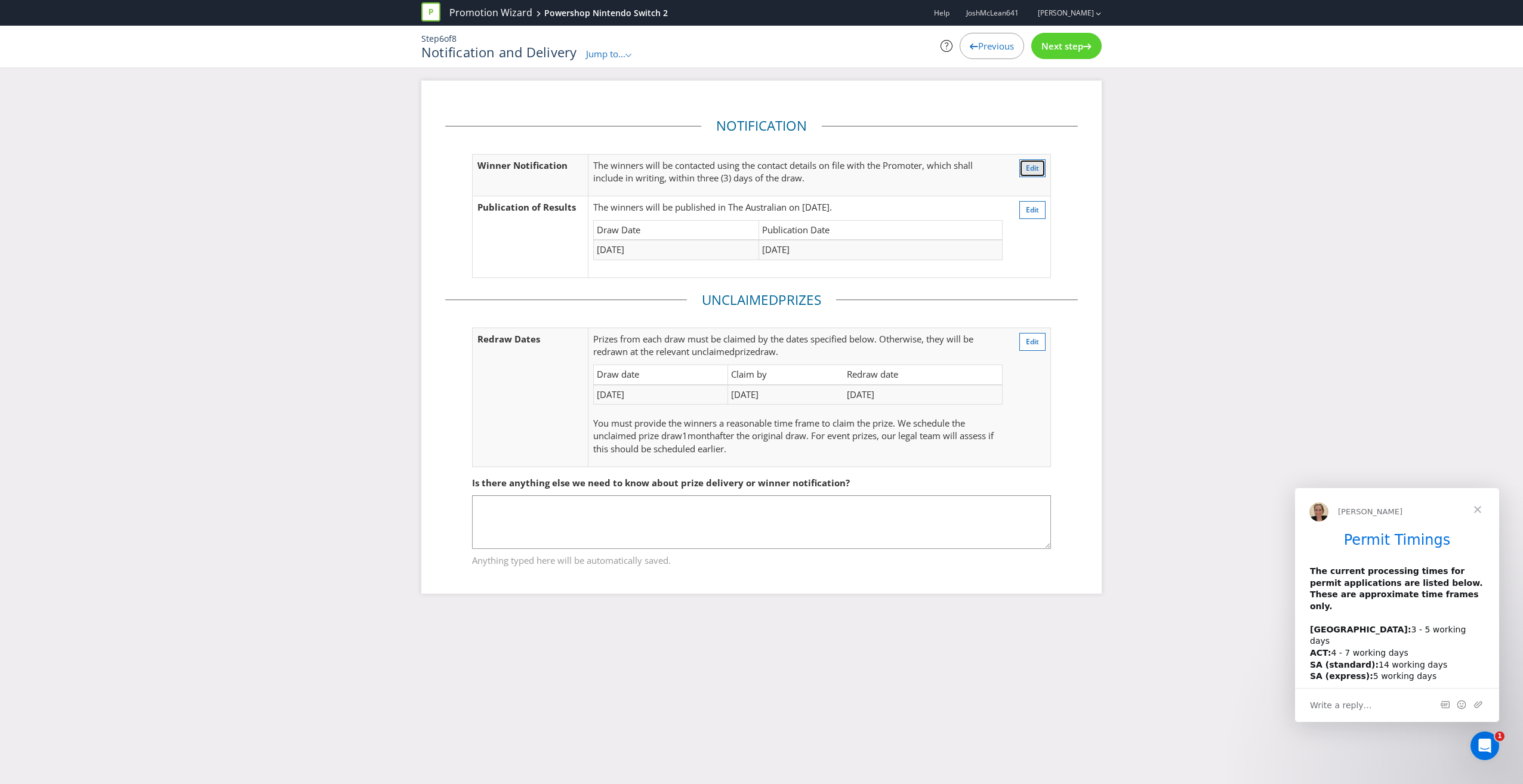
click at [1039, 167] on button "Edit" at bounding box center [1032, 168] width 26 height 18
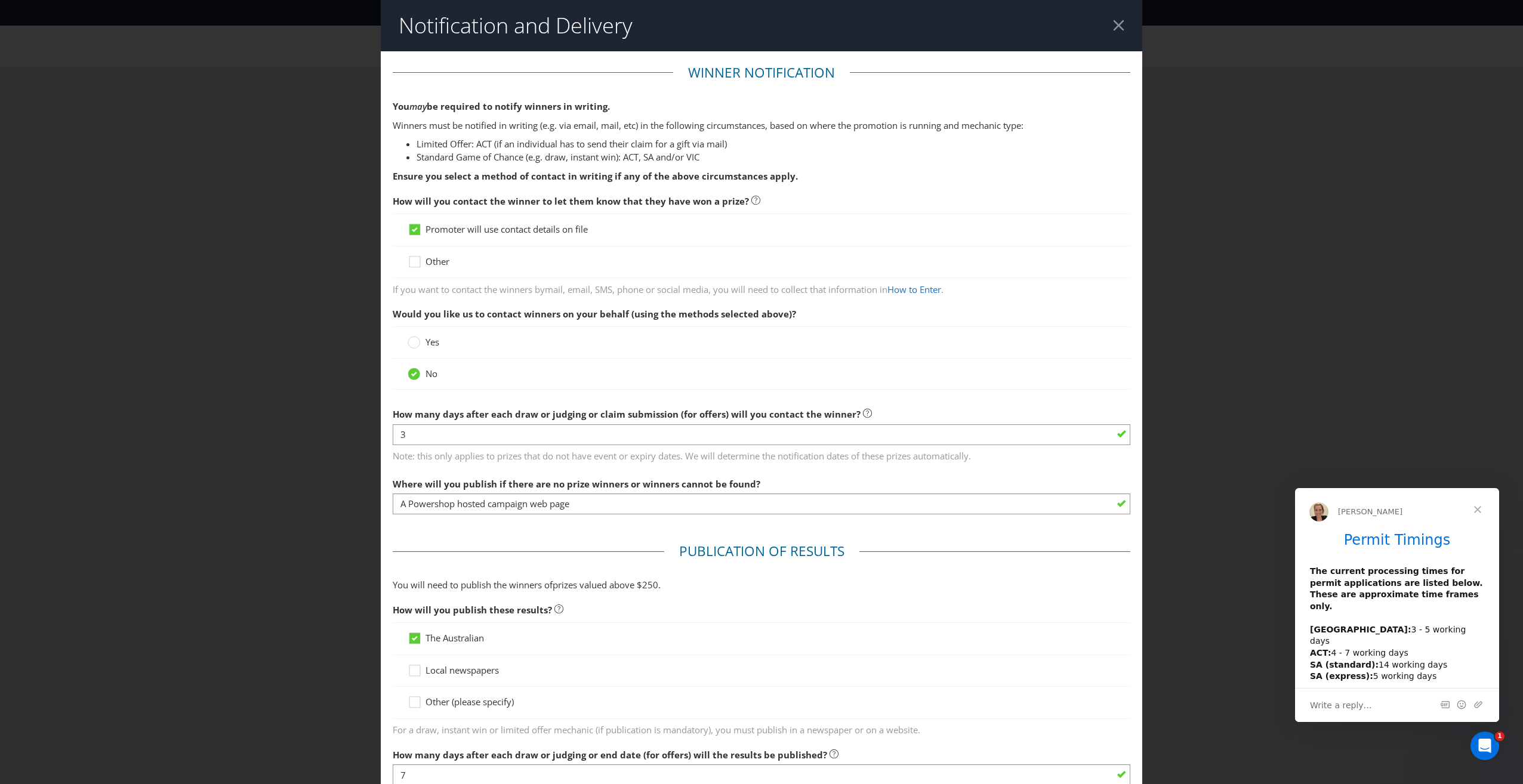
scroll to position [63, 0]
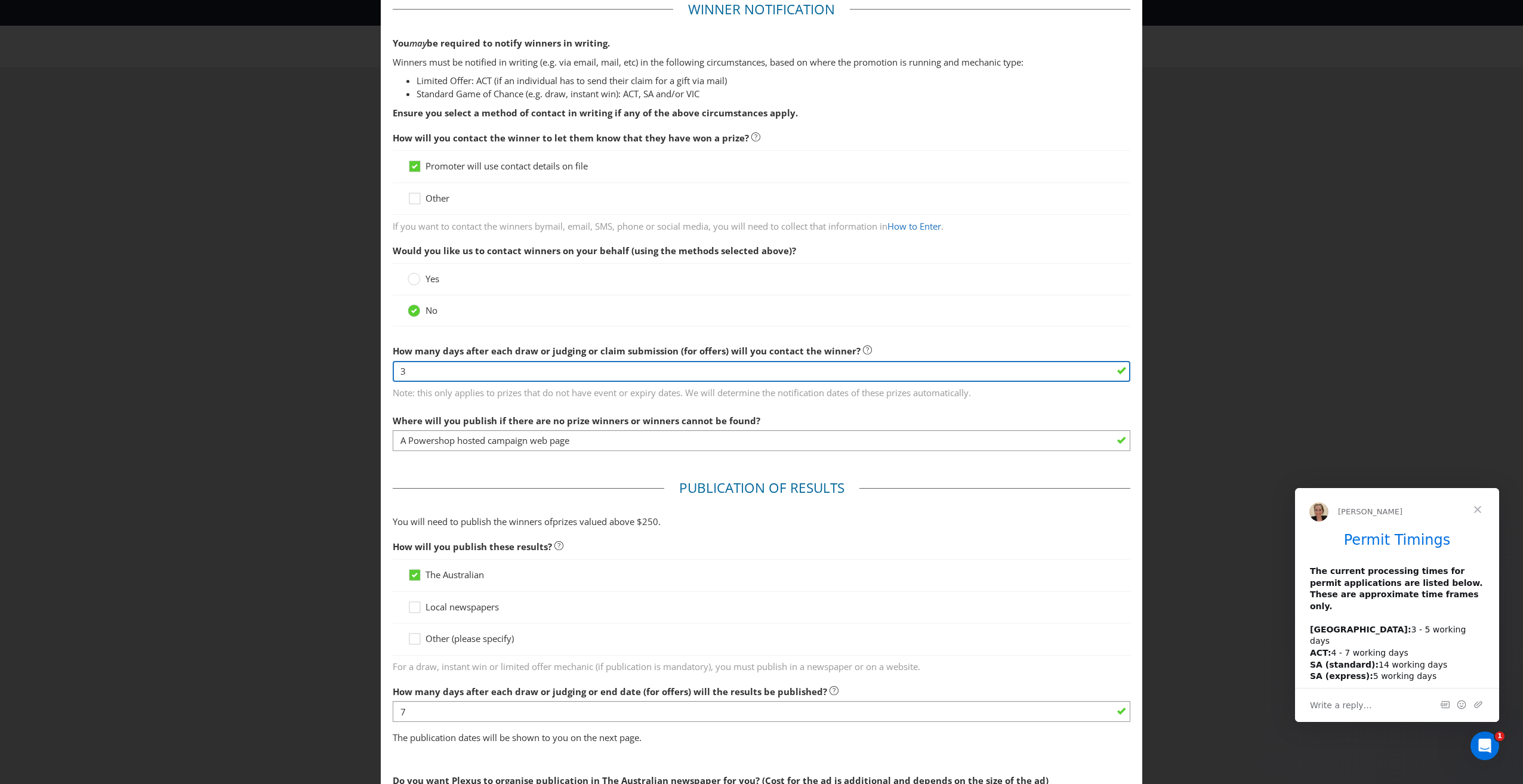
drag, startPoint x: 416, startPoint y: 365, endPoint x: 356, endPoint y: 399, distance: 69.0
click at [356, 402] on div "Notification and Delivery Winner Notification You may be required to notify win…" at bounding box center [762, 392] width 1523 height 784
type input "7"
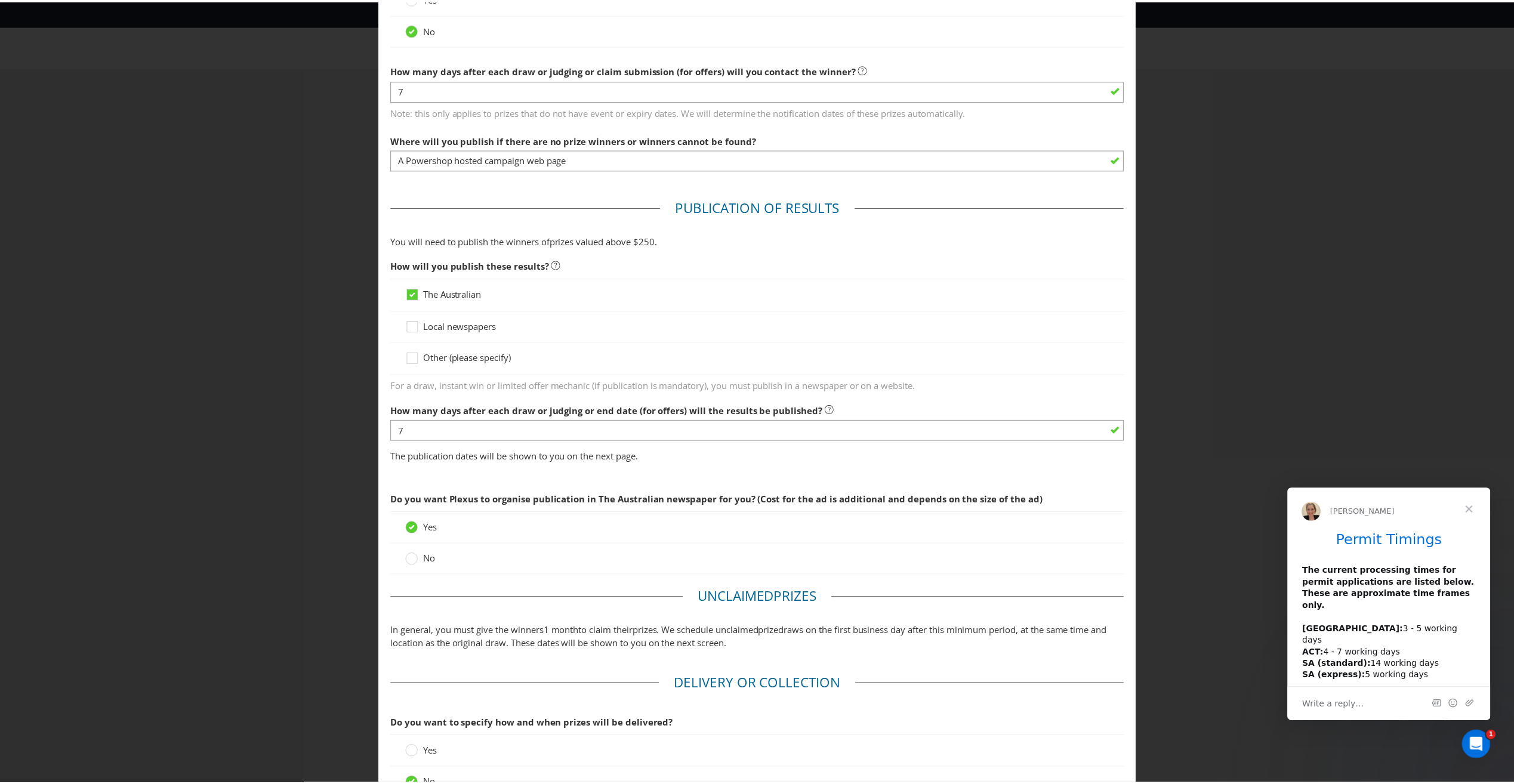
scroll to position [462, 0]
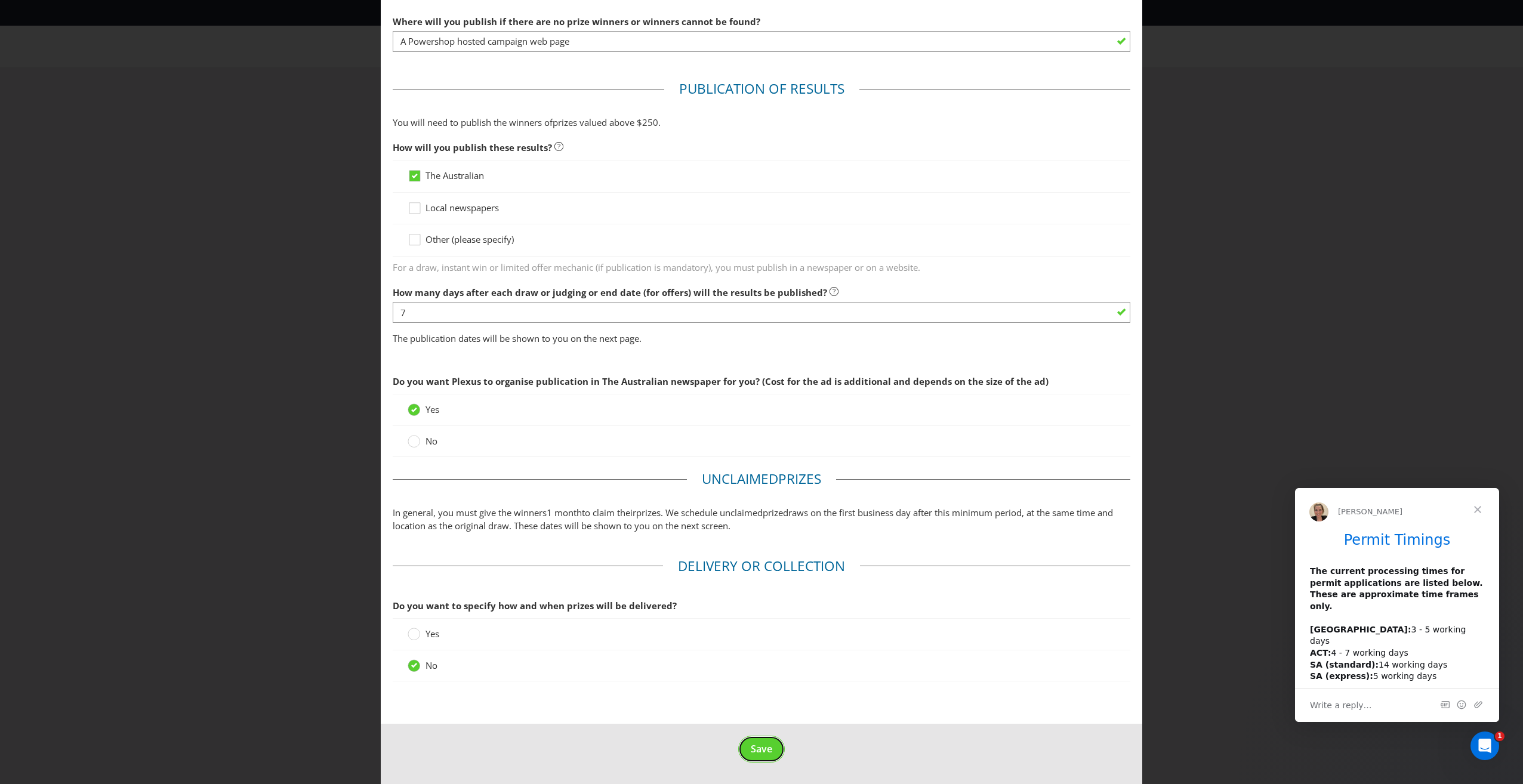
drag, startPoint x: 754, startPoint y: 747, endPoint x: 816, endPoint y: 702, distance: 76.6
click at [754, 747] on span "Save" at bounding box center [762, 748] width 22 height 13
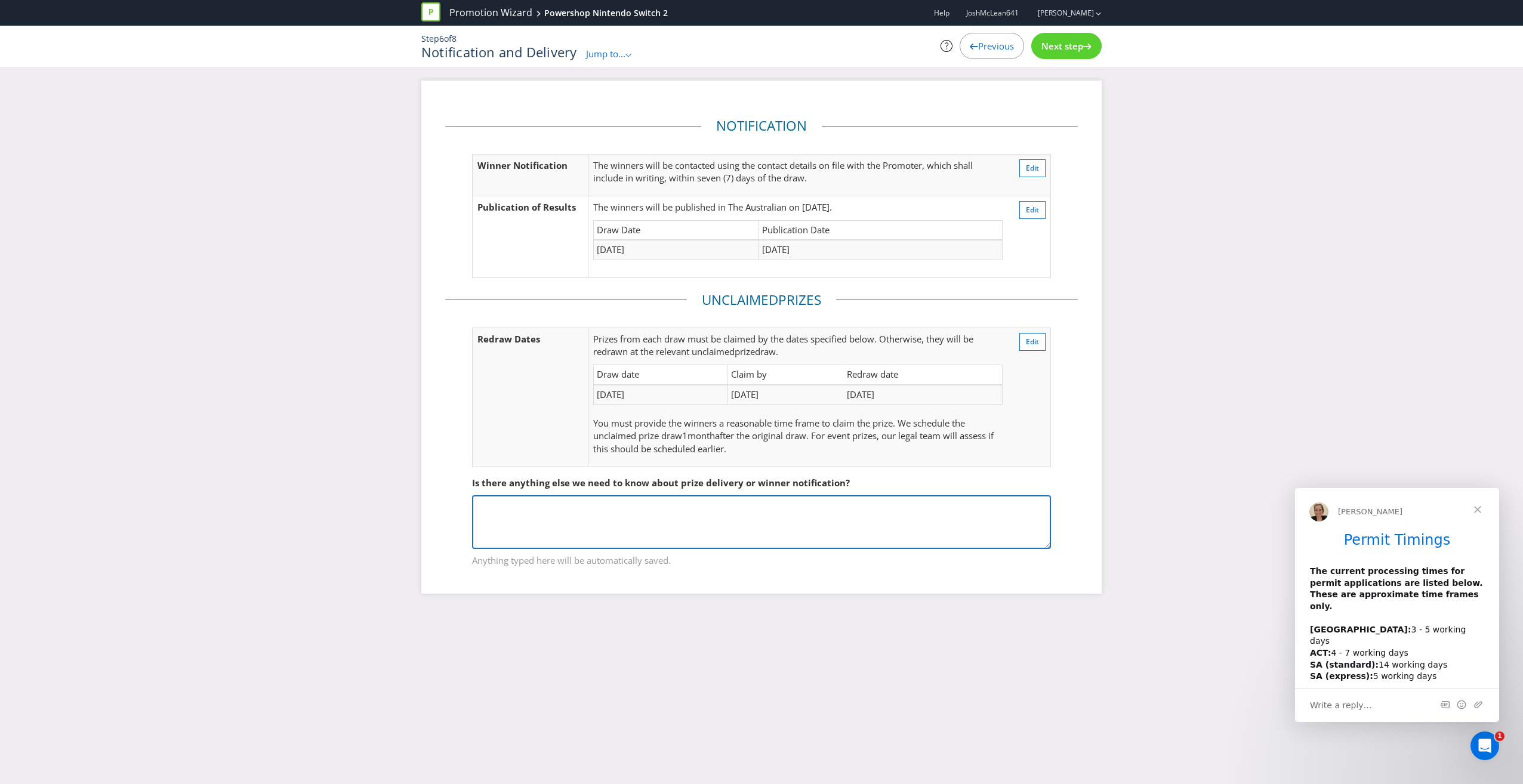
click at [692, 520] on textarea at bounding box center [762, 522] width 579 height 53
type textarea "After notifying the winners the Nintendo Switch 2 will be sent via registered e…"
click at [1166, 570] on div "Notification Winner Notification The winners will be contacted using the contac…" at bounding box center [762, 346] width 1523 height 531
click at [1056, 48] on span "Next step" at bounding box center [1063, 46] width 42 height 12
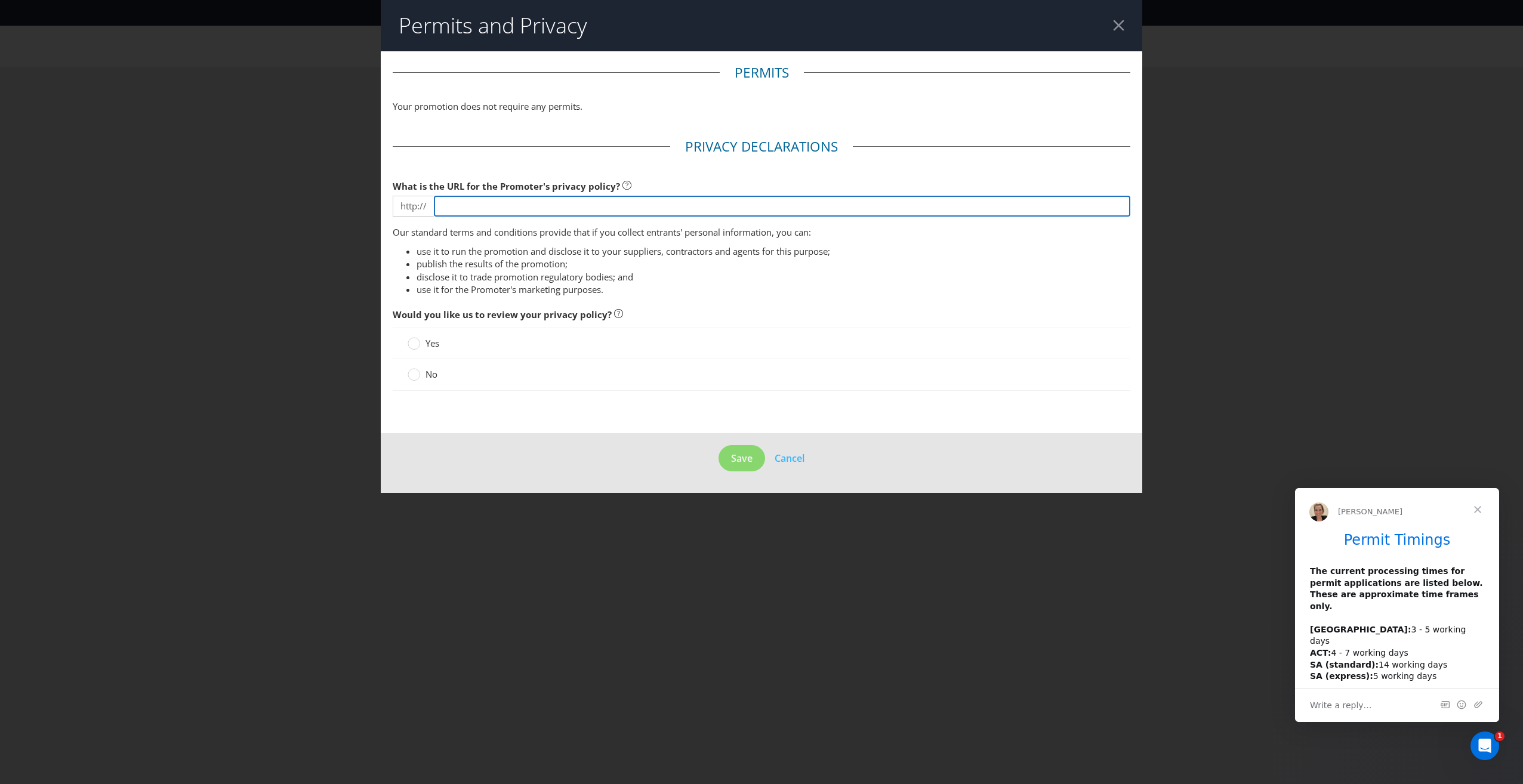
click at [440, 202] on input "text" at bounding box center [782, 206] width 696 height 21
paste input "[URL][DOMAIN_NAME]"
drag, startPoint x: 475, startPoint y: 206, endPoint x: 427, endPoint y: 206, distance: 48.0
click at [427, 206] on div "http:// [URL][DOMAIN_NAME]" at bounding box center [762, 206] width 738 height 21
type input "[DOMAIN_NAME][URL]"
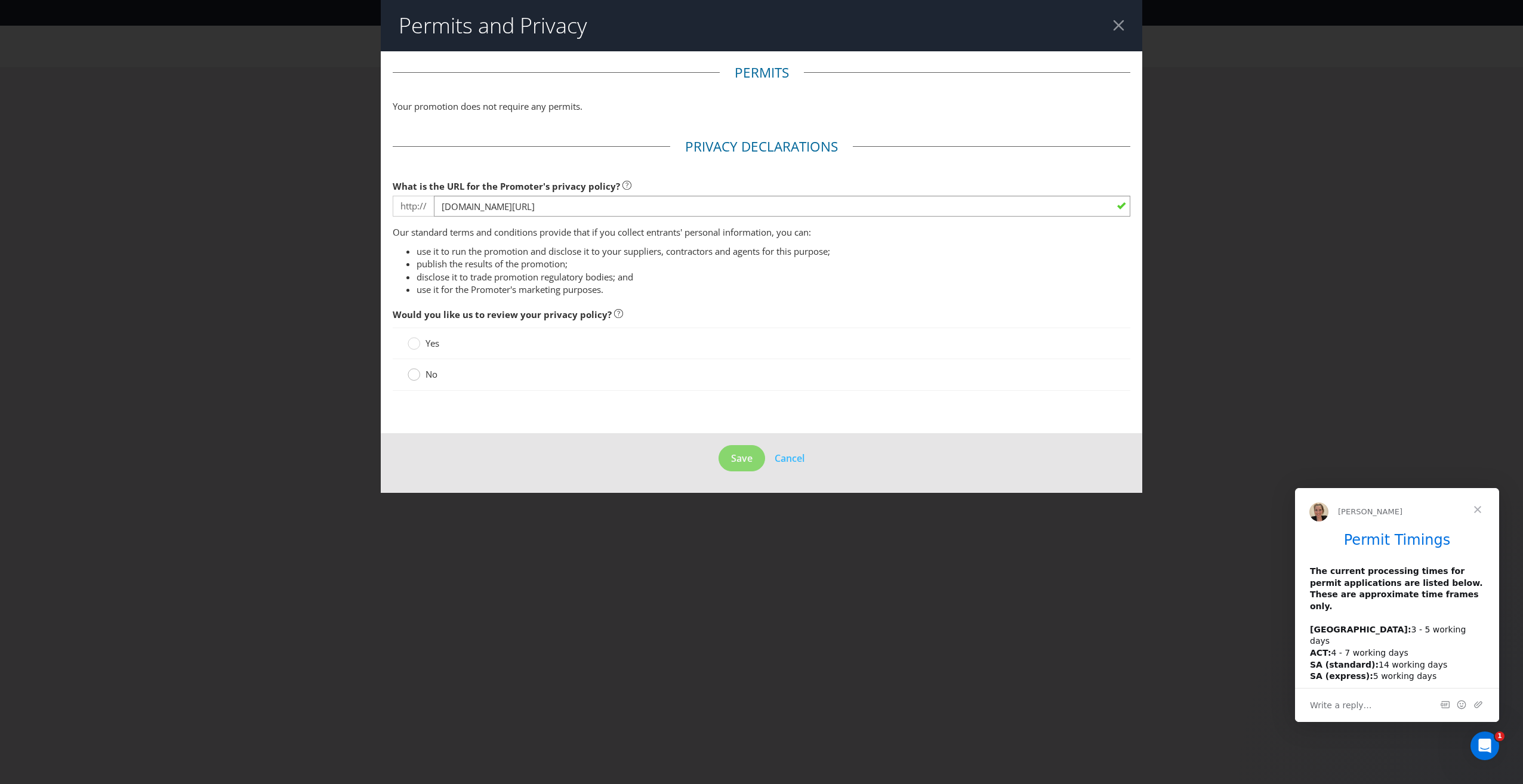
click at [414, 376] on circle at bounding box center [414, 374] width 12 height 12
click at [0, 0] on input "No" at bounding box center [0, 0] width 0 height 0
click at [414, 348] on circle at bounding box center [414, 344] width 12 height 12
click at [0, 0] on input "Yes" at bounding box center [0, 0] width 0 height 0
click at [750, 451] on span "Save" at bounding box center [741, 458] width 22 height 13
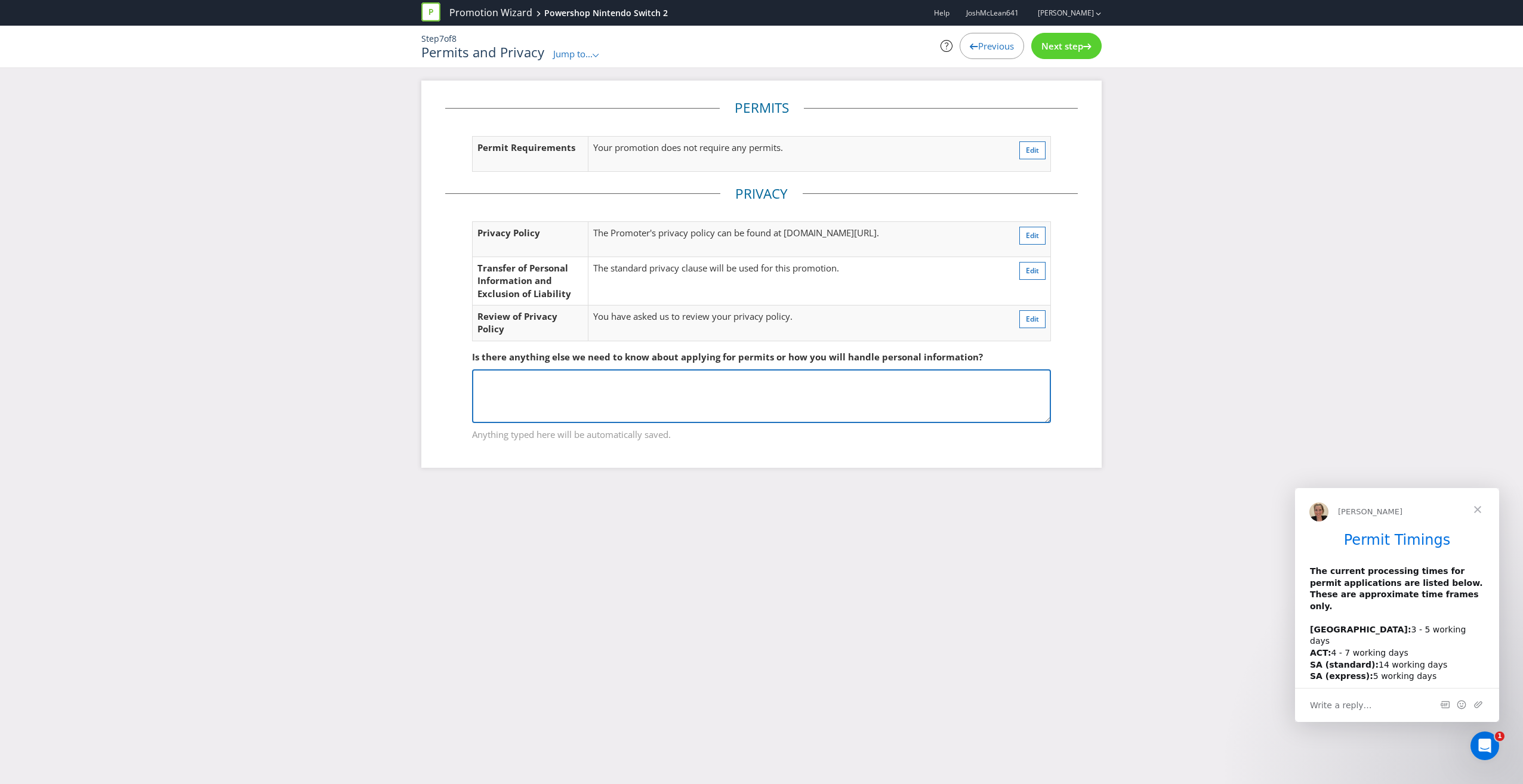
click at [677, 407] on textarea at bounding box center [762, 396] width 579 height 53
click at [1068, 51] on span "Next step" at bounding box center [1063, 46] width 42 height 12
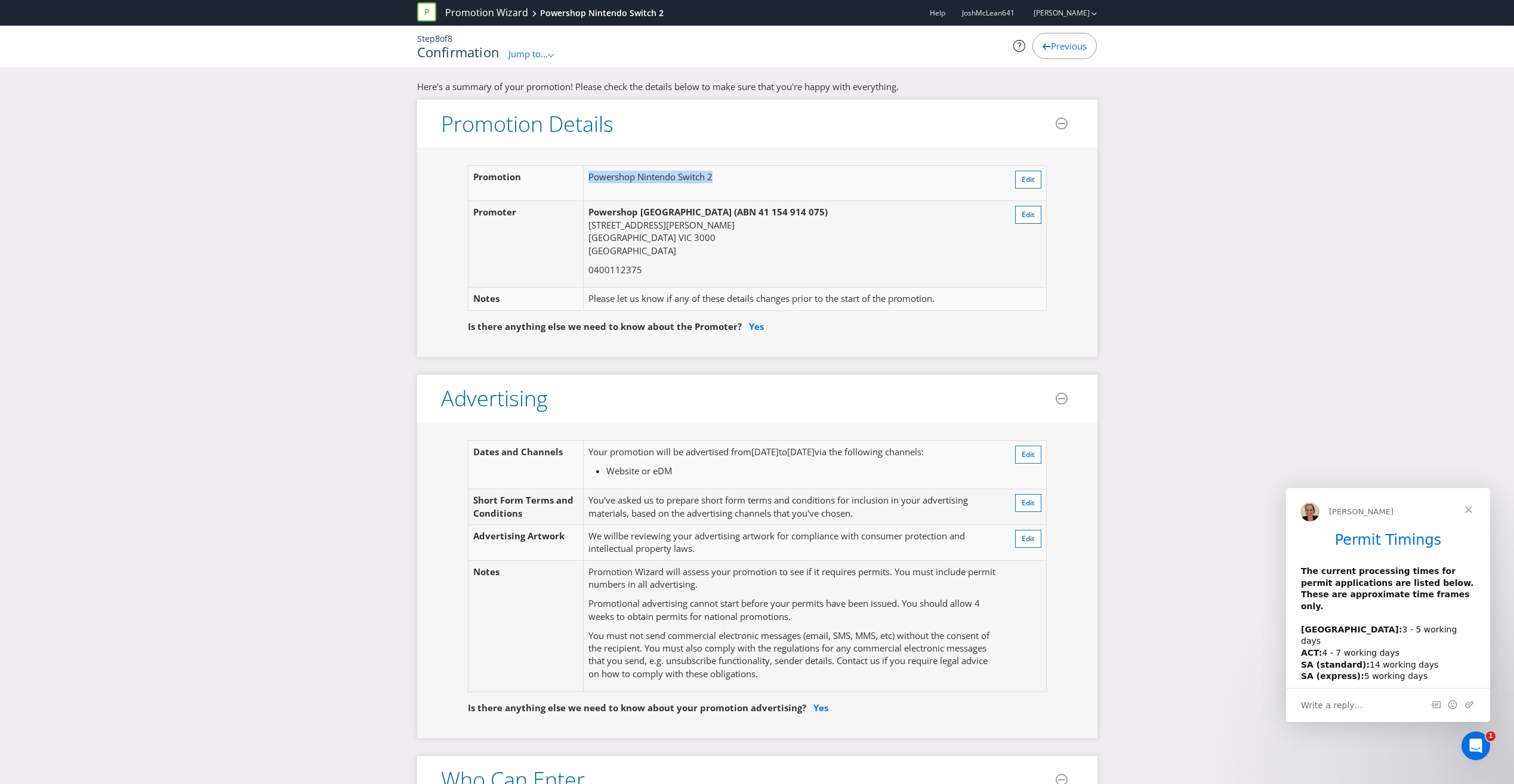
drag, startPoint x: 724, startPoint y: 176, endPoint x: 584, endPoint y: 182, distance: 140.1
click at [584, 182] on td "Powershop Nintendo Switch 2" at bounding box center [790, 183] width 412 height 35
copy td "Powershop Nintendo Switch 2"
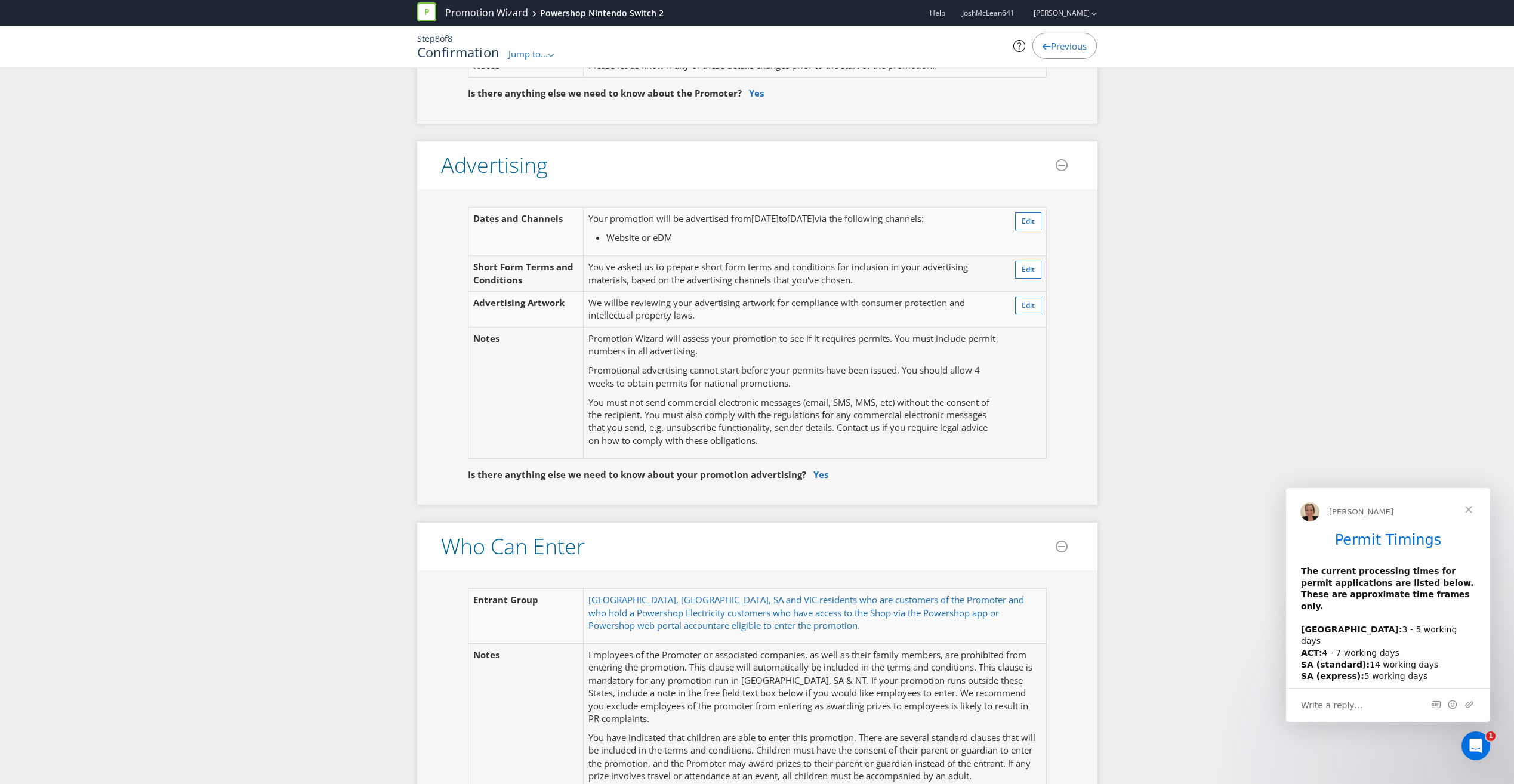
scroll to position [477, 0]
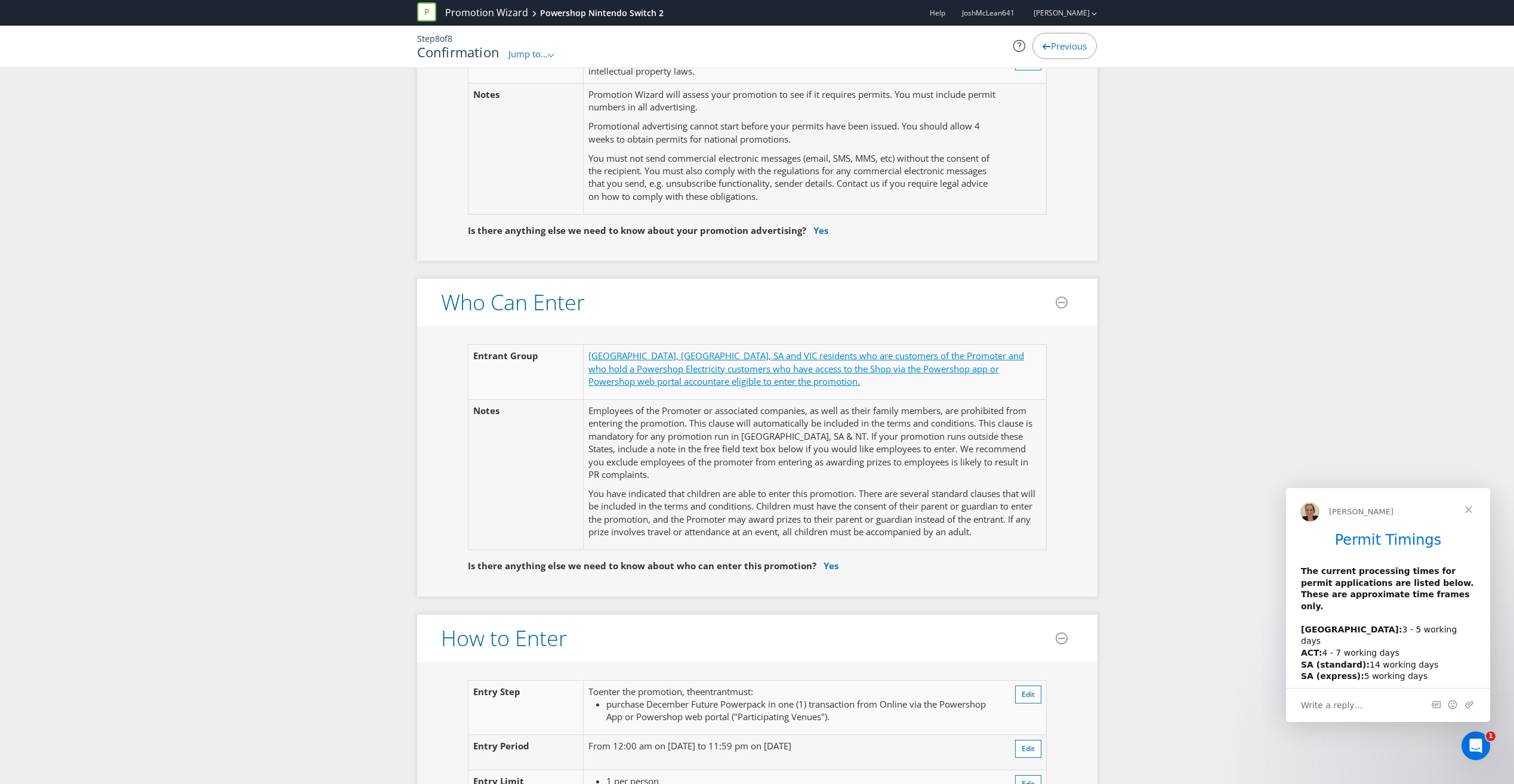
click at [733, 351] on span "[GEOGRAPHIC_DATA], [GEOGRAPHIC_DATA], SA and VIC residents who are customers of…" at bounding box center [807, 368] width 436 height 38
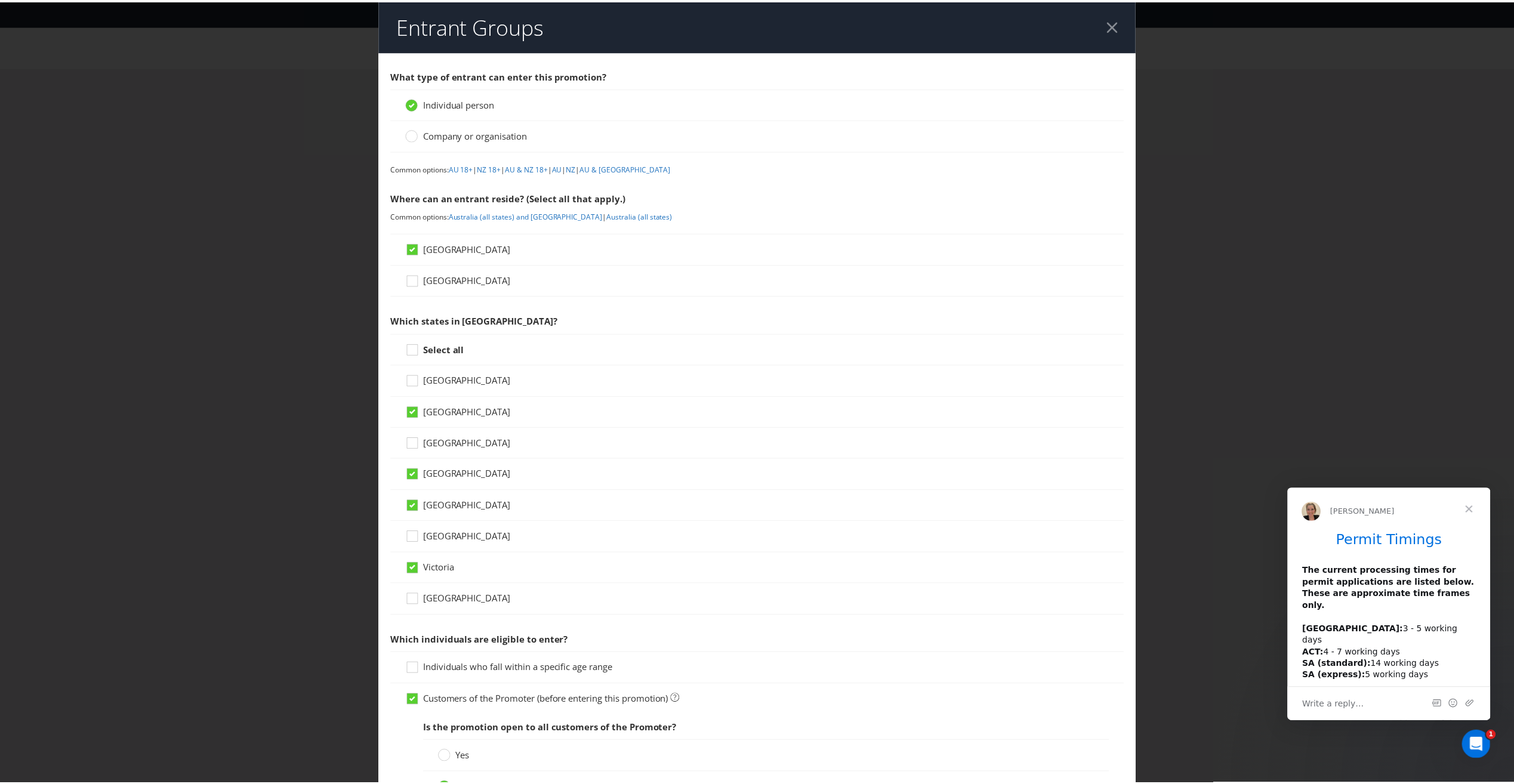
scroll to position [318, 0]
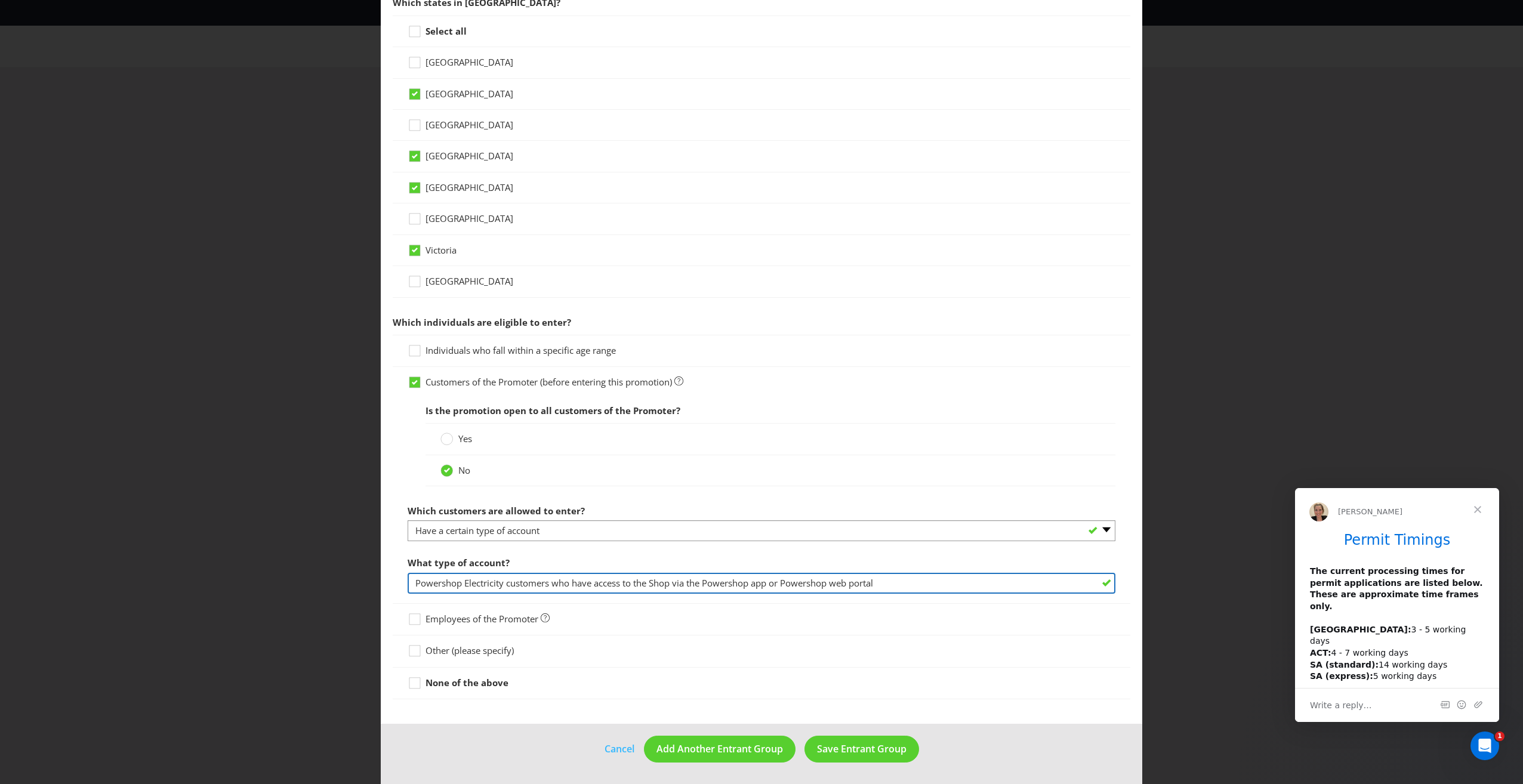
drag, startPoint x: 548, startPoint y: 582, endPoint x: 502, endPoint y: 578, distance: 46.2
click at [502, 578] on input "Powershop Electricity customers who have access to the Shop via the Powershop a…" at bounding box center [762, 583] width 708 height 21
click at [541, 580] on input "Powershop Electricity account who have access to the Shop via the Powershop app…" at bounding box center [762, 583] width 708 height 21
type input "Powershop Electricity account and who have access to the Shop via the Powershop…"
click at [839, 748] on span "Save Entrant Group" at bounding box center [862, 748] width 90 height 13
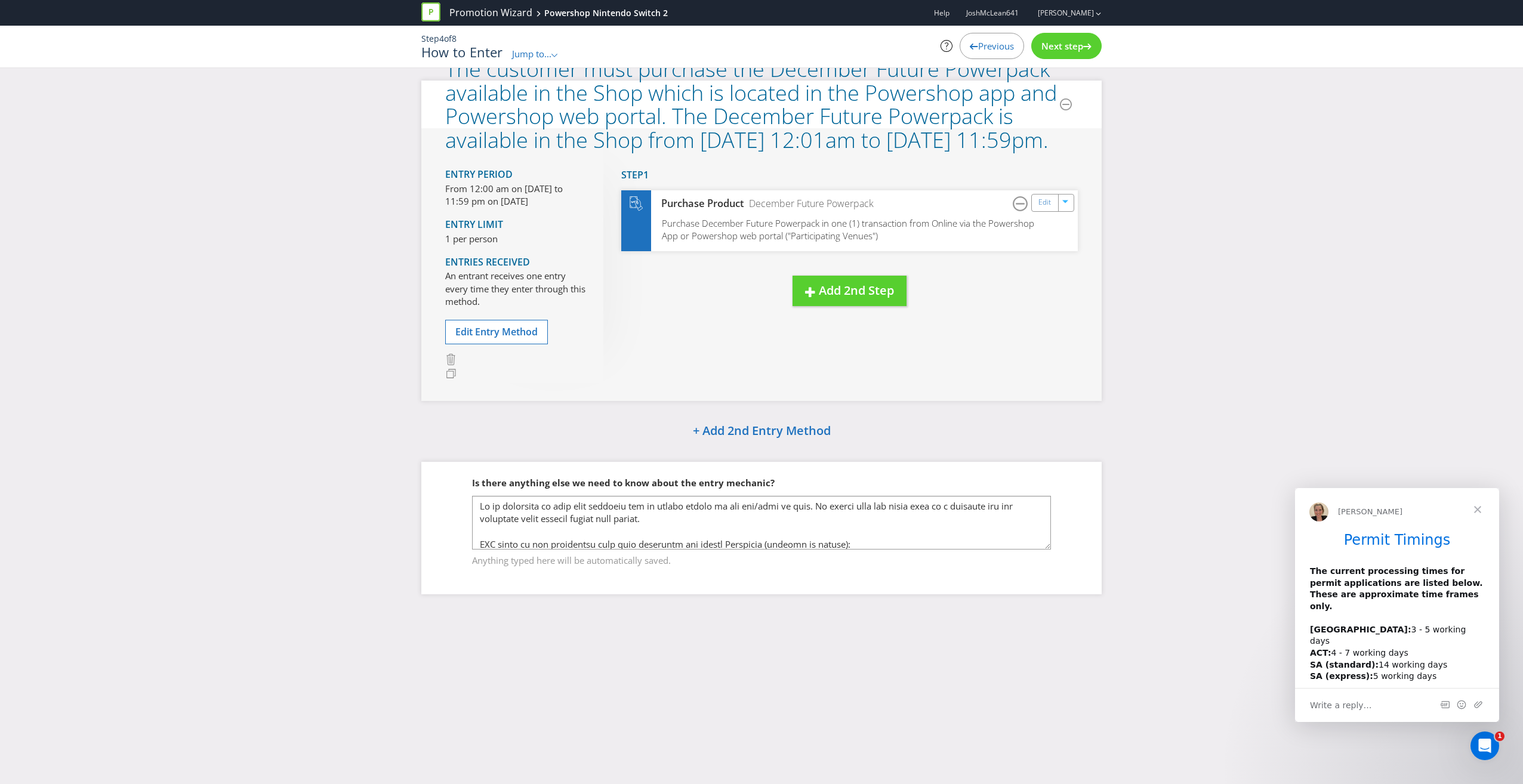
click at [1068, 43] on span "Next step" at bounding box center [1063, 46] width 42 height 12
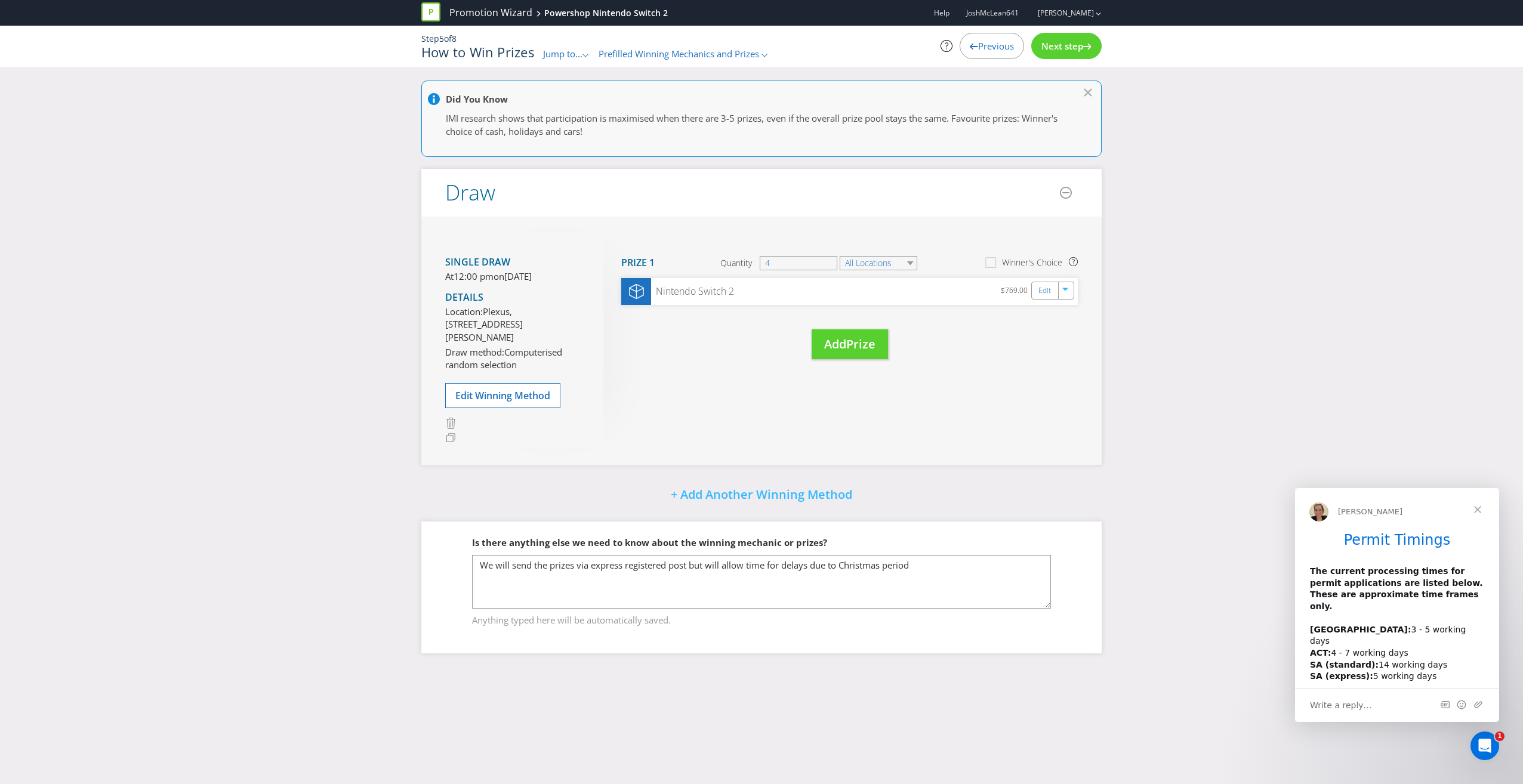
click at [1068, 44] on span "Next step" at bounding box center [1063, 46] width 42 height 12
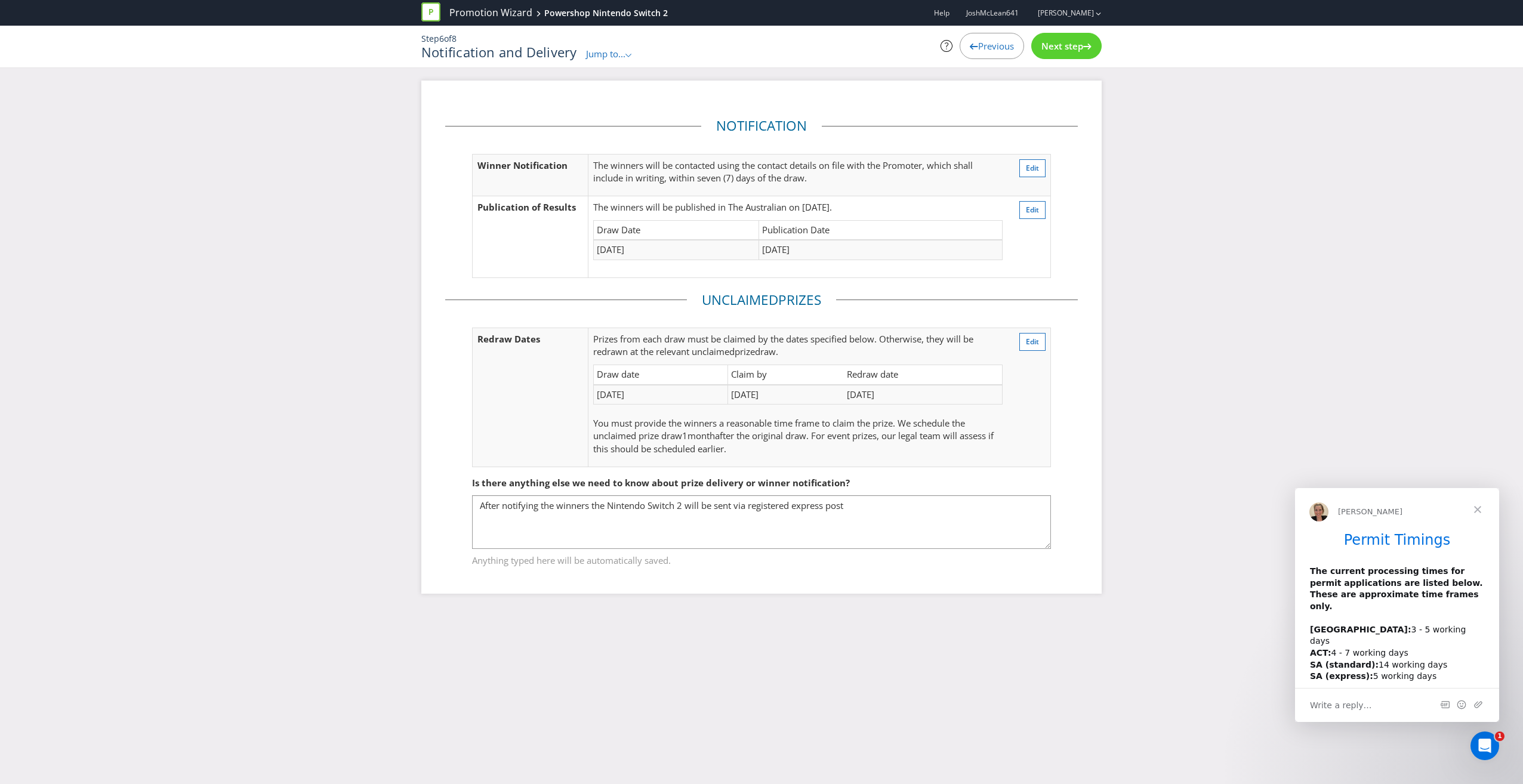
click at [1068, 44] on span "Next step" at bounding box center [1063, 46] width 42 height 12
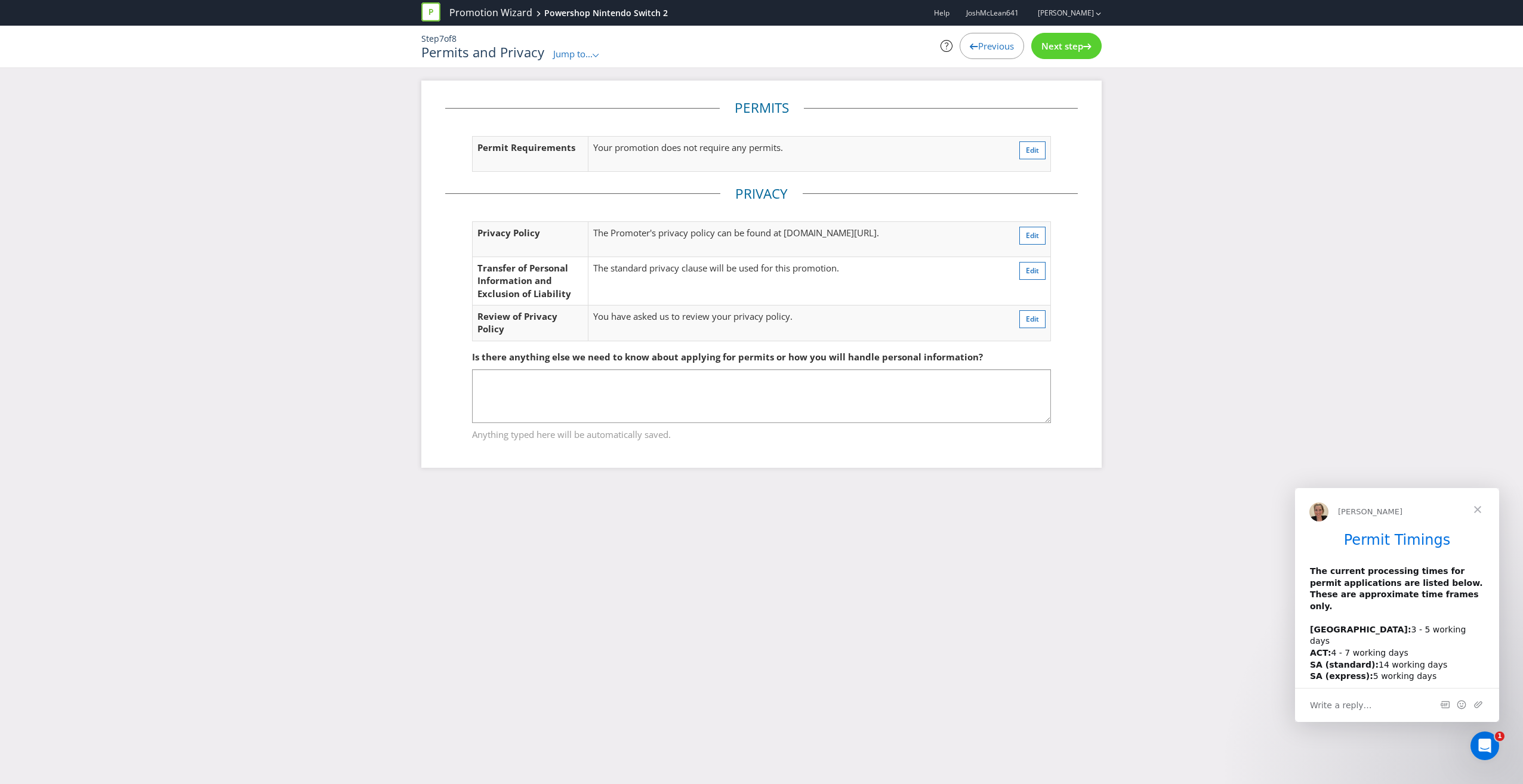
click at [996, 47] on span "Previous" at bounding box center [996, 46] width 36 height 12
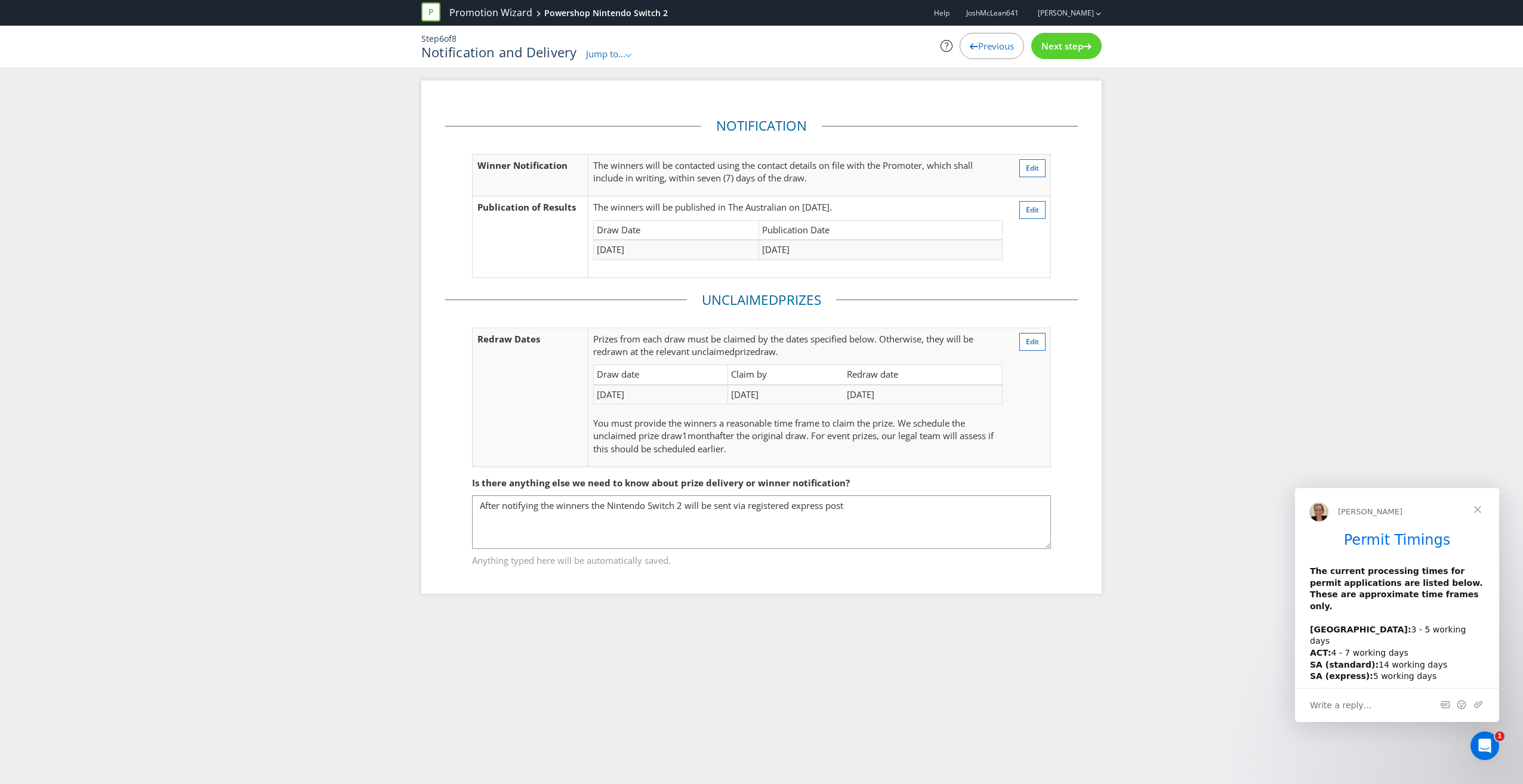
click at [1078, 47] on span "Next step" at bounding box center [1063, 46] width 42 height 12
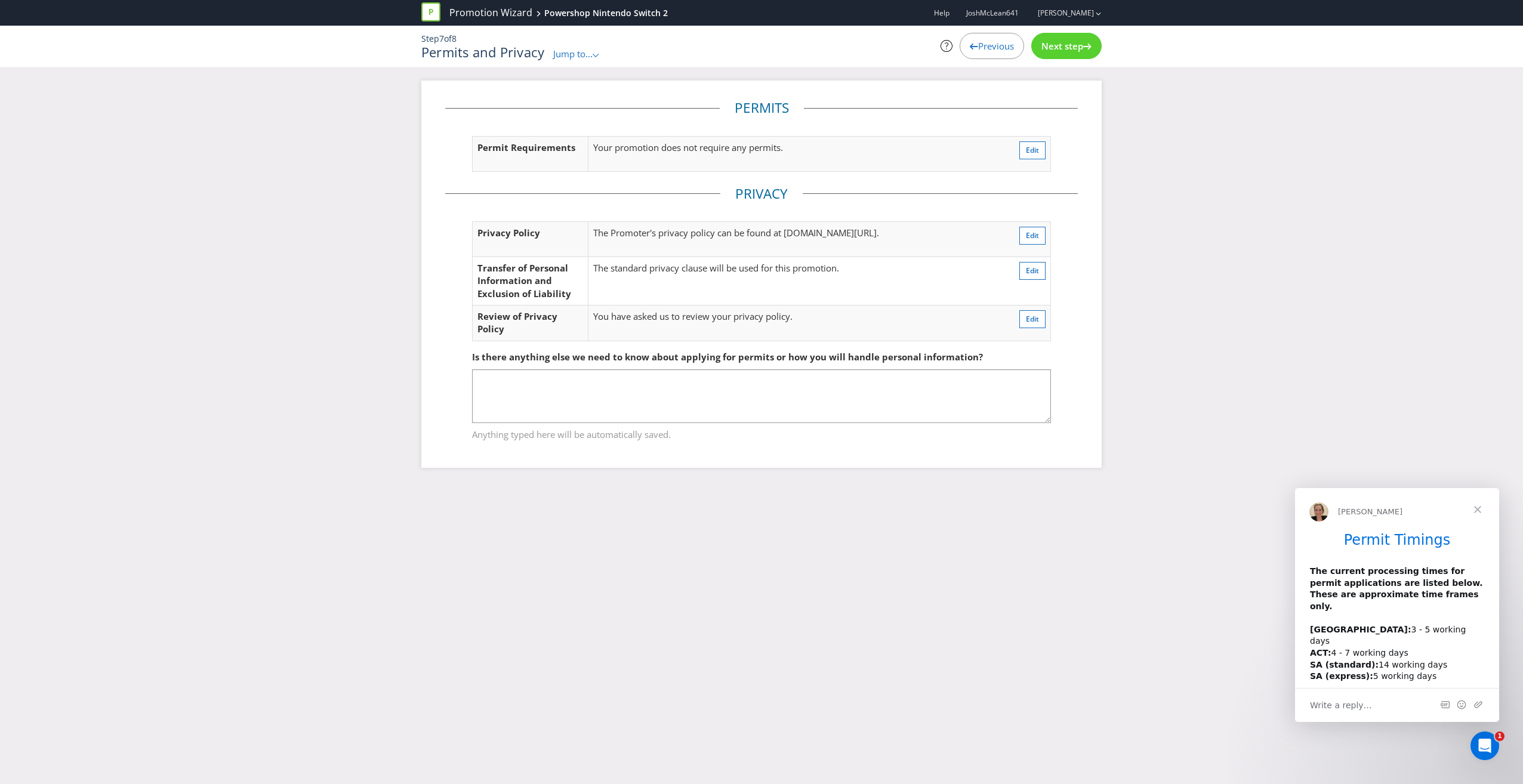
click at [1078, 47] on span "Next step" at bounding box center [1063, 46] width 42 height 12
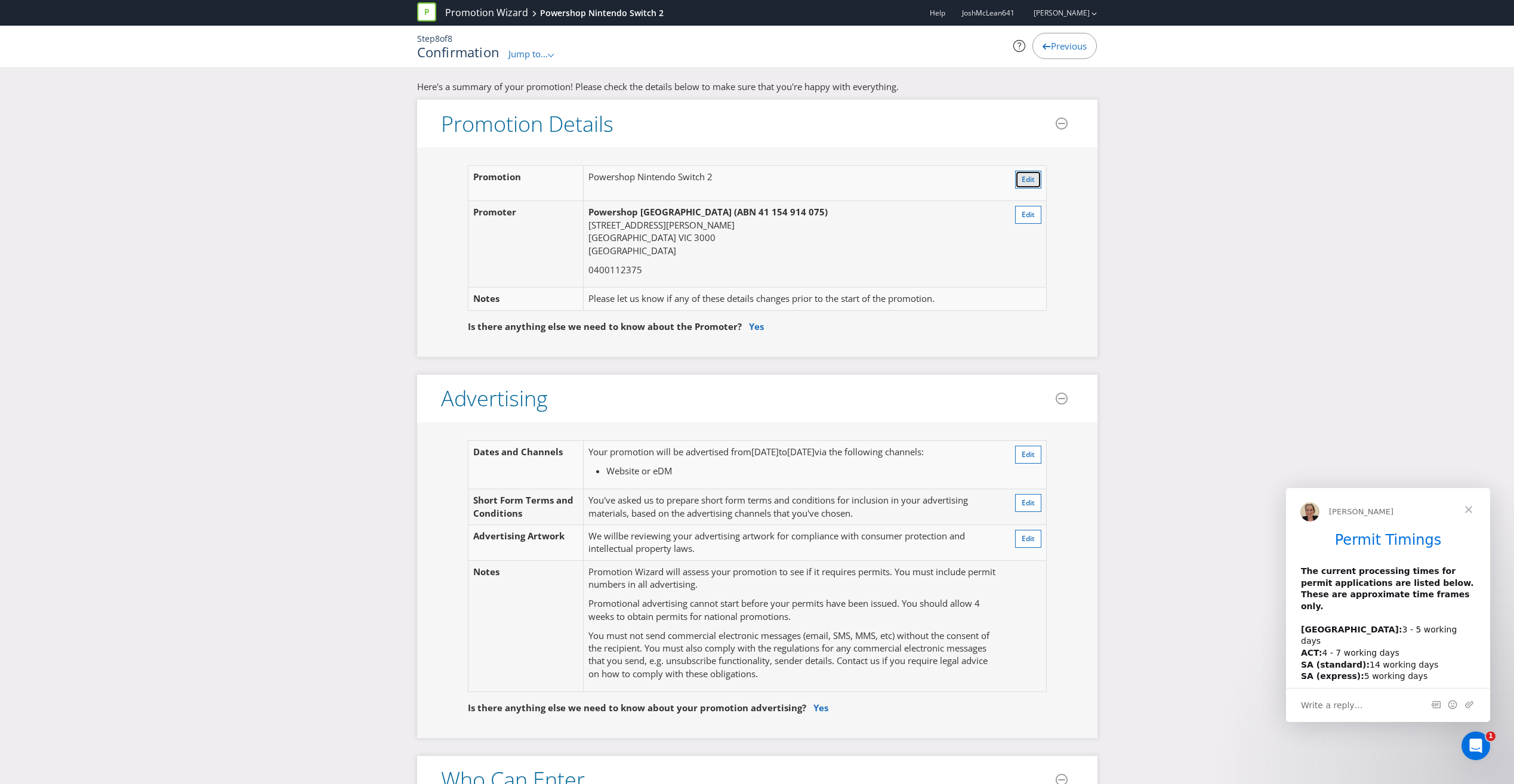
click at [1031, 176] on span "Edit" at bounding box center [1028, 179] width 13 height 10
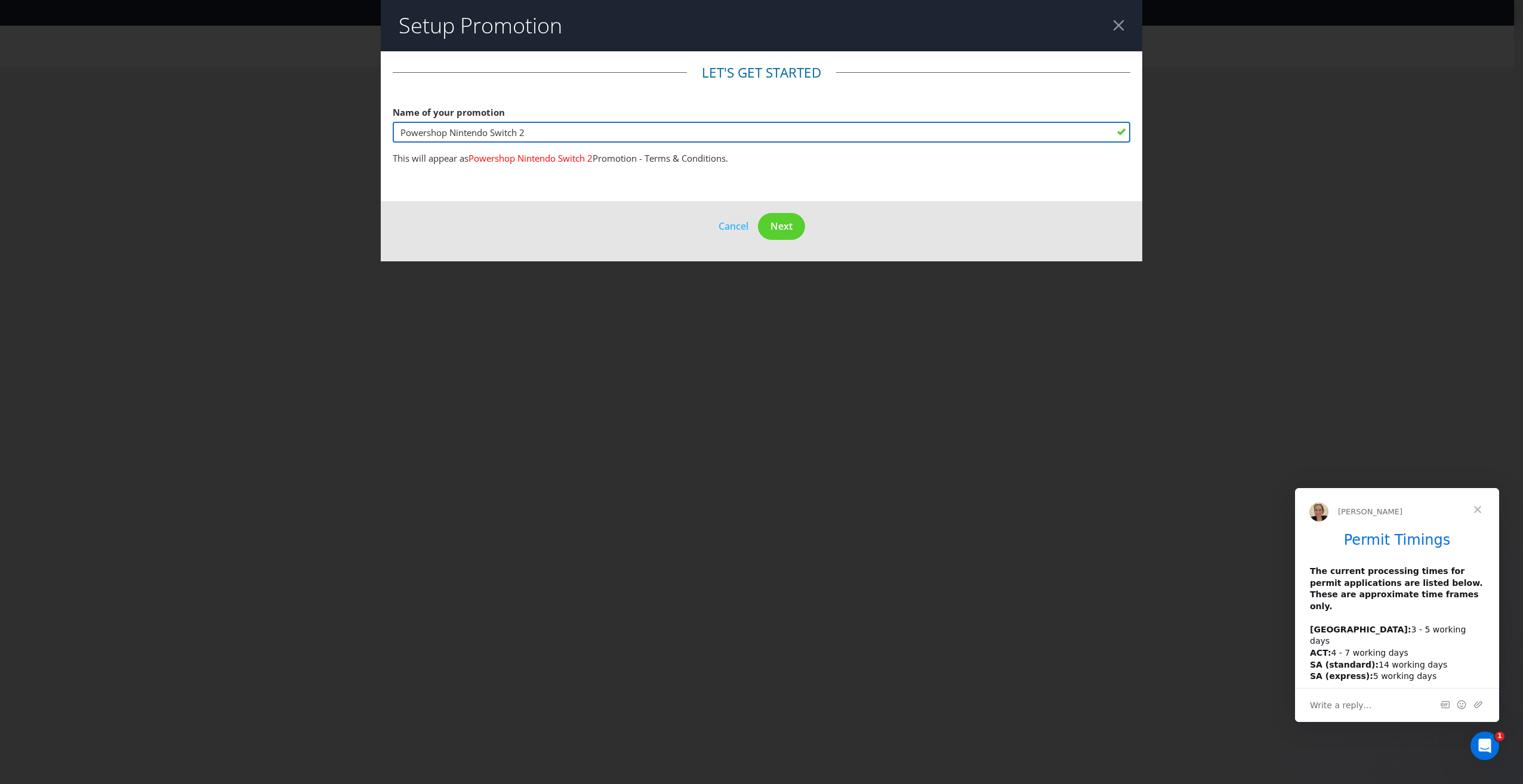
click at [549, 128] on input "Powershop Nintendo Switch 2" at bounding box center [762, 132] width 738 height 21
type input "Powershop Nintendo Switch 2 Giveaway"
click at [782, 225] on span "Next" at bounding box center [782, 226] width 22 height 13
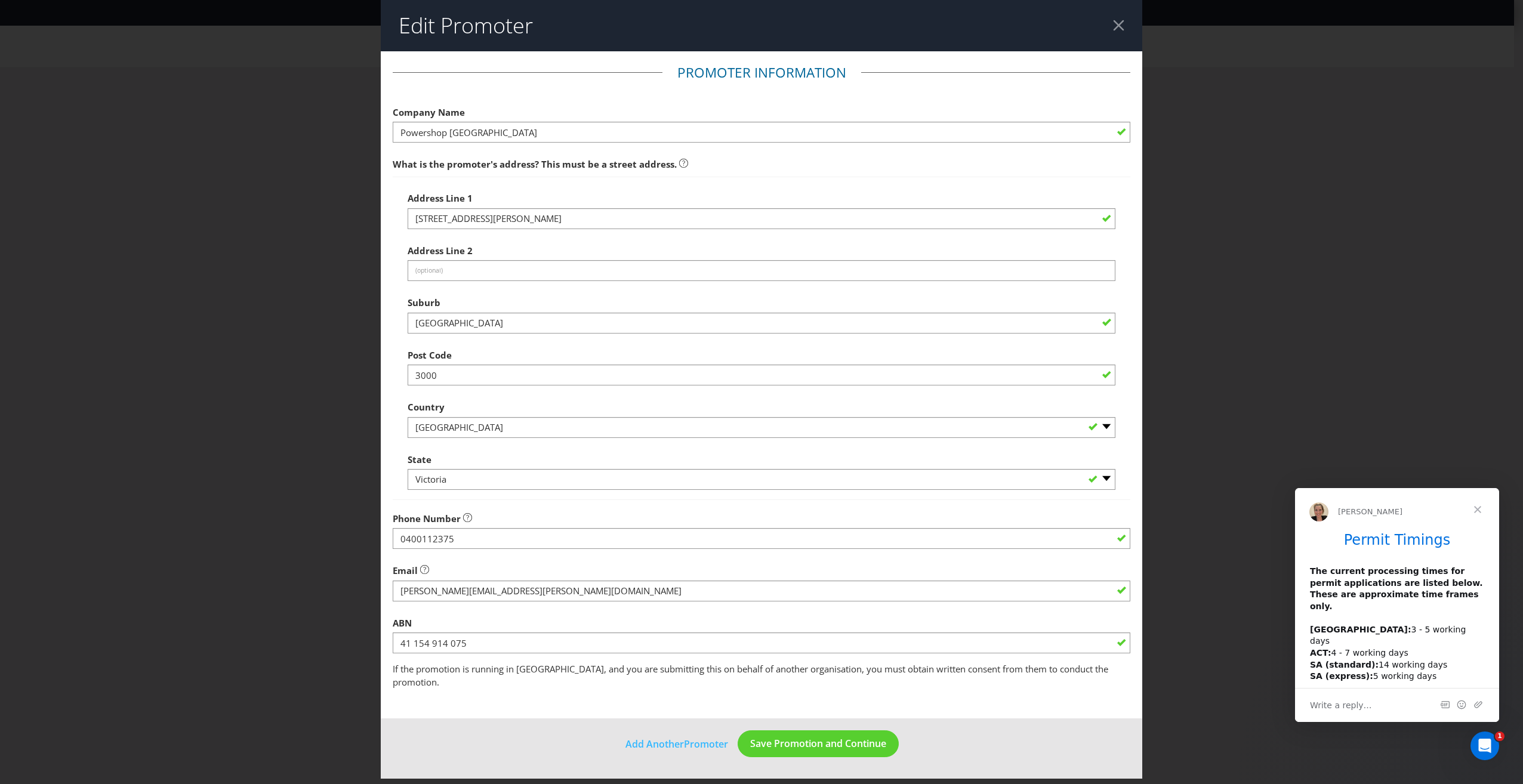
click at [1118, 23] on div at bounding box center [1118, 25] width 11 height 11
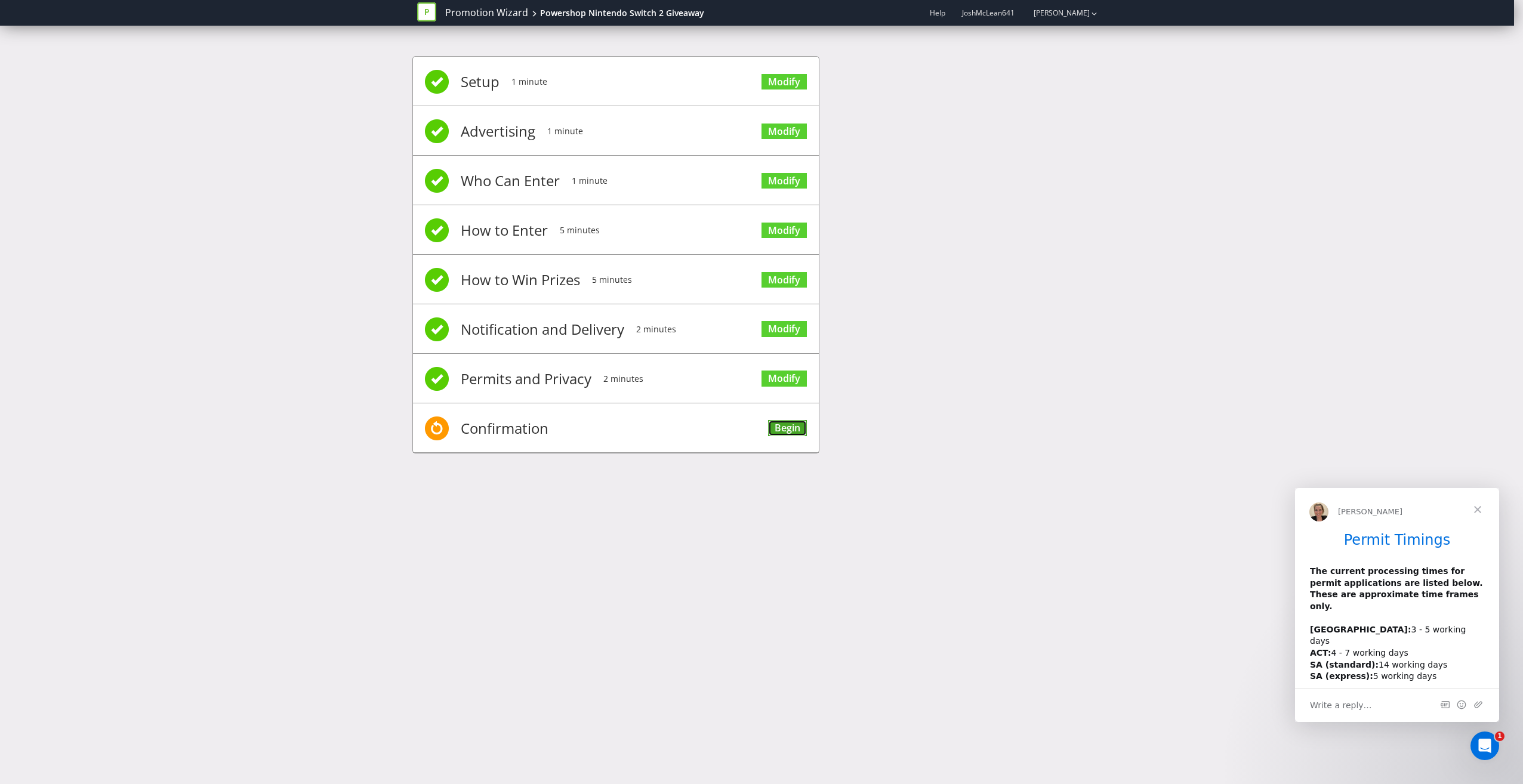
click at [785, 425] on link "Begin" at bounding box center [787, 428] width 39 height 16
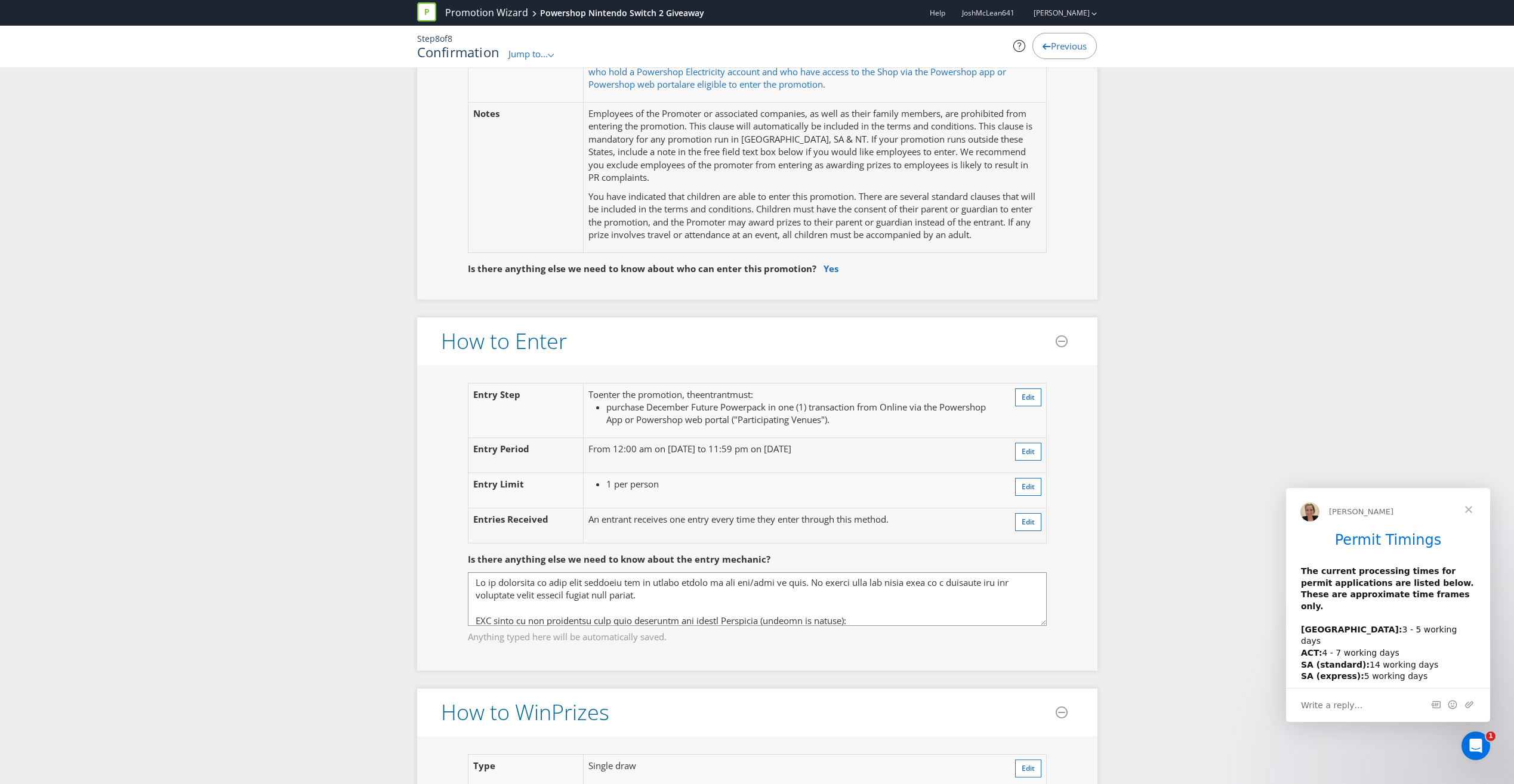
scroll to position [775, 0]
click at [1018, 399] on button "Edit" at bounding box center [1028, 396] width 26 height 18
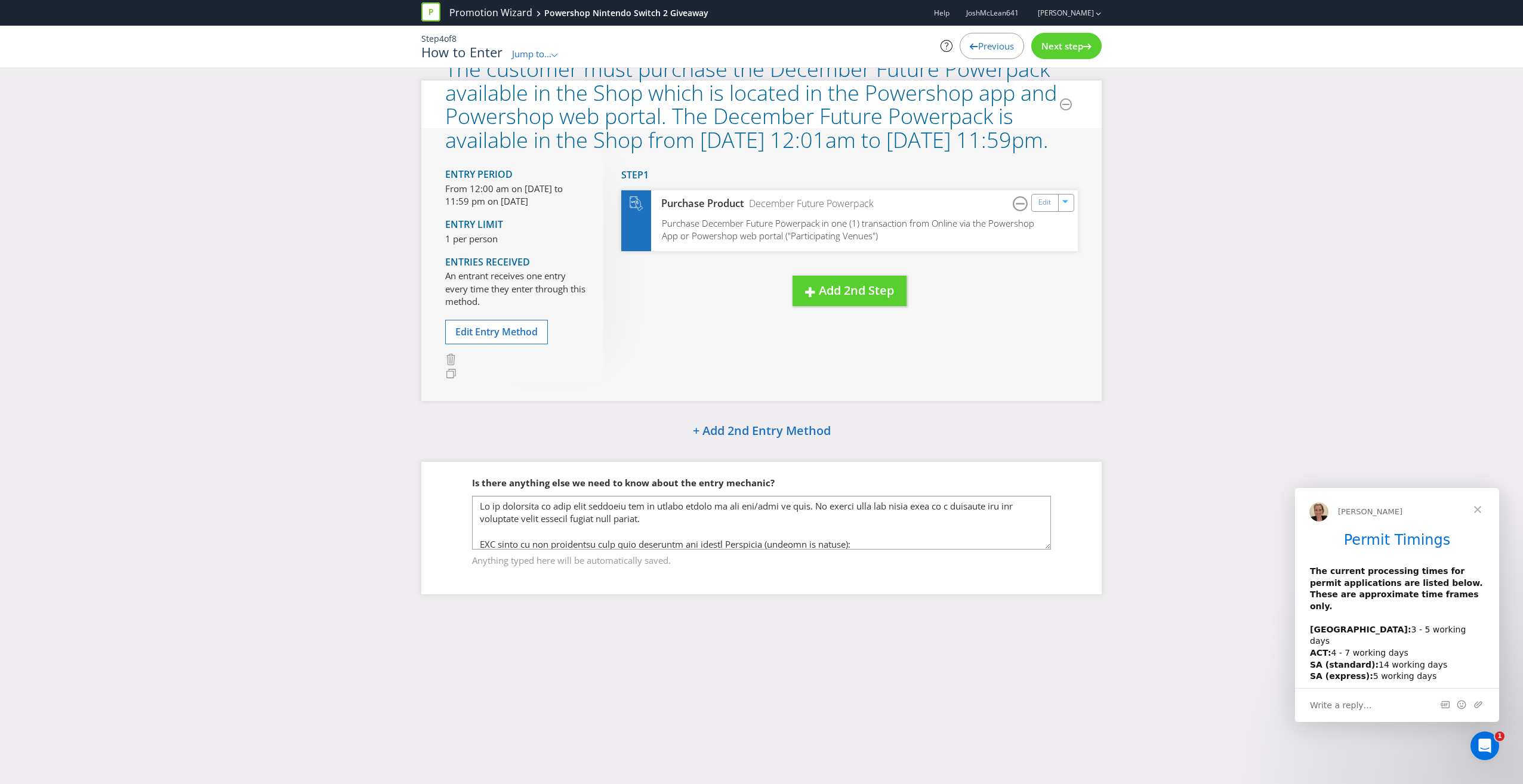
click at [996, 50] on span "Previous" at bounding box center [996, 46] width 36 height 12
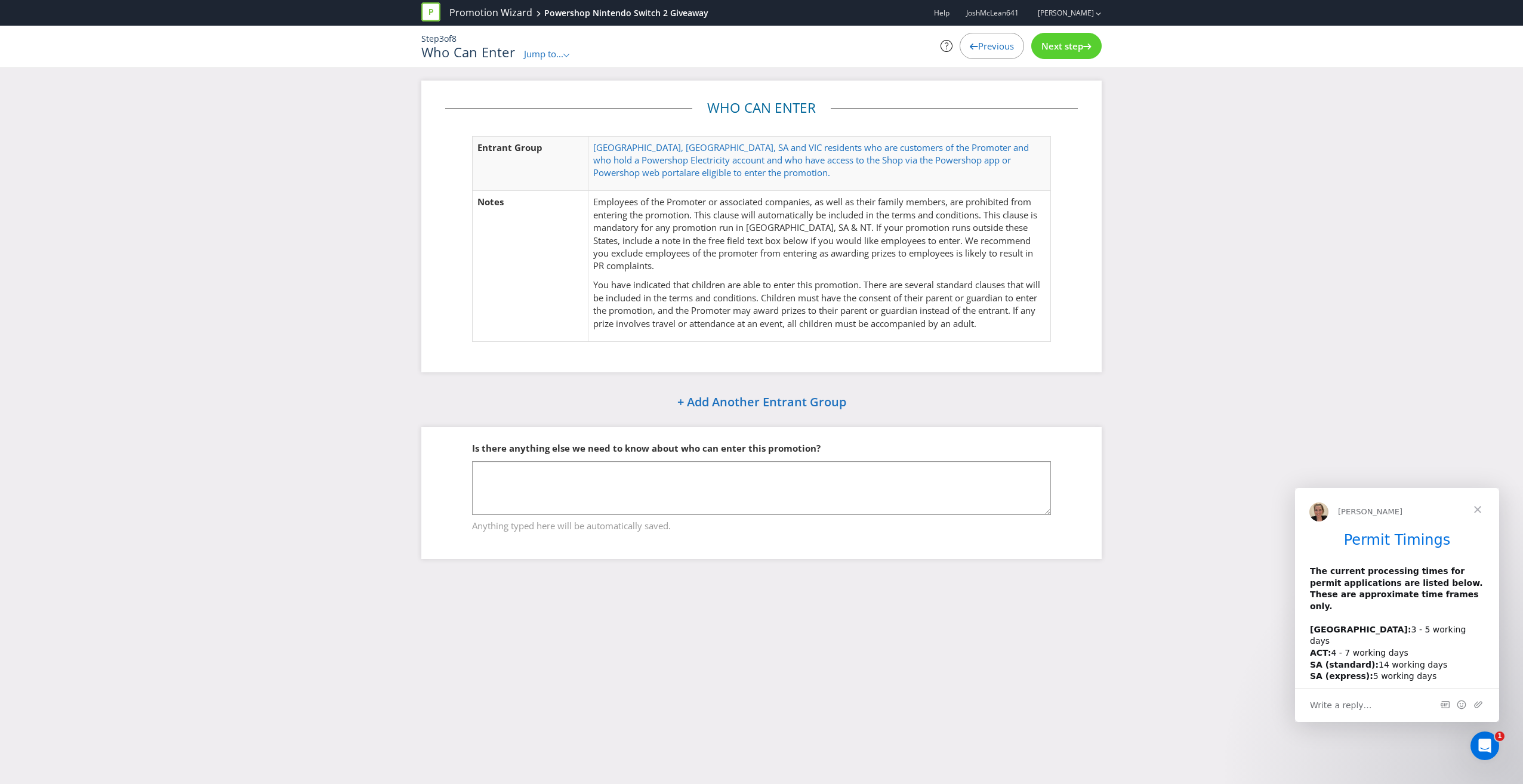
click at [962, 47] on div "Previous" at bounding box center [991, 45] width 65 height 26
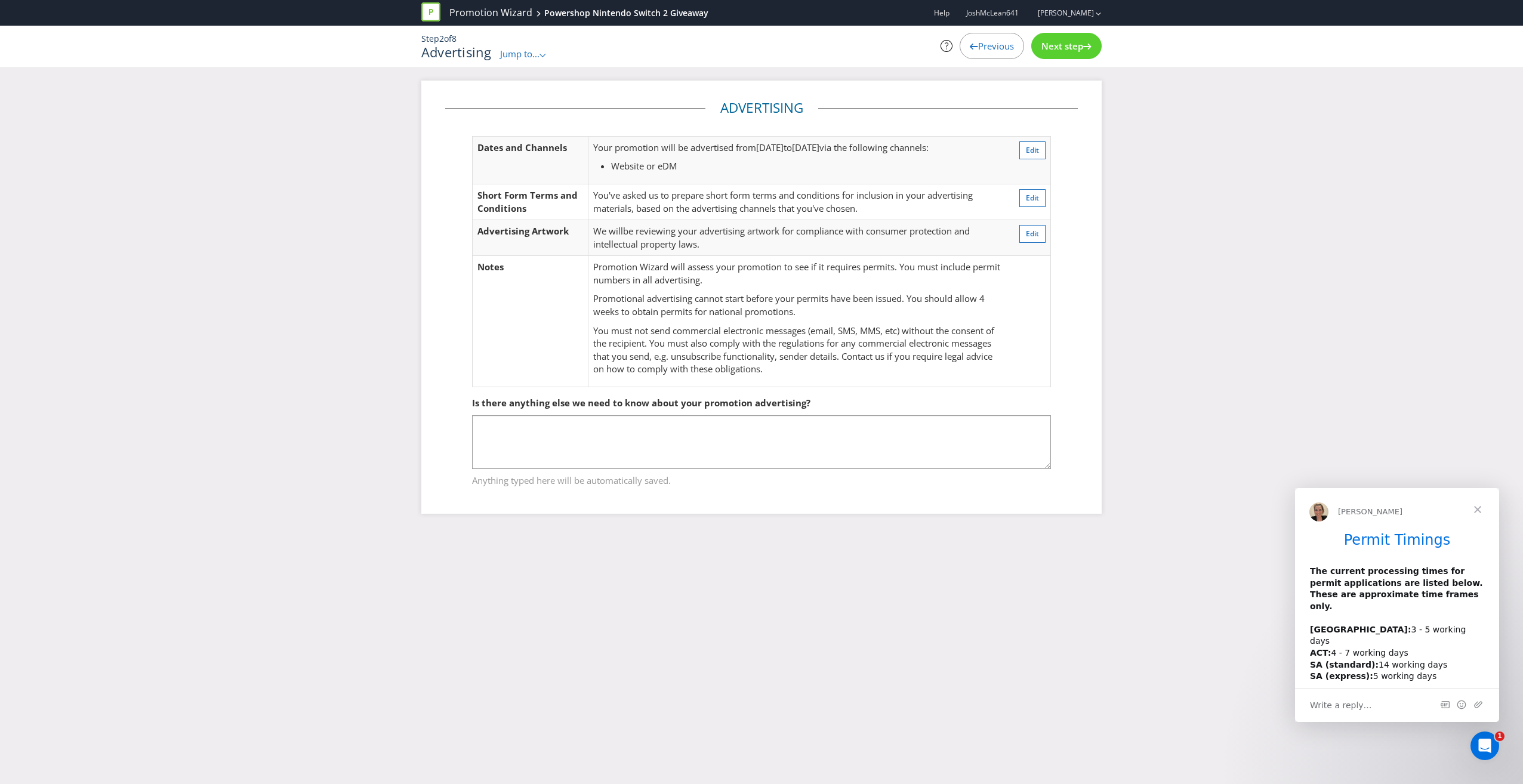
click at [962, 47] on div "Previous" at bounding box center [991, 45] width 65 height 26
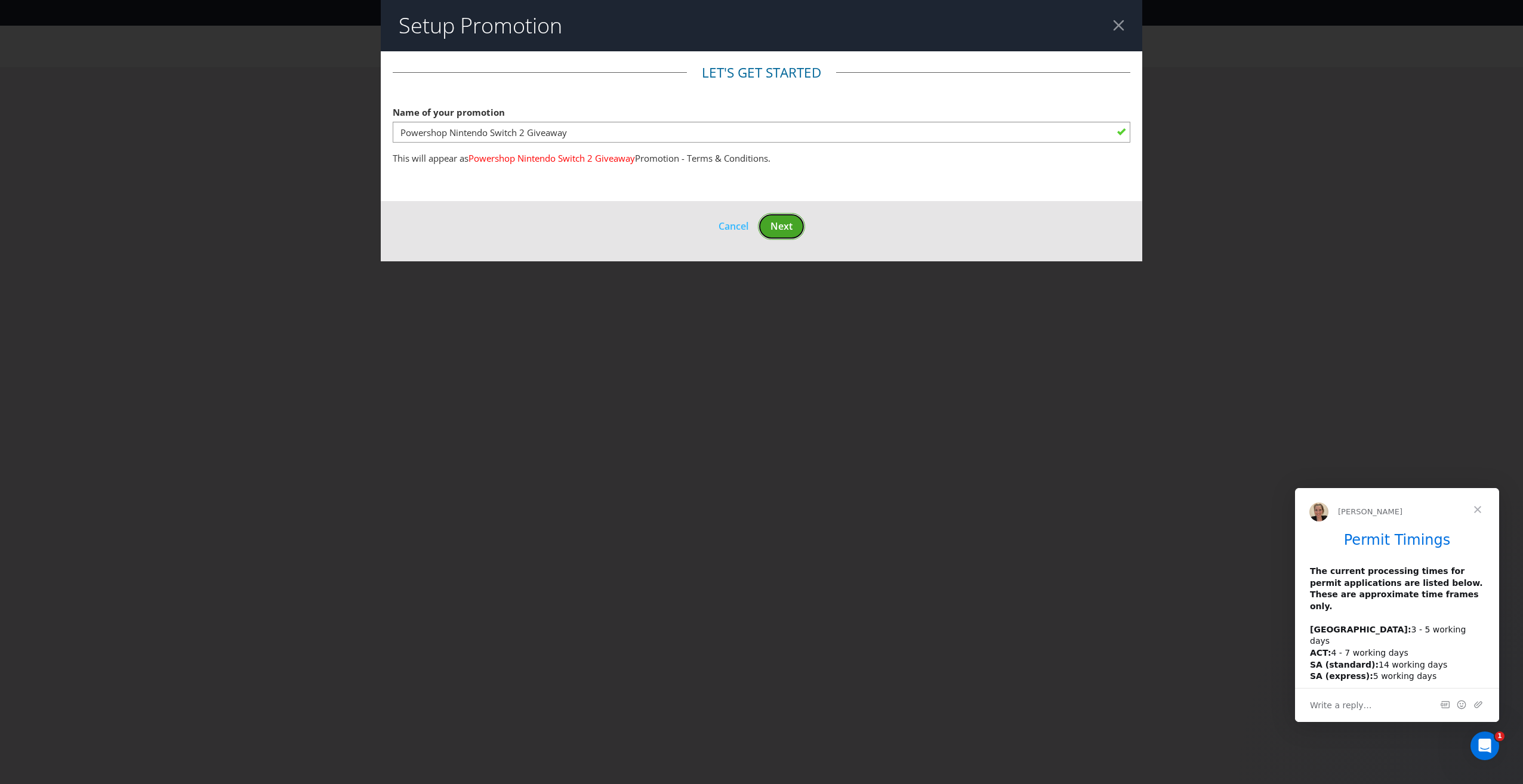
click at [787, 234] on button "Next" at bounding box center [782, 226] width 47 height 27
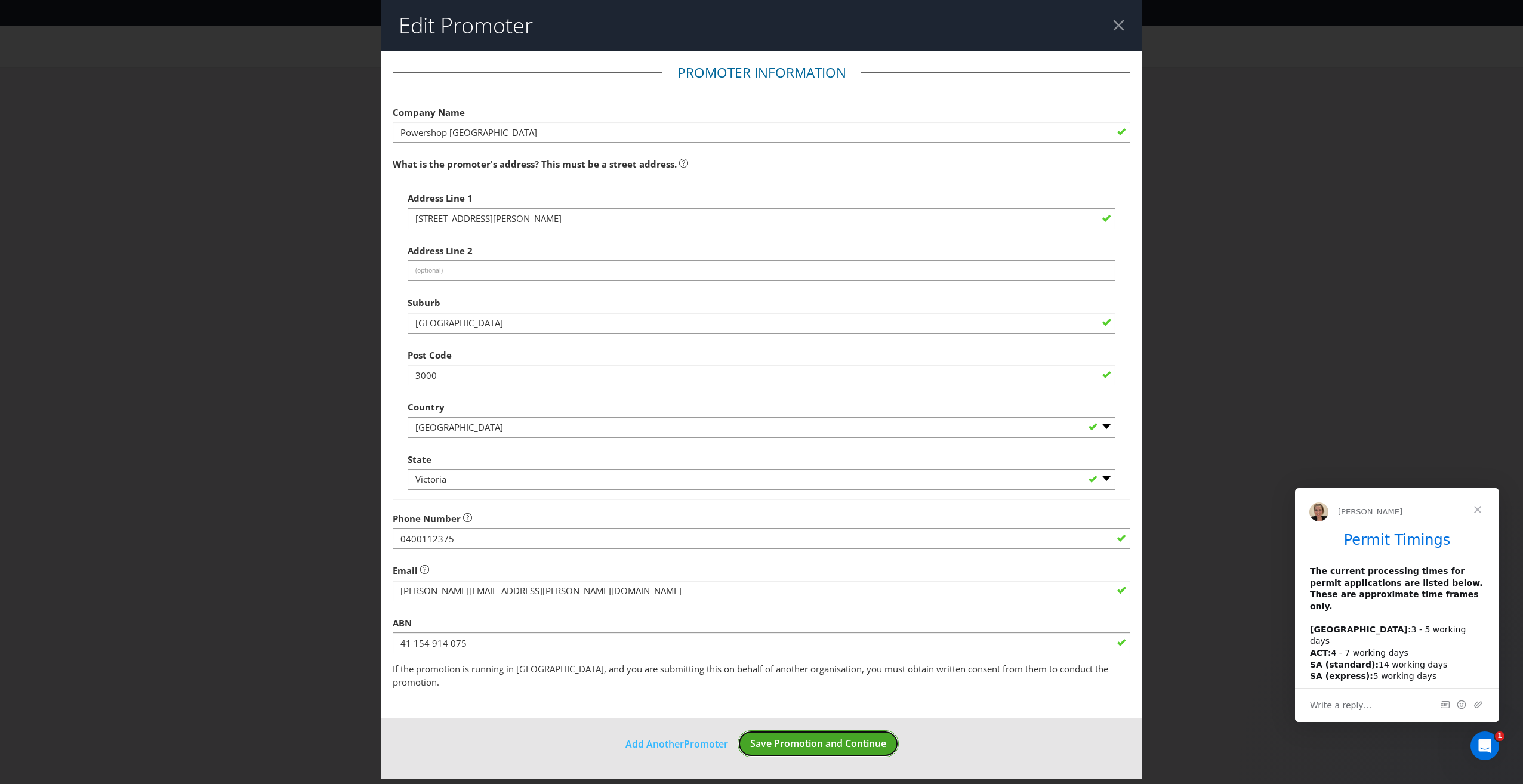
click at [807, 738] on button "Save Promotion and Continue" at bounding box center [818, 743] width 161 height 27
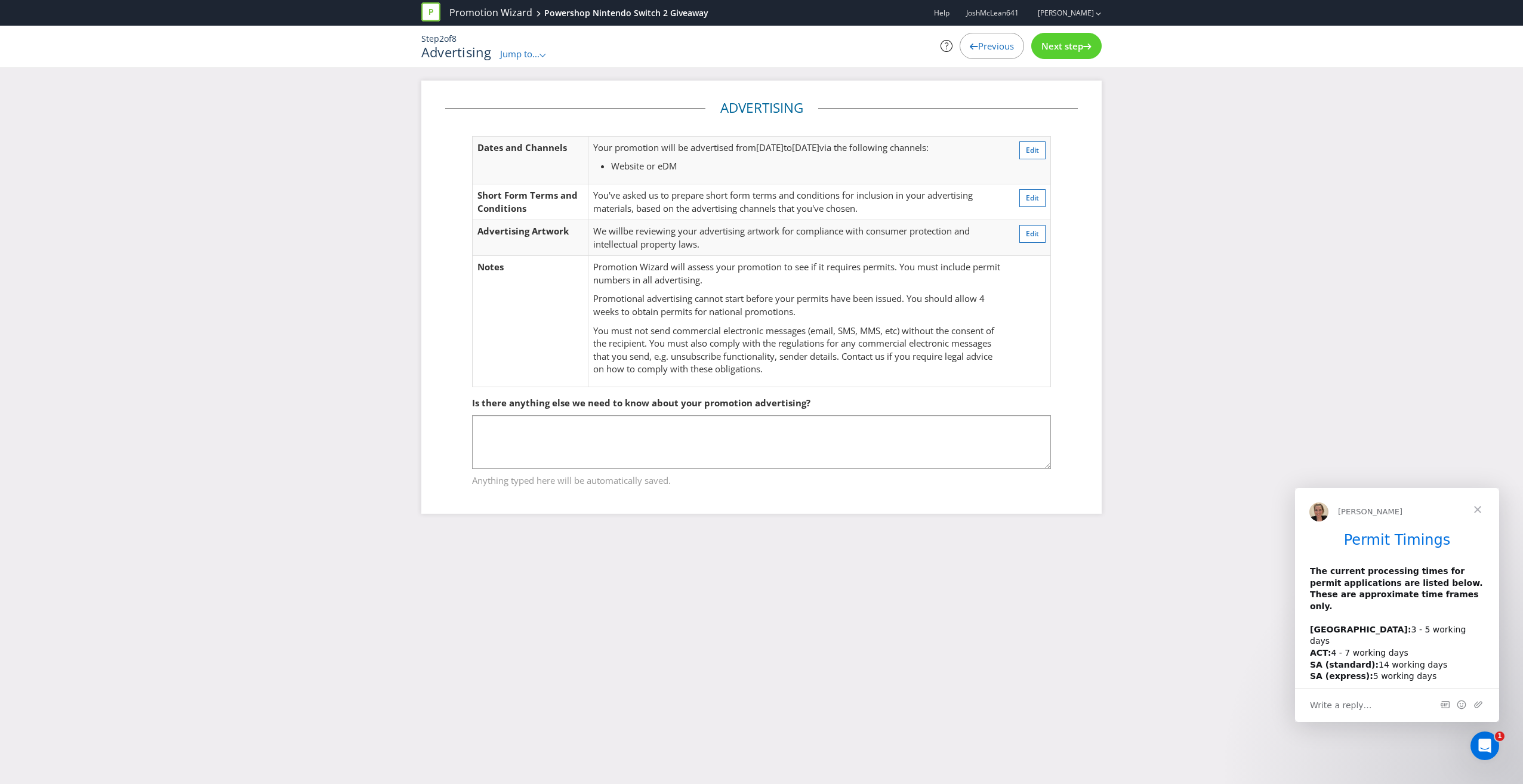
click at [1047, 52] on div "Next step" at bounding box center [1066, 45] width 70 height 26
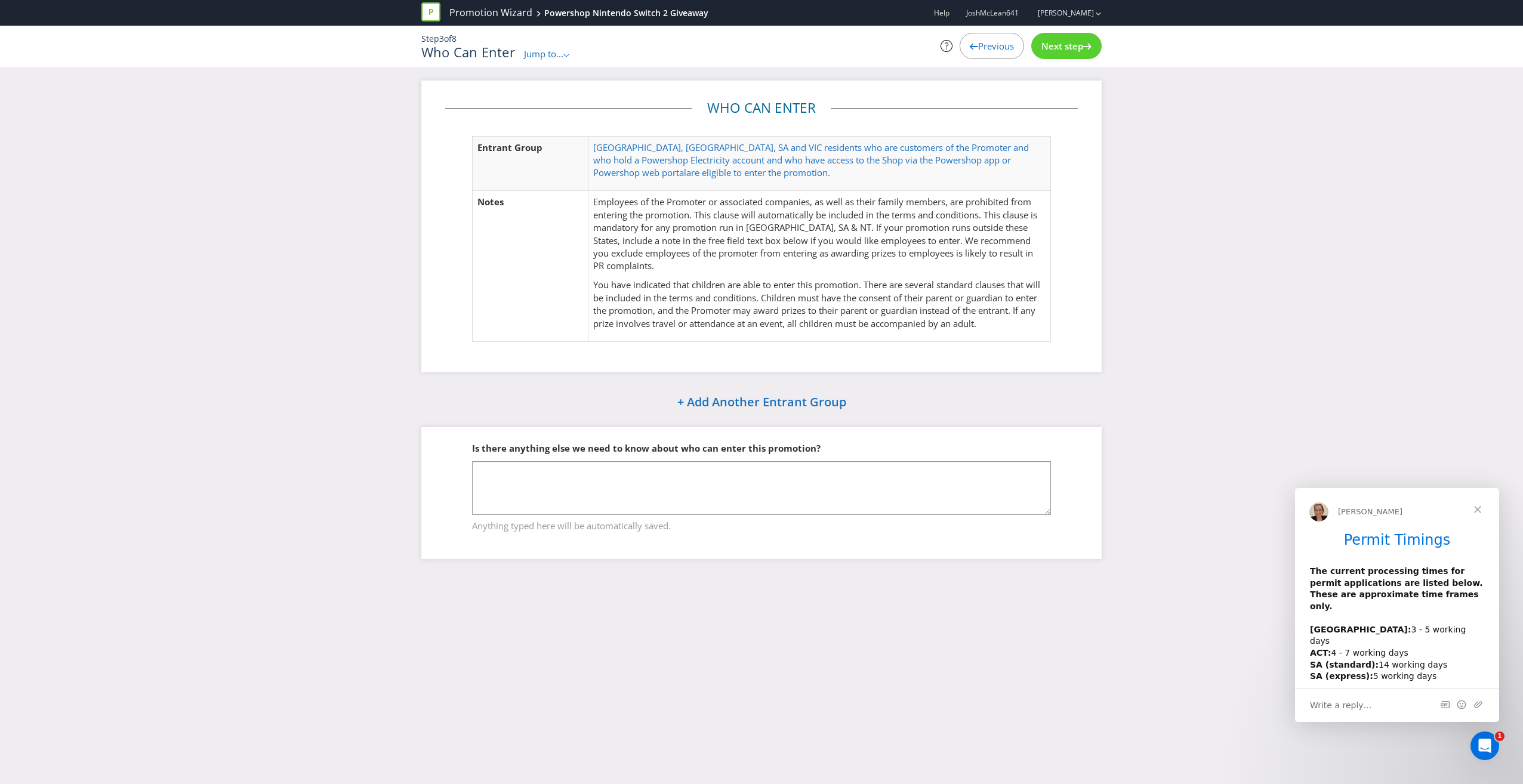
click at [1063, 44] on span "Next step" at bounding box center [1063, 46] width 42 height 12
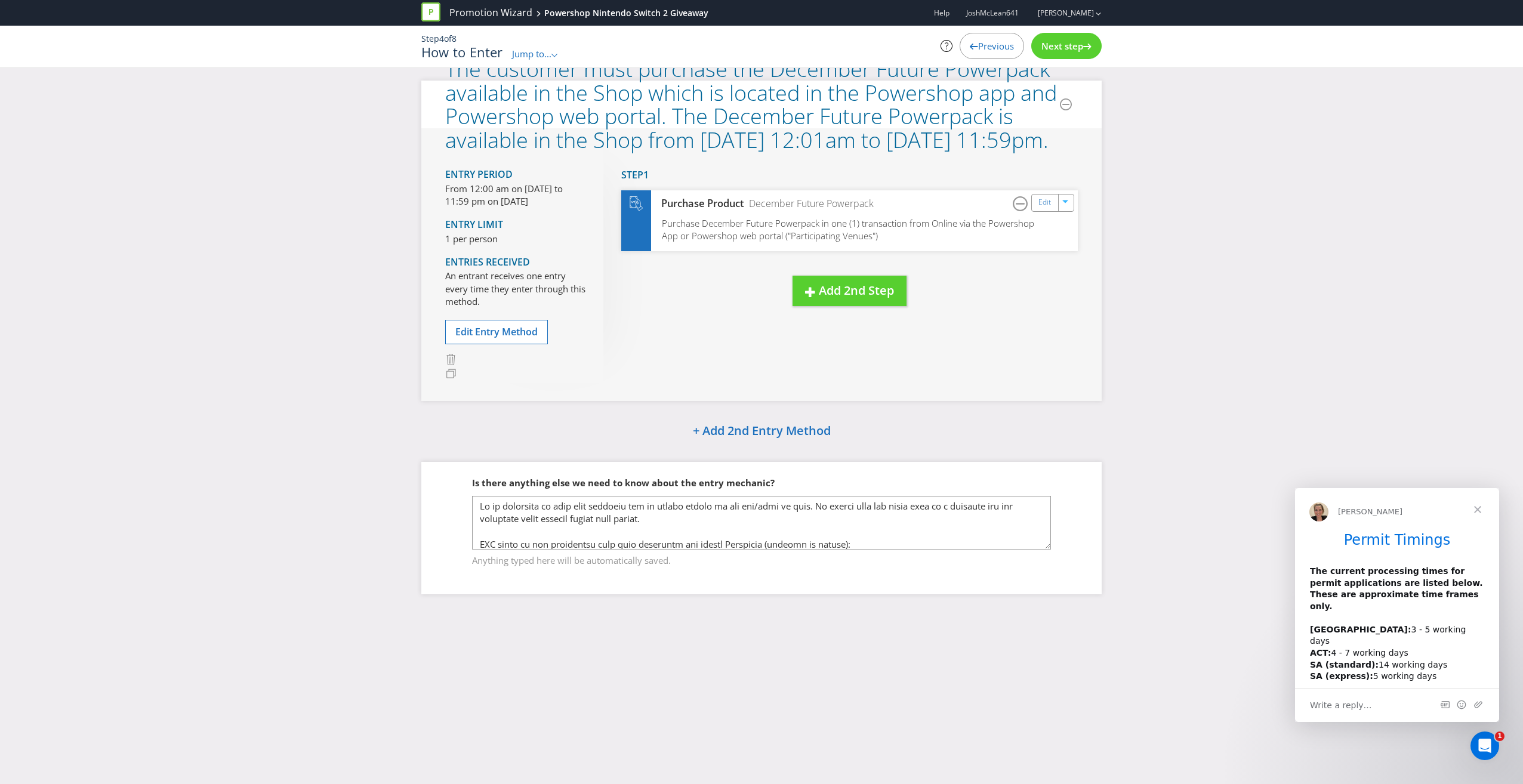
click at [1063, 44] on span "Next step" at bounding box center [1063, 46] width 42 height 12
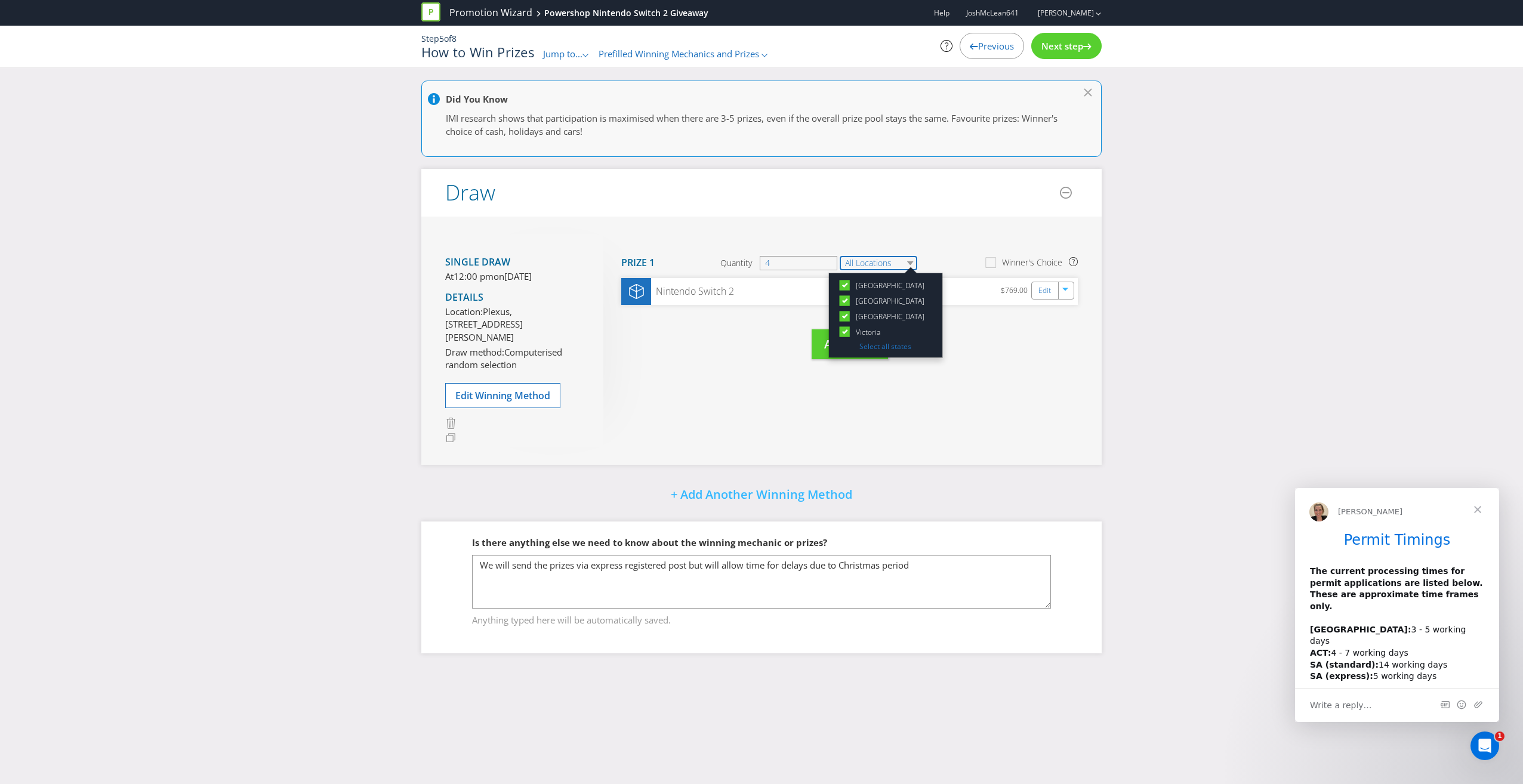
click at [868, 259] on select "All Locations" at bounding box center [878, 262] width 78 height 14
click at [1399, 266] on div "Did You Know IMI research shows that participation is maximised when there are …" at bounding box center [762, 376] width 1523 height 591
click at [1075, 44] on span "Next step" at bounding box center [1063, 46] width 42 height 12
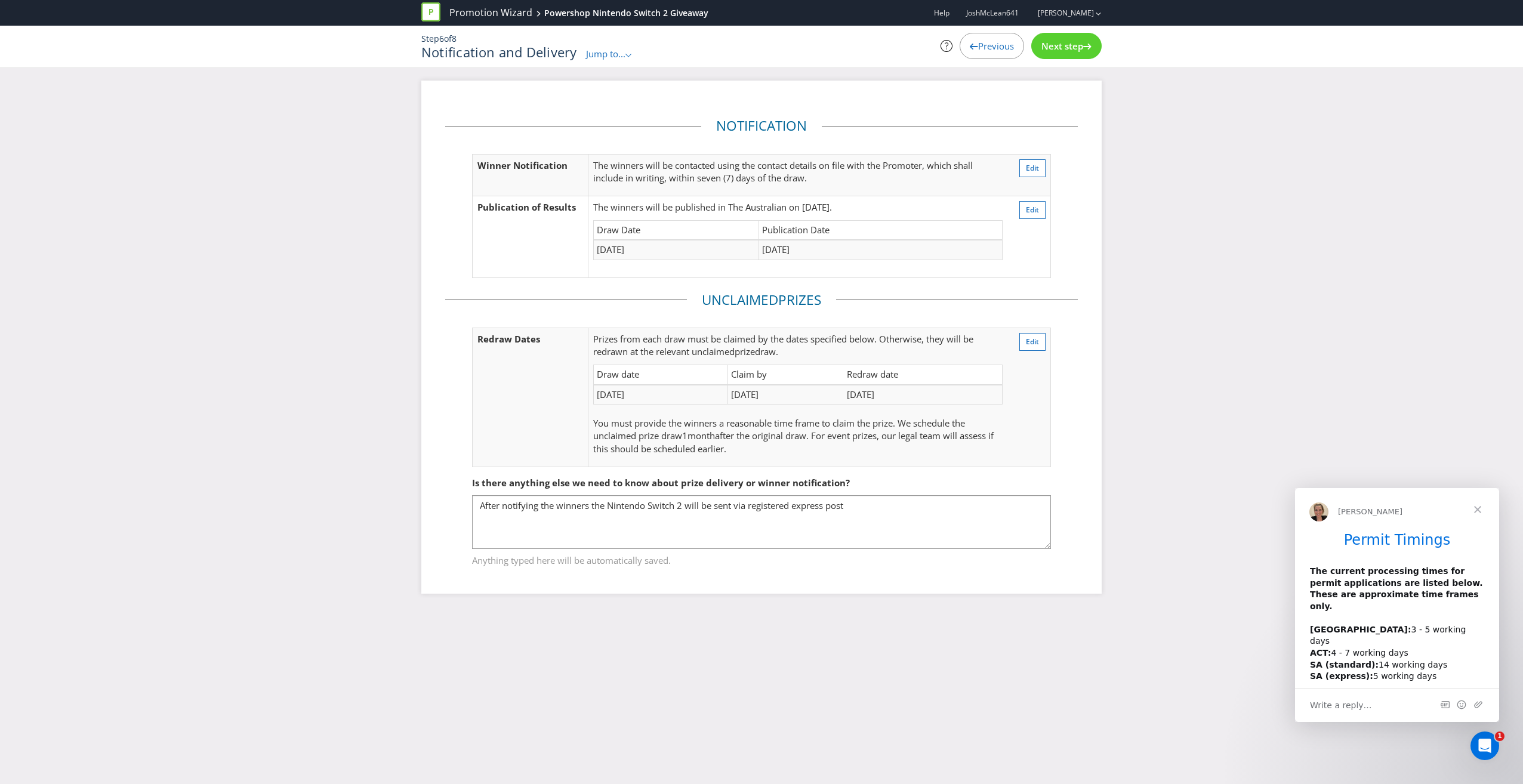
click at [1060, 43] on span "Next step" at bounding box center [1063, 46] width 42 height 12
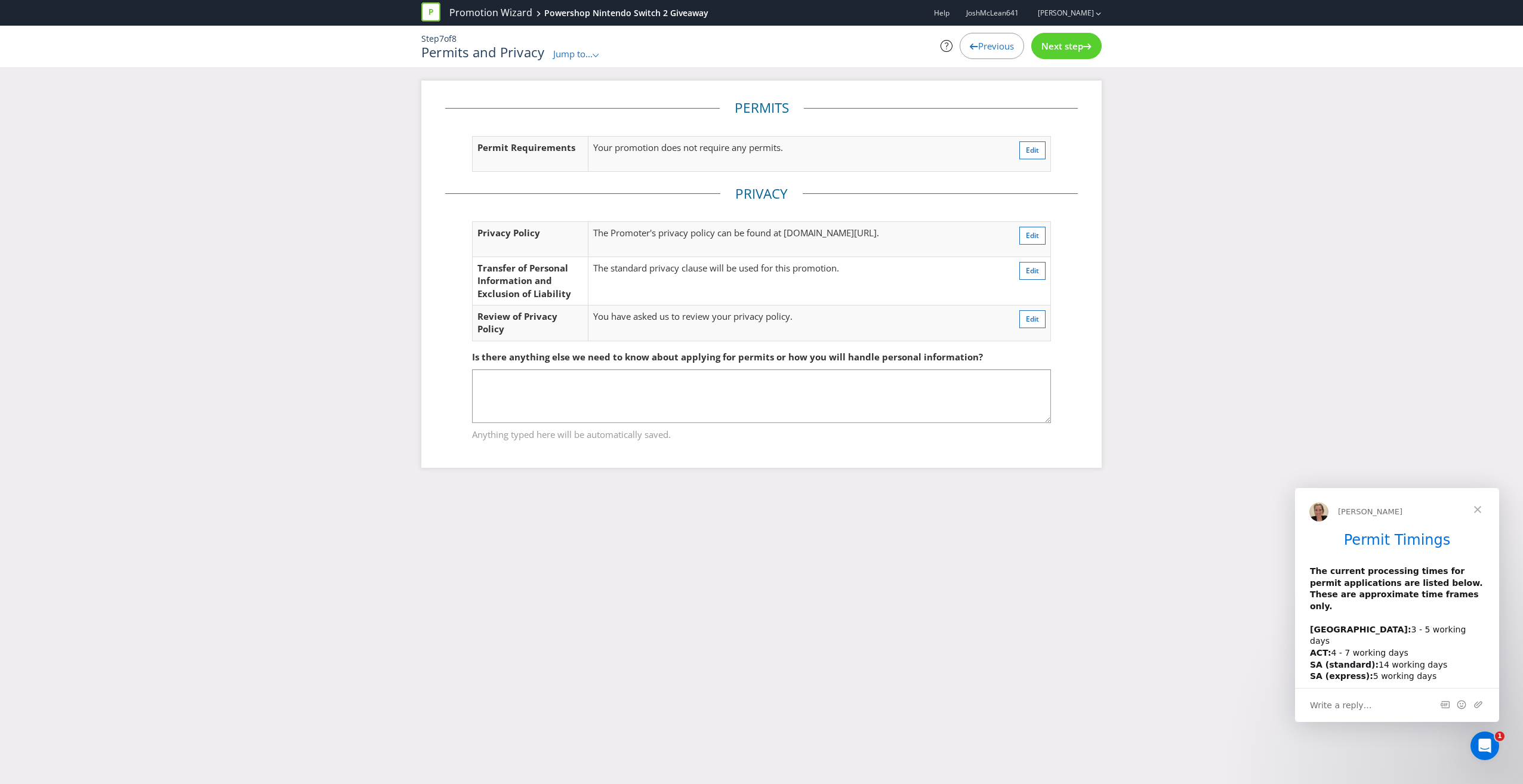
click at [1058, 46] on span "Next step" at bounding box center [1063, 46] width 42 height 12
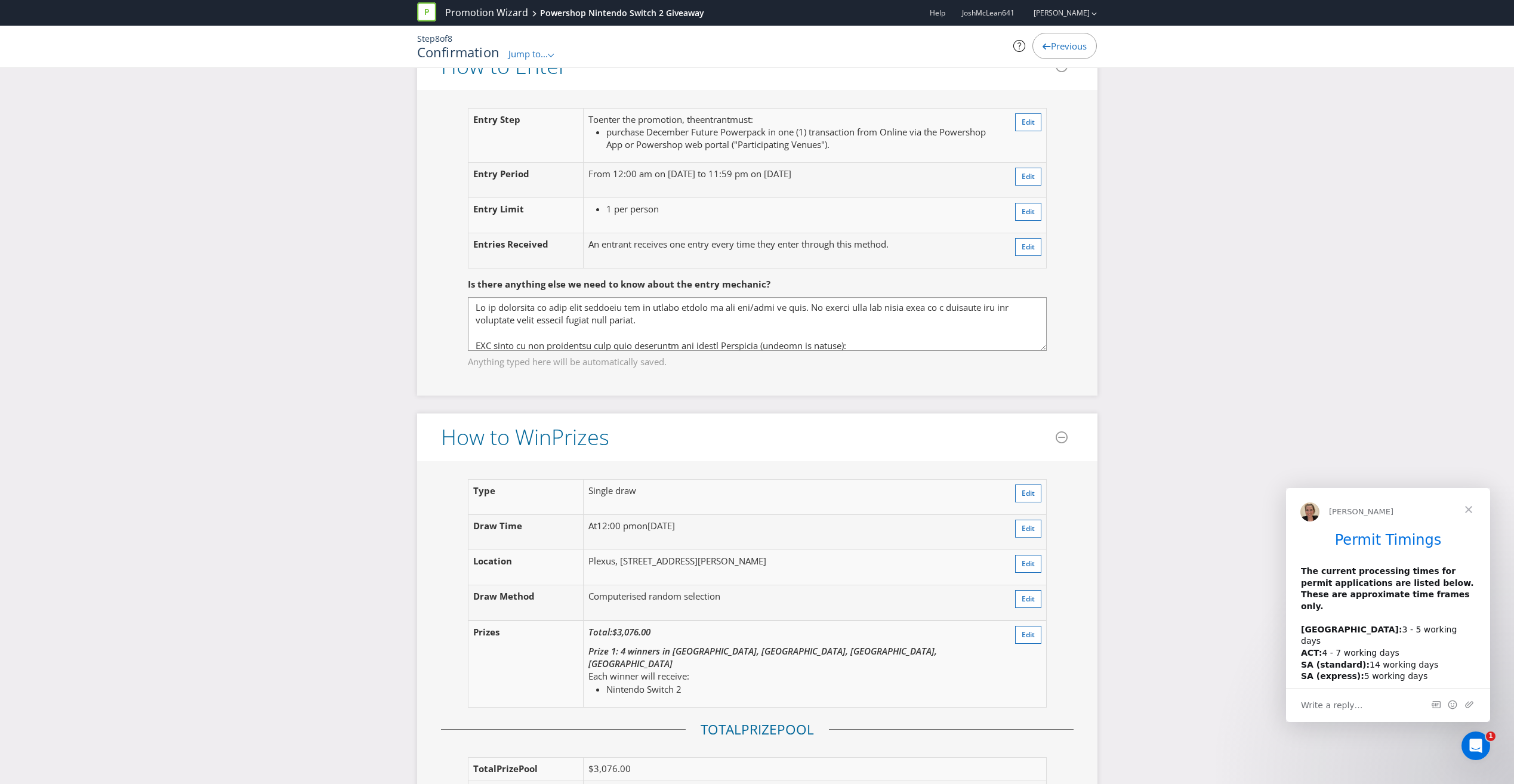
scroll to position [1193, 0]
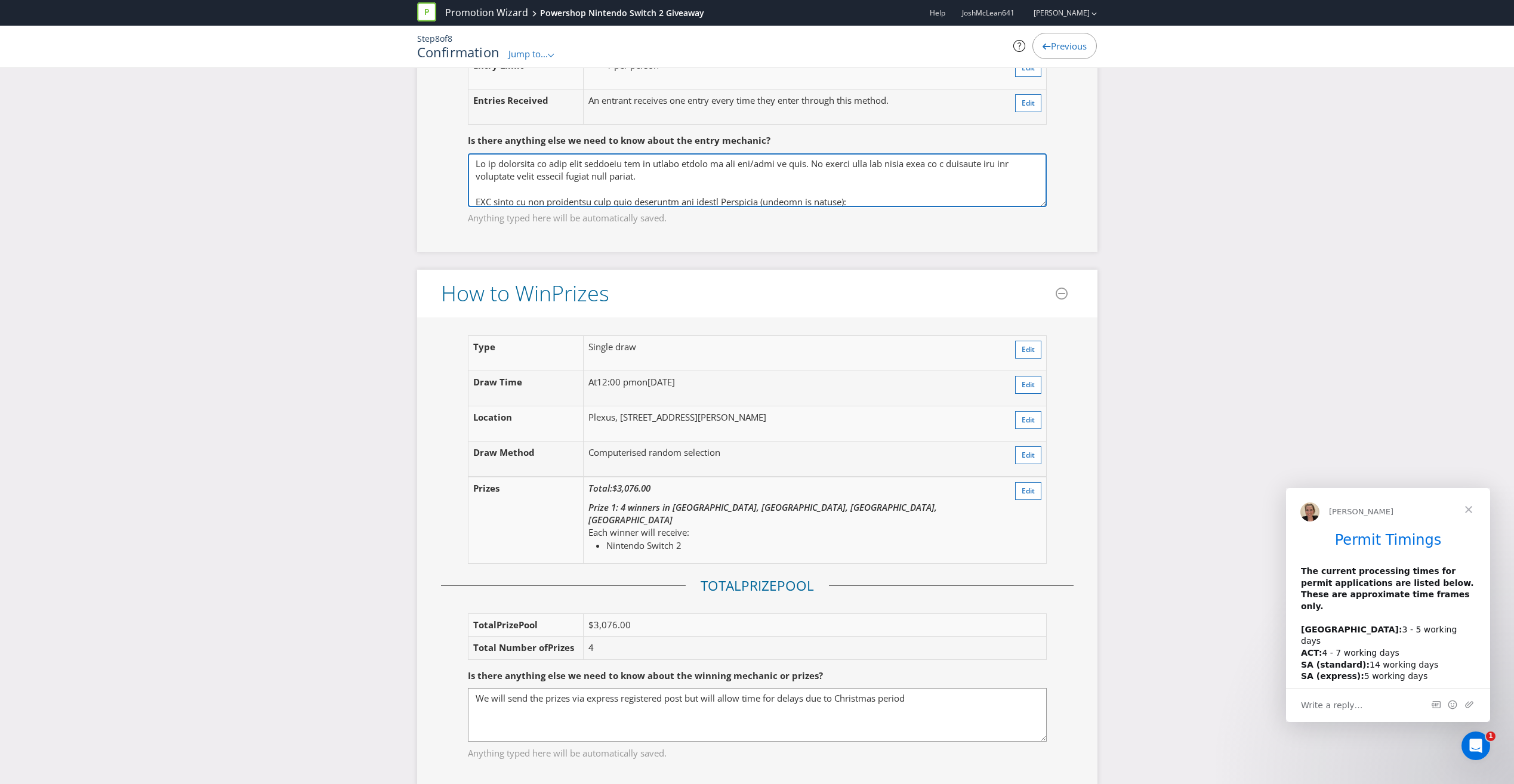
click at [647, 190] on textarea at bounding box center [757, 180] width 579 height 53
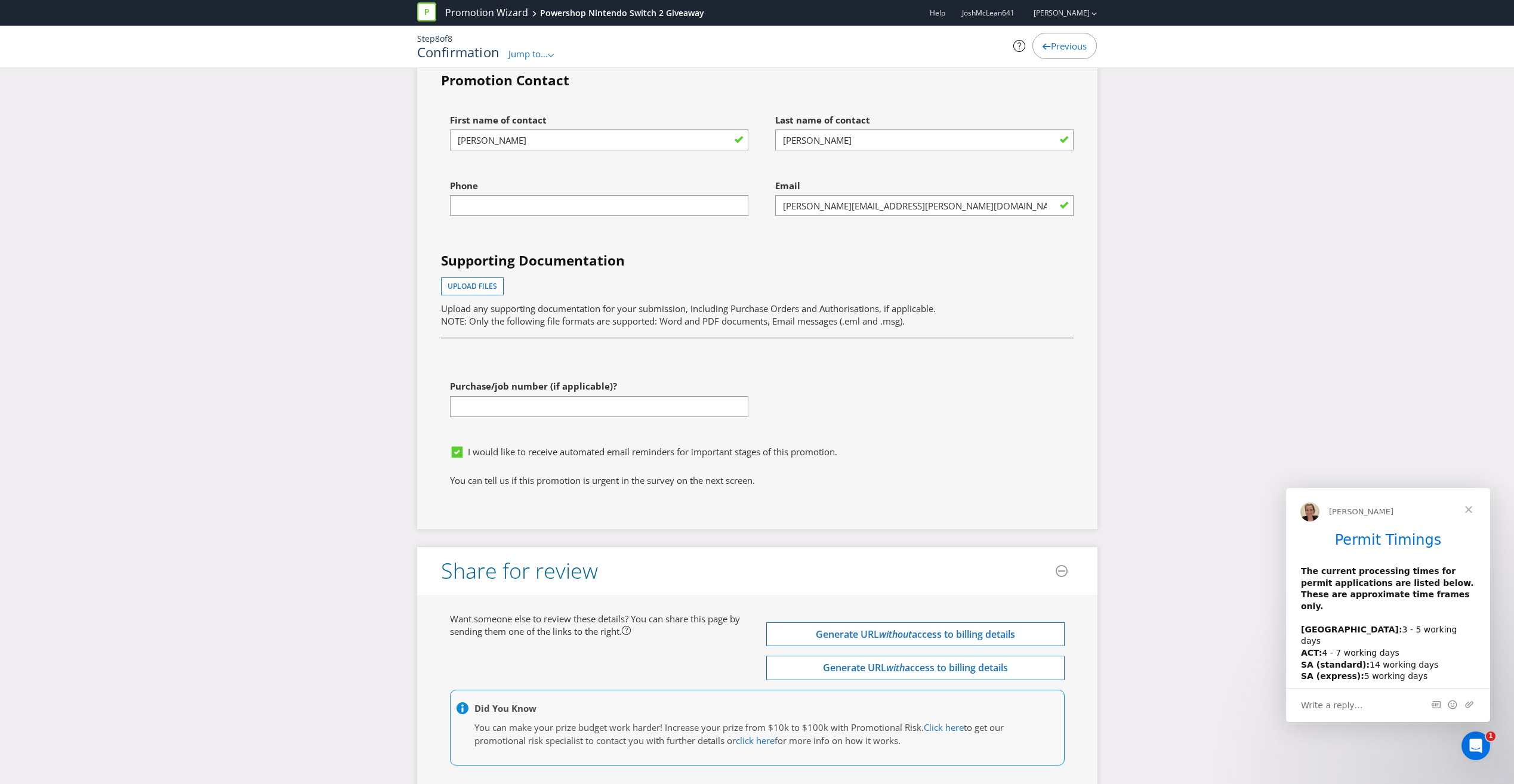
scroll to position [3588, 0]
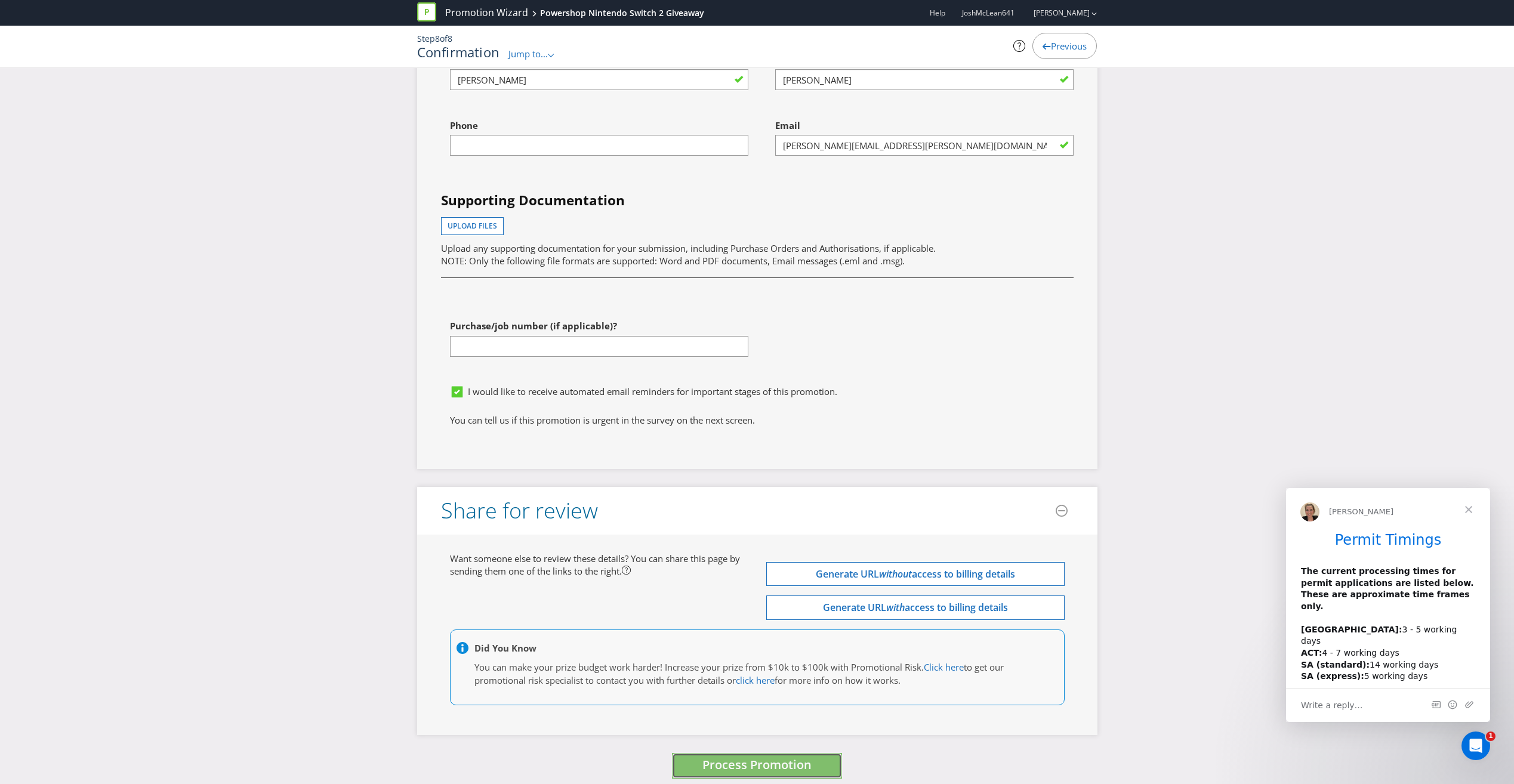
click at [754, 764] on button "Process Promotion" at bounding box center [756, 765] width 170 height 26
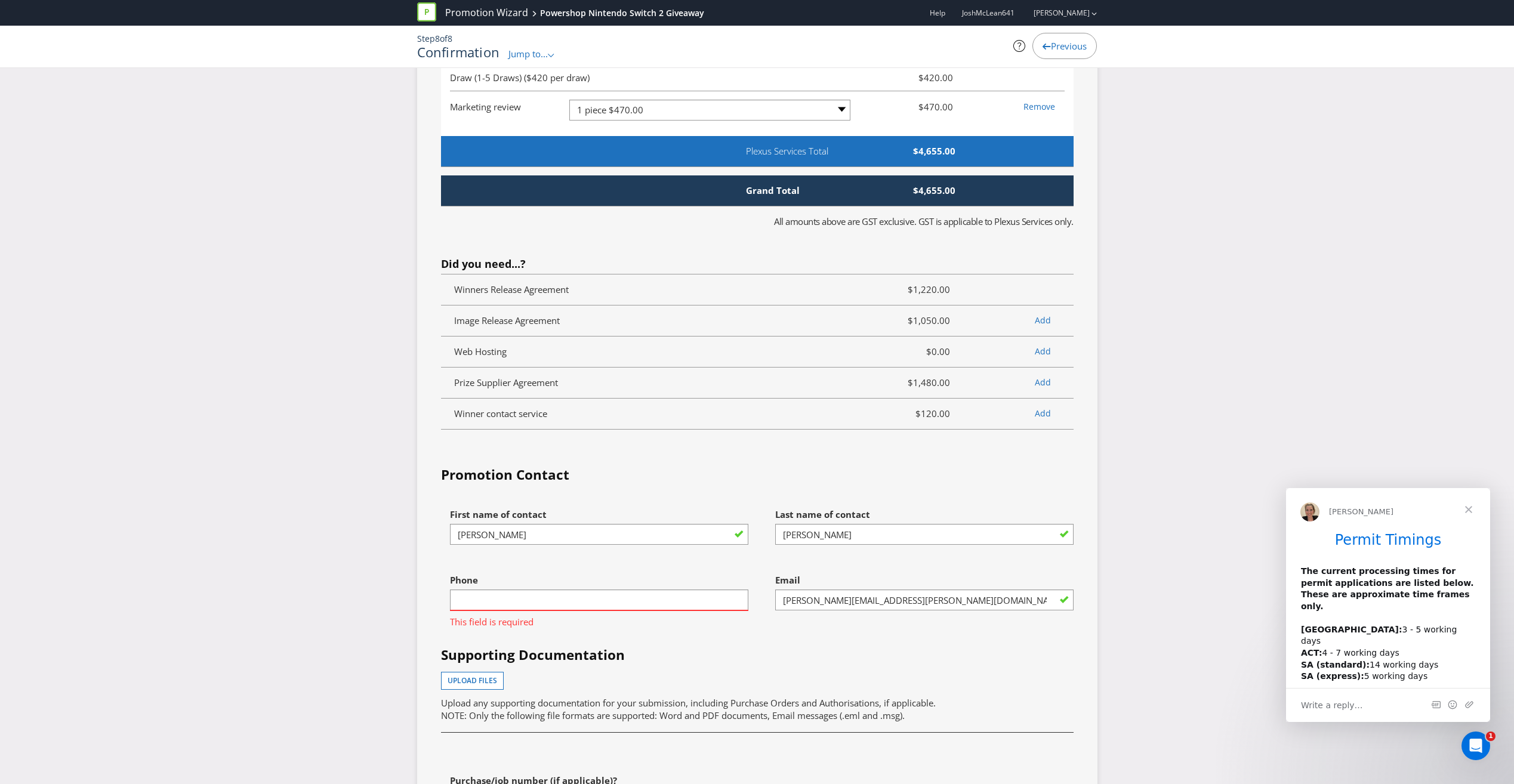
scroll to position [3173, 0]
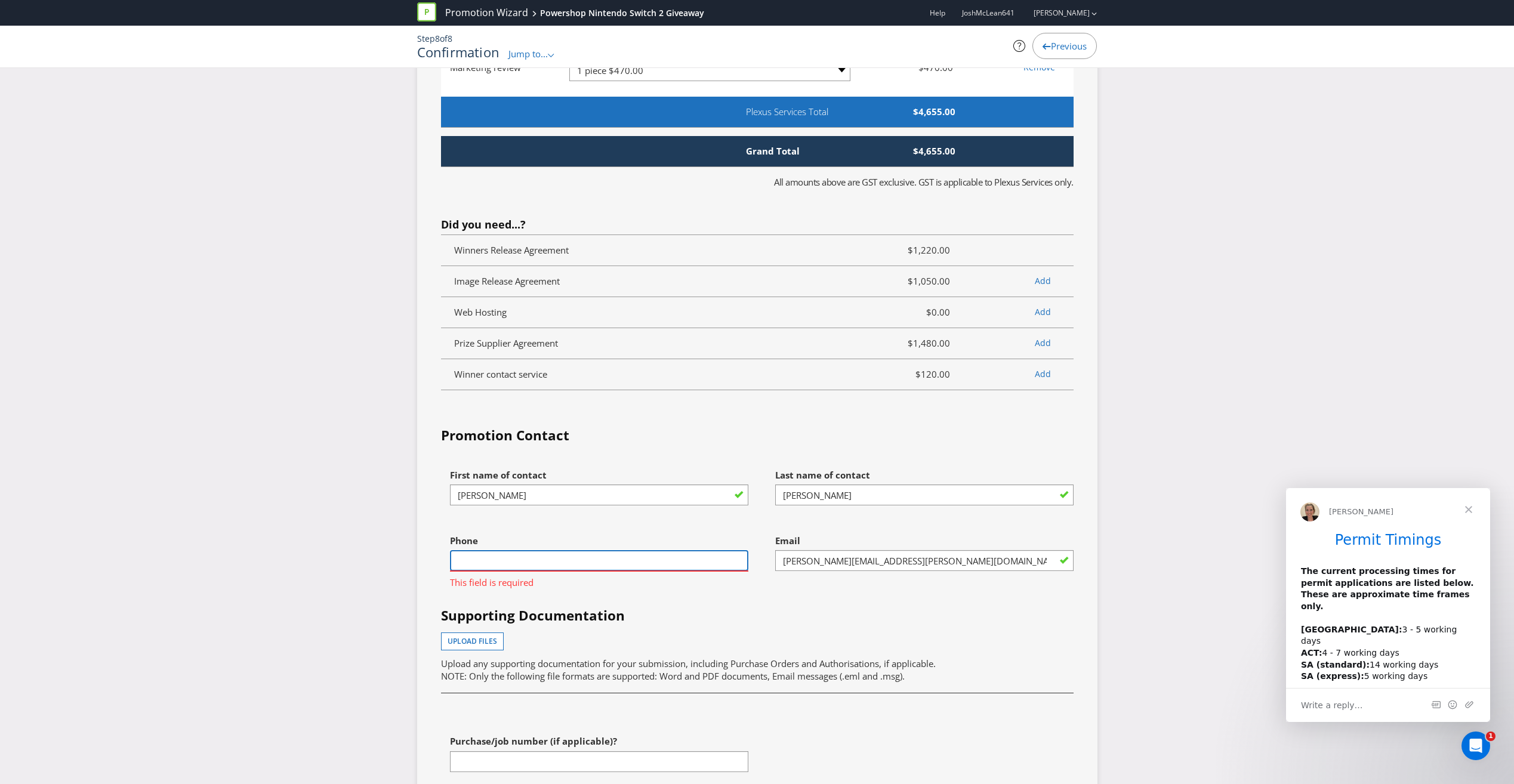
click at [531, 550] on input "text" at bounding box center [599, 560] width 298 height 21
type input "0400112375"
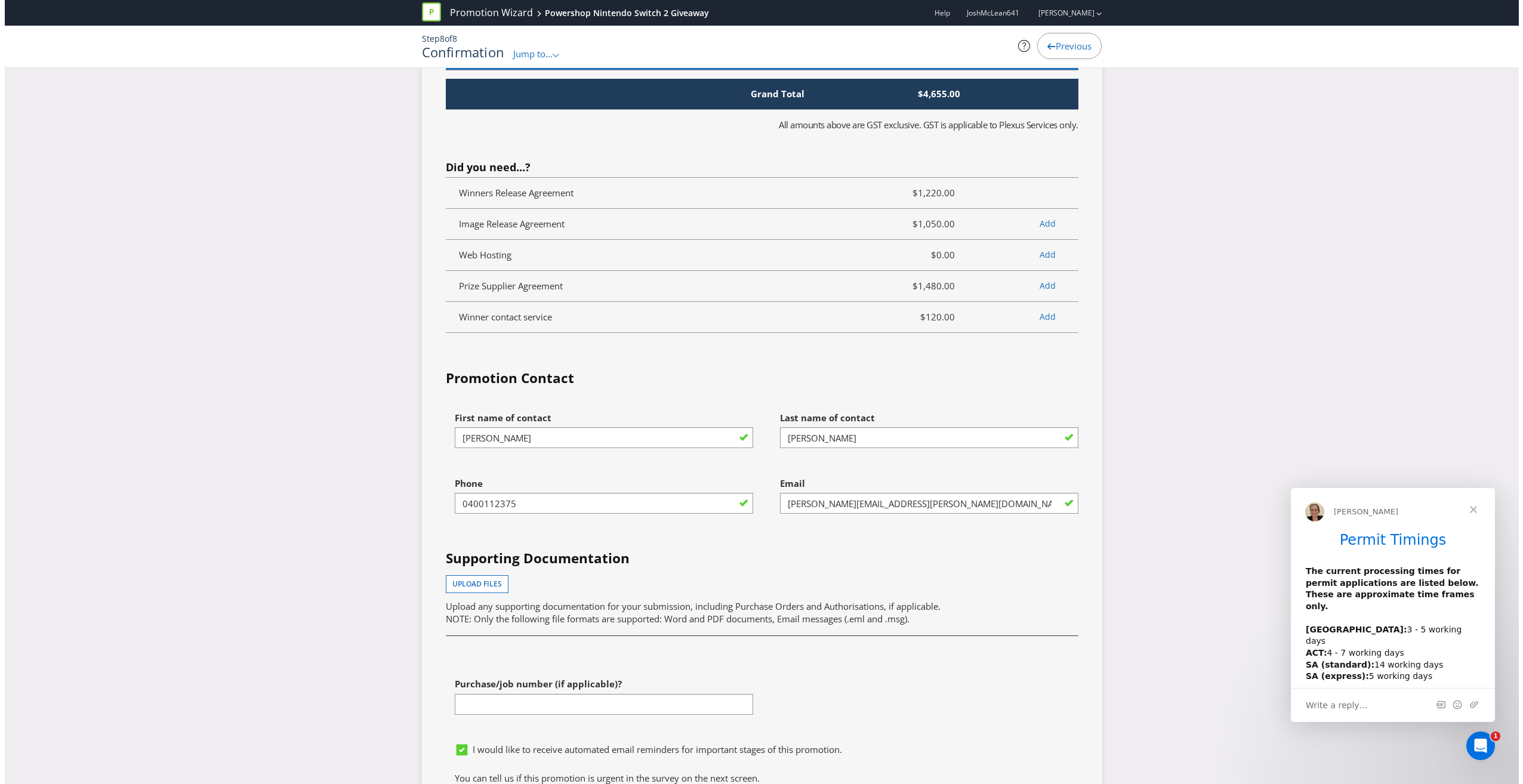
scroll to position [3588, 0]
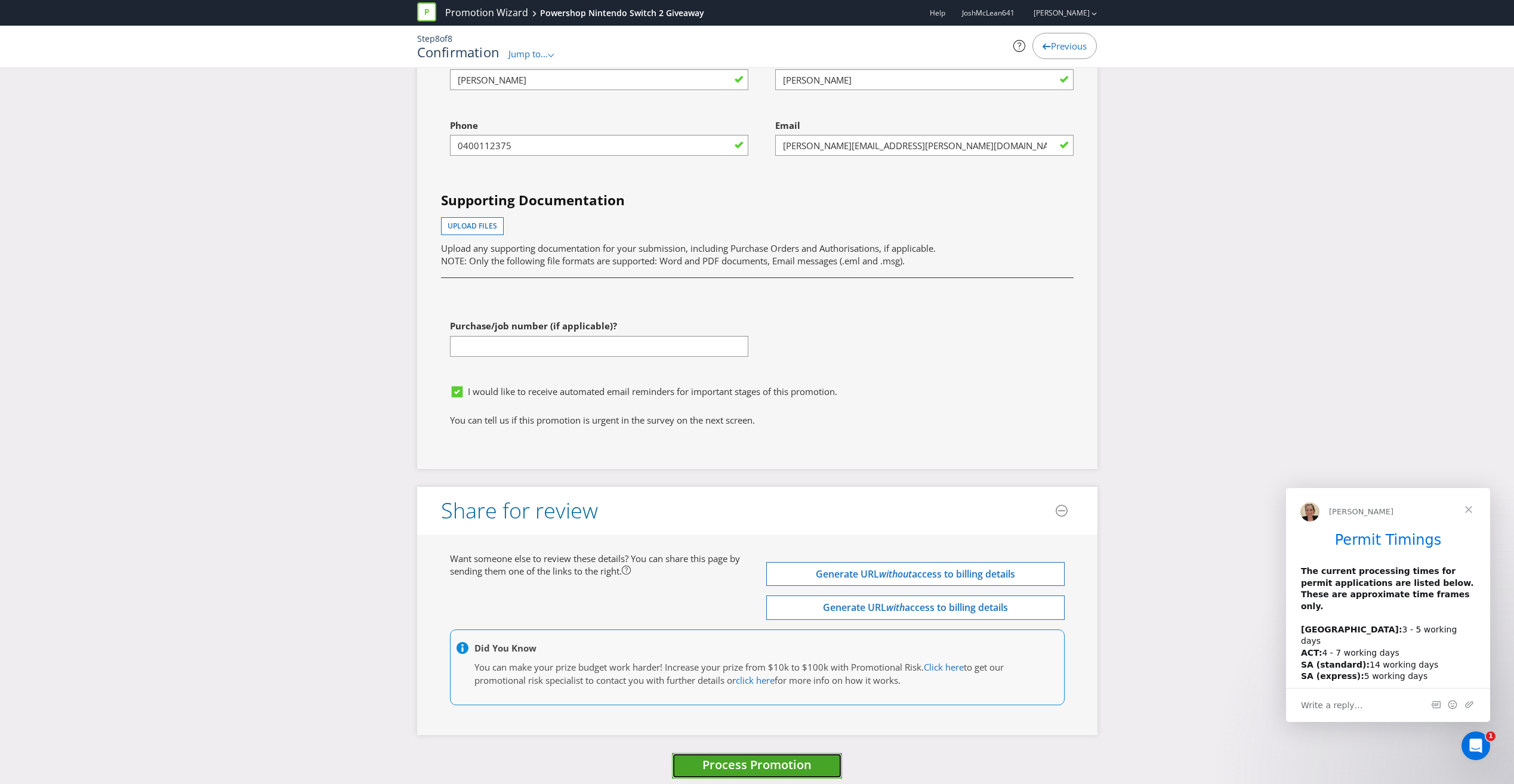
click at [780, 757] on span "Process Promotion" at bounding box center [756, 765] width 109 height 16
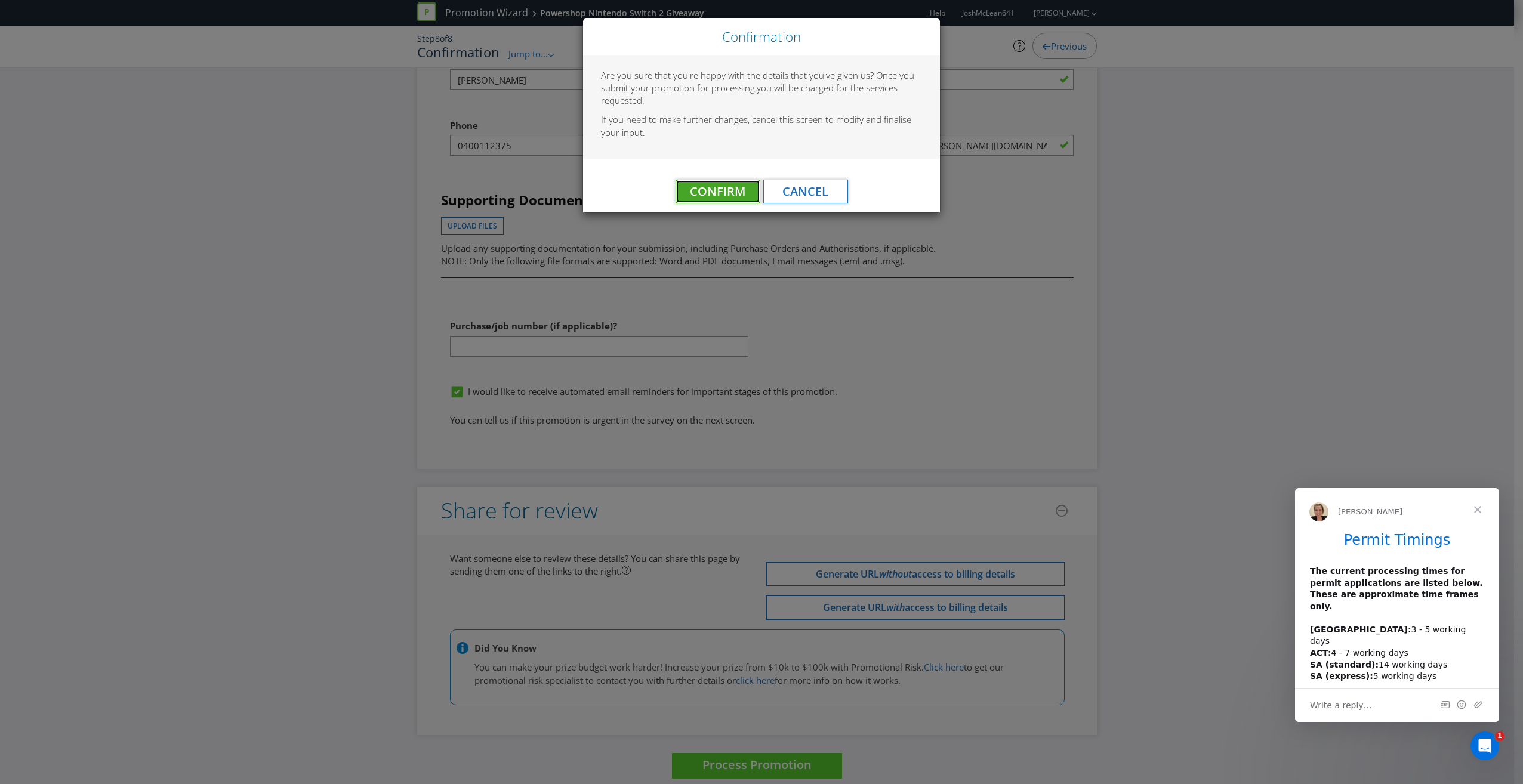
click at [687, 185] on button "Confirm" at bounding box center [718, 191] width 85 height 24
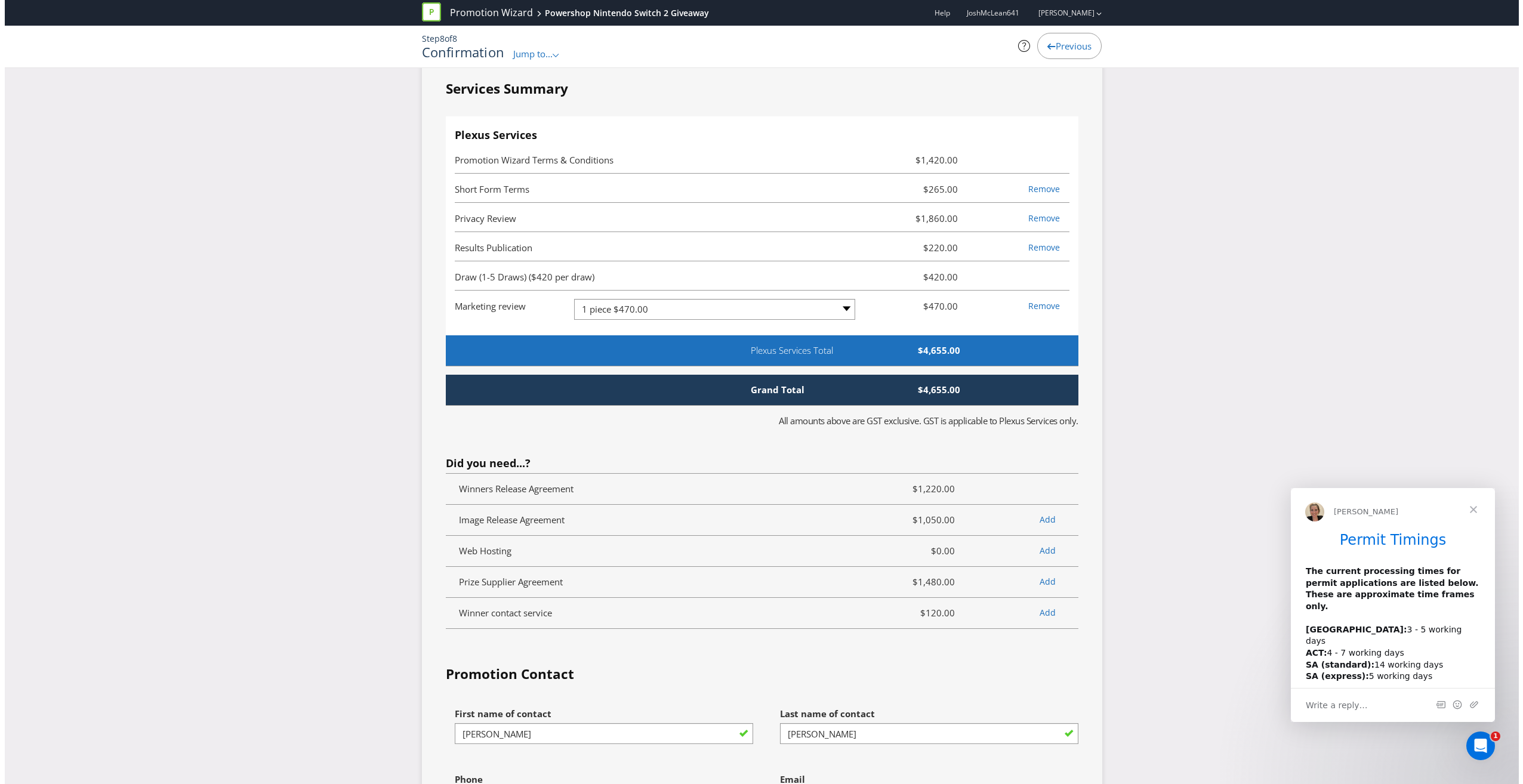
scroll to position [0, 0]
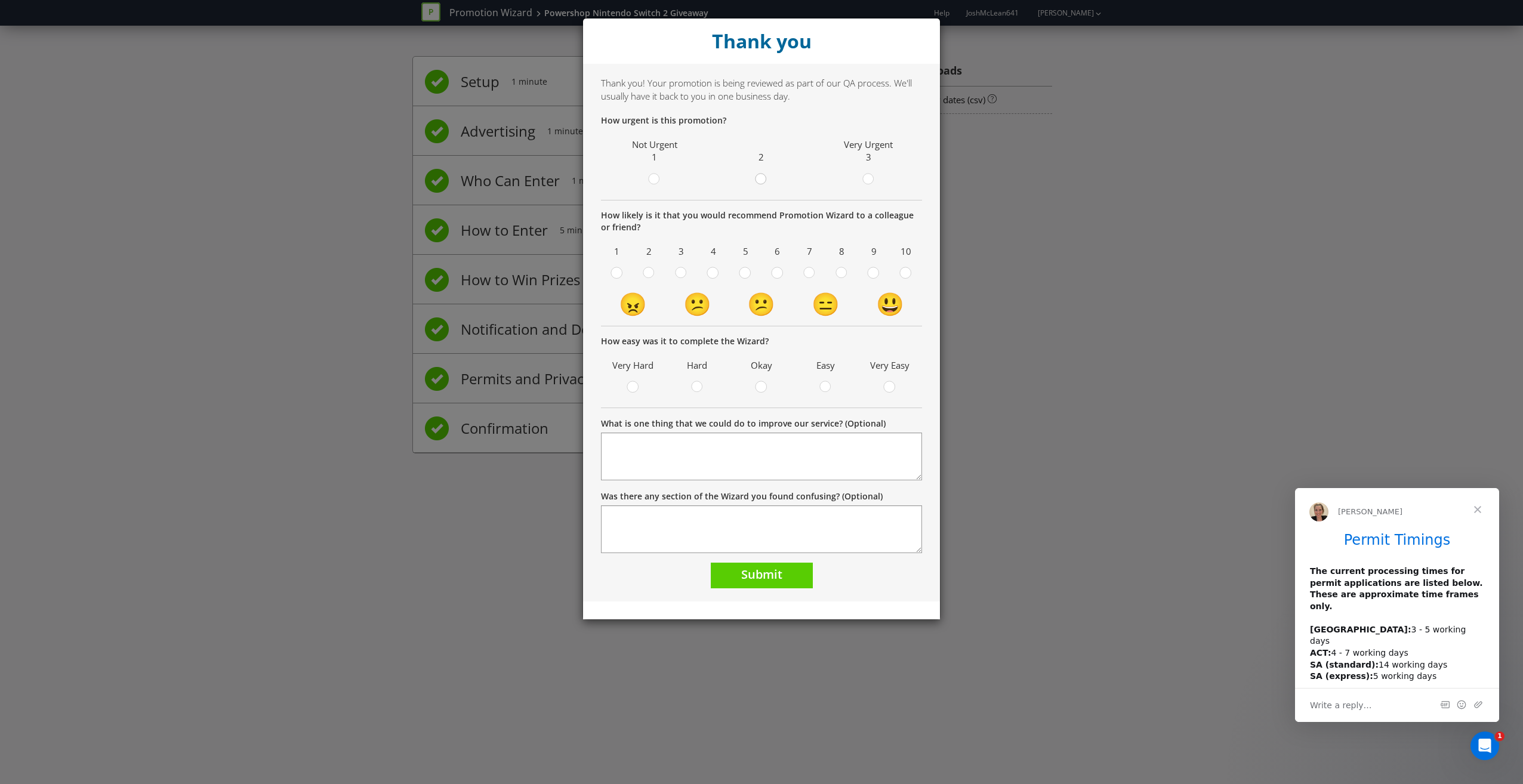
click at [757, 182] on circle at bounding box center [761, 179] width 10 height 10
click at [0, 0] on input "radio" at bounding box center [0, 0] width 0 height 0
click at [877, 273] on circle at bounding box center [873, 273] width 10 height 10
click at [0, 0] on input "radio" at bounding box center [0, 0] width 0 height 0
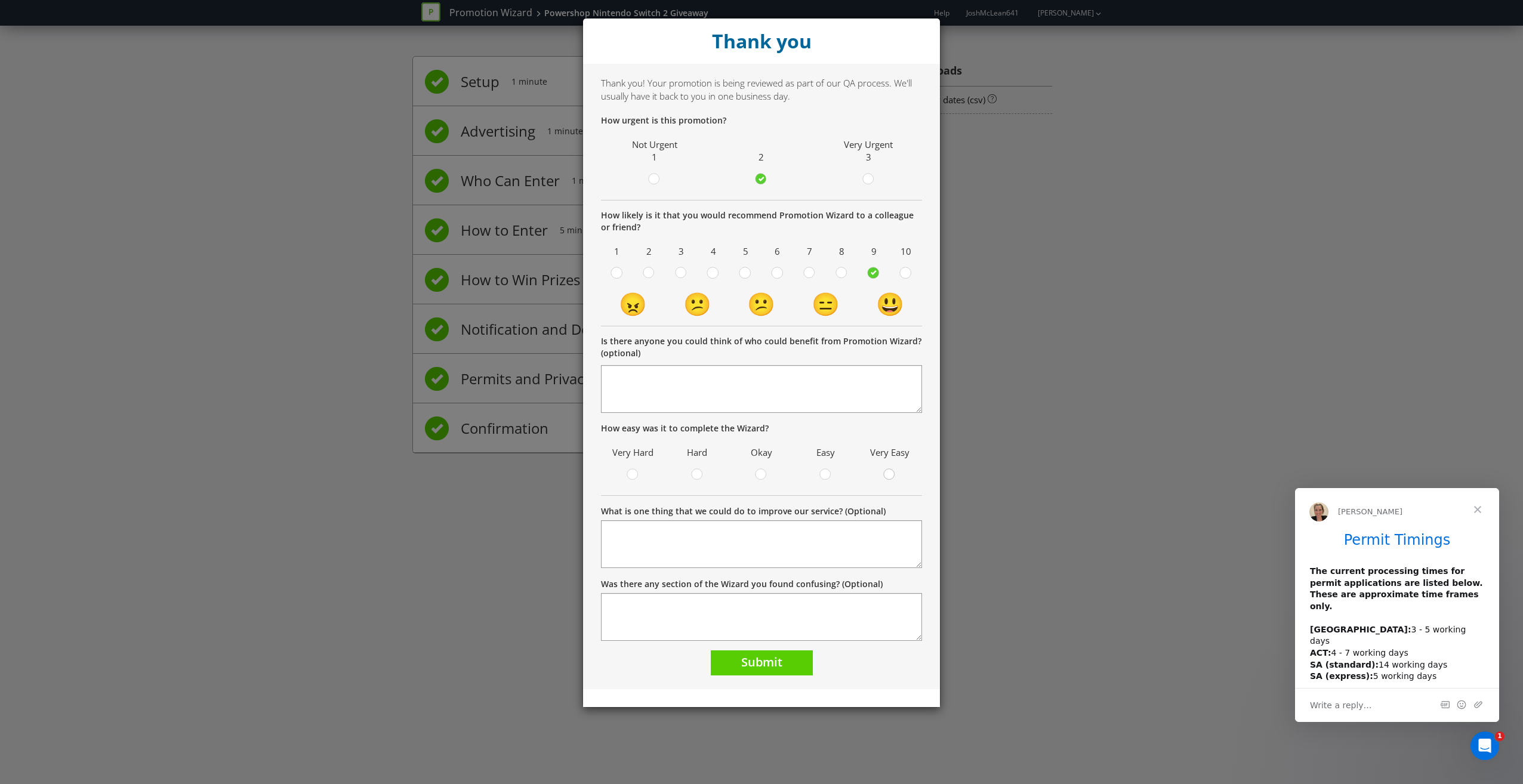
click at [888, 476] on circle at bounding box center [889, 474] width 10 height 10
click at [0, 0] on input "radio" at bounding box center [0, 0] width 0 height 0
click at [622, 528] on textarea "What is one thing that we could do to improve our service? (Optional)" at bounding box center [762, 544] width 321 height 47
type textarea "A section to add further comments or questions for the Legal Team specifically …"
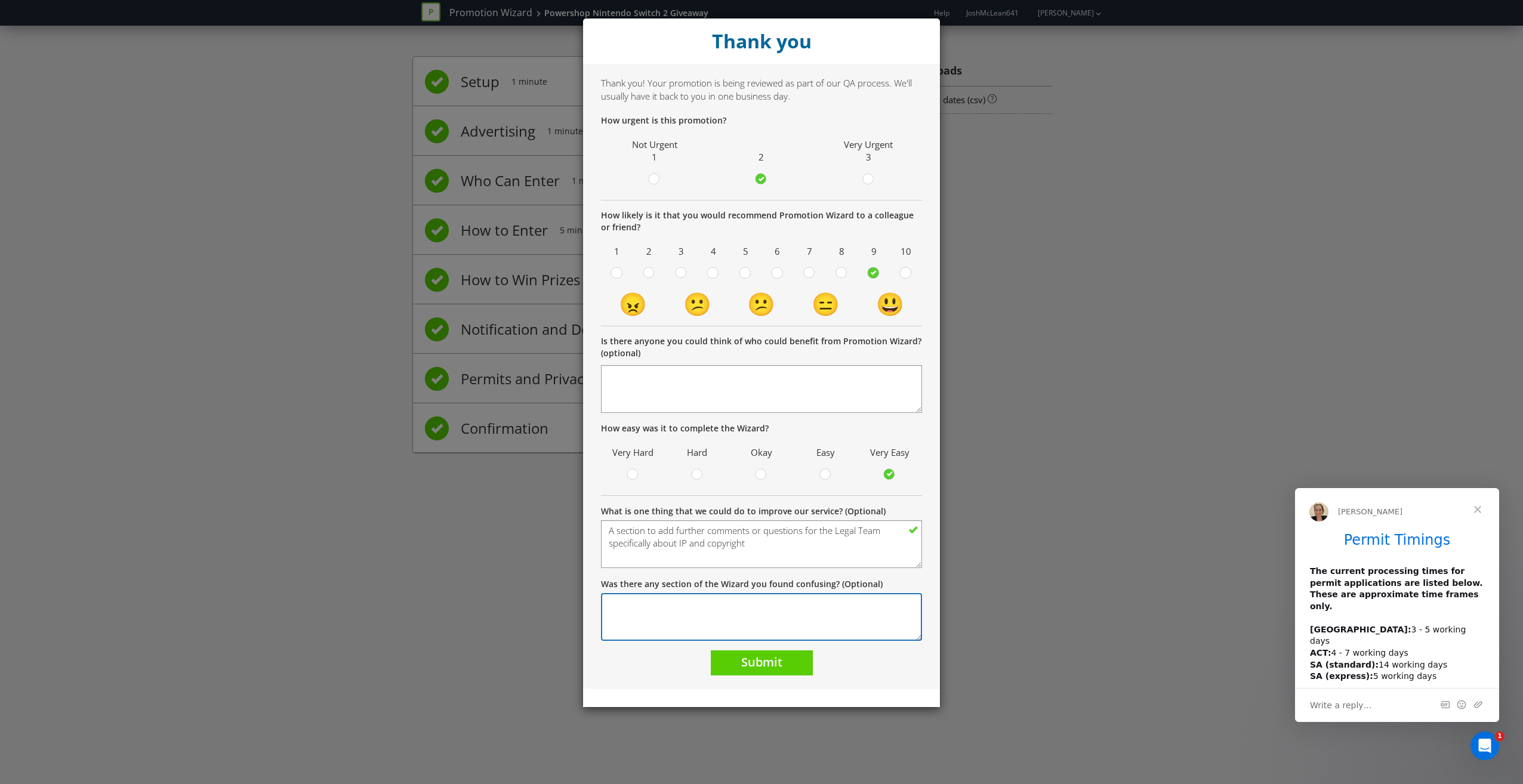
scroll to position [0, 0]
click at [690, 598] on textarea "Was there any section of the Wizard you found confusing? (Optional)" at bounding box center [762, 617] width 321 height 47
type textarea "Most of it was"
click at [787, 654] on button "Submit" at bounding box center [762, 662] width 102 height 26
